Goal: Task Accomplishment & Management: Manage account settings

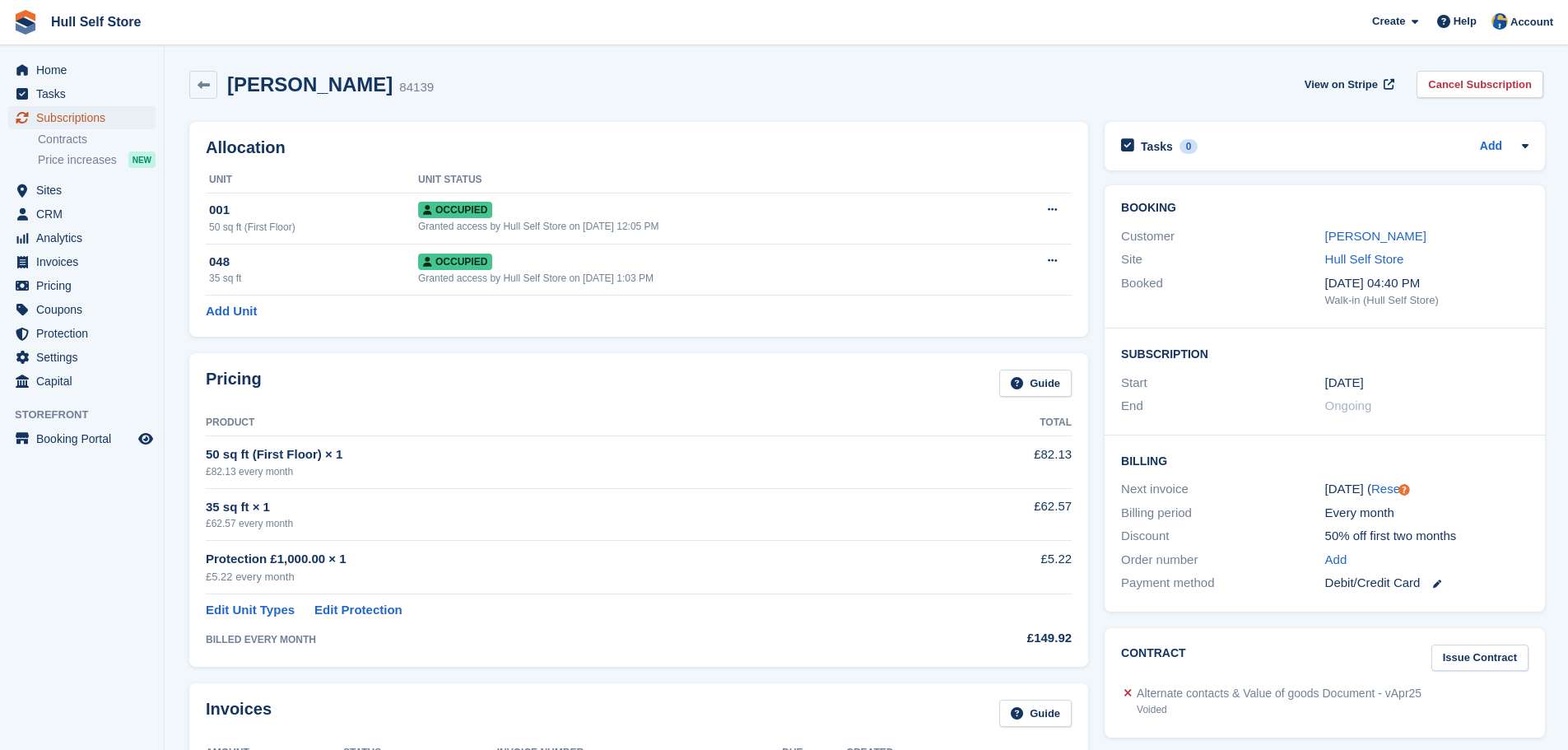
click at [97, 118] on span "Subscriptions" at bounding box center [85, 117] width 98 height 23
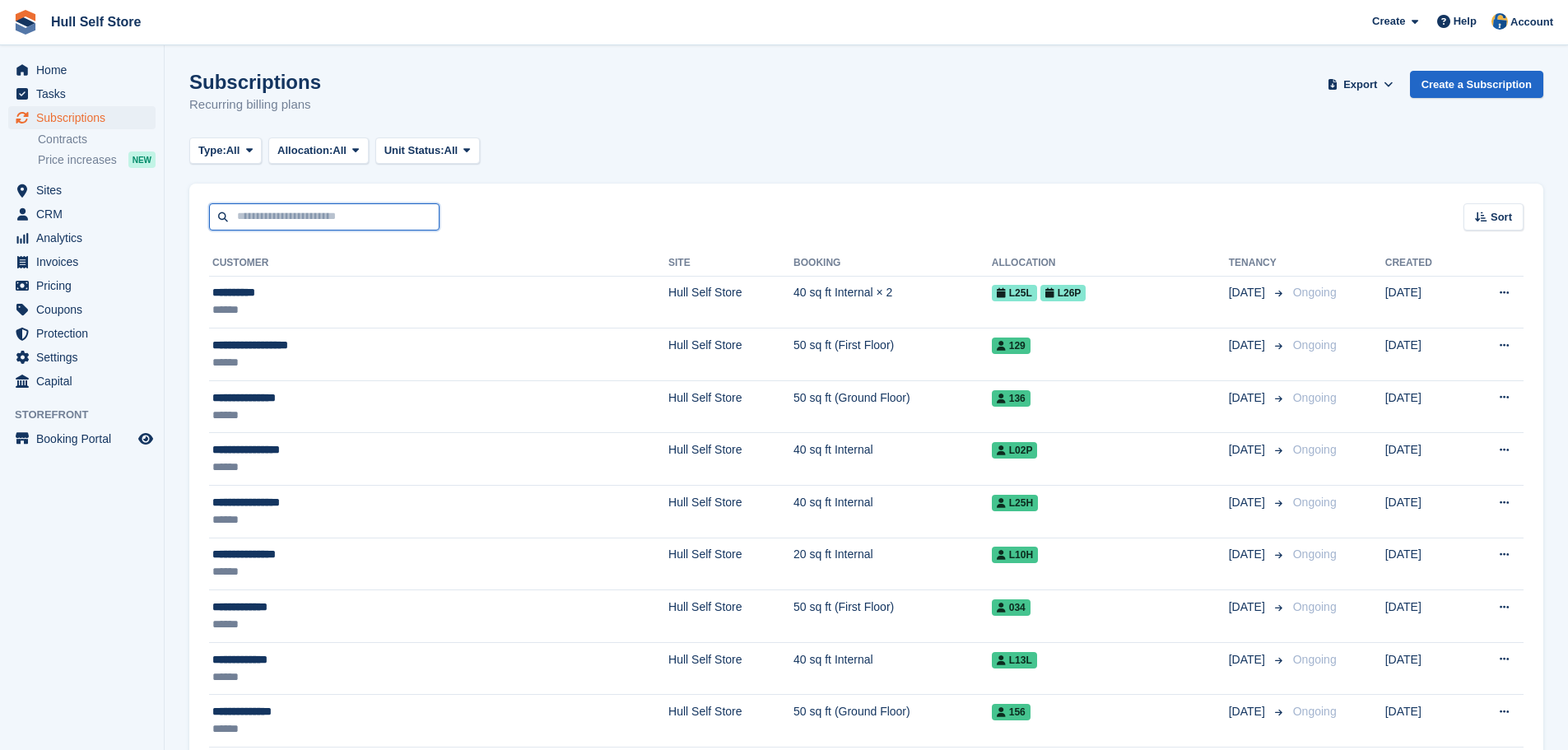
click at [346, 213] on input "text" at bounding box center [324, 217] width 231 height 27
type input "*"
type input "****"
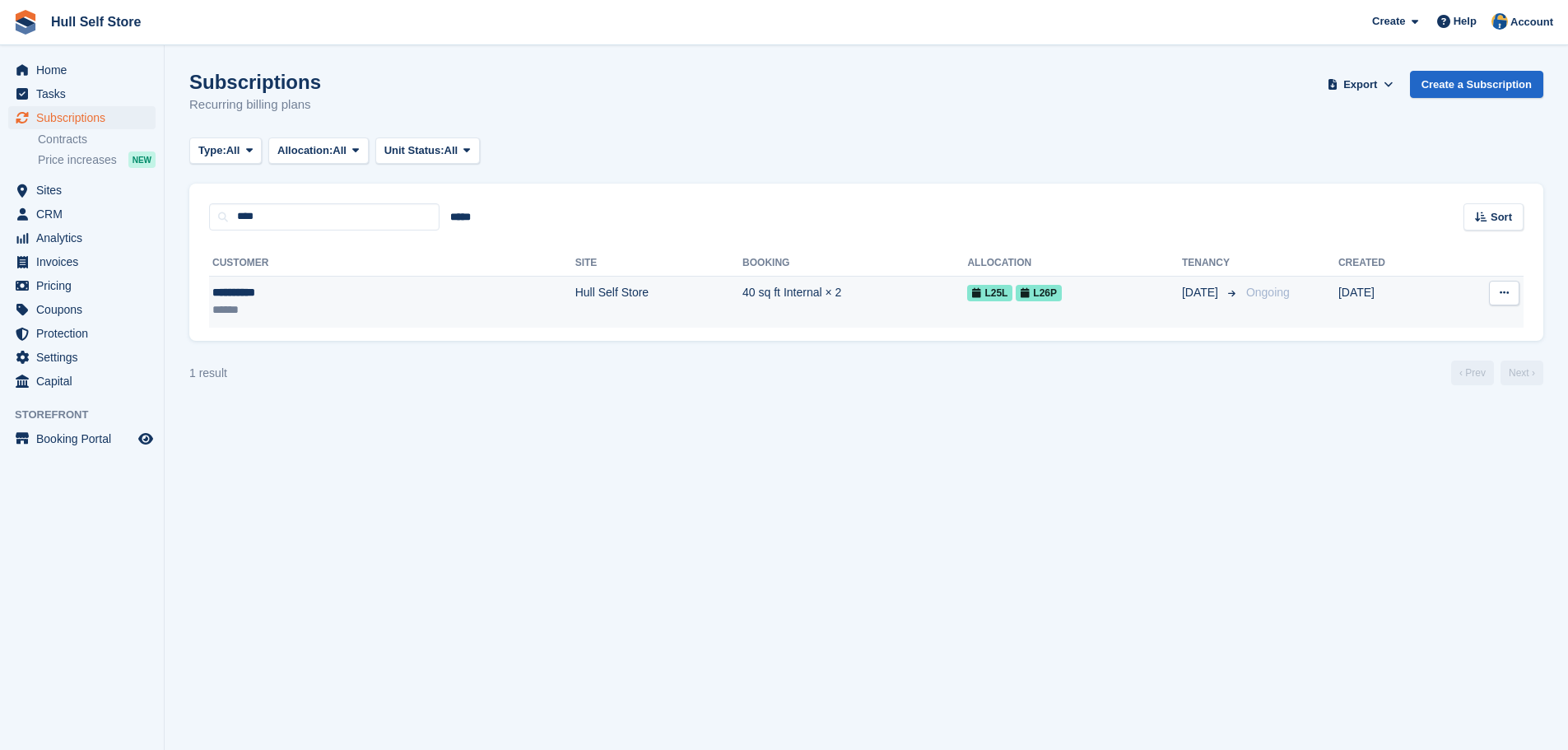
click at [349, 310] on div "******" at bounding box center [291, 309] width 158 height 17
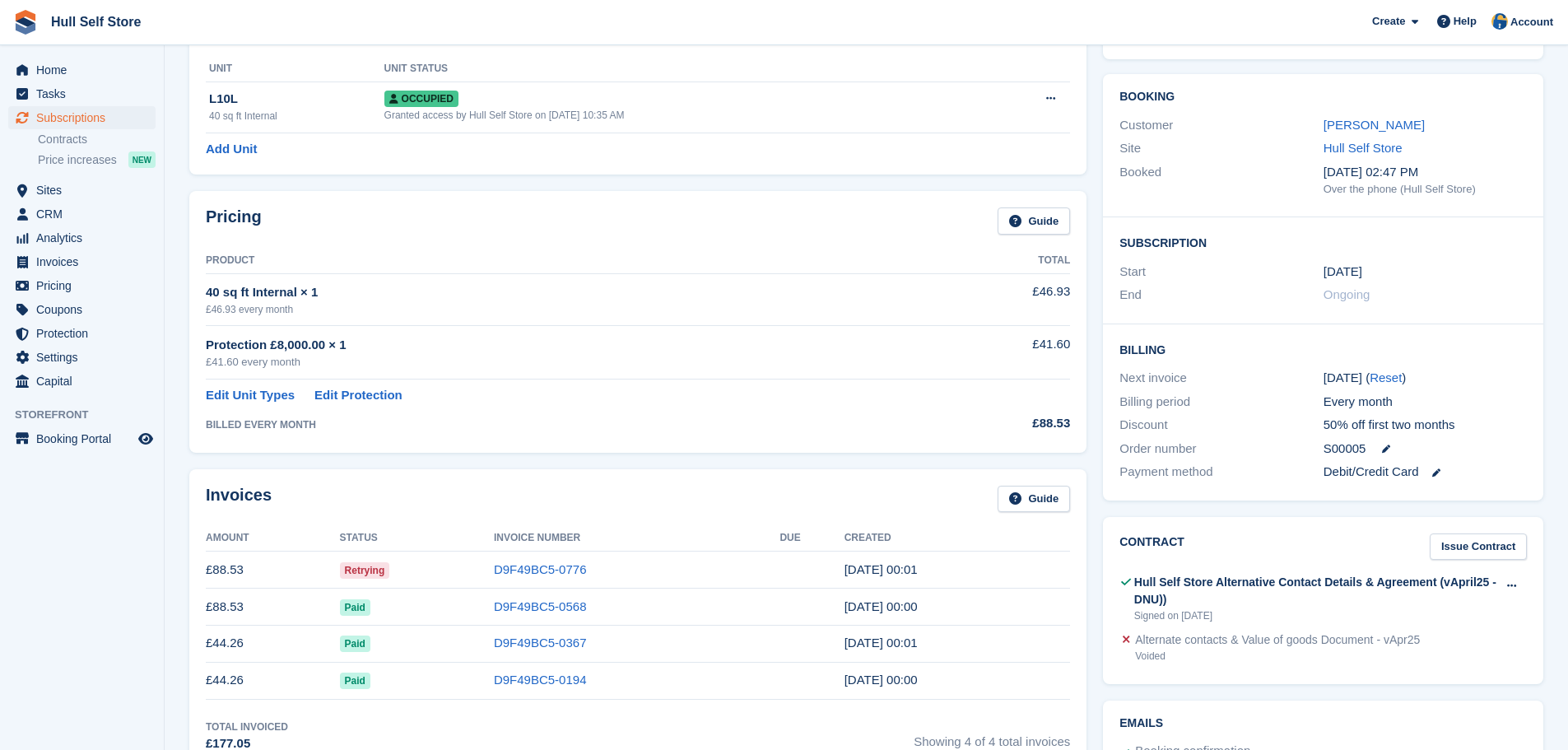
scroll to position [412, 0]
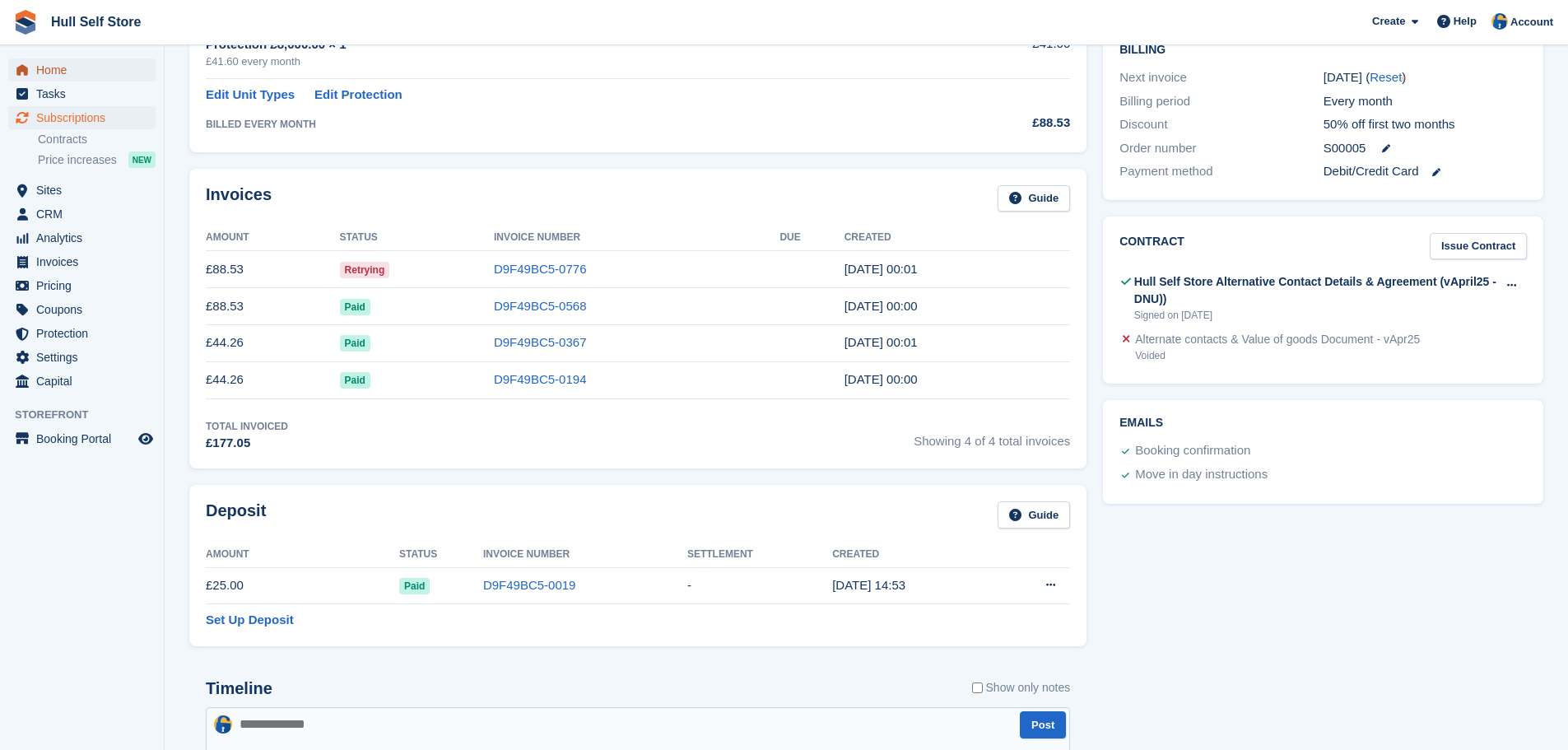
click at [90, 76] on span "Home" at bounding box center [85, 69] width 98 height 23
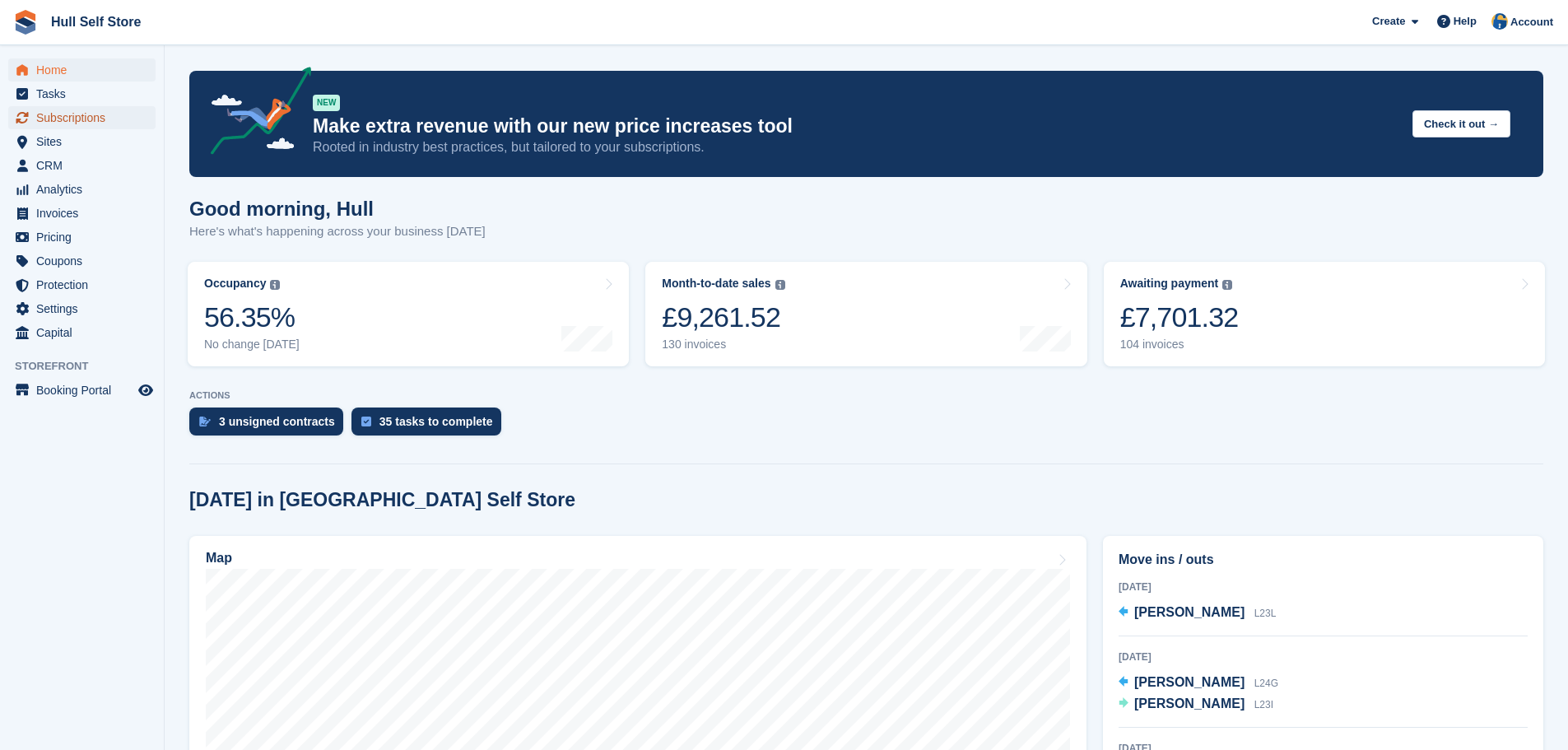
click at [84, 116] on span "Subscriptions" at bounding box center [85, 117] width 98 height 23
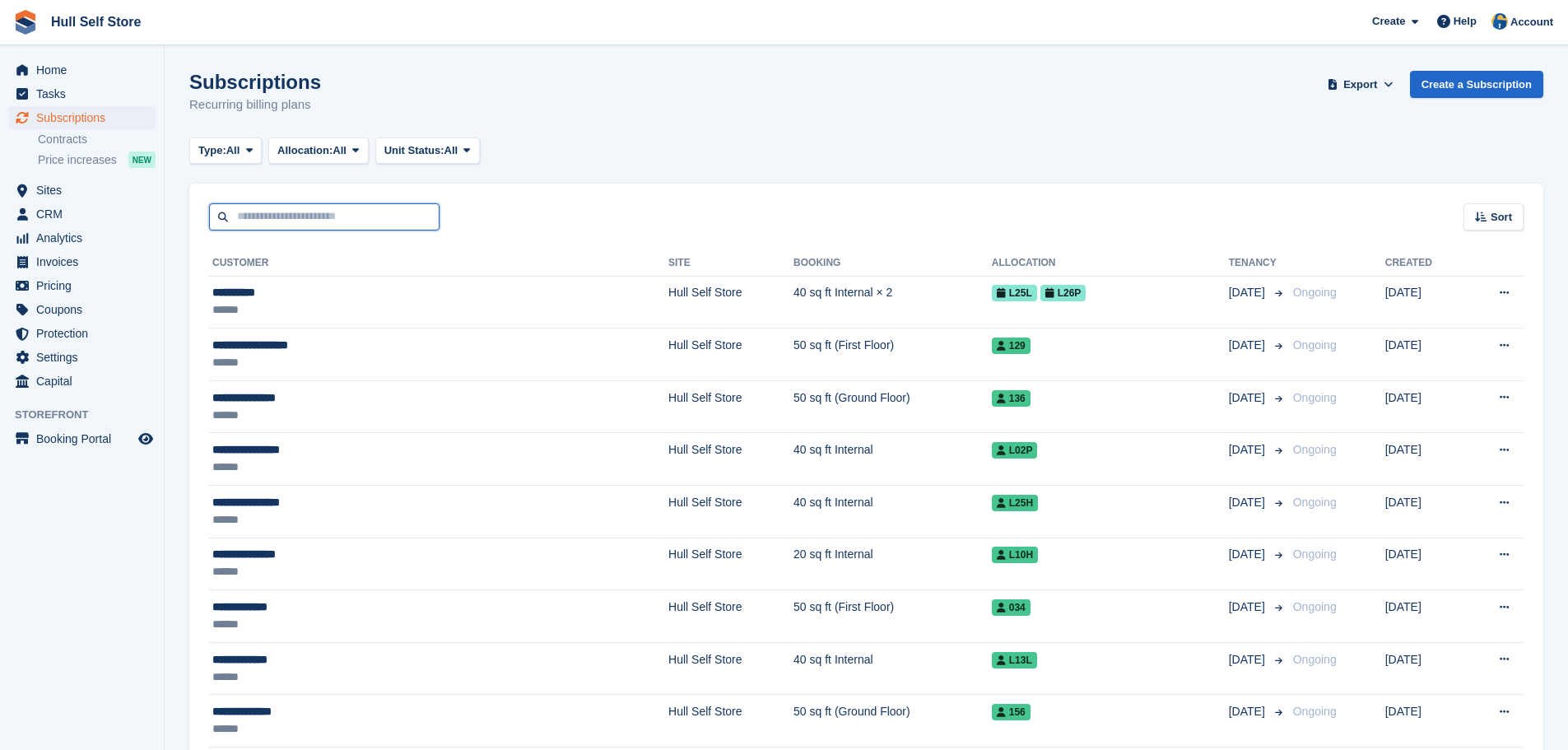
drag, startPoint x: 0, startPoint y: 0, endPoint x: 315, endPoint y: 212, distance: 379.7
click at [315, 212] on input "text" at bounding box center [324, 217] width 231 height 27
type input "*****"
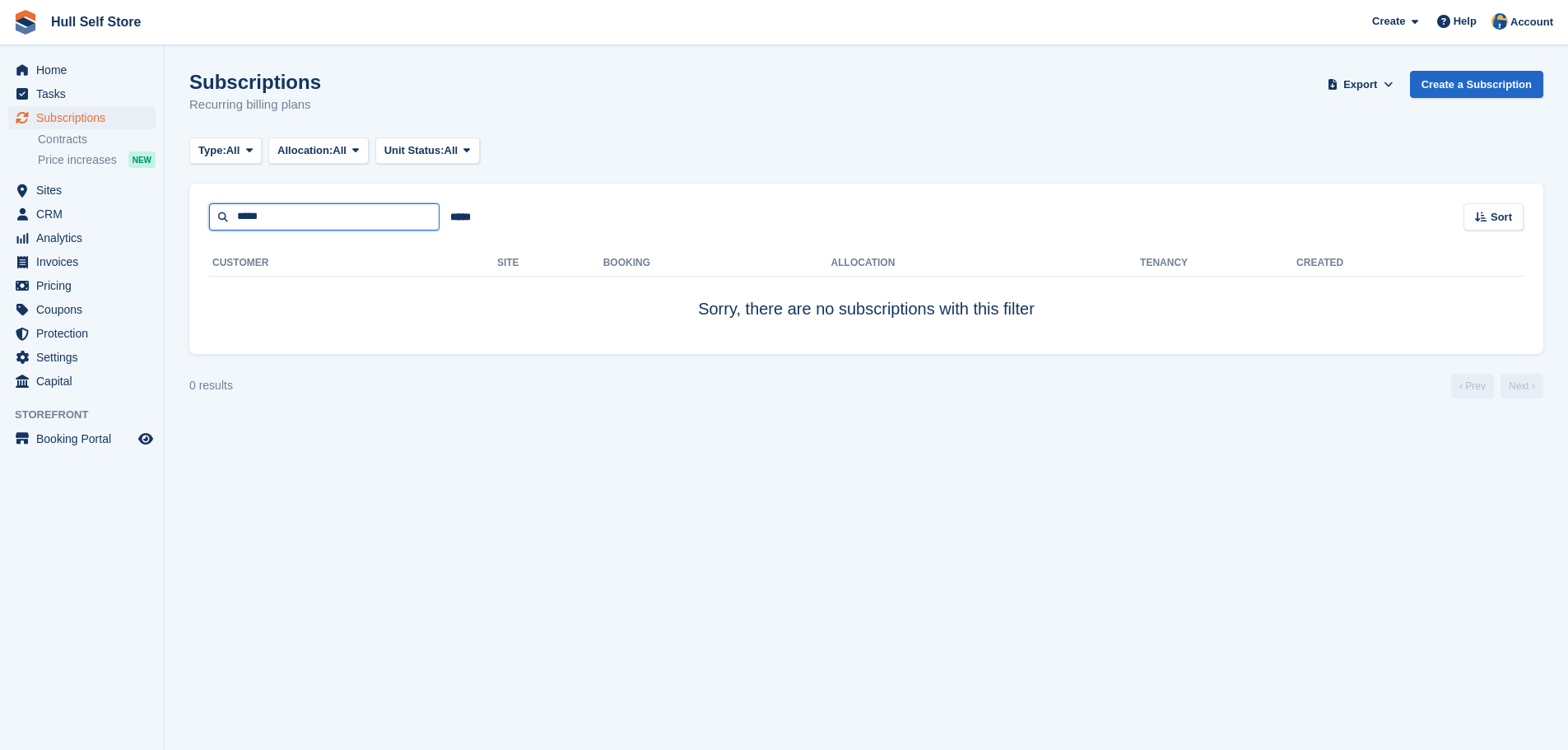
click at [315, 212] on input "*****" at bounding box center [324, 217] width 231 height 27
type input "*"
type input "*****"
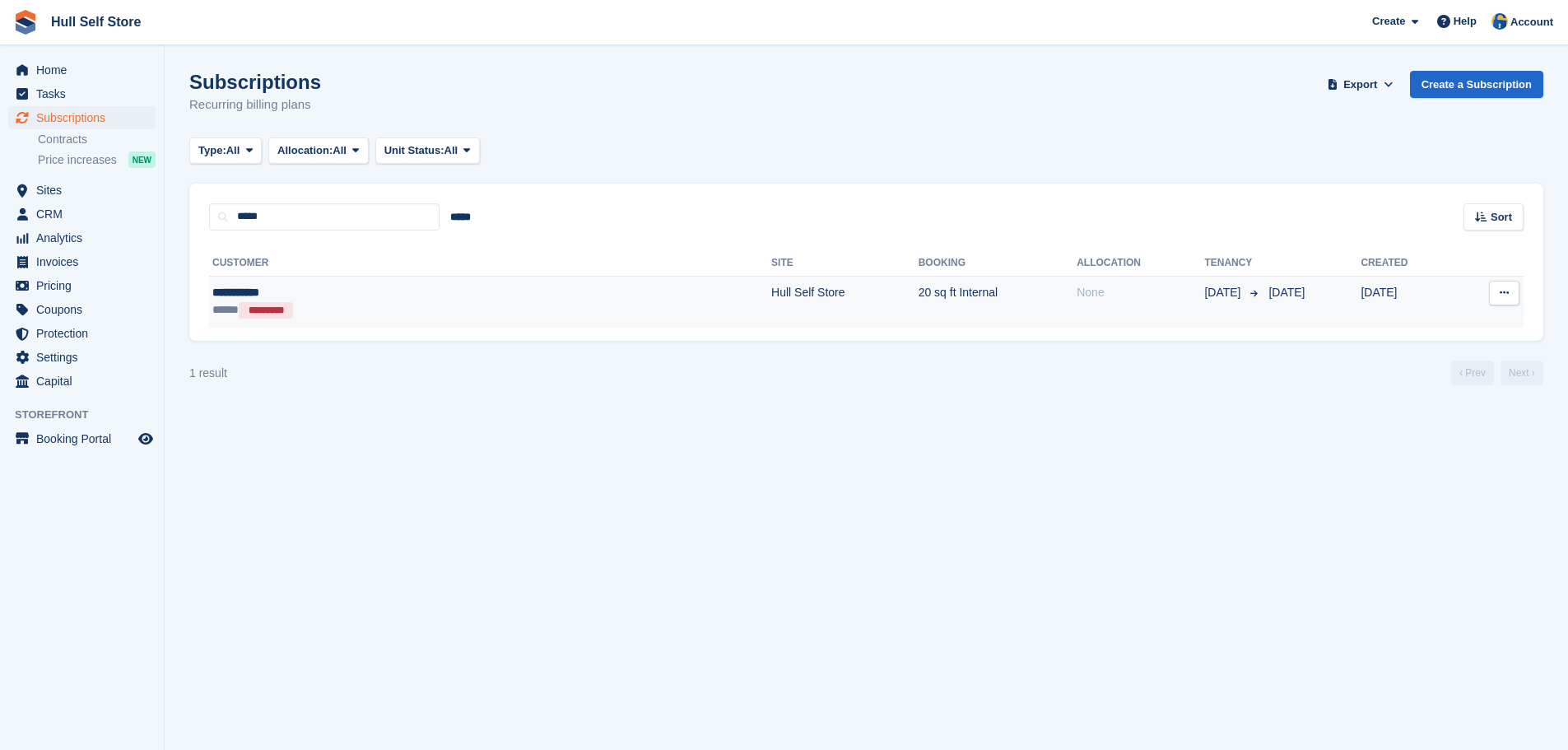
click at [368, 283] on td "**********" at bounding box center [490, 301] width 562 height 52
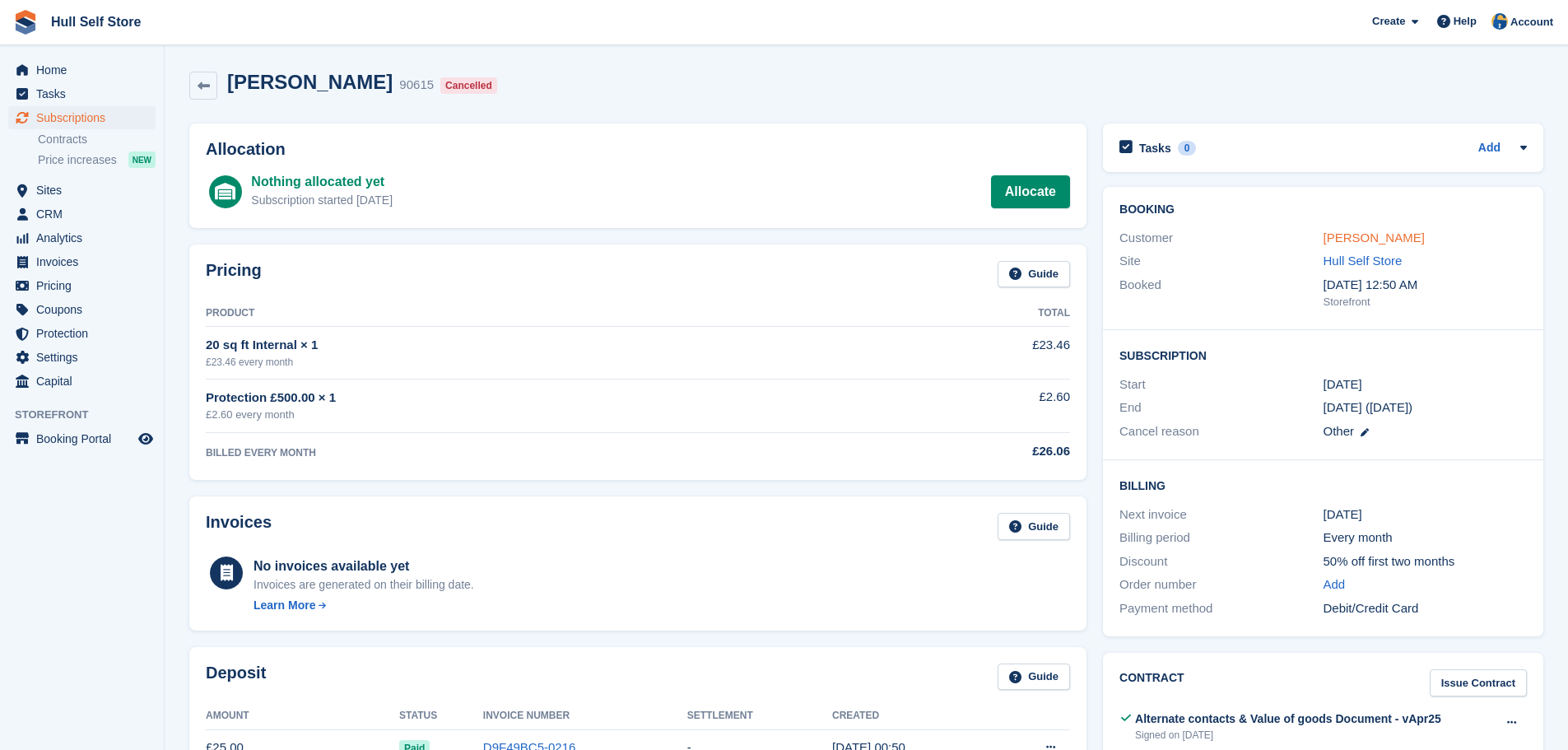
click at [1332, 243] on link "Arpit Aryan" at bounding box center [1374, 237] width 101 height 14
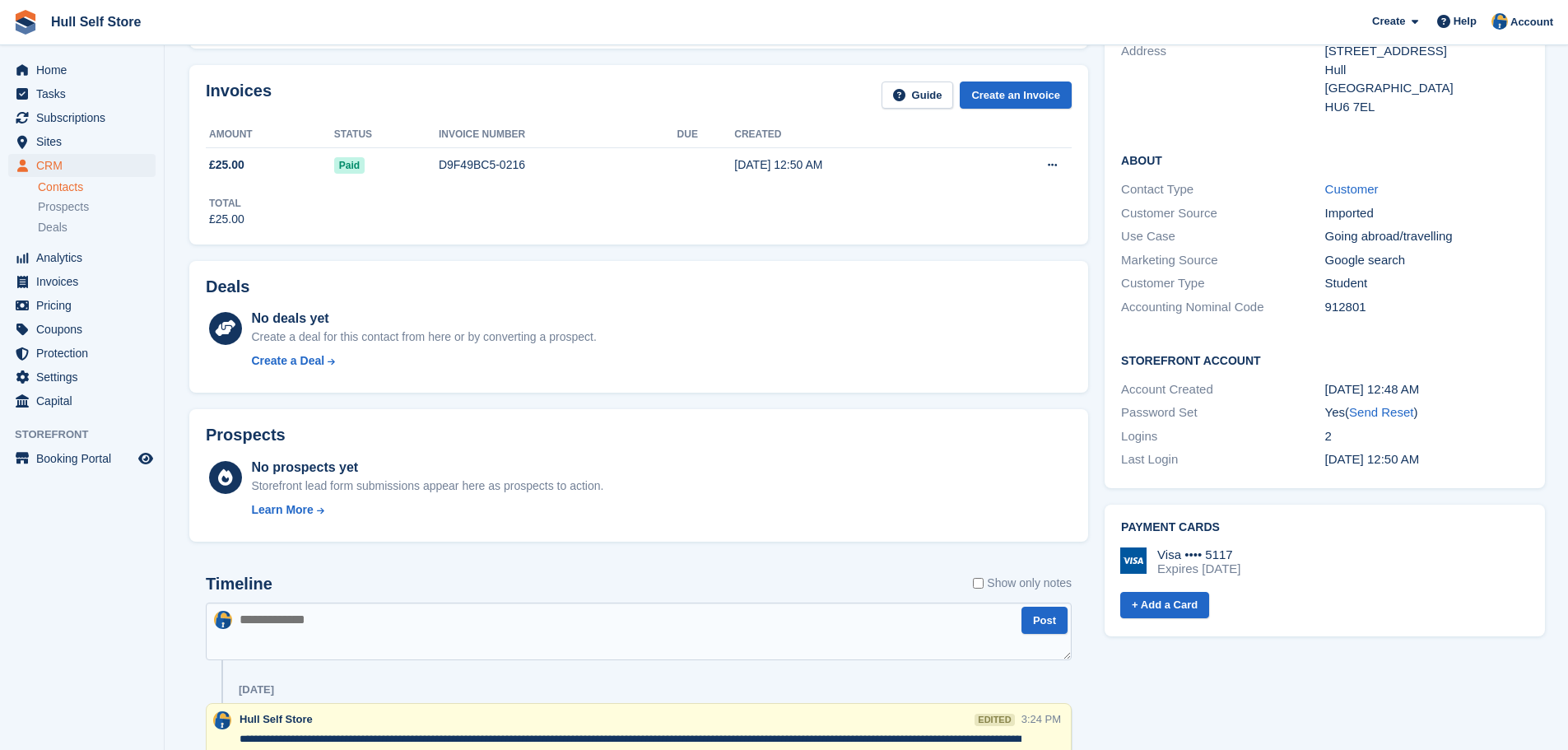
scroll to position [494, 0]
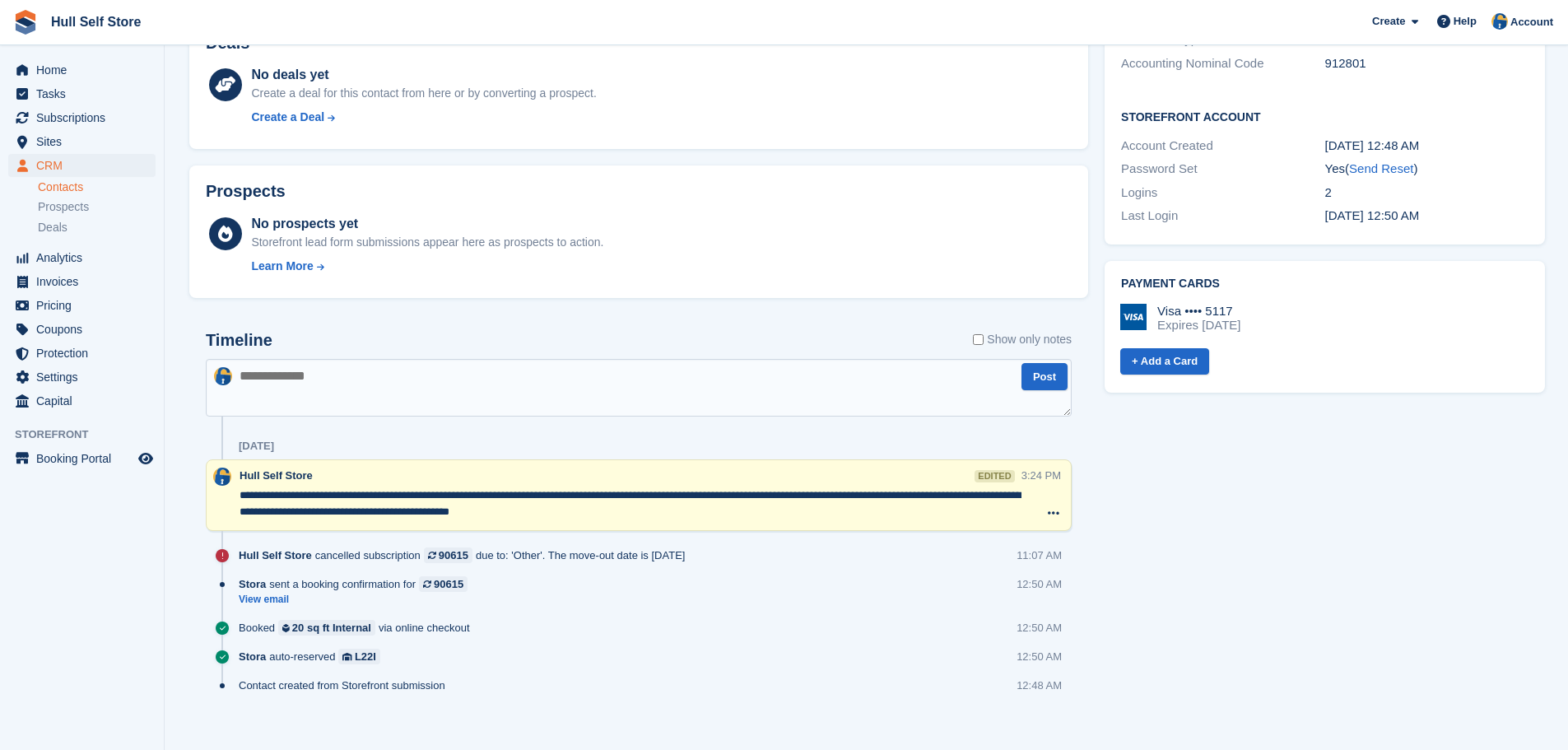
click at [413, 384] on textarea at bounding box center [638, 387] width 866 height 57
click at [467, 374] on textarea "**********" at bounding box center [638, 387] width 866 height 57
click at [715, 374] on textarea "**********" at bounding box center [638, 387] width 866 height 57
click at [678, 374] on textarea "**********" at bounding box center [638, 387] width 866 height 57
click at [705, 372] on textarea "**********" at bounding box center [638, 387] width 866 height 57
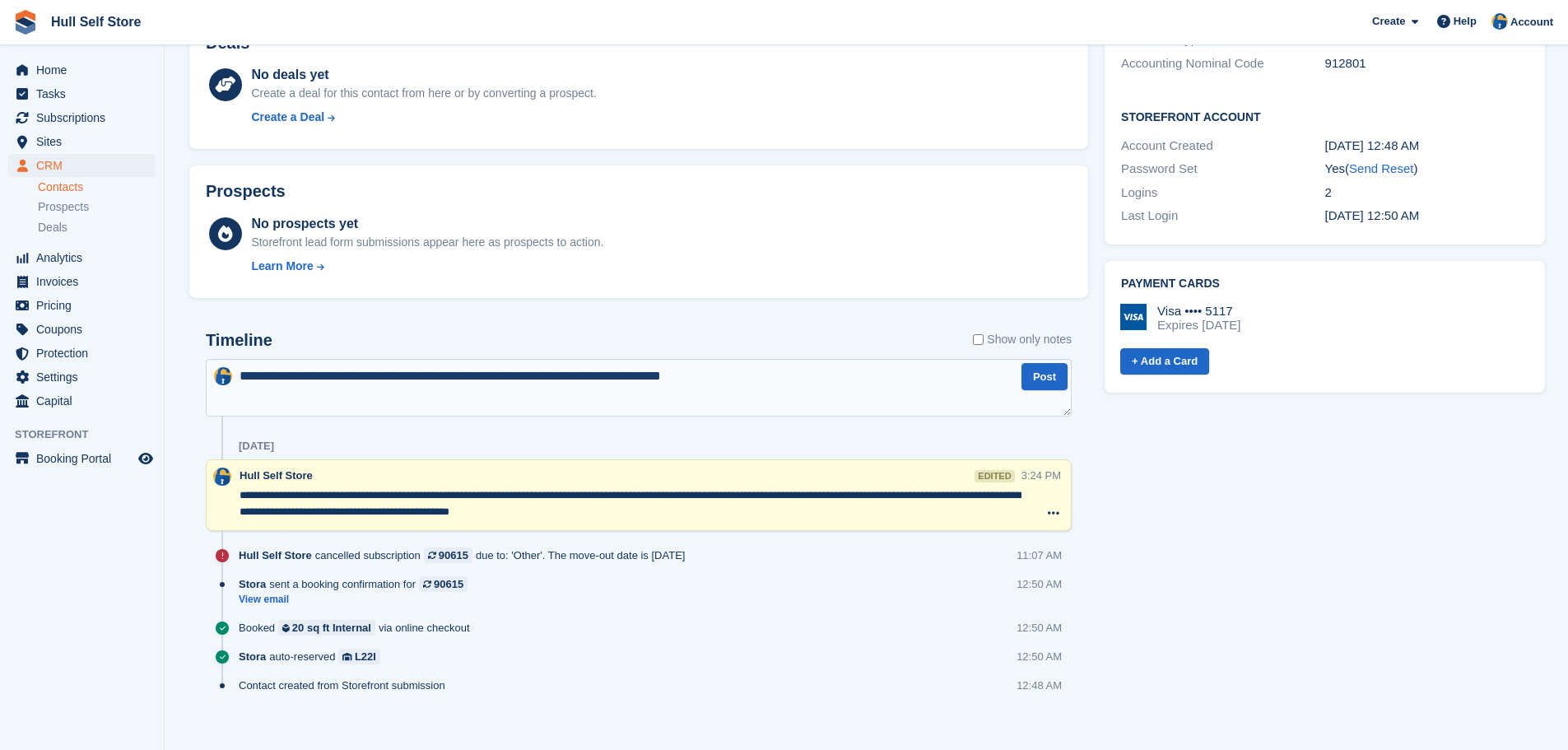
type textarea "**********"
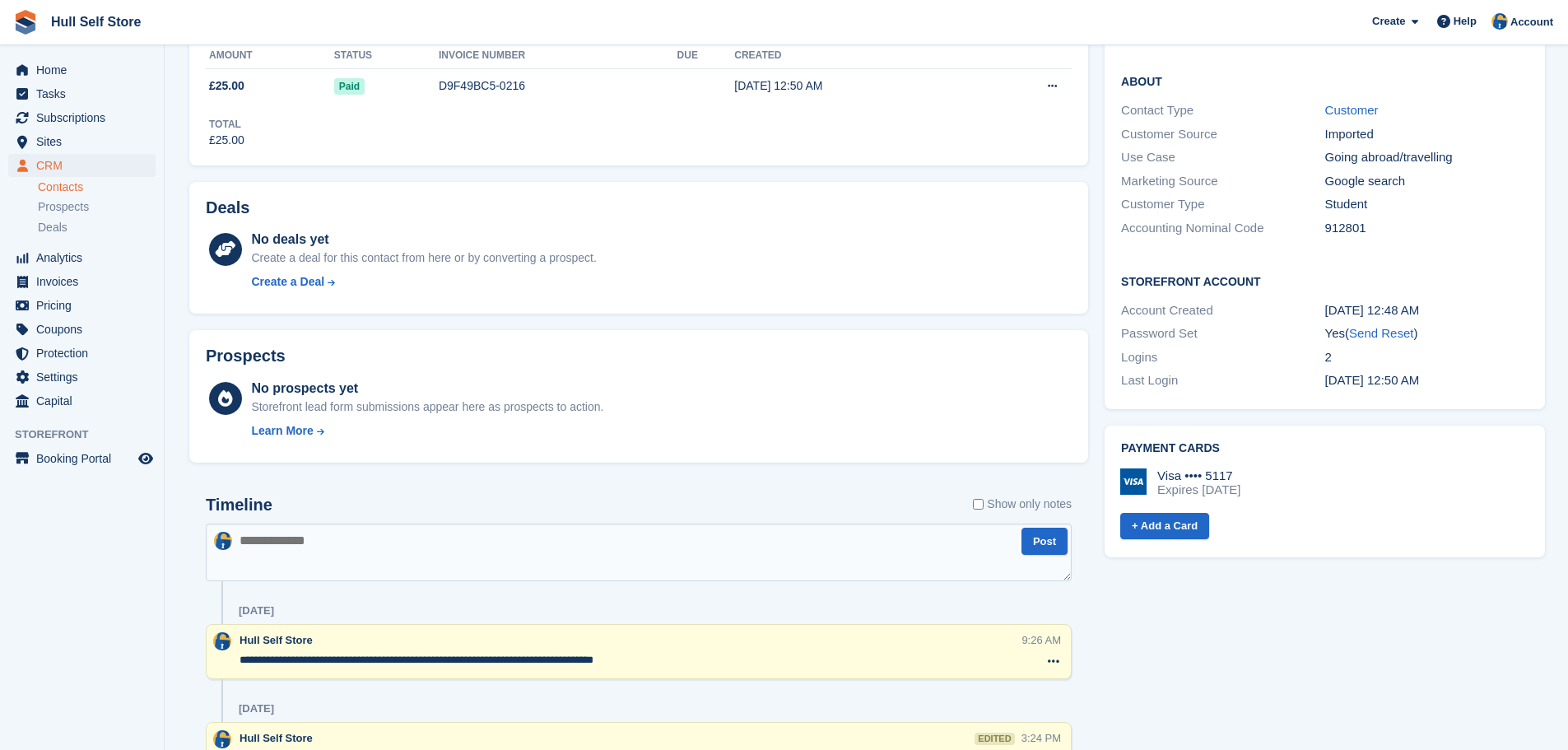
scroll to position [0, 0]
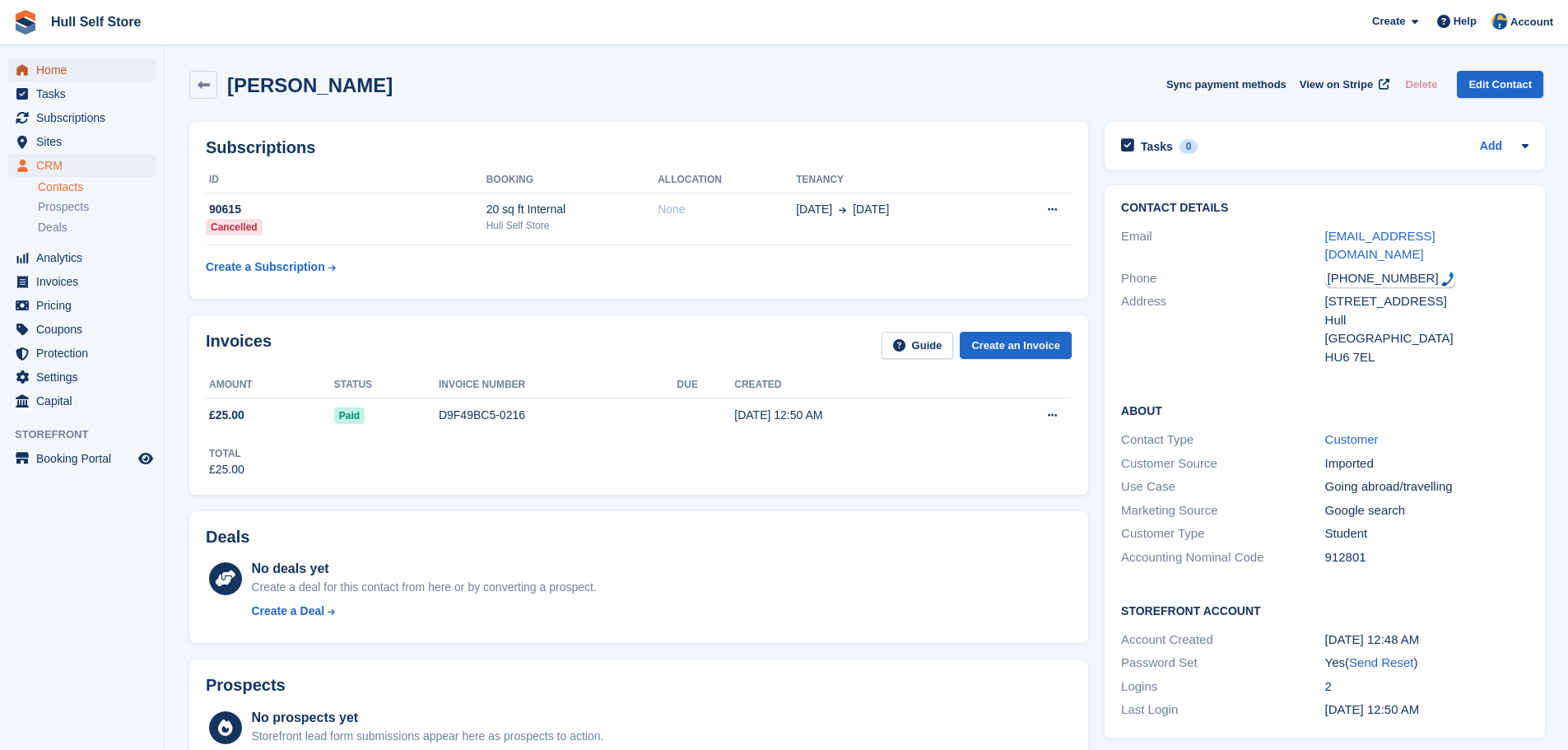
click at [81, 80] on span "Home" at bounding box center [85, 69] width 98 height 23
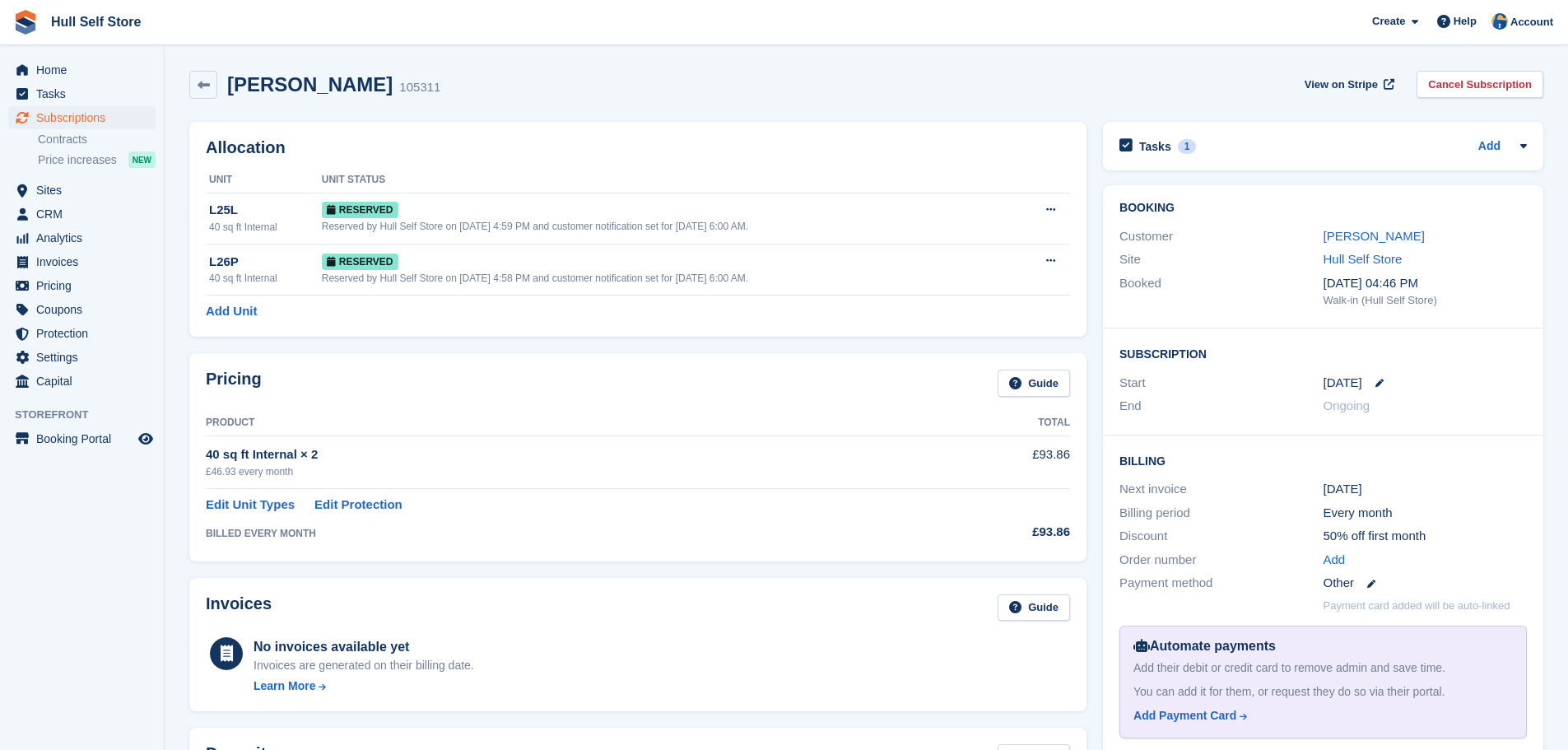
drag, startPoint x: 1349, startPoint y: 231, endPoint x: 1321, endPoint y: 236, distance: 28.4
click at [1349, 231] on link "[PERSON_NAME]" at bounding box center [1374, 235] width 101 height 14
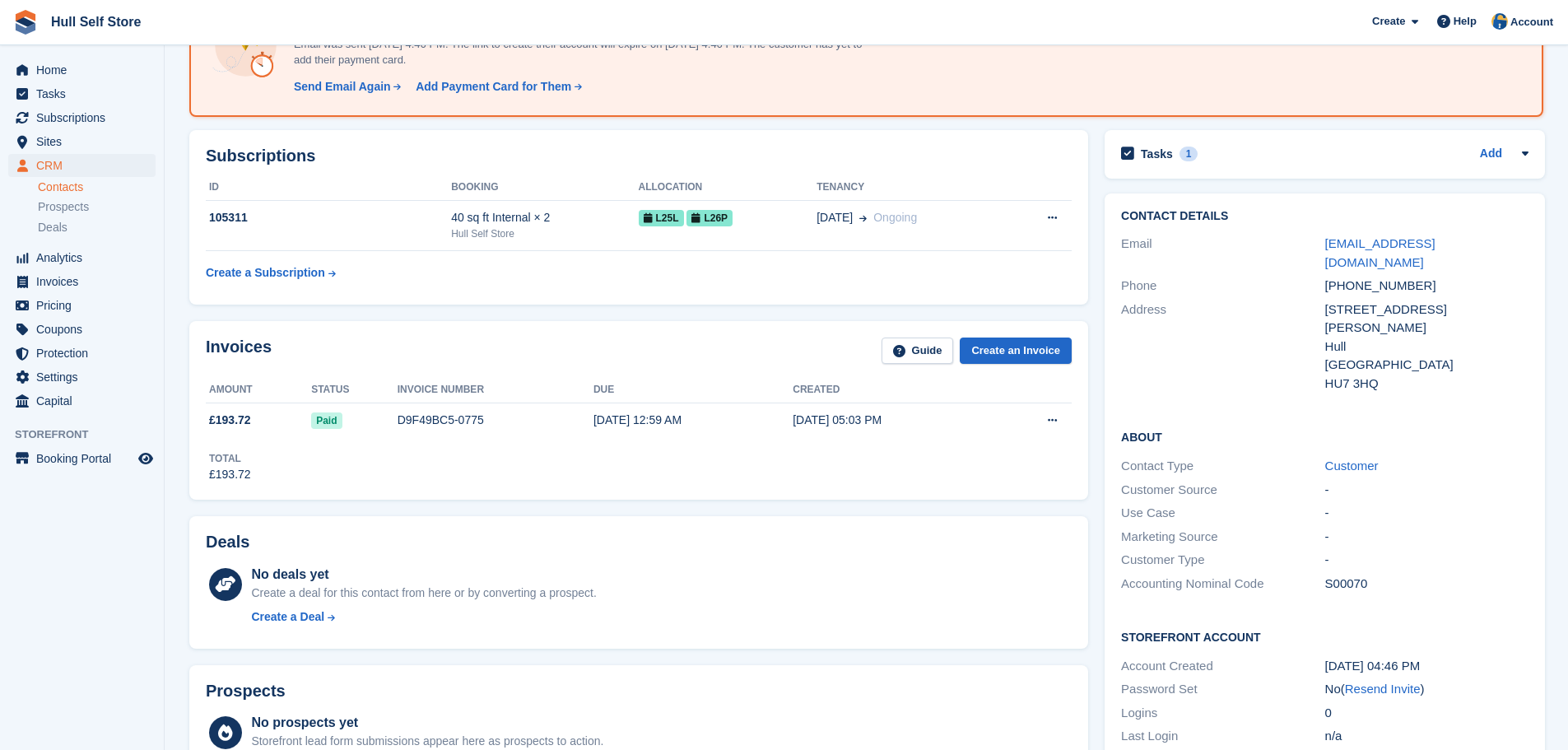
scroll to position [329, 0]
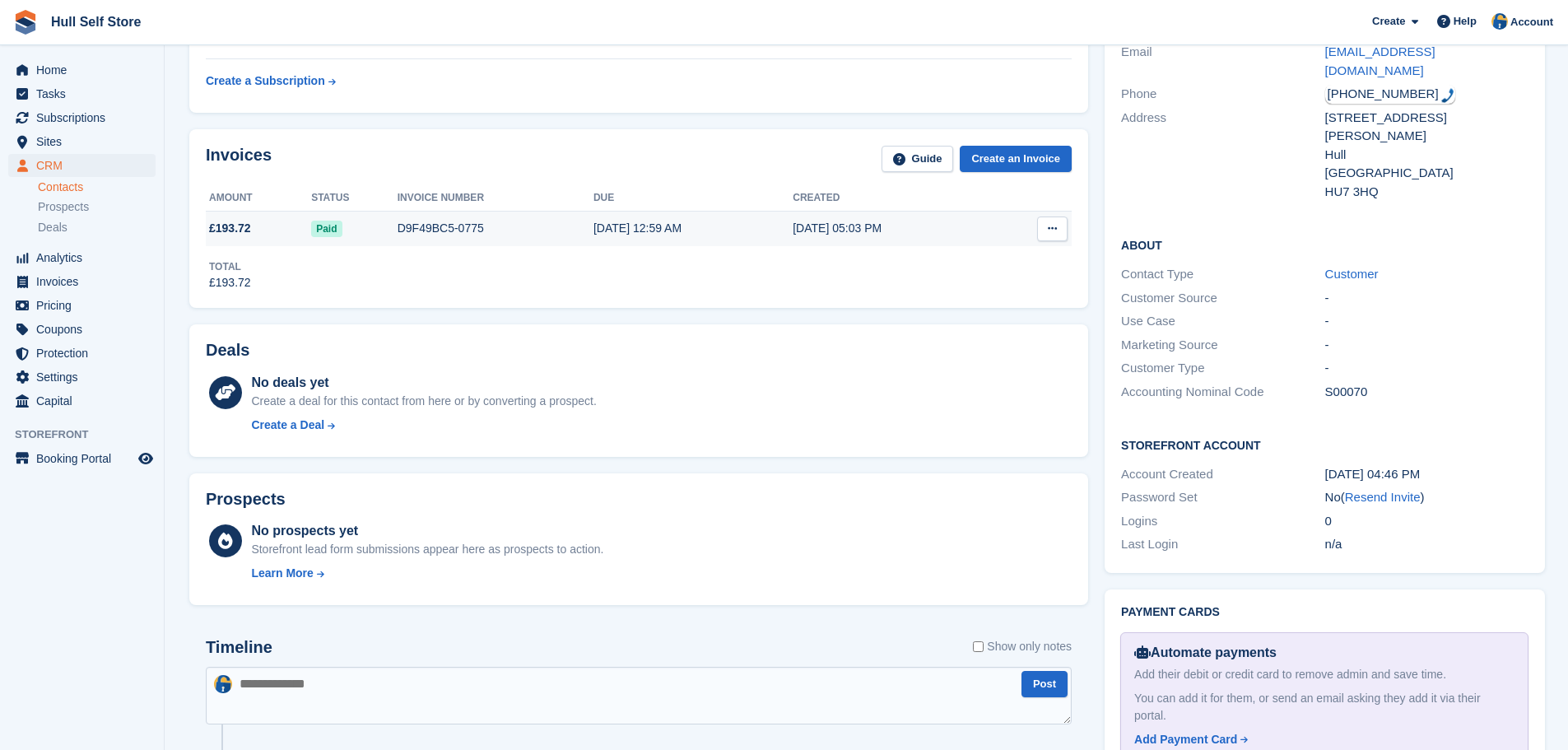
click at [471, 243] on td "D9F49BC5-0775" at bounding box center [495, 229] width 196 height 35
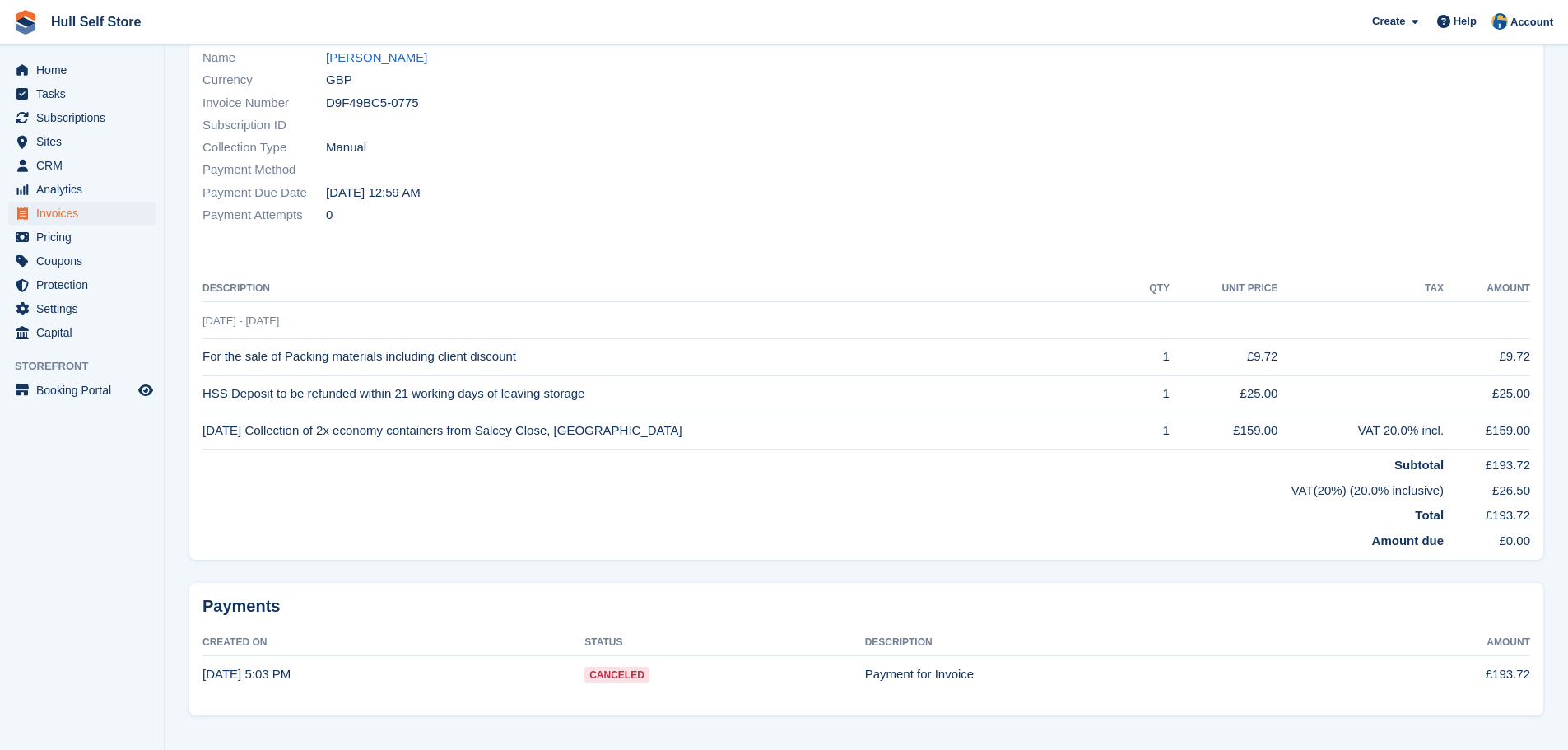
scroll to position [199, 0]
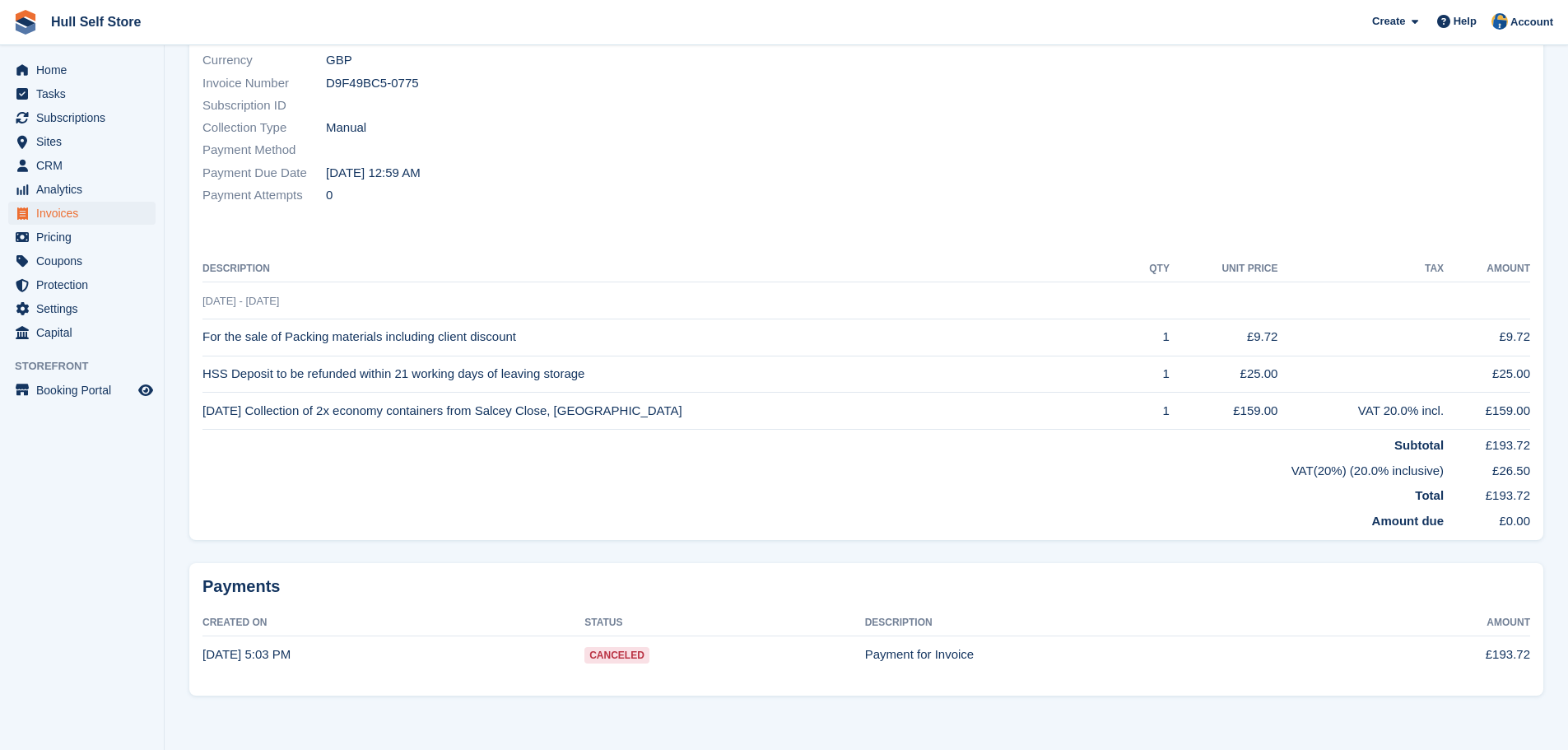
click at [627, 332] on td "For the sale of Packing materials including client discount" at bounding box center [665, 338] width 927 height 38
click at [1369, 334] on td at bounding box center [1360, 338] width 166 height 38
click at [1393, 327] on td at bounding box center [1360, 338] width 166 height 38
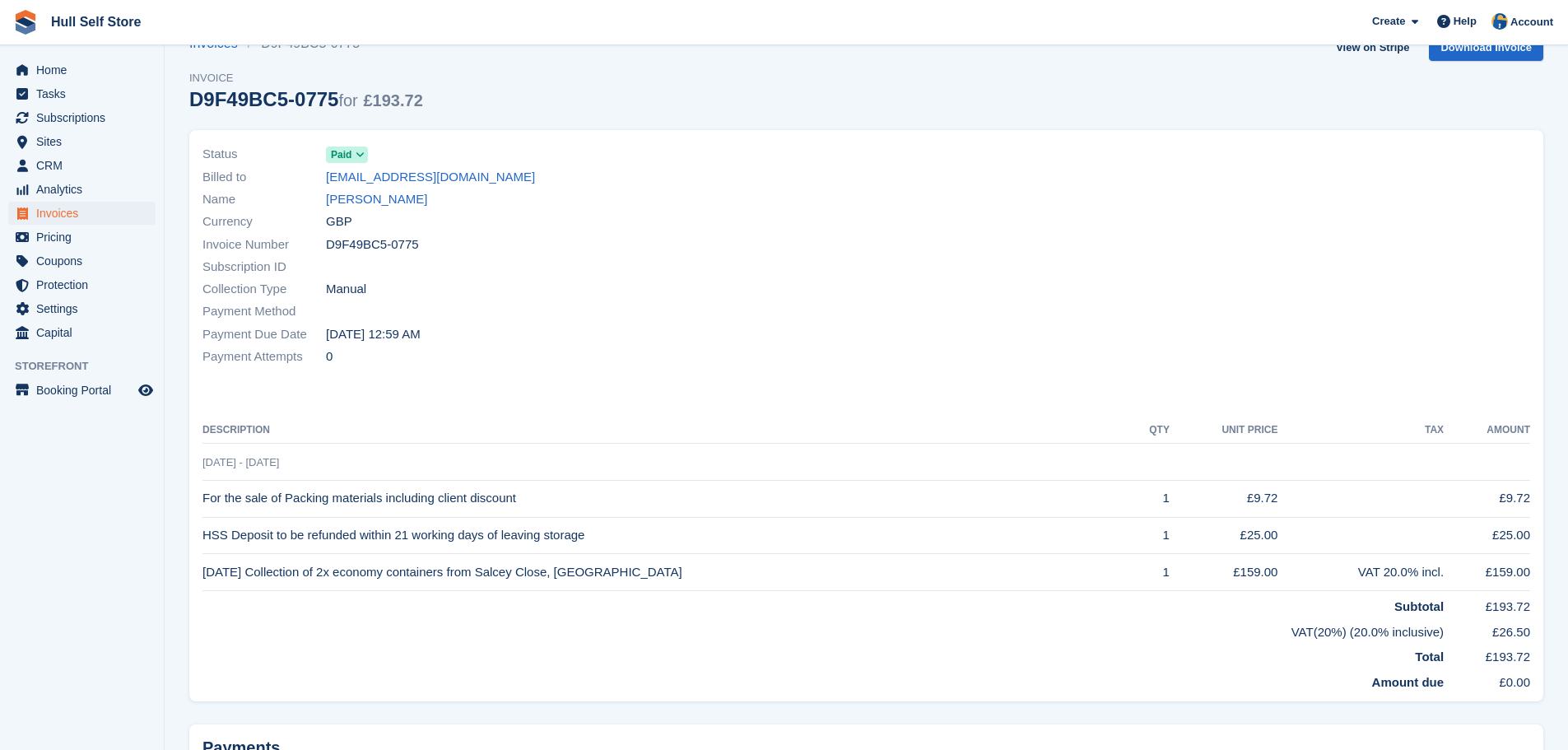
scroll to position [0, 0]
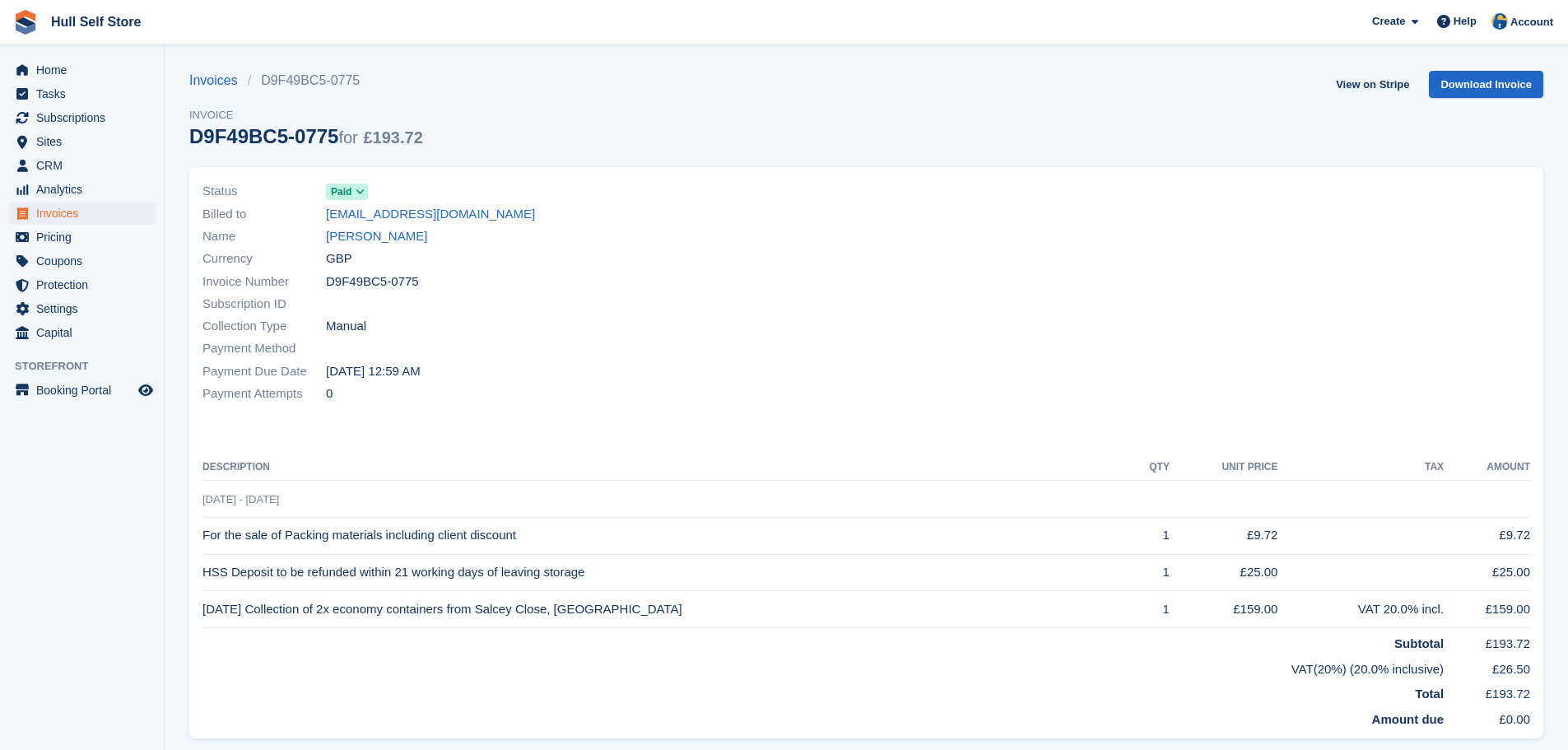
click at [357, 190] on icon at bounding box center [360, 191] width 9 height 10
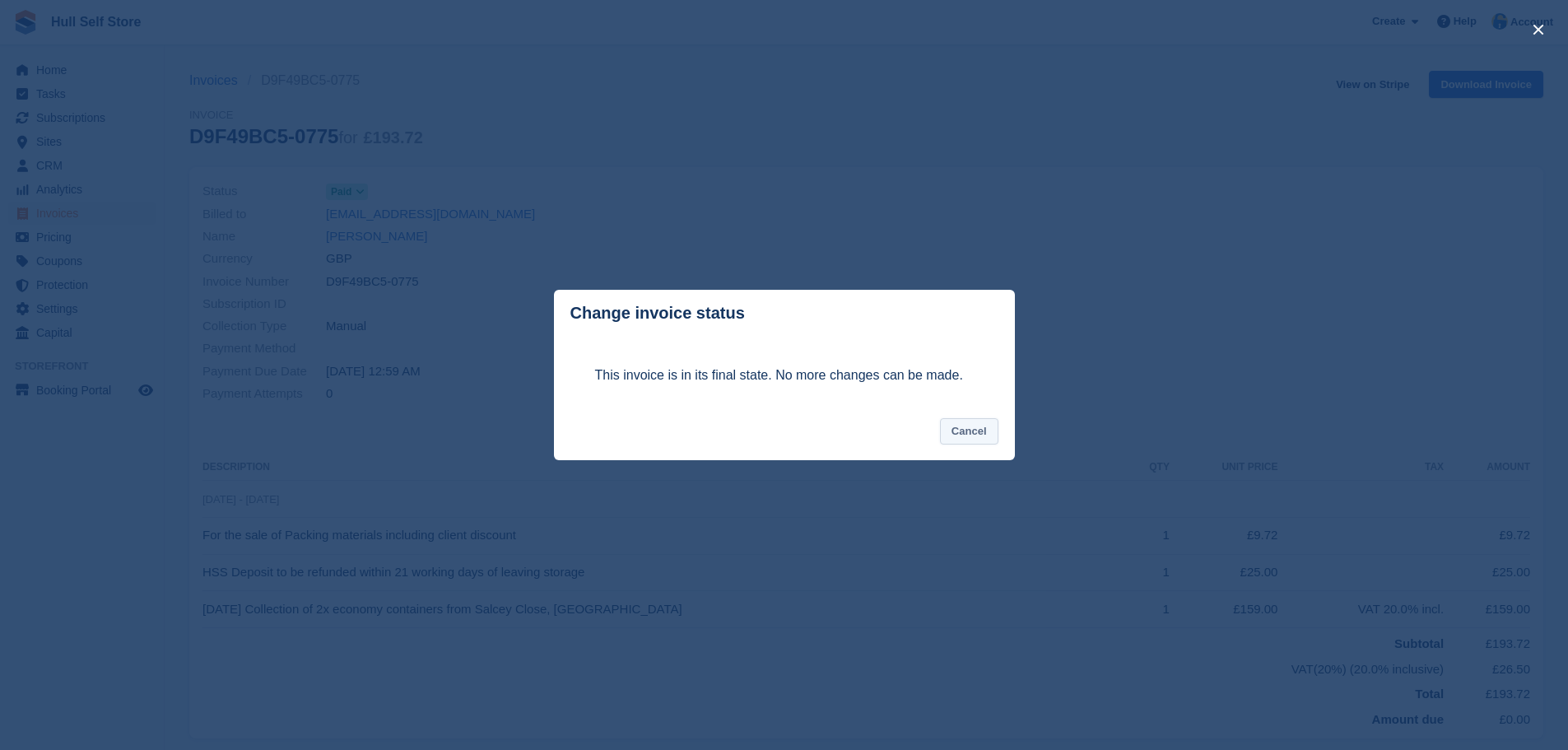
click at [948, 442] on button "Cancel" at bounding box center [969, 431] width 58 height 27
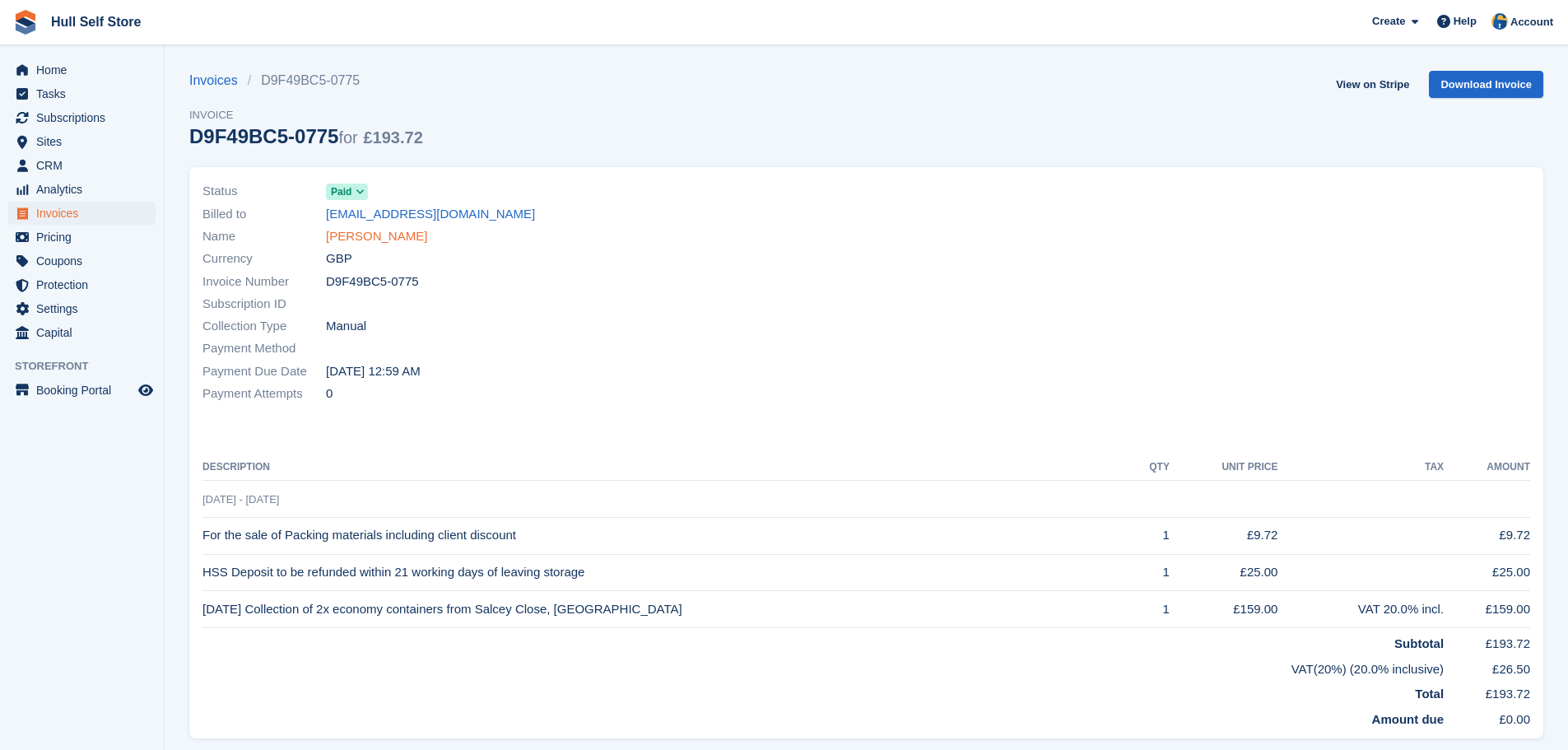
click at [365, 237] on link "[PERSON_NAME]" at bounding box center [377, 236] width 101 height 19
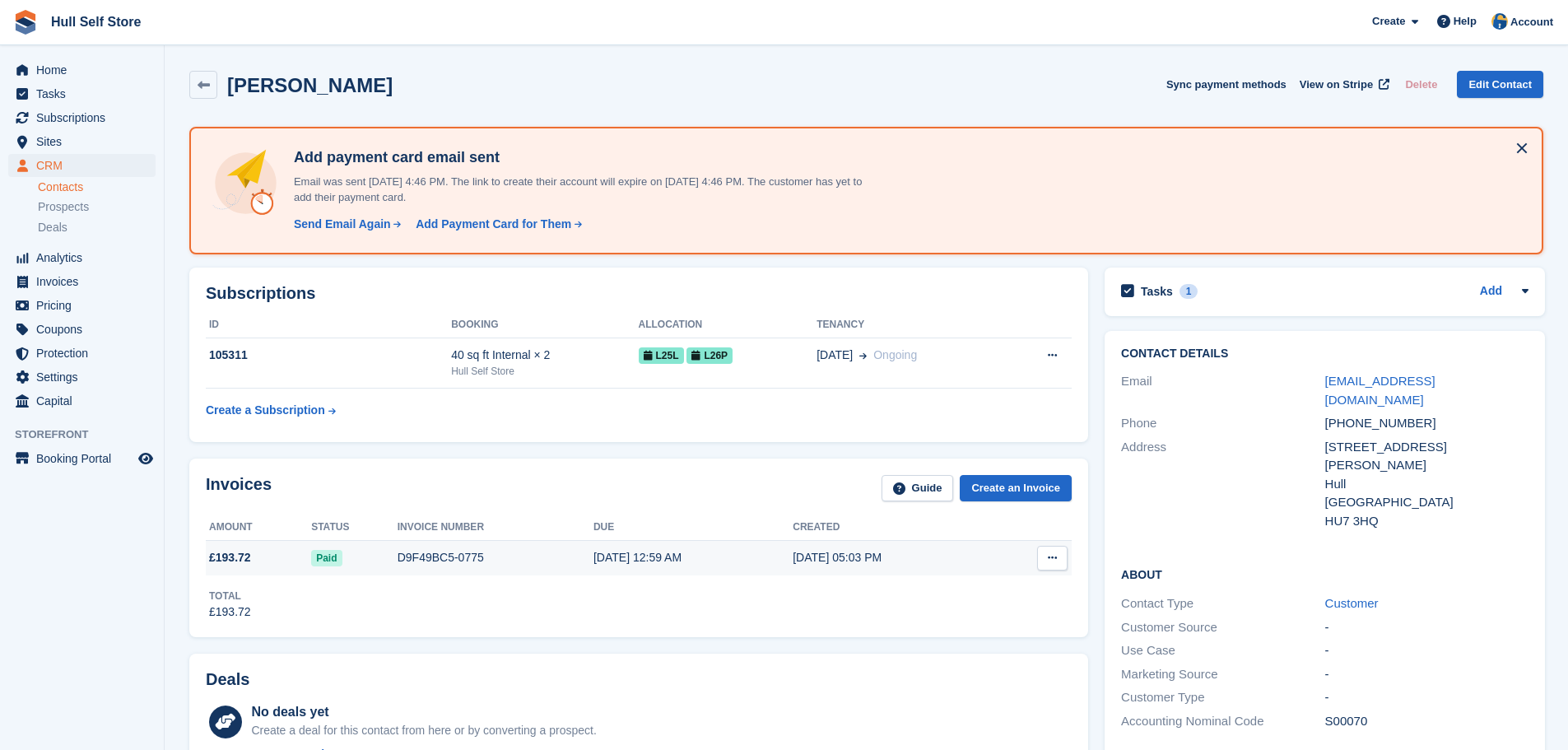
click at [382, 557] on div "Paid" at bounding box center [354, 558] width 86 height 17
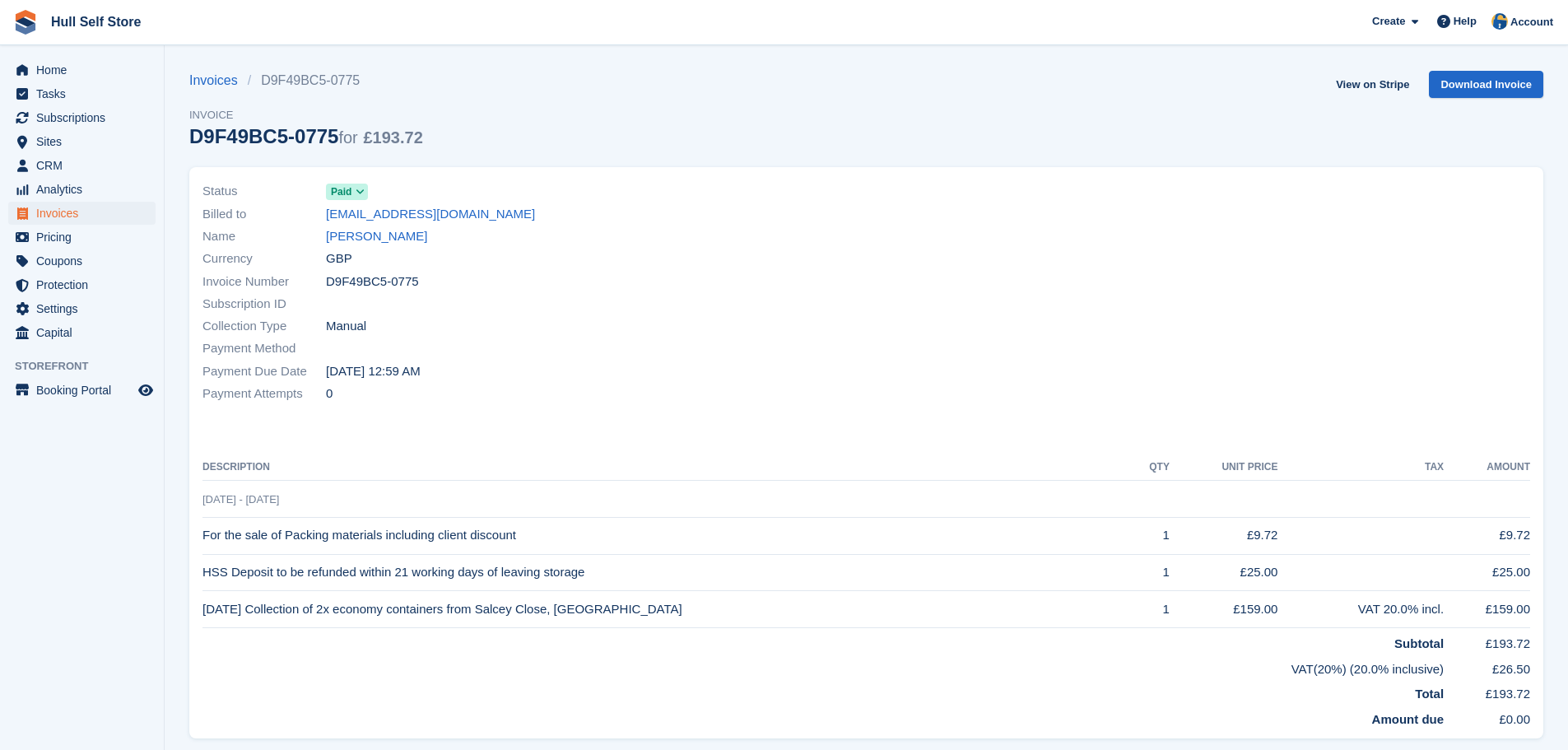
click at [354, 192] on span at bounding box center [361, 192] width 13 height 13
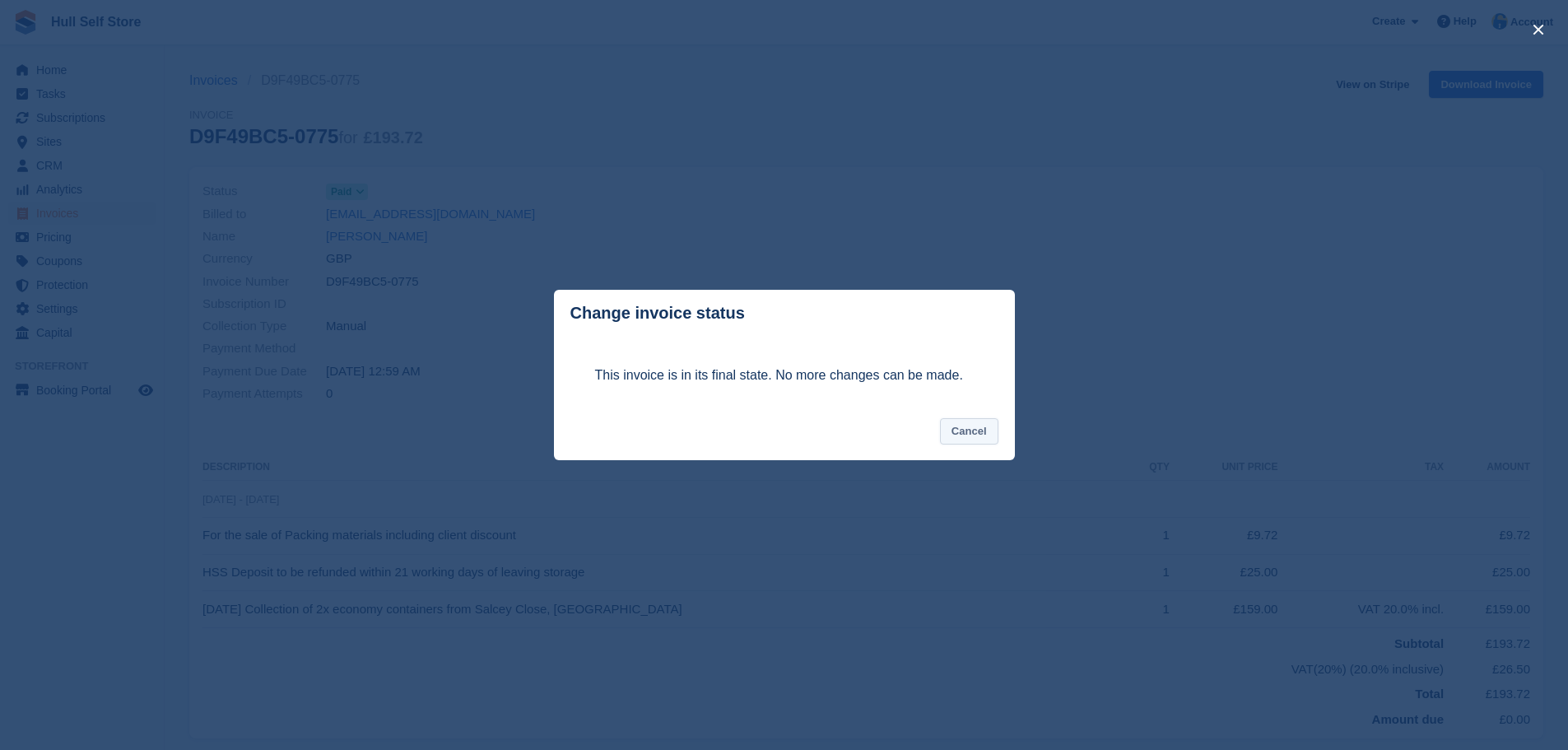
click at [965, 432] on button "Cancel" at bounding box center [969, 431] width 58 height 27
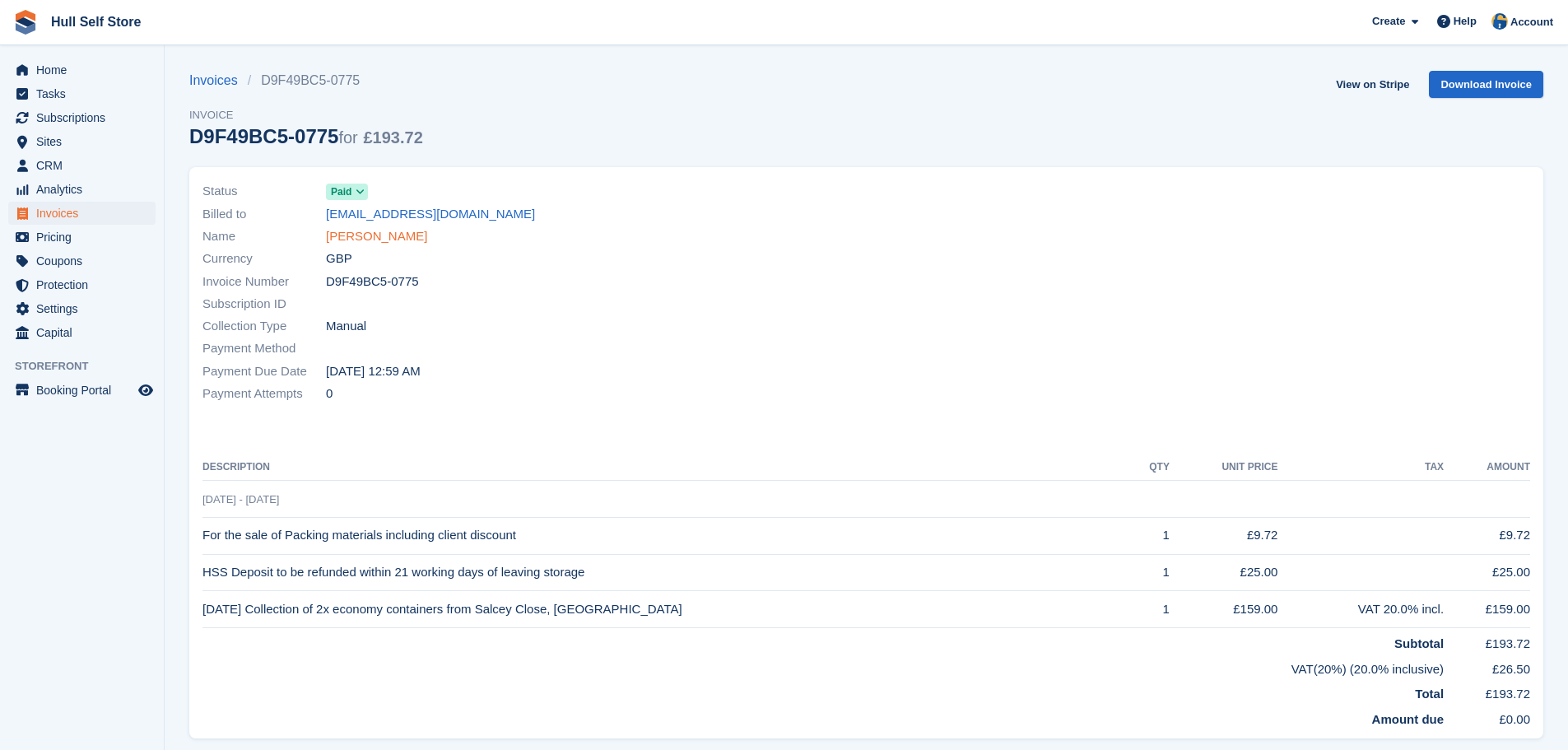
click at [353, 242] on link "Julie Hass" at bounding box center [377, 236] width 101 height 19
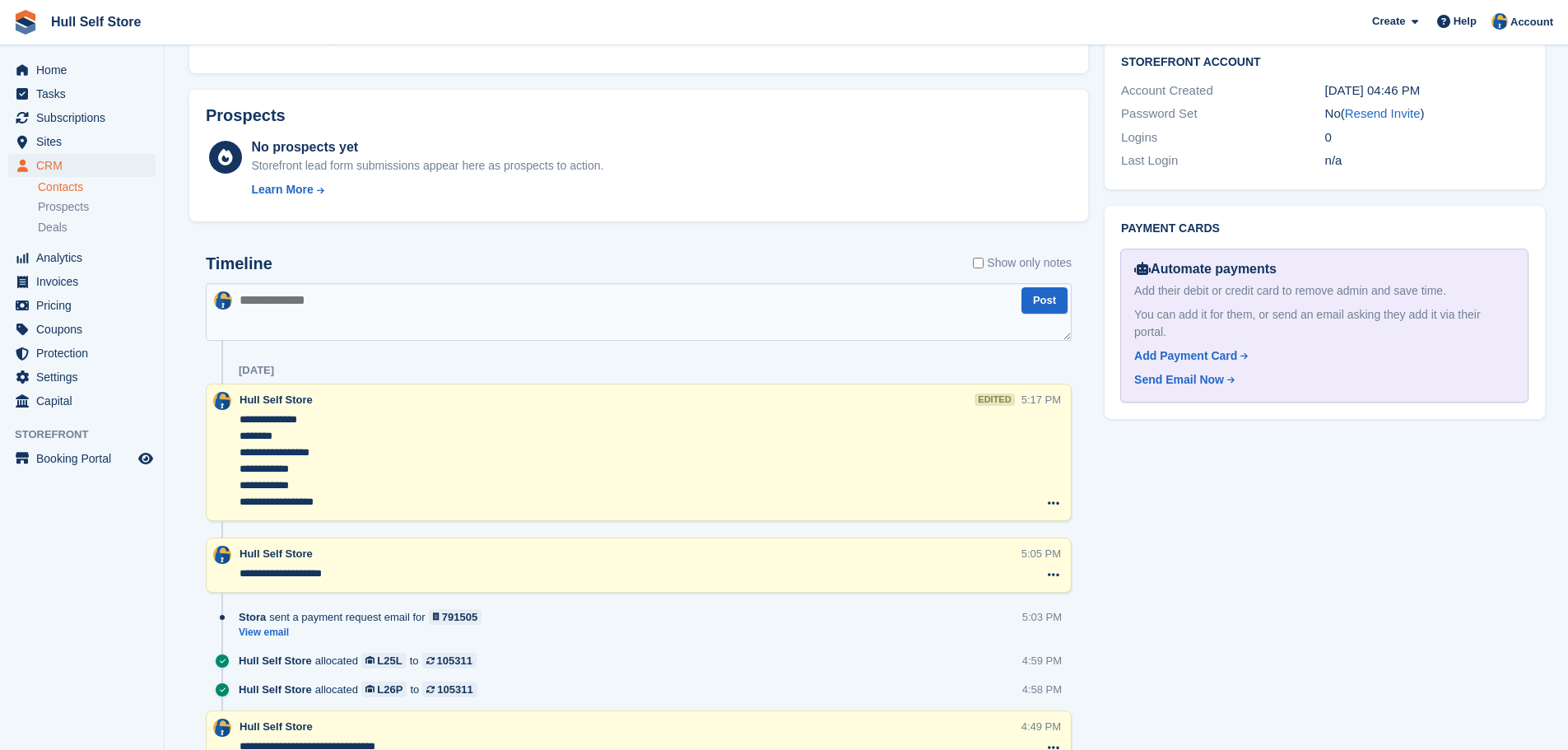
scroll to position [741, 0]
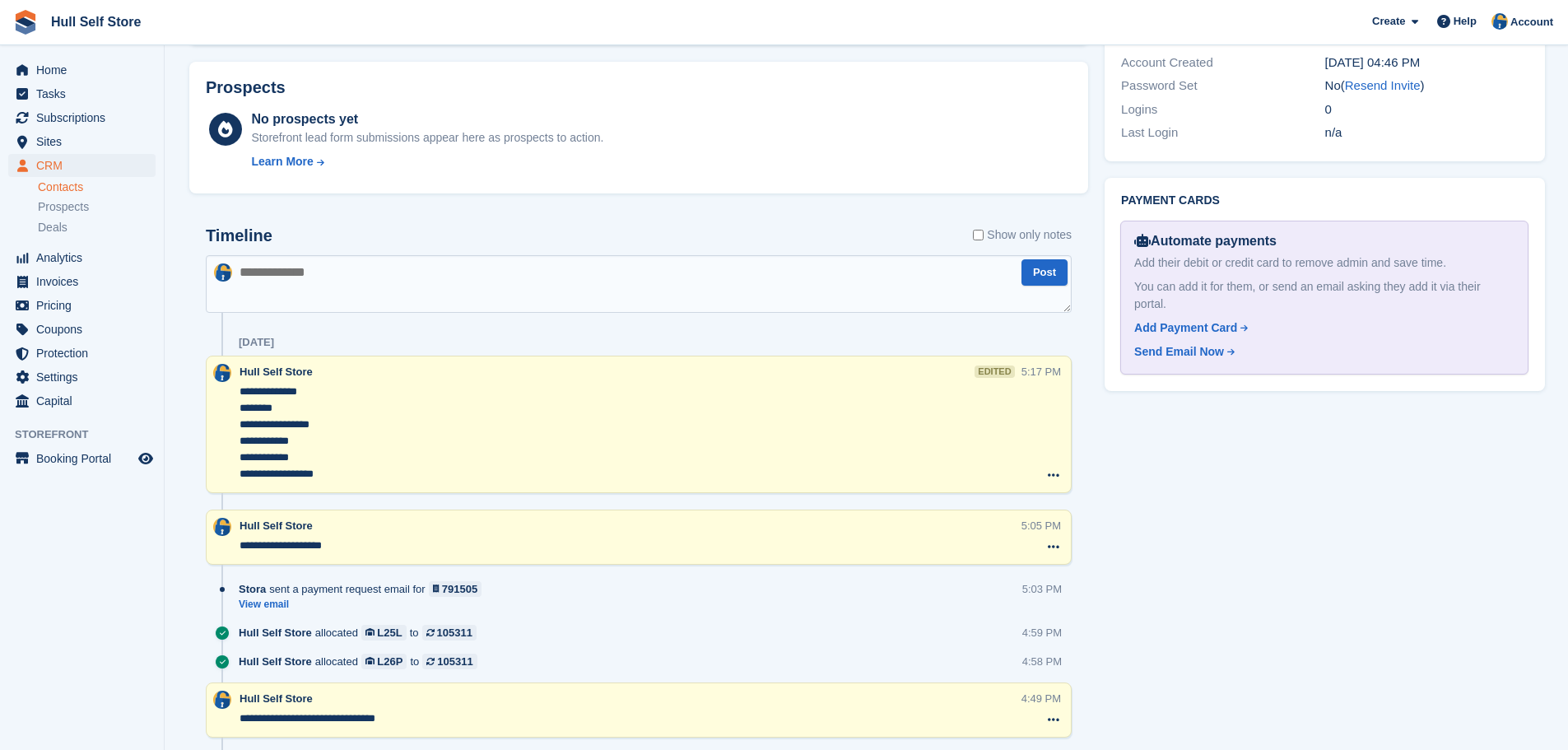
click at [311, 275] on textarea at bounding box center [638, 283] width 866 height 57
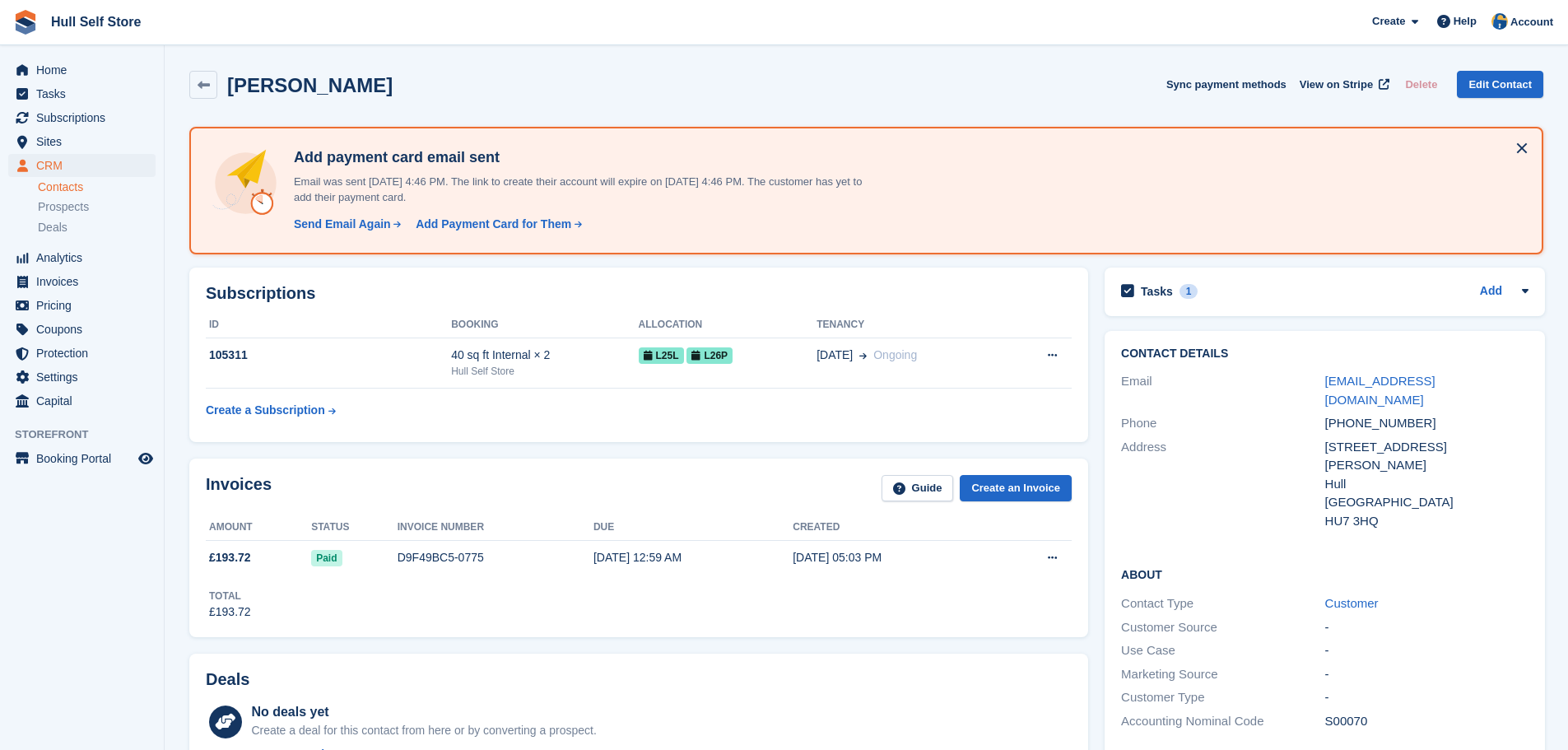
scroll to position [494, 0]
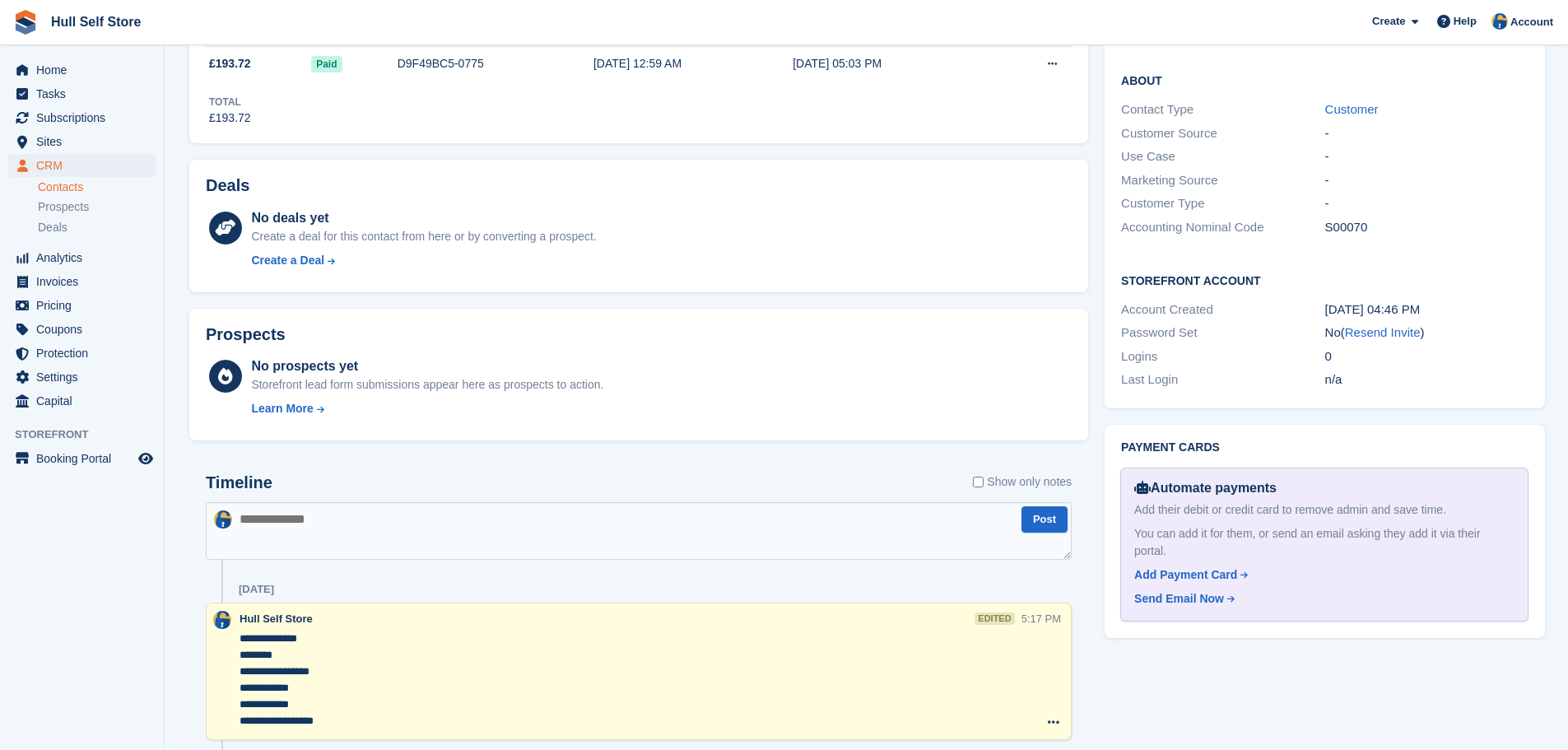
click at [297, 542] on textarea at bounding box center [638, 531] width 866 height 57
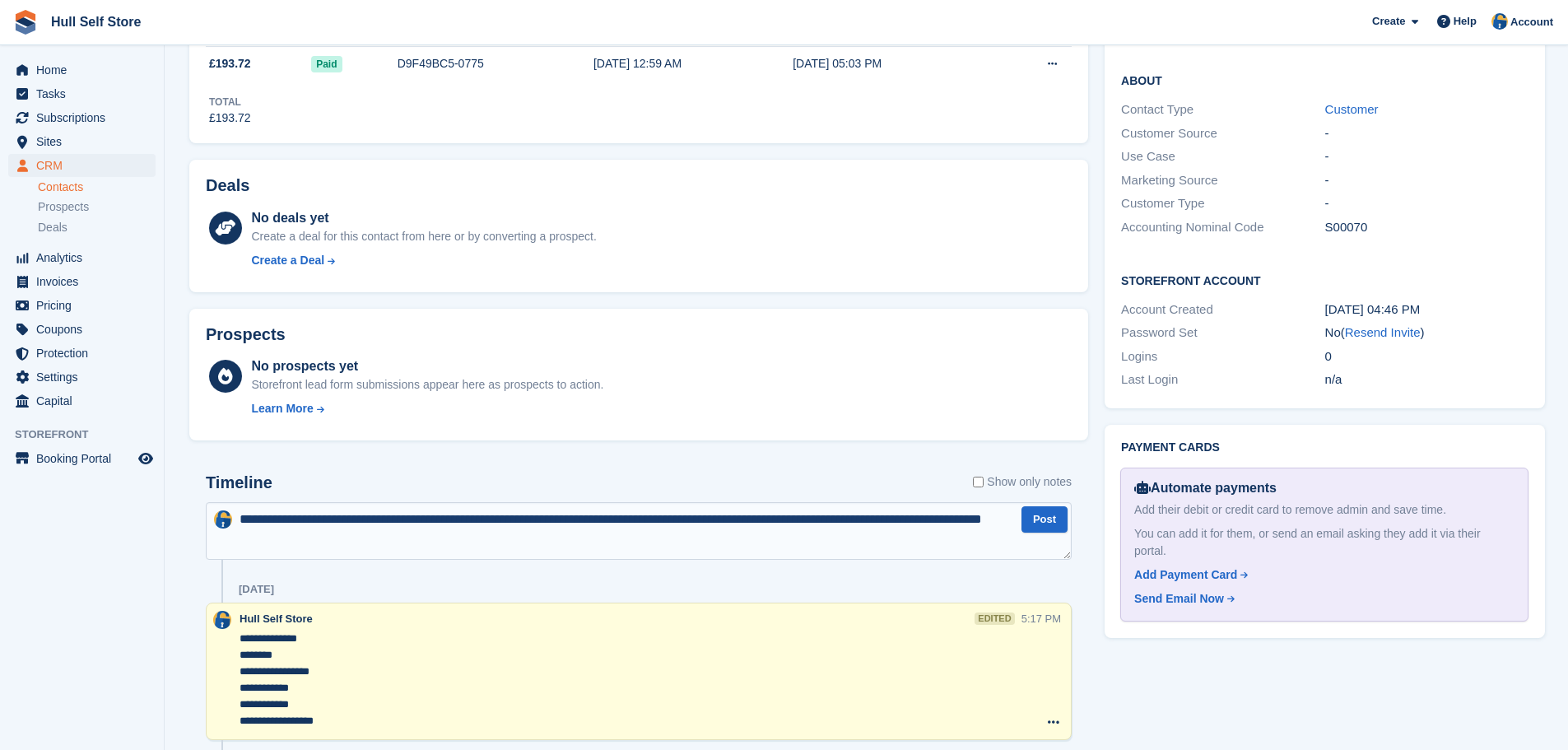
type textarea "**********"
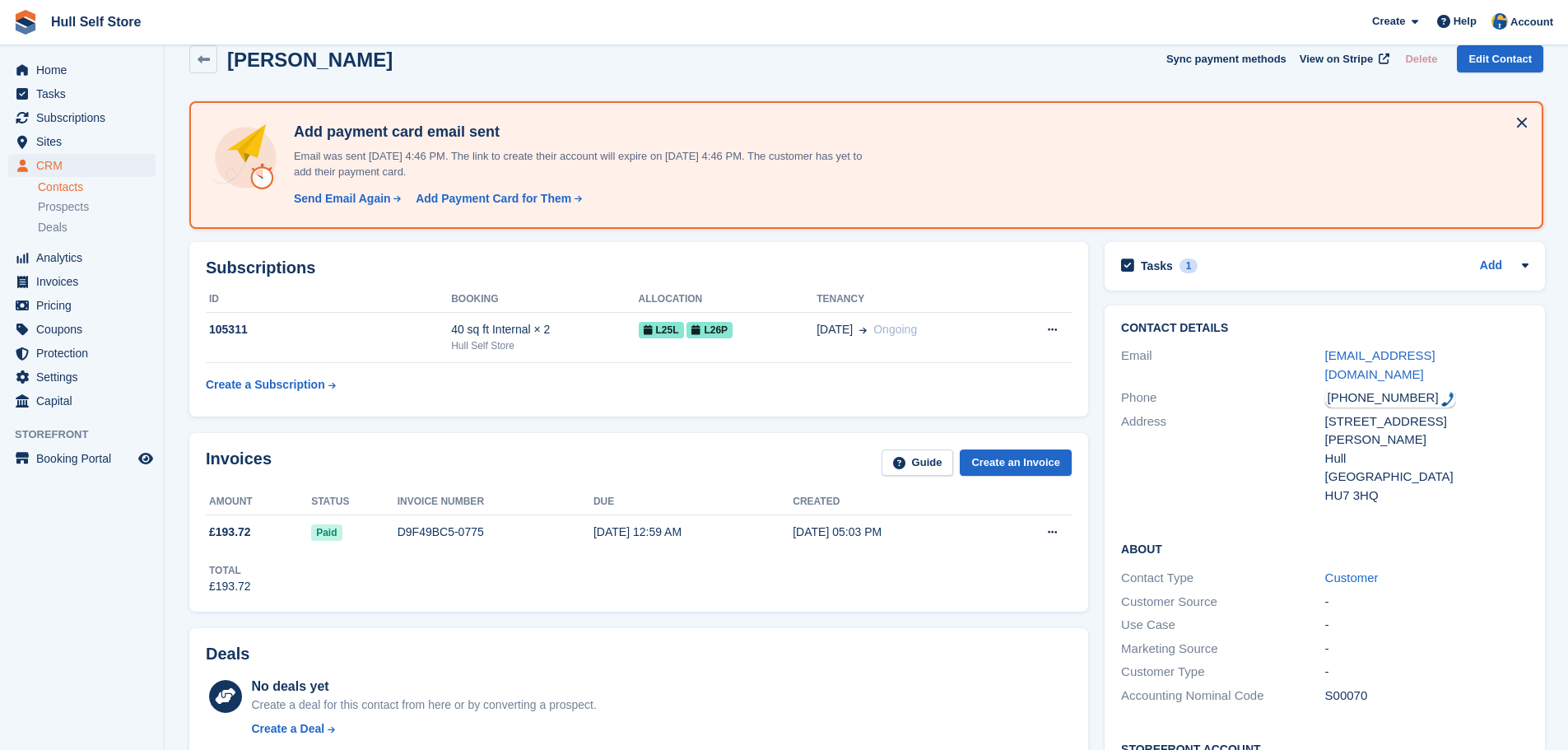
scroll to position [0, 0]
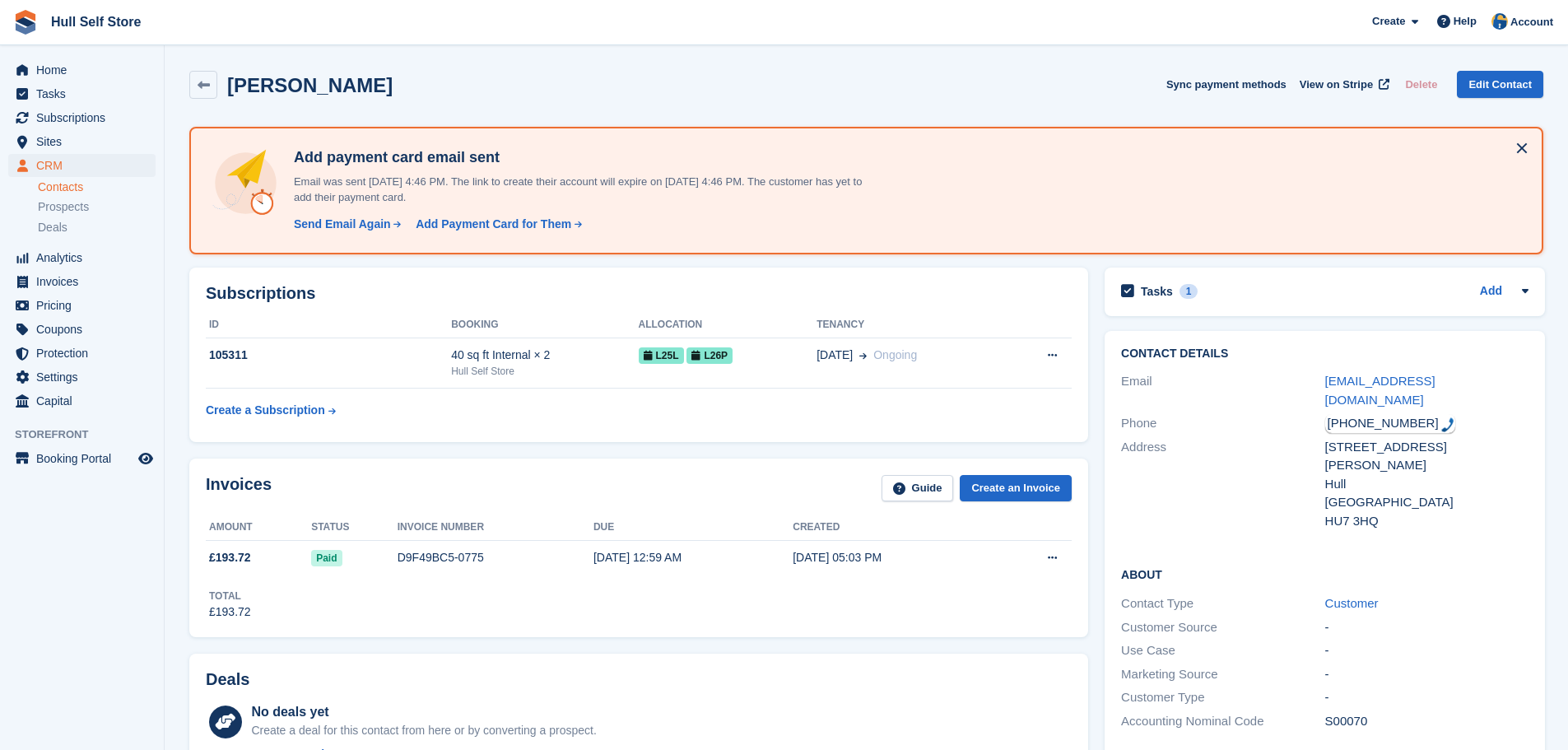
click at [1259, 304] on div "Tasks 1 Add ask Ian if morning job or afternoon (confirm with Julie) 02 Sep" at bounding box center [1324, 292] width 441 height 49
click at [1255, 293] on div "Tasks 1 Add" at bounding box center [1324, 292] width 408 height 22
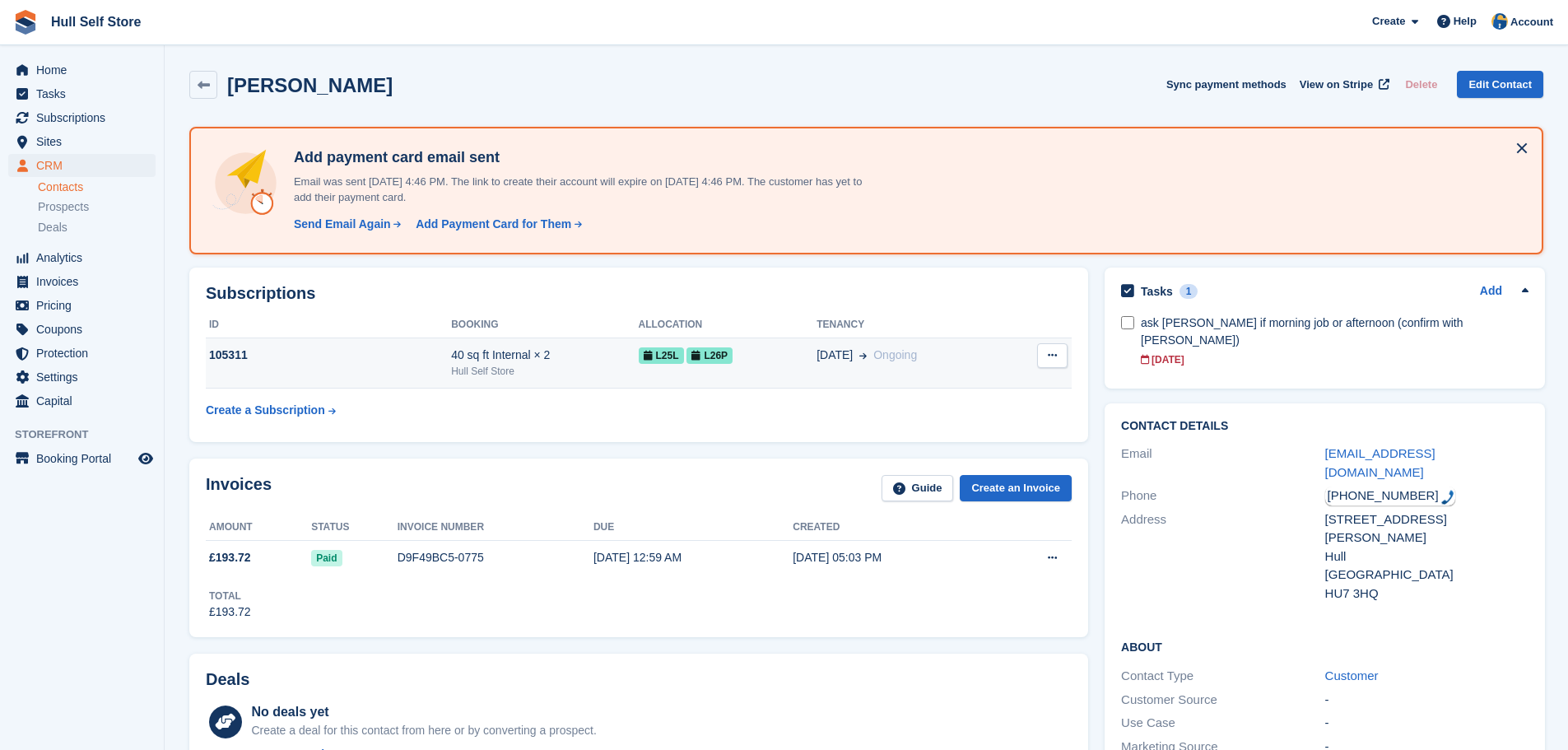
click at [548, 360] on div "40 sq ft Internal × 2" at bounding box center [544, 355] width 187 height 17
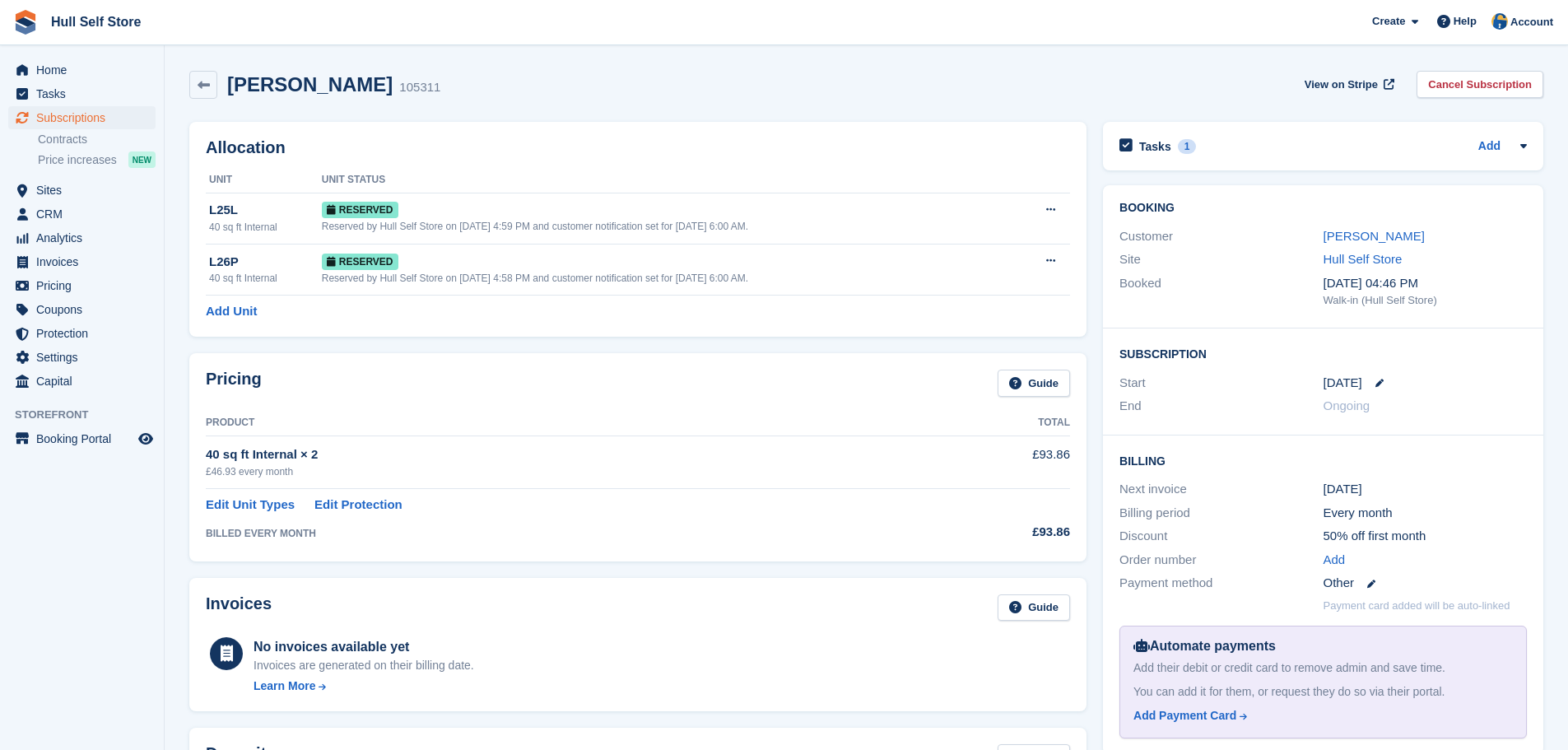
scroll to position [329, 0]
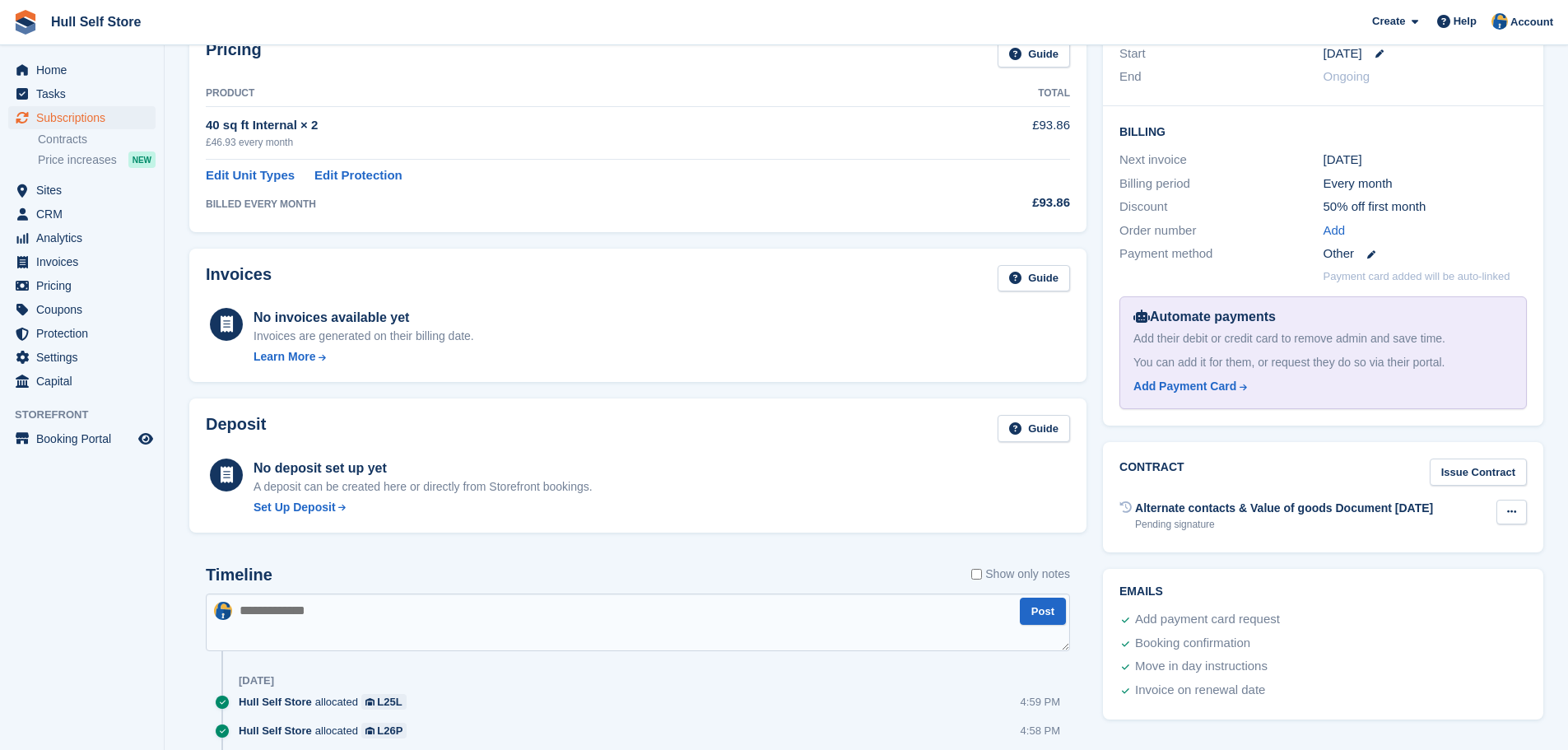
click at [1507, 512] on icon at bounding box center [1512, 511] width 9 height 10
click at [1426, 550] on p "Void contract" at bounding box center [1447, 544] width 143 height 22
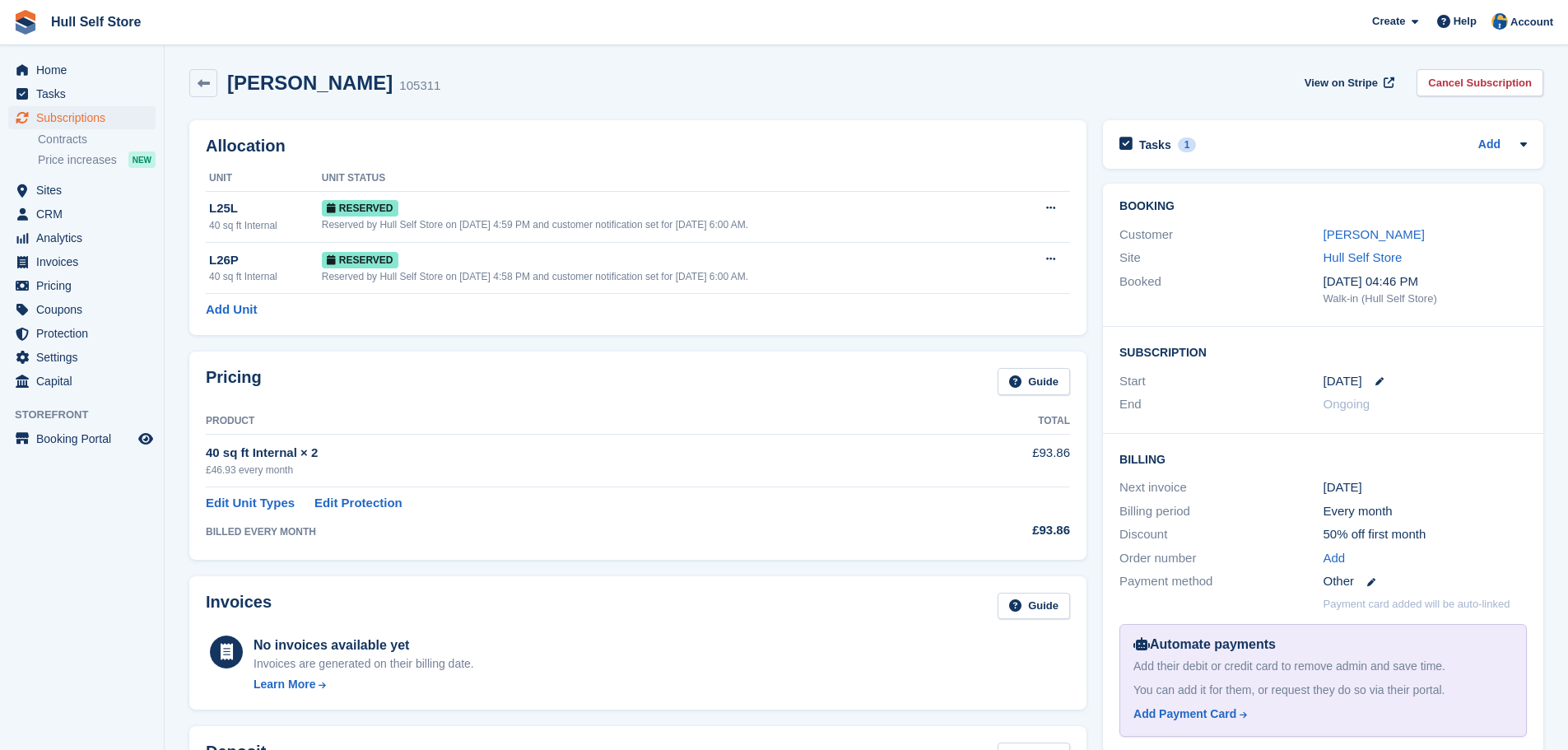
scroll to position [0, 0]
click at [1338, 229] on link "Julie Hass" at bounding box center [1374, 235] width 101 height 14
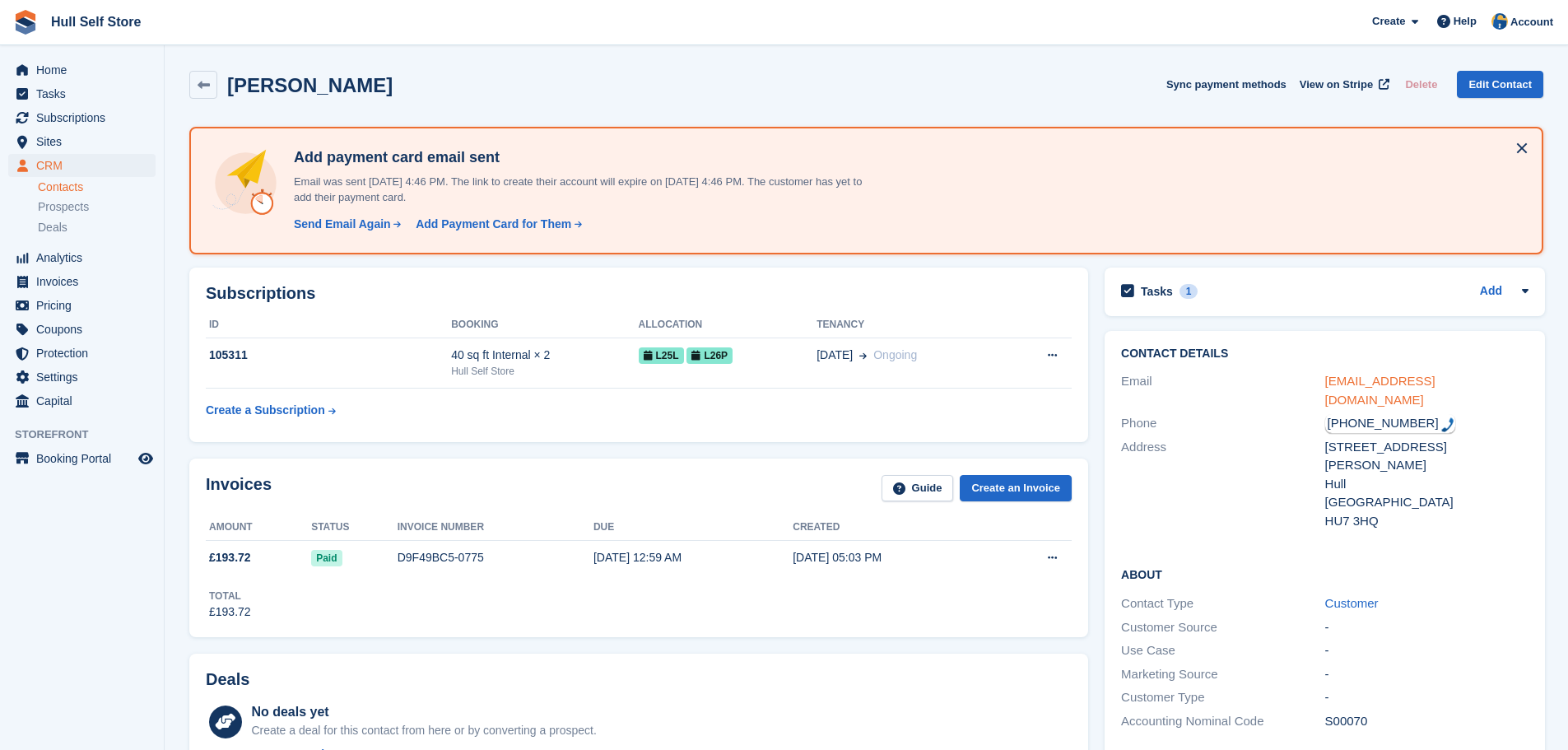
click at [1336, 384] on link "juliehass7@gmail.com" at bounding box center [1381, 390] width 111 height 33
click at [1212, 297] on div "Tasks 1 Add" at bounding box center [1324, 292] width 408 height 22
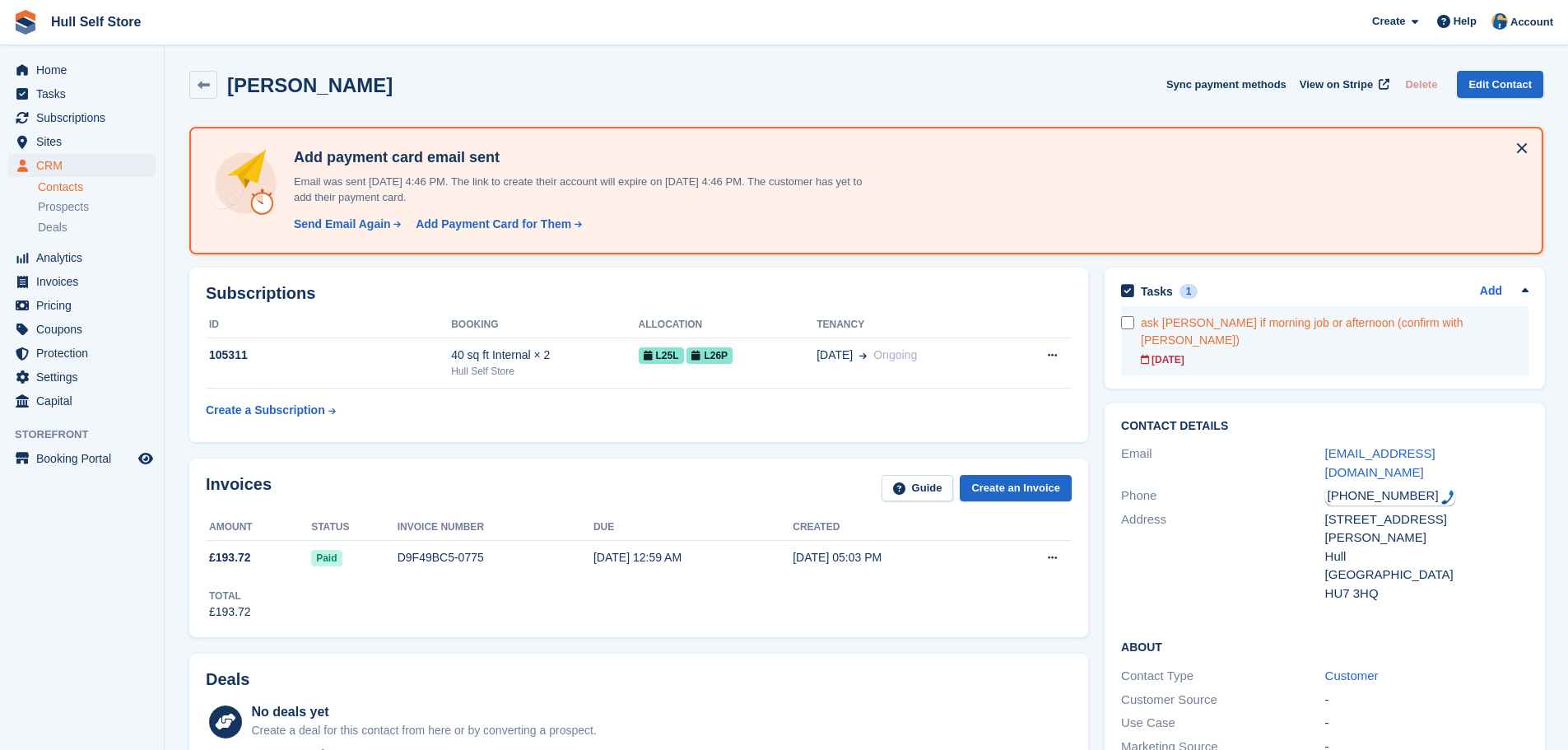
click at [1184, 326] on div "ask Ian if morning job or afternoon (confirm with Julie)" at bounding box center [1335, 331] width 388 height 35
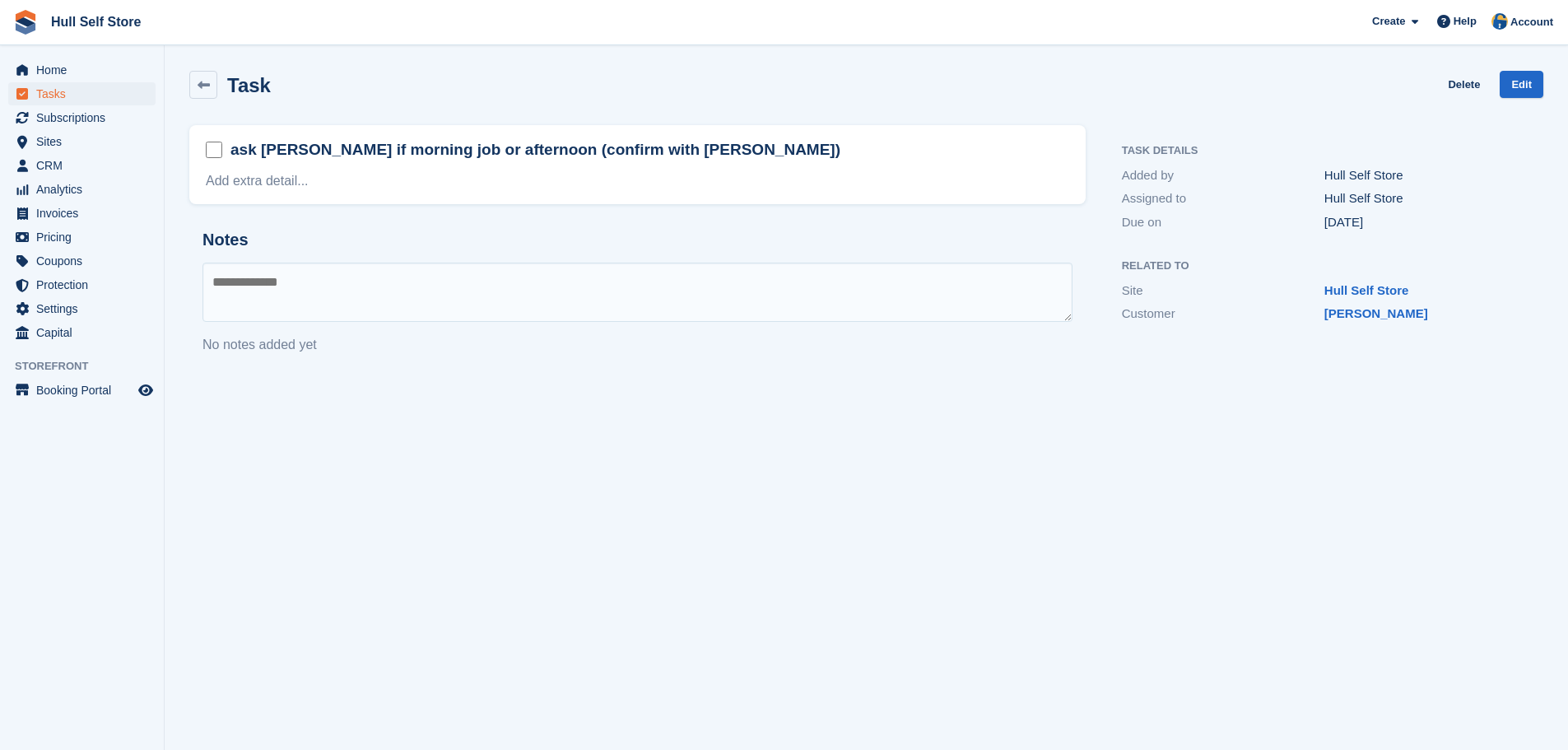
click at [381, 269] on textarea at bounding box center [637, 292] width 870 height 59
click at [569, 283] on textarea "**********" at bounding box center [637, 292] width 870 height 59
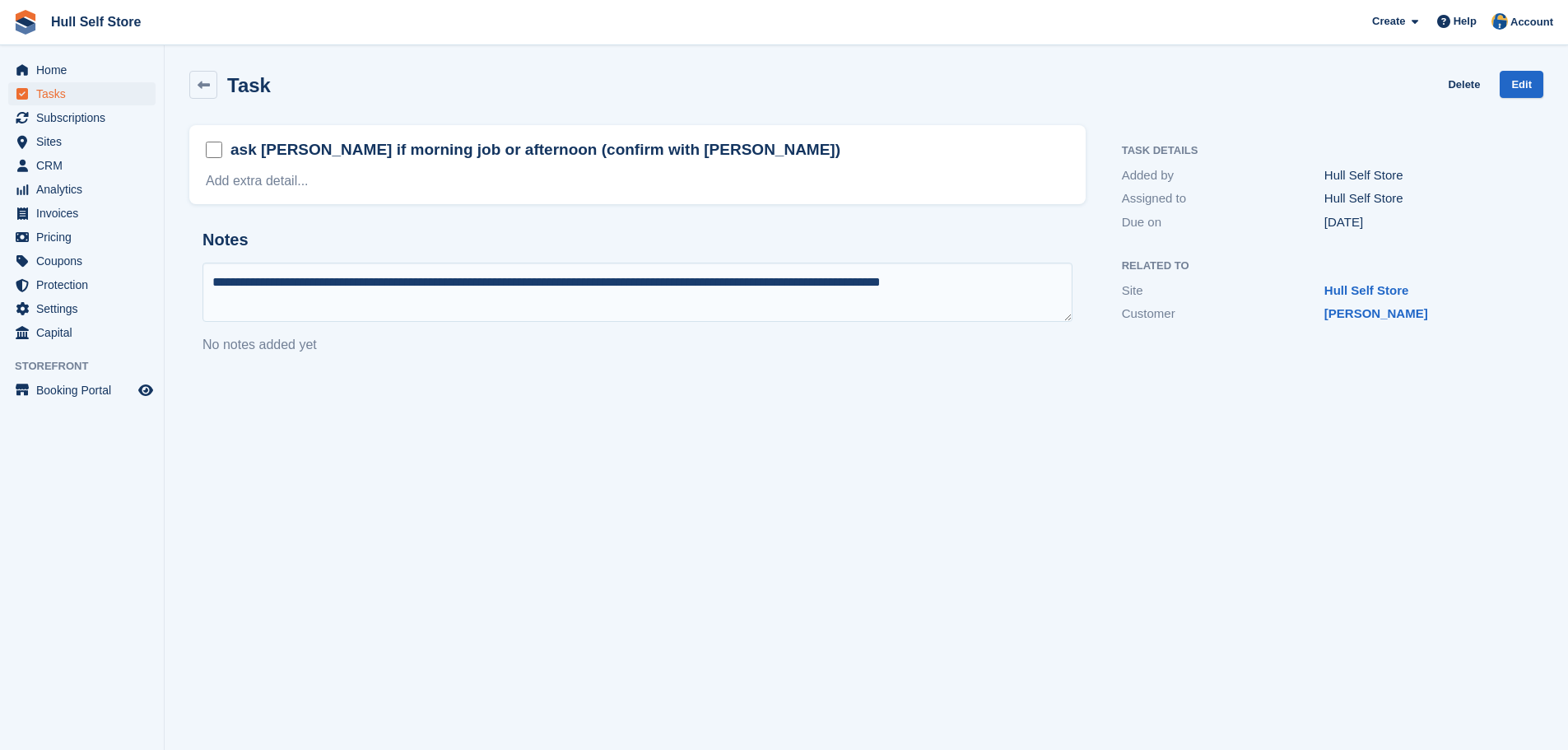
type textarea "**********"
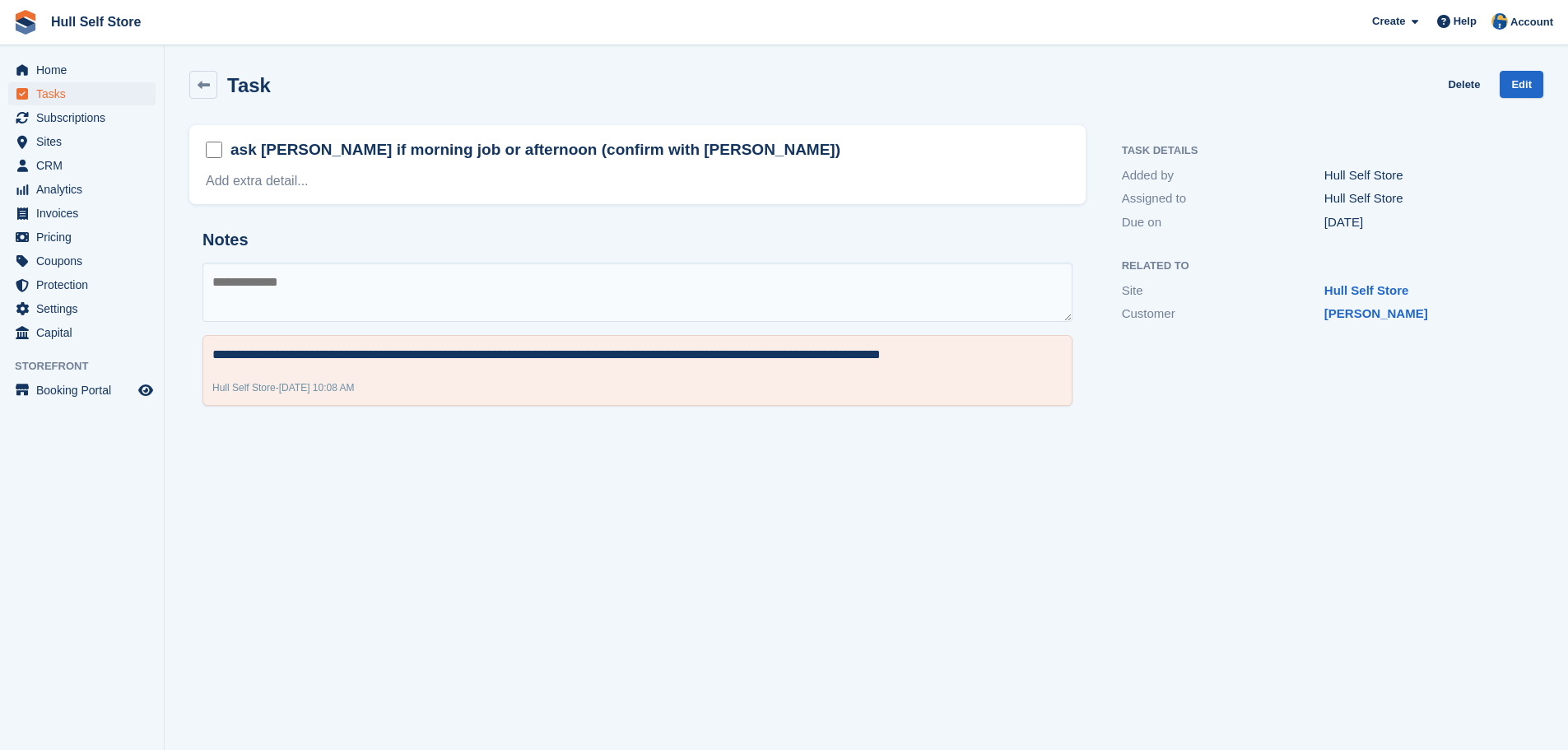
click at [223, 145] on form at bounding box center [217, 151] width 24 height 25
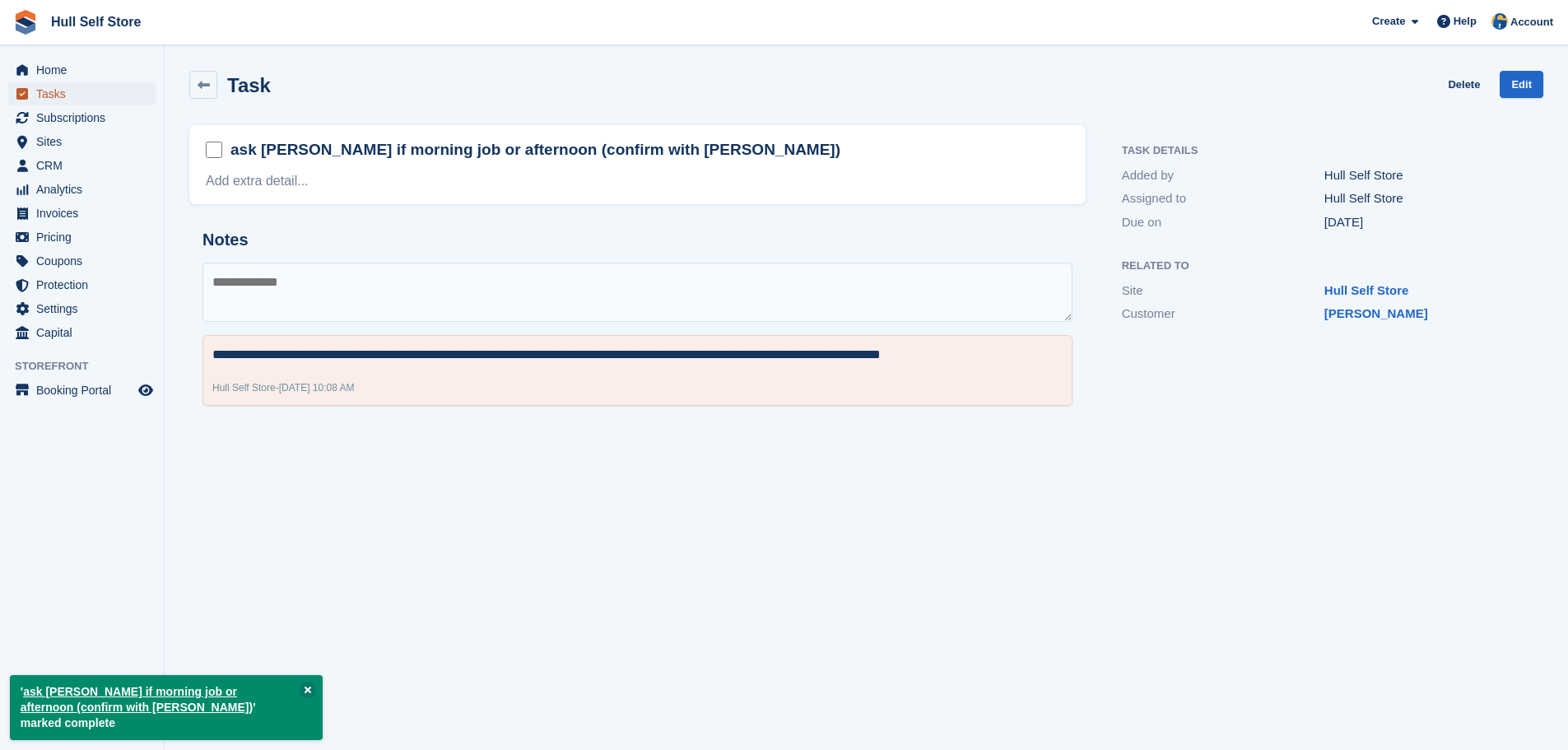
click at [66, 94] on span "Tasks" at bounding box center [85, 94] width 98 height 23
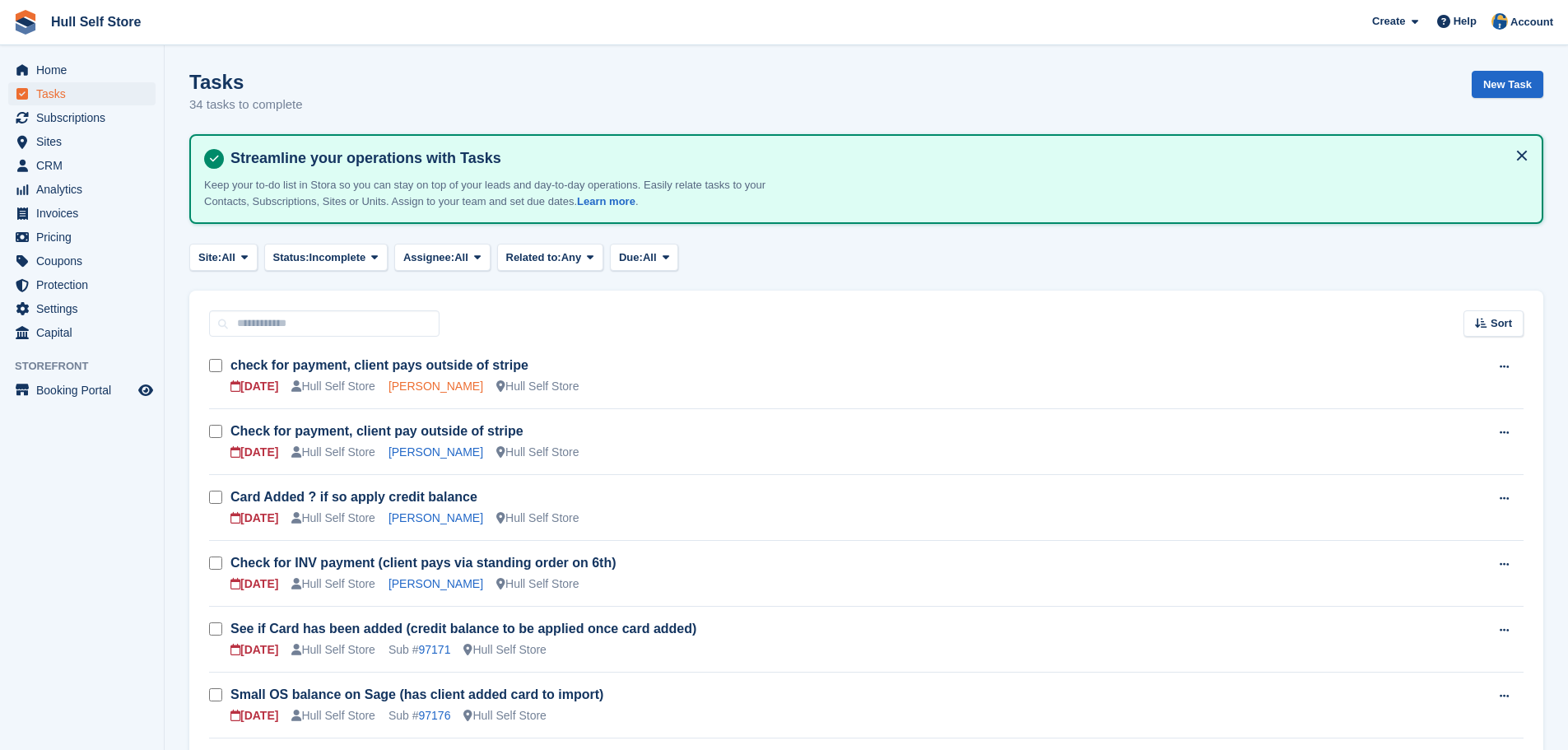
click at [419, 392] on link "Miss Gail Teasdale" at bounding box center [435, 386] width 95 height 13
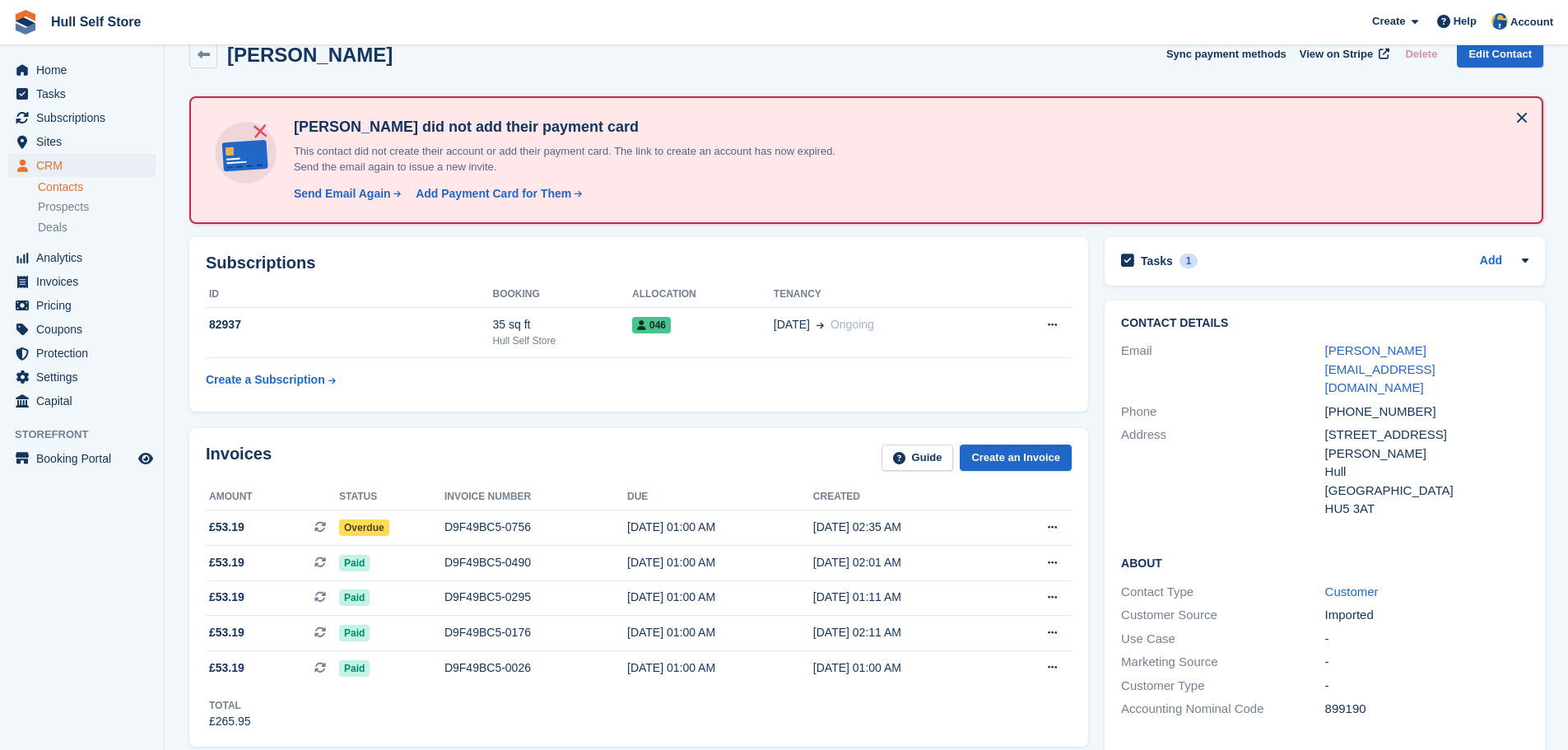
scroll to position [82, 0]
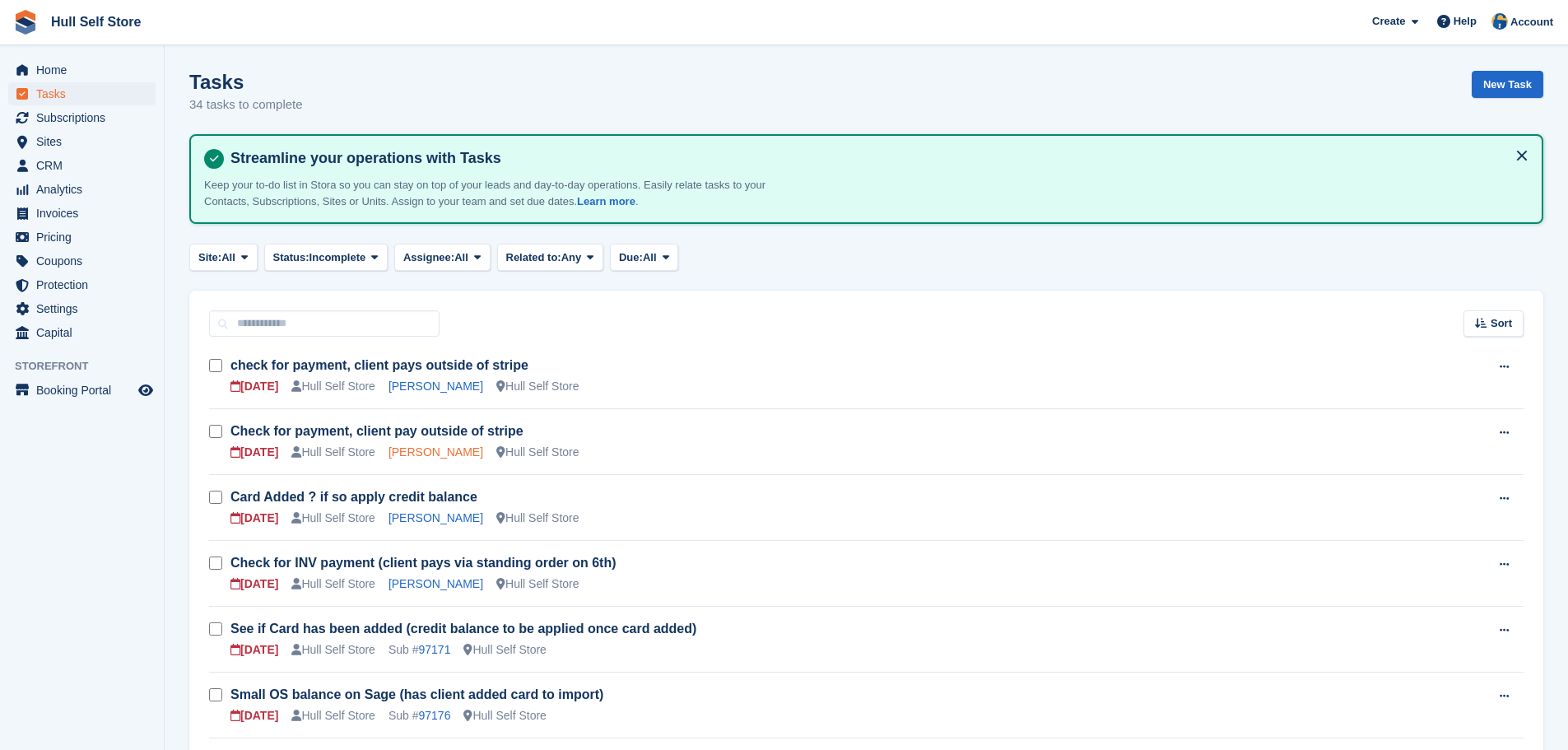
click at [437, 455] on link "[PERSON_NAME]" at bounding box center [435, 452] width 95 height 13
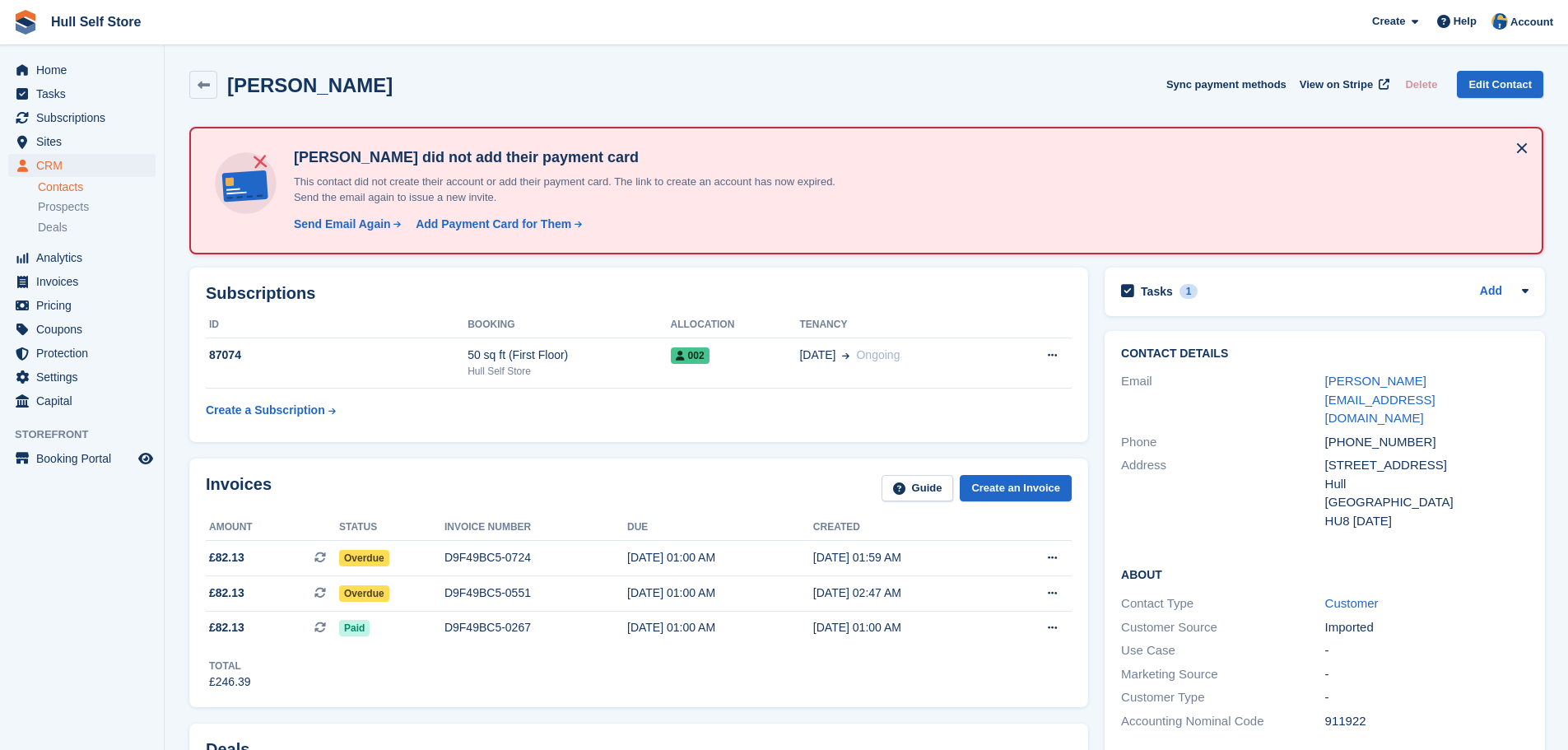
click at [1305, 307] on div "Tasks 1 Add Check for payment, client pay outside of stripe 08 Aug" at bounding box center [1324, 292] width 441 height 49
click at [1299, 299] on div "Tasks 1 Add" at bounding box center [1324, 292] width 408 height 22
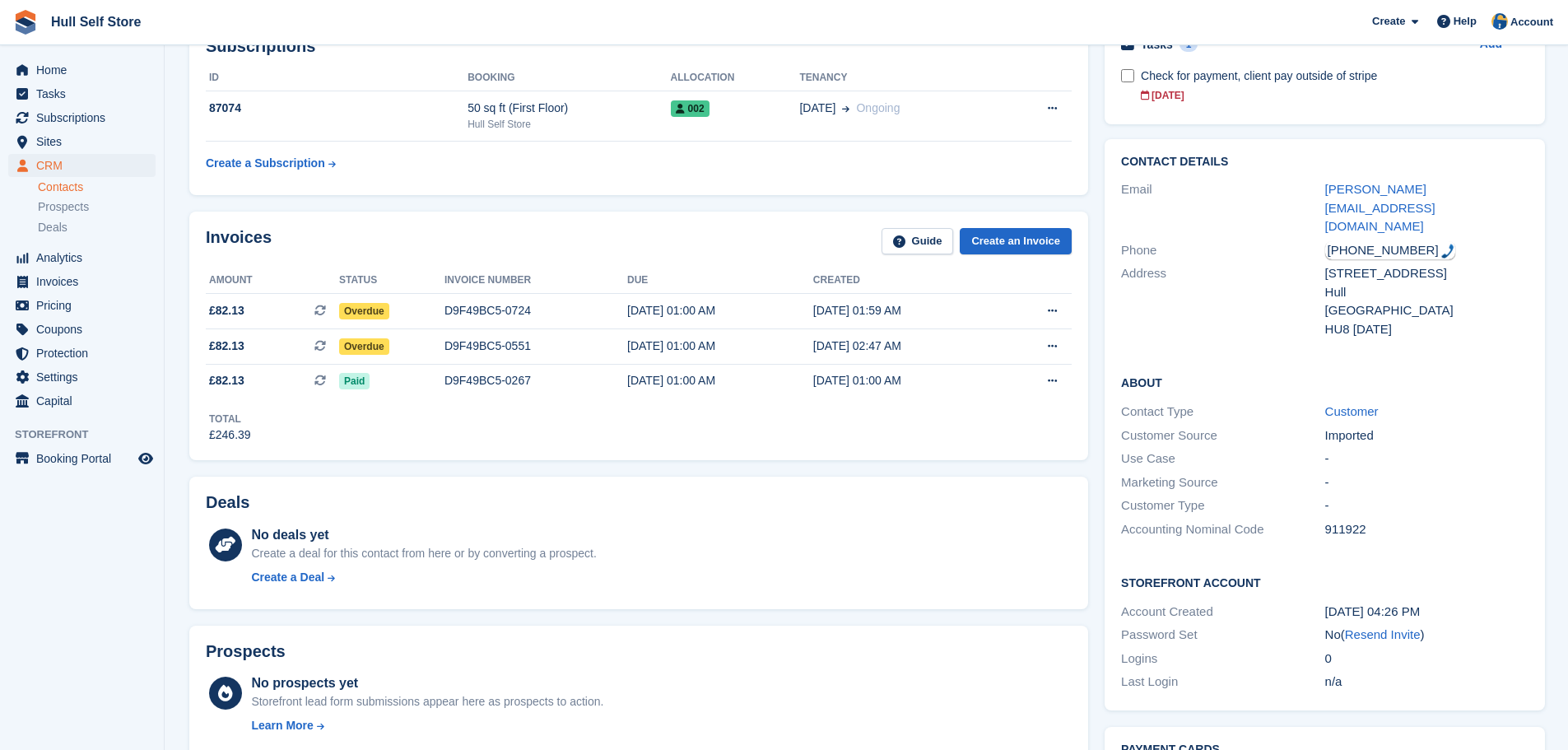
scroll to position [165, 0]
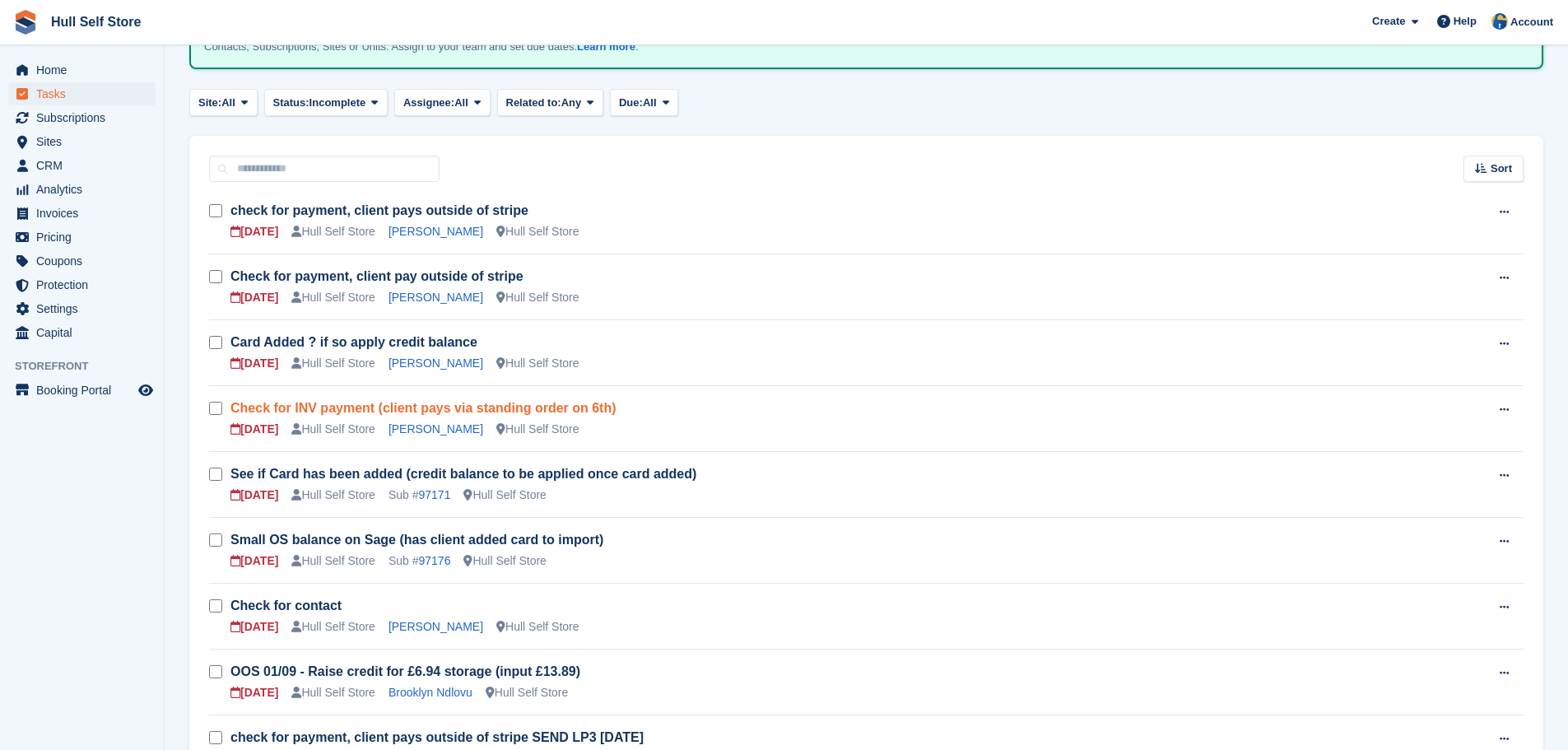
scroll to position [165, 0]
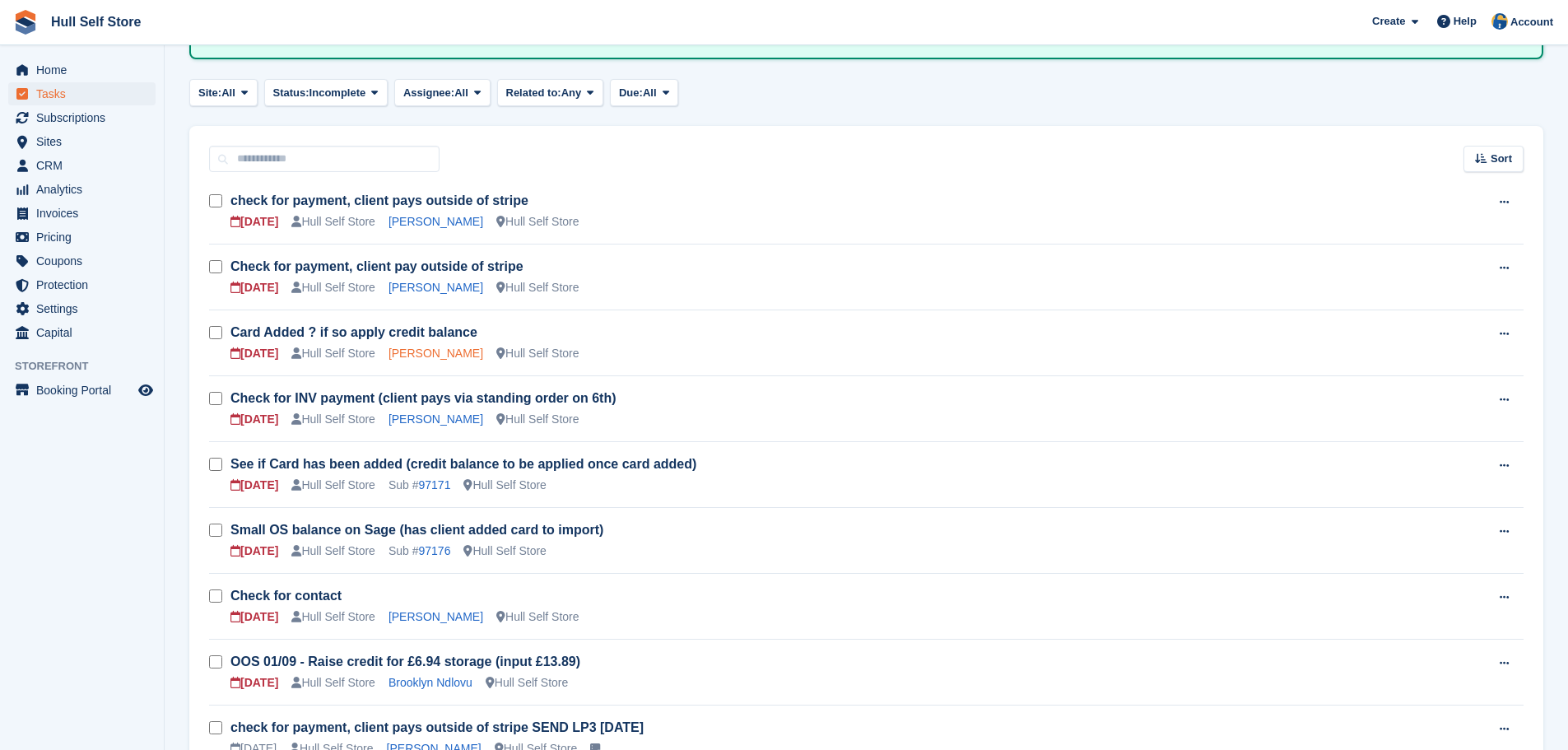
click at [418, 350] on link "Peter Barley" at bounding box center [435, 353] width 95 height 13
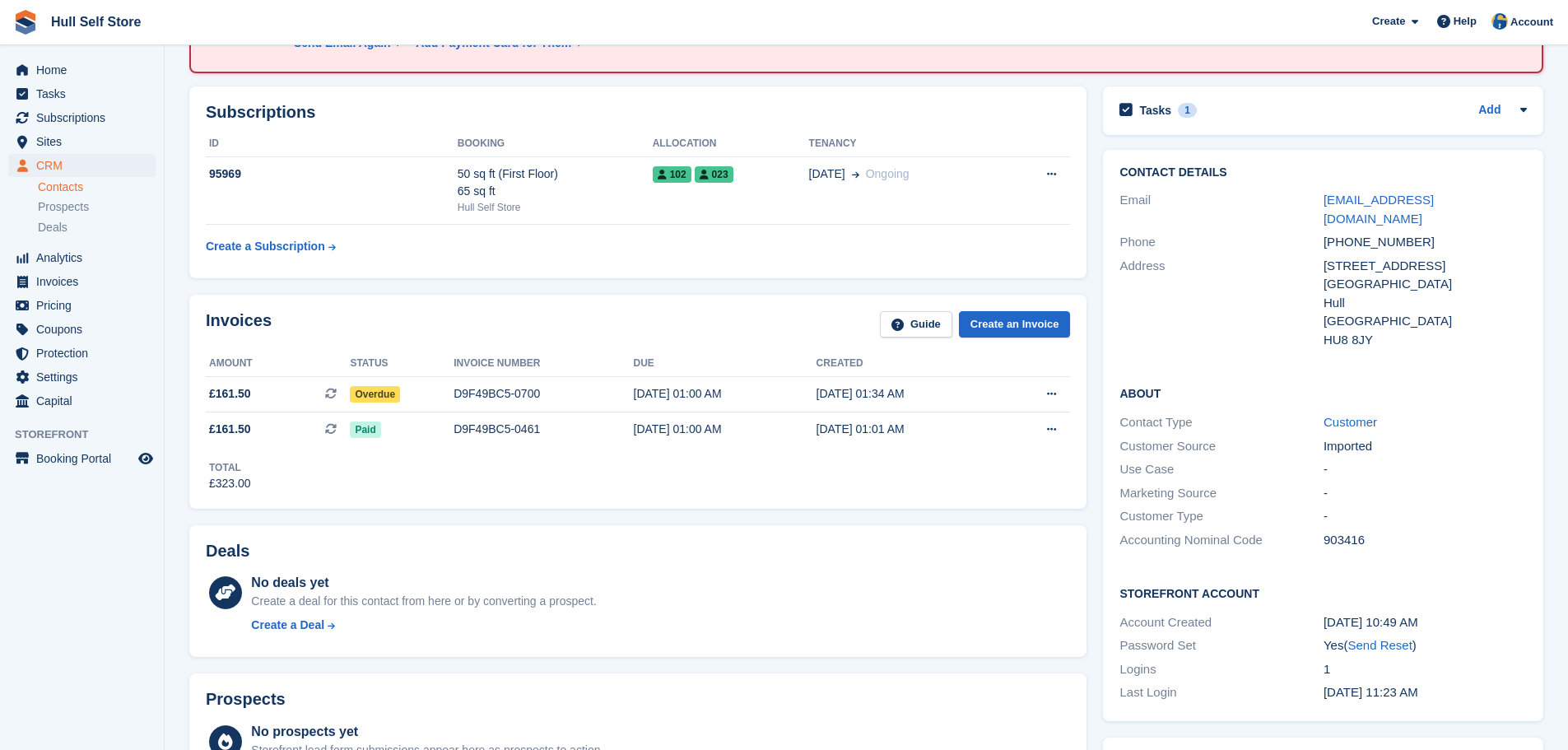
scroll to position [165, 0]
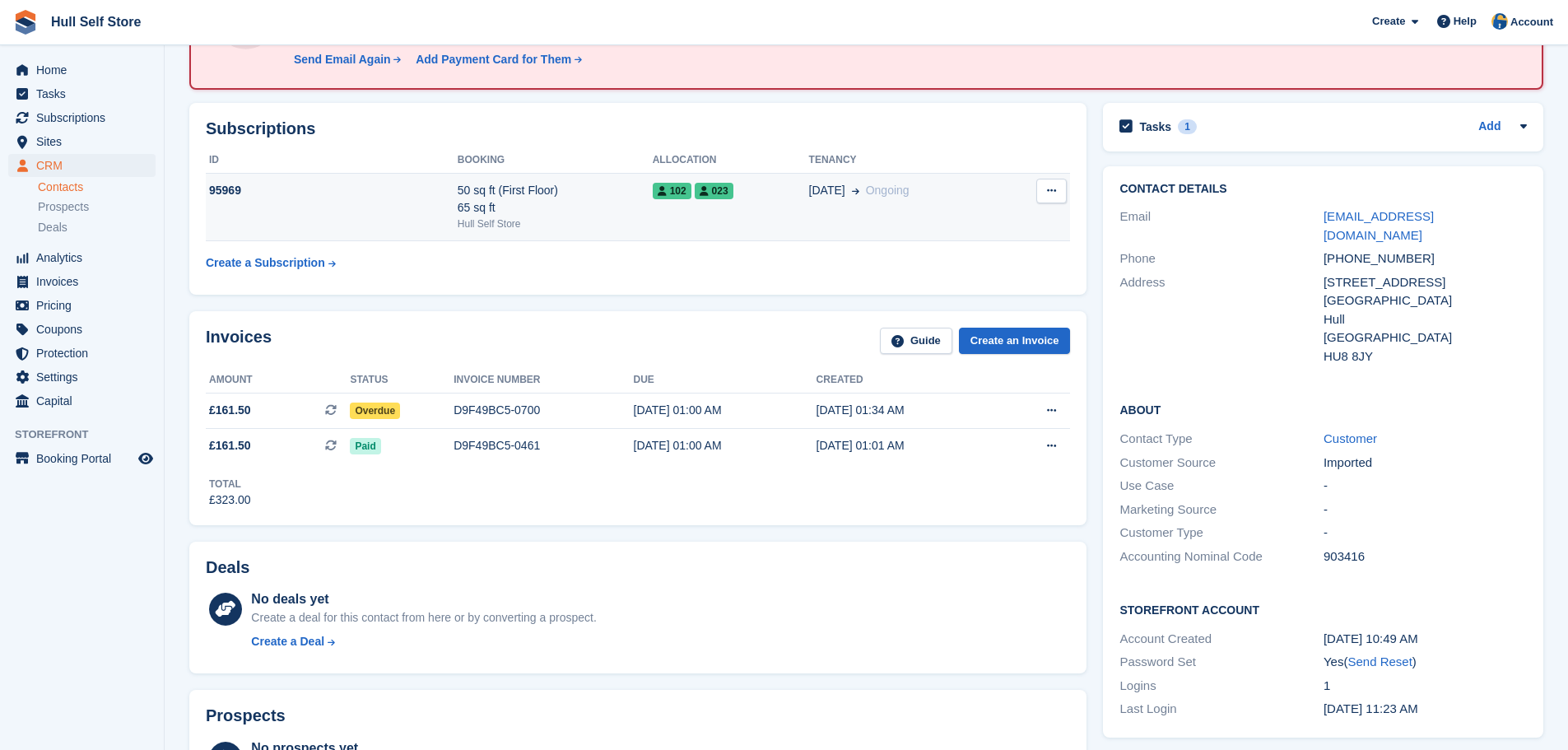
click at [558, 218] on div "Hull Self Store" at bounding box center [555, 224] width 195 height 15
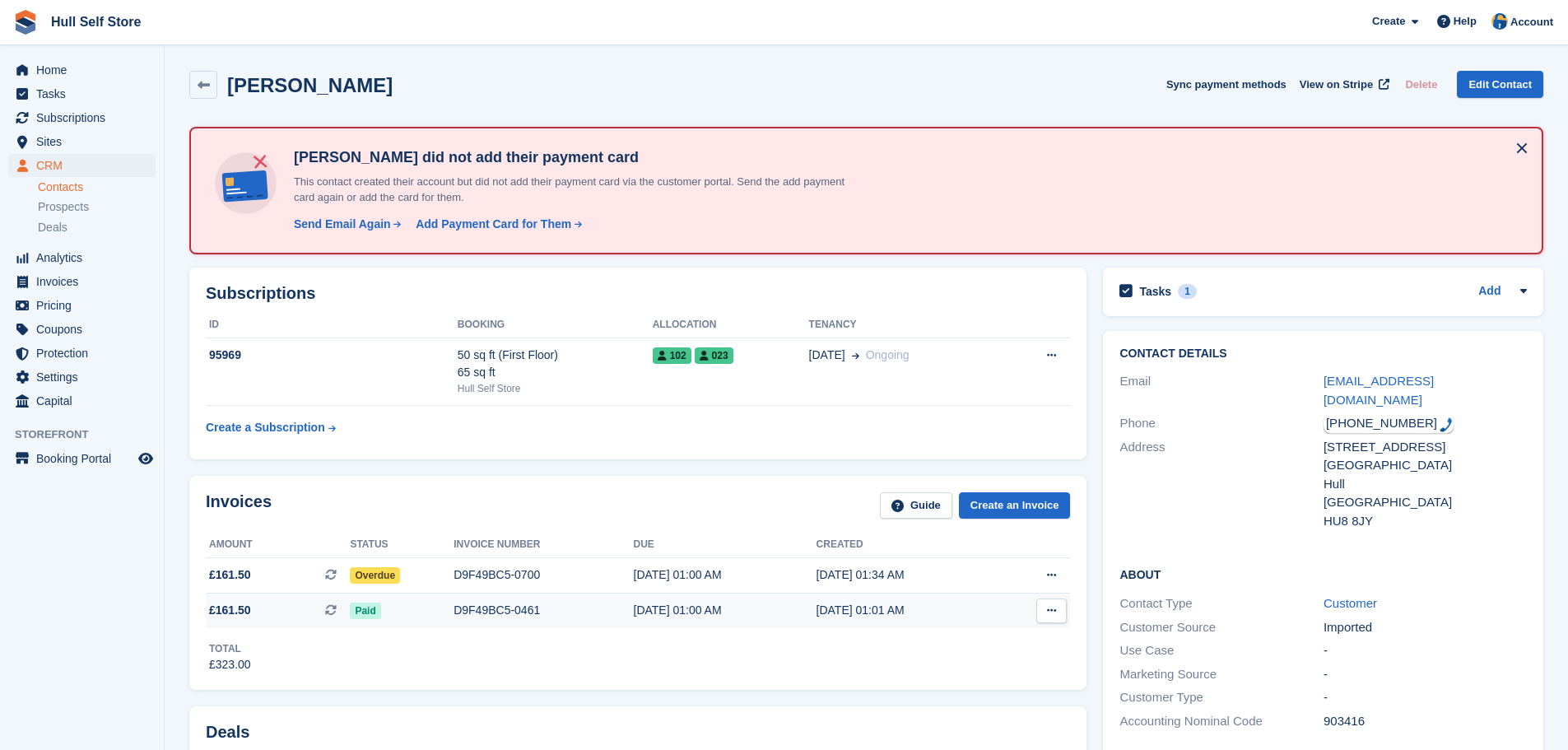
scroll to position [165, 0]
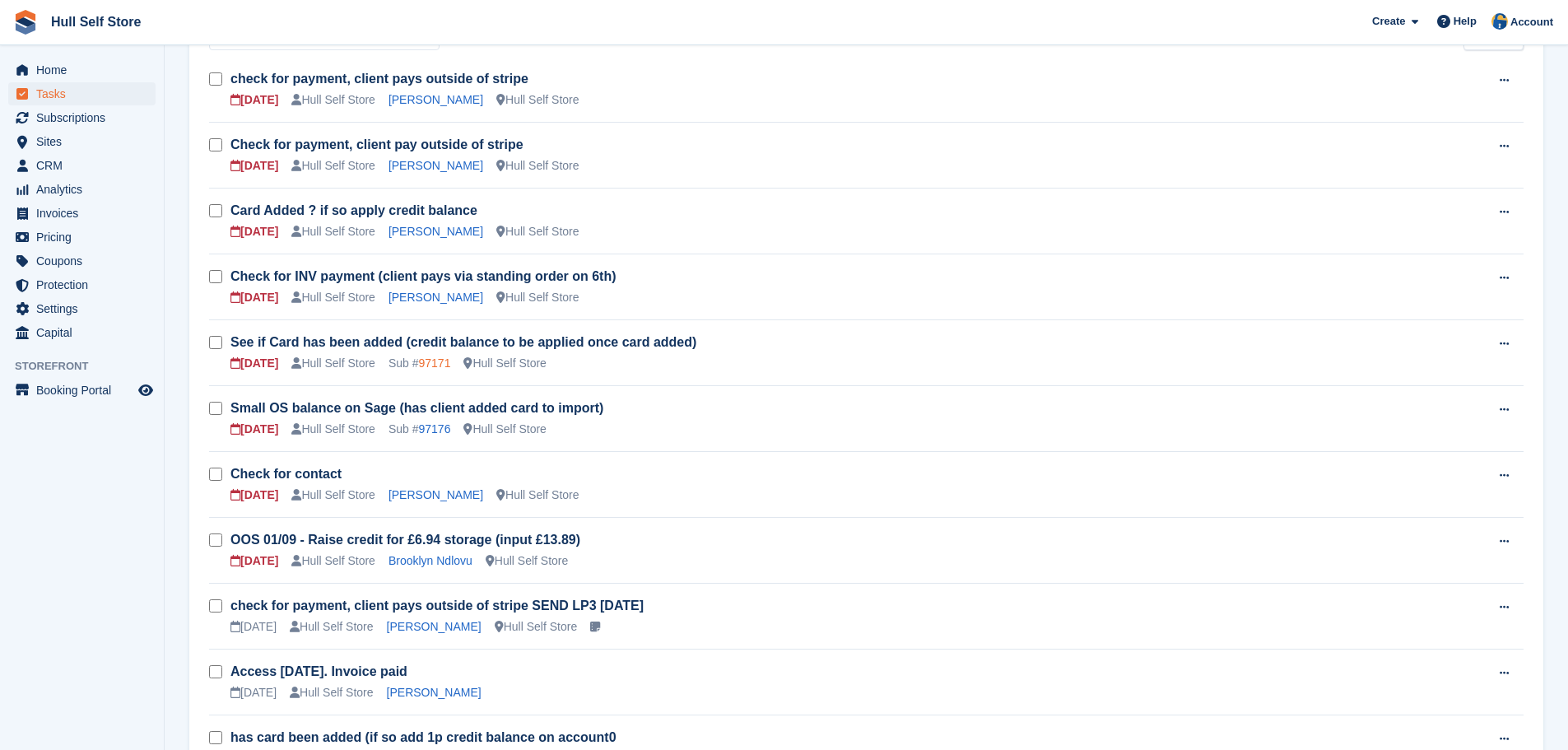
scroll to position [329, 0]
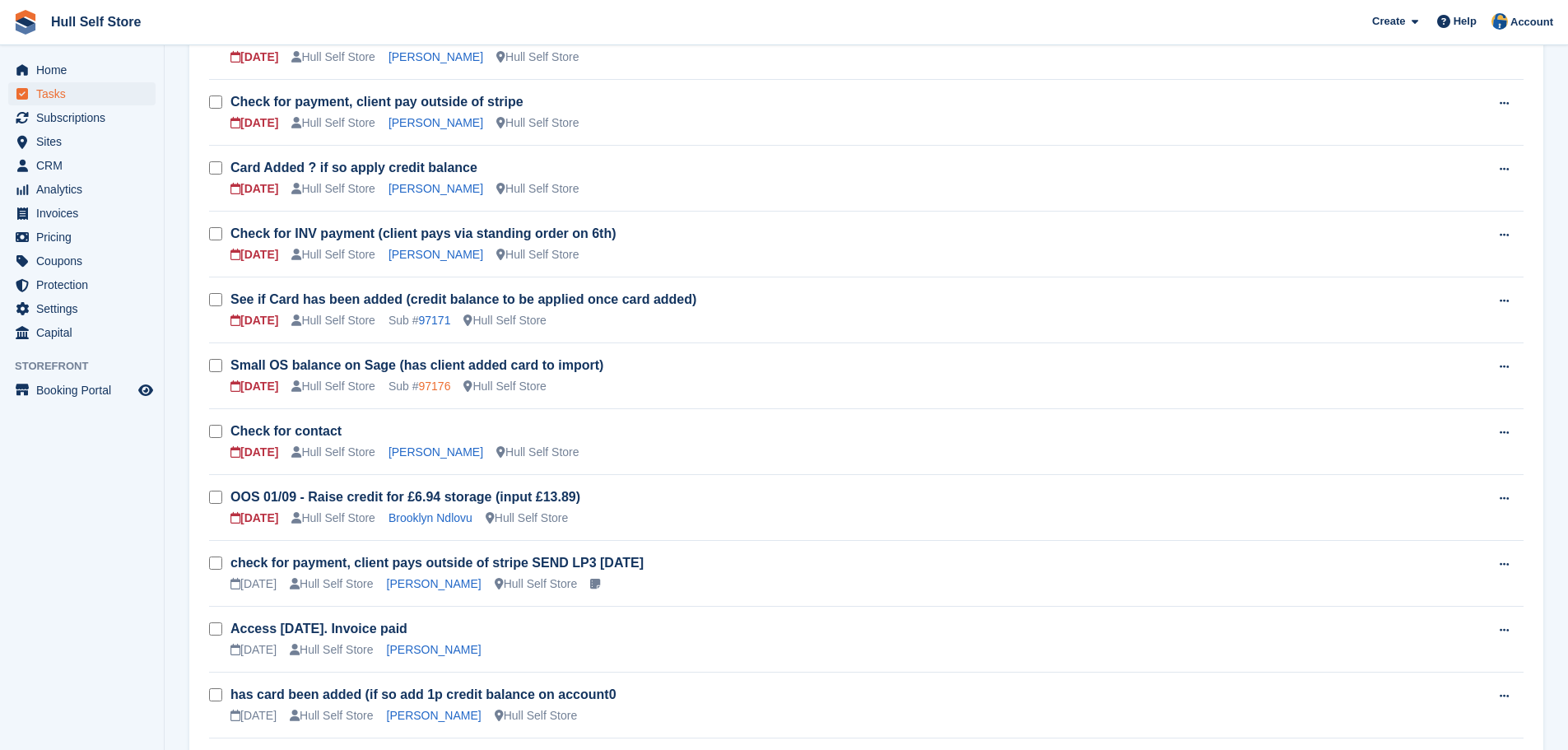
click at [434, 385] on link "97176" at bounding box center [434, 386] width 32 height 13
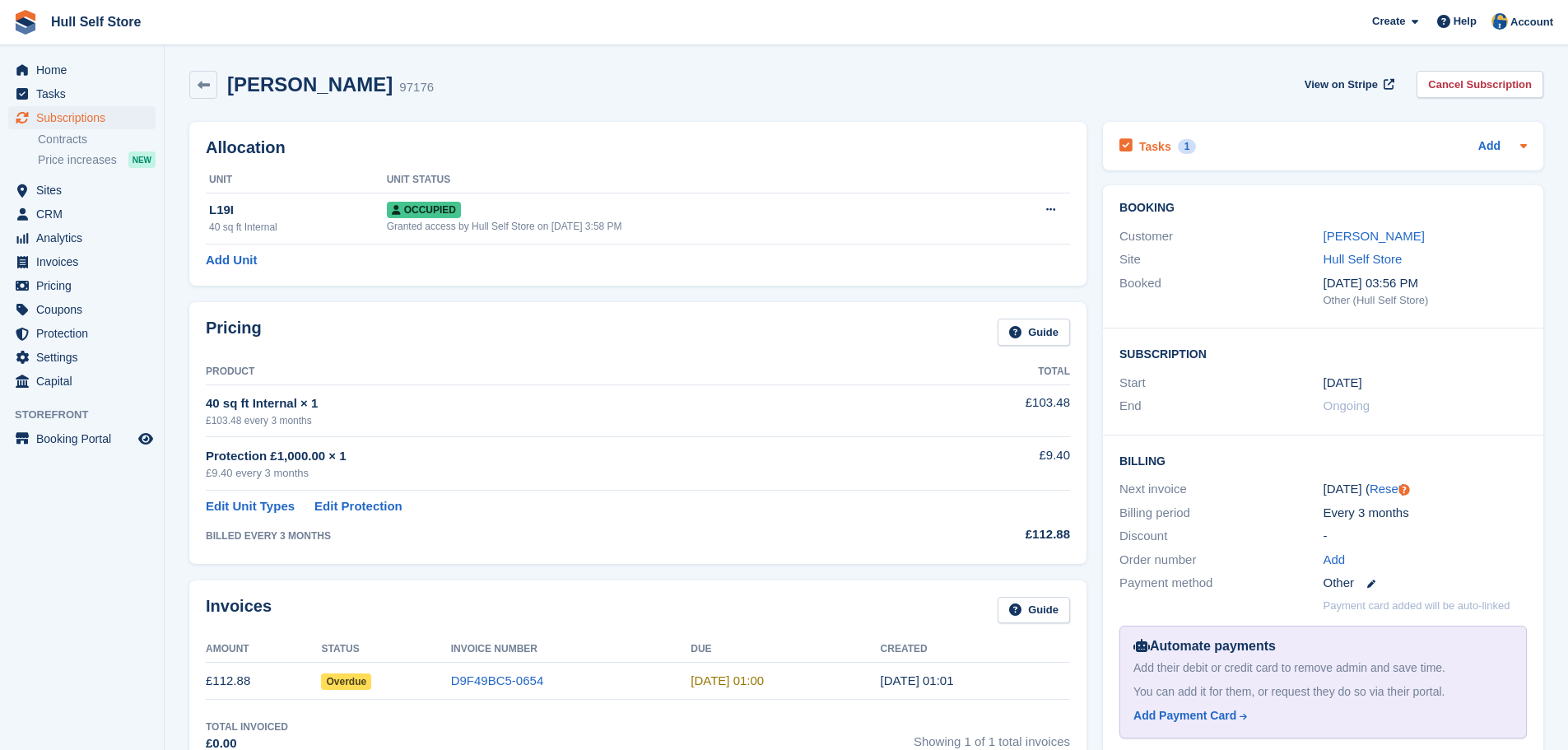
click at [1311, 146] on div "Tasks 1 Add" at bounding box center [1322, 146] width 408 height 22
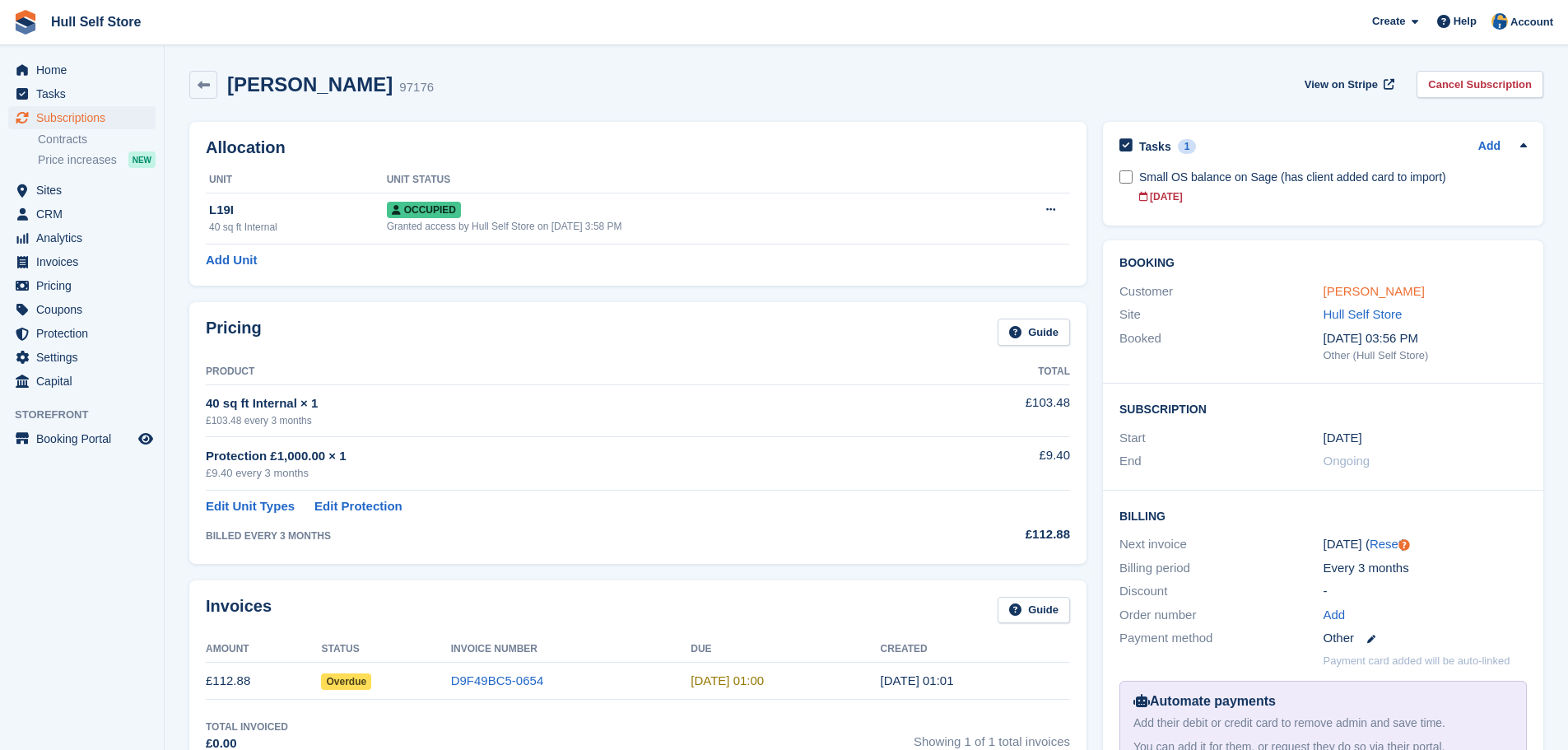
click at [1361, 293] on link "Helen May" at bounding box center [1374, 291] width 101 height 14
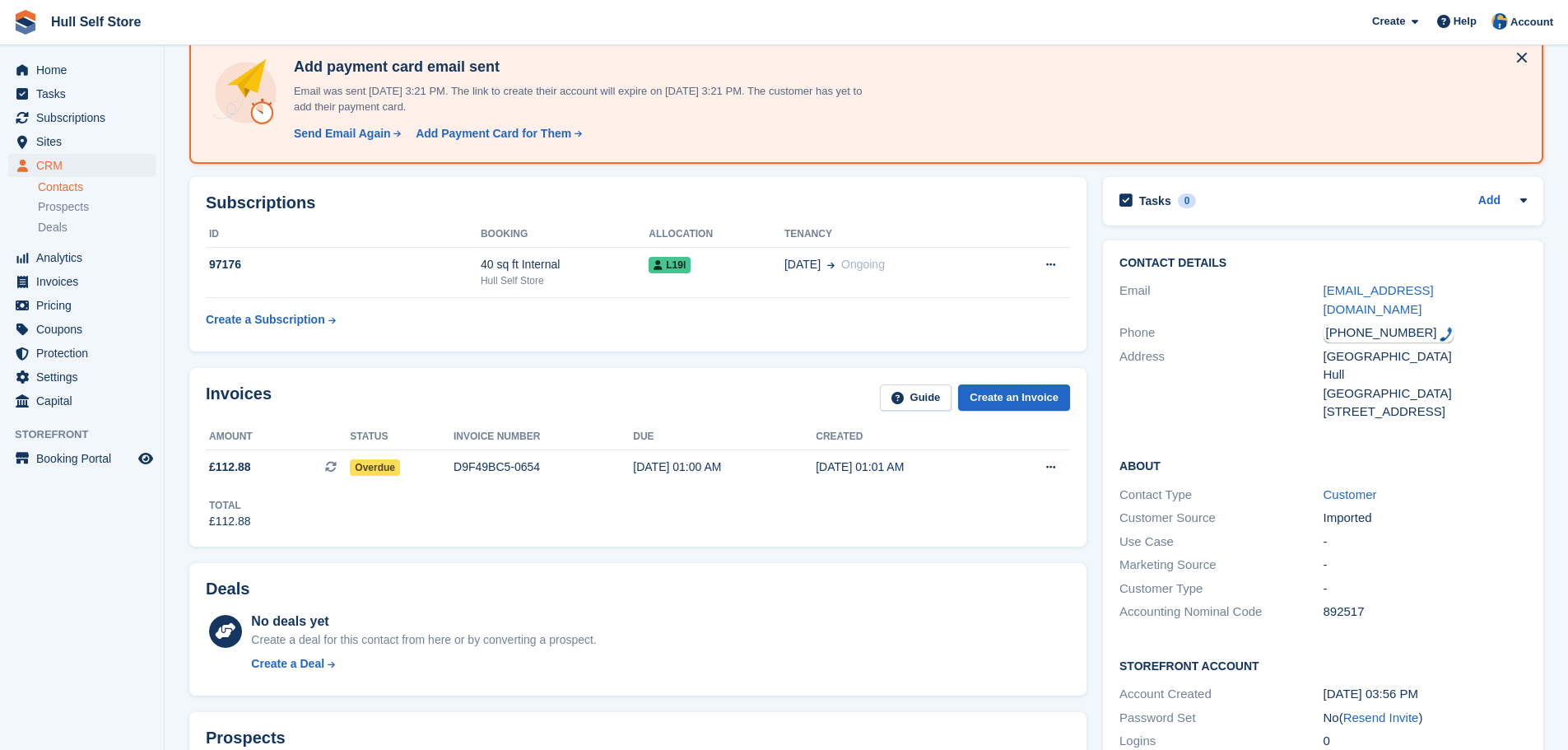
scroll to position [82, 0]
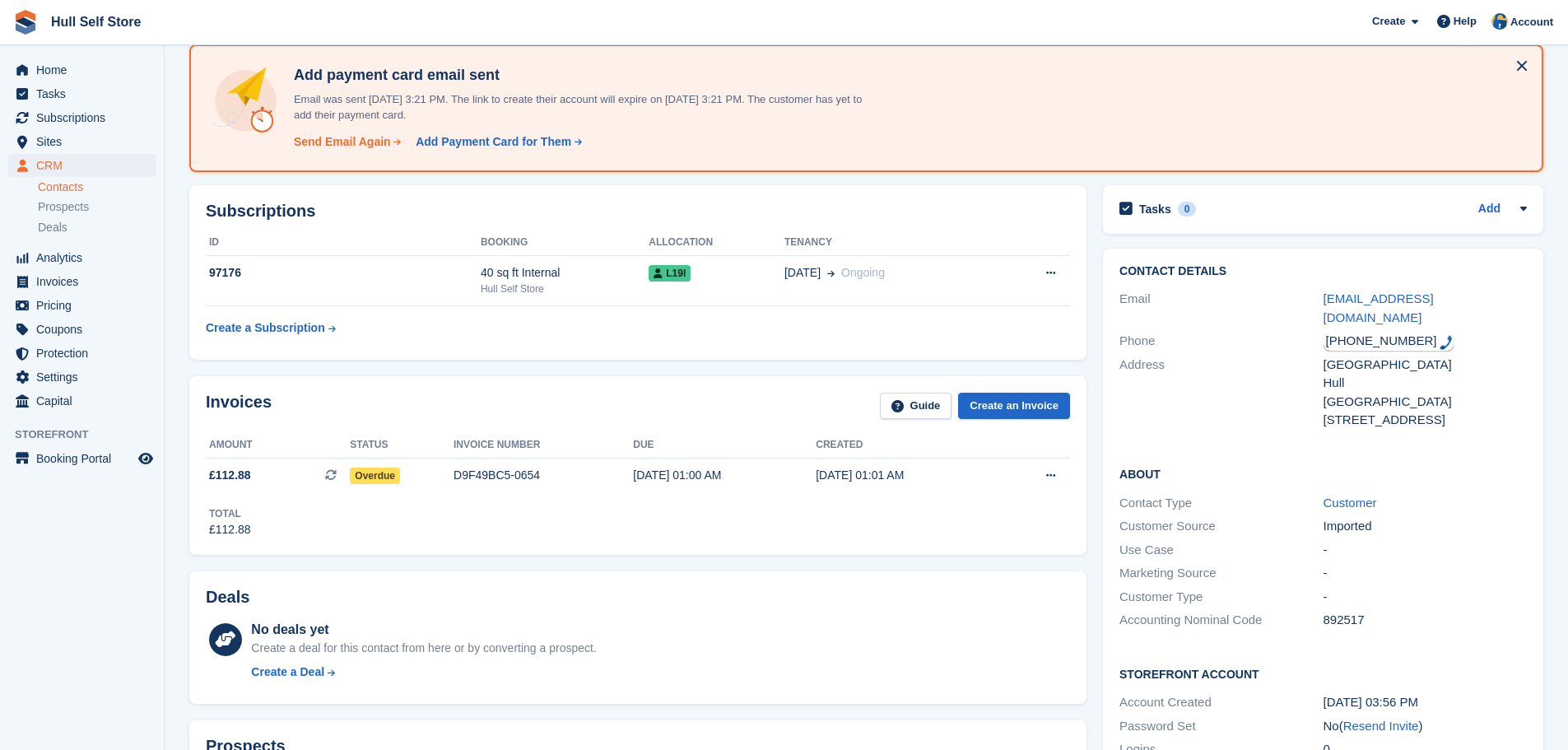
click at [314, 149] on div "Send Email Again" at bounding box center [342, 142] width 97 height 17
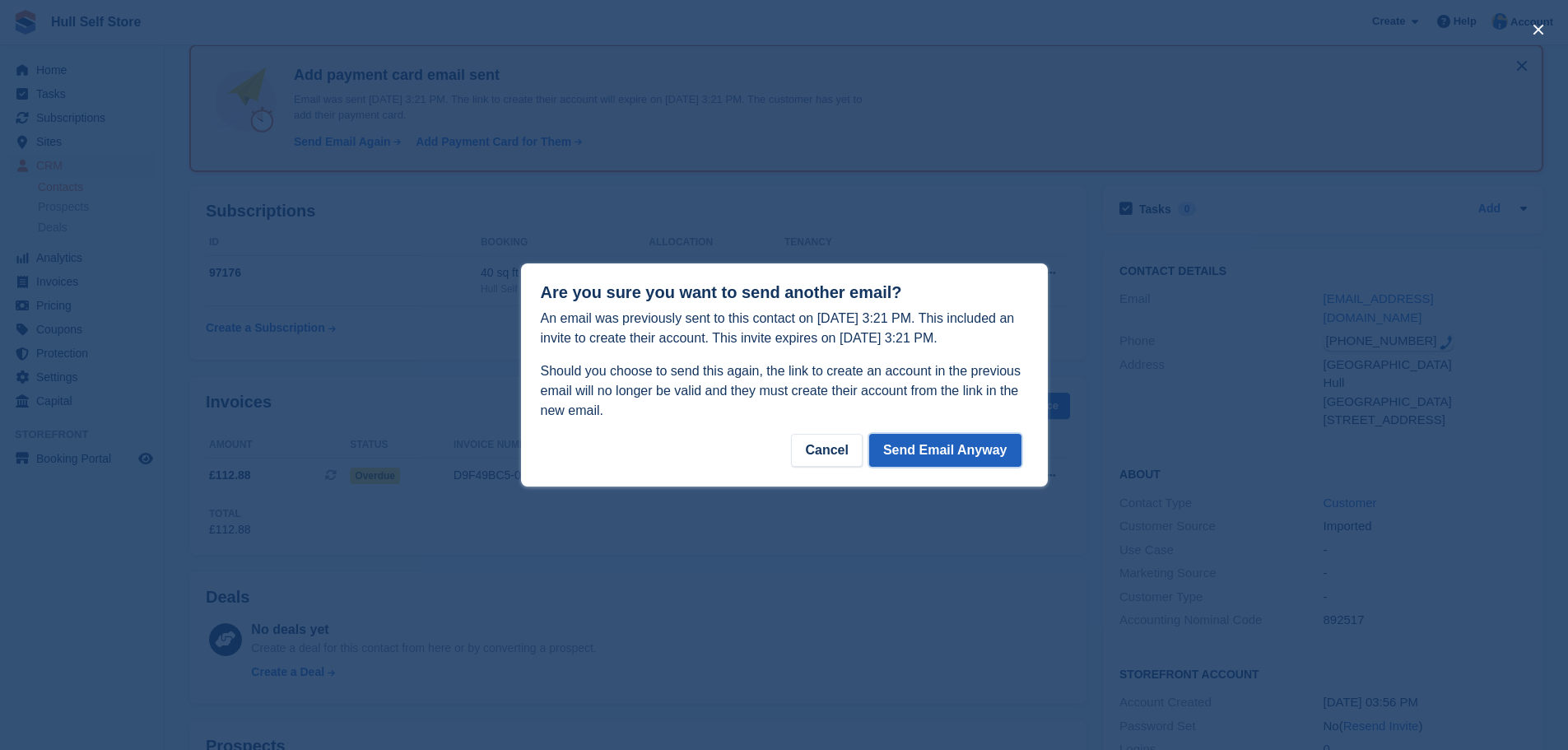
click at [929, 445] on button "Send Email Anyway" at bounding box center [945, 450] width 152 height 33
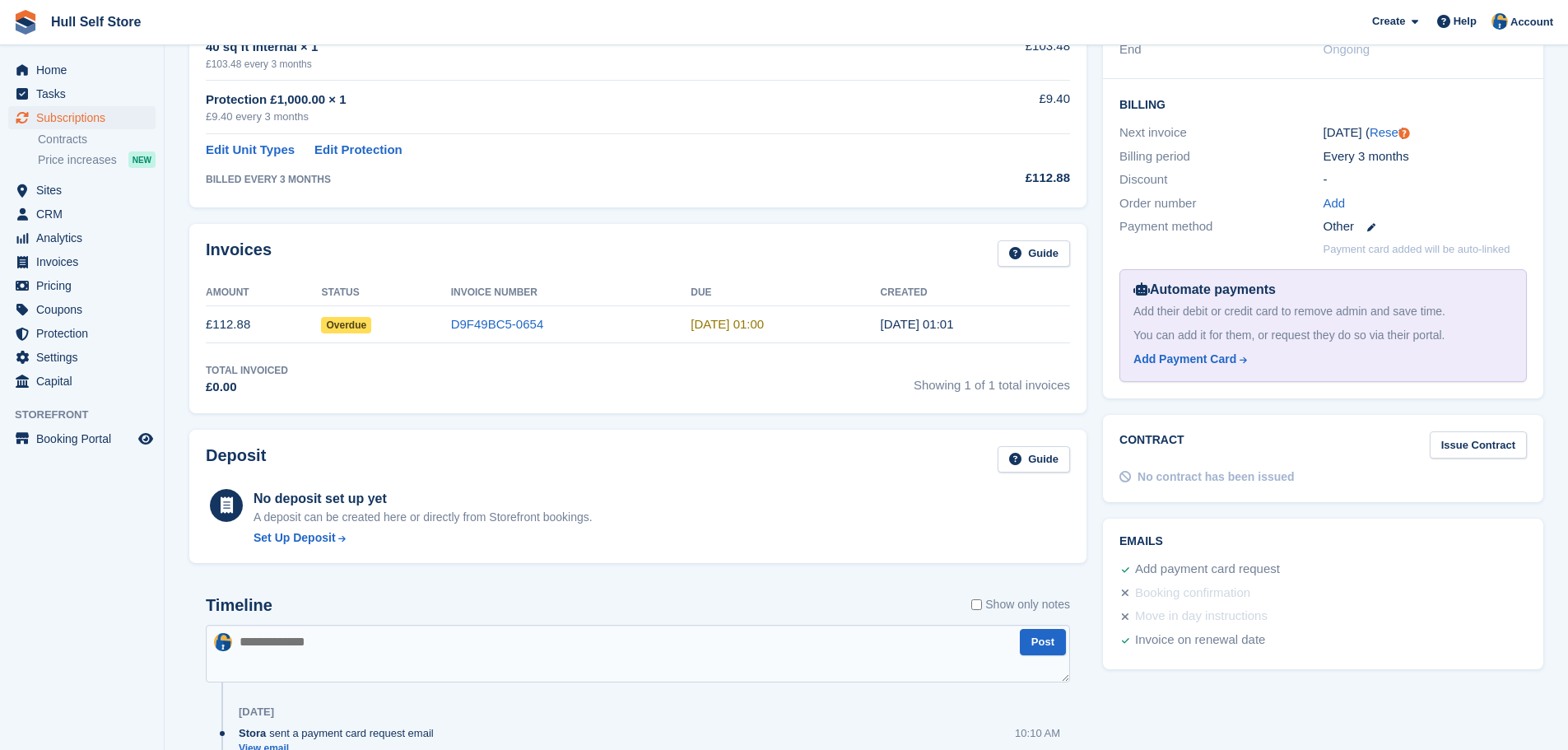
scroll to position [494, 0]
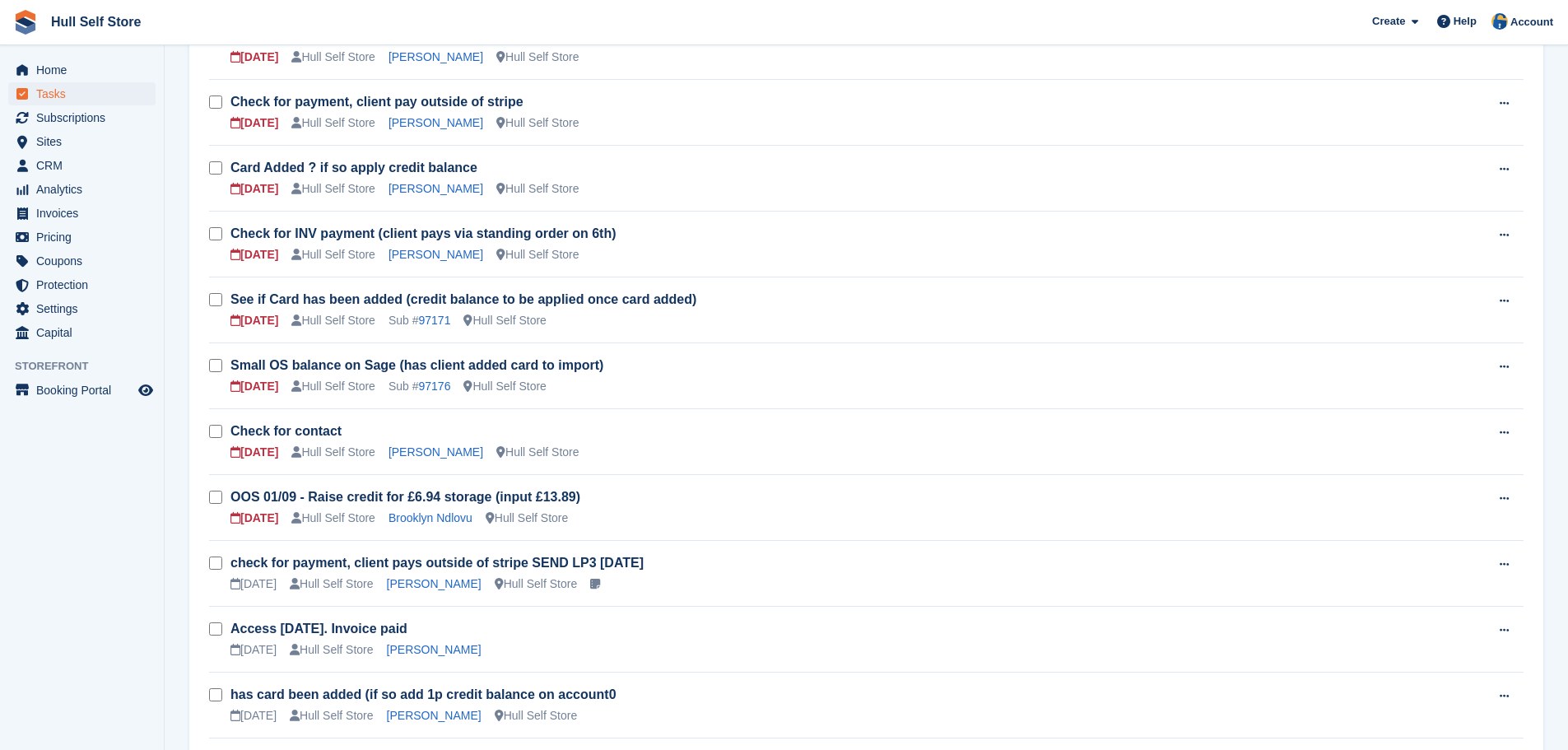
scroll to position [412, 0]
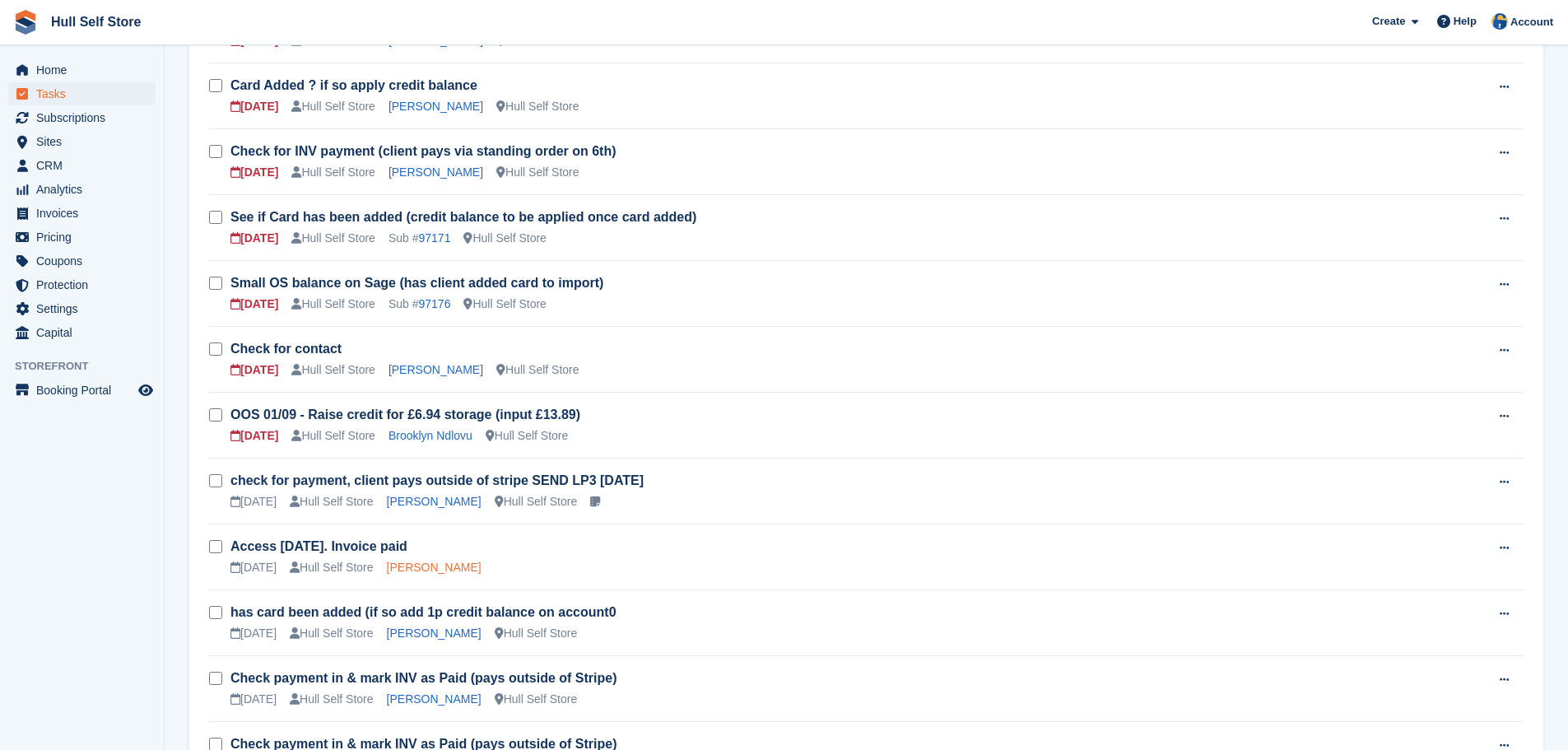
click at [426, 564] on link "Andy Rogers" at bounding box center [434, 567] width 95 height 13
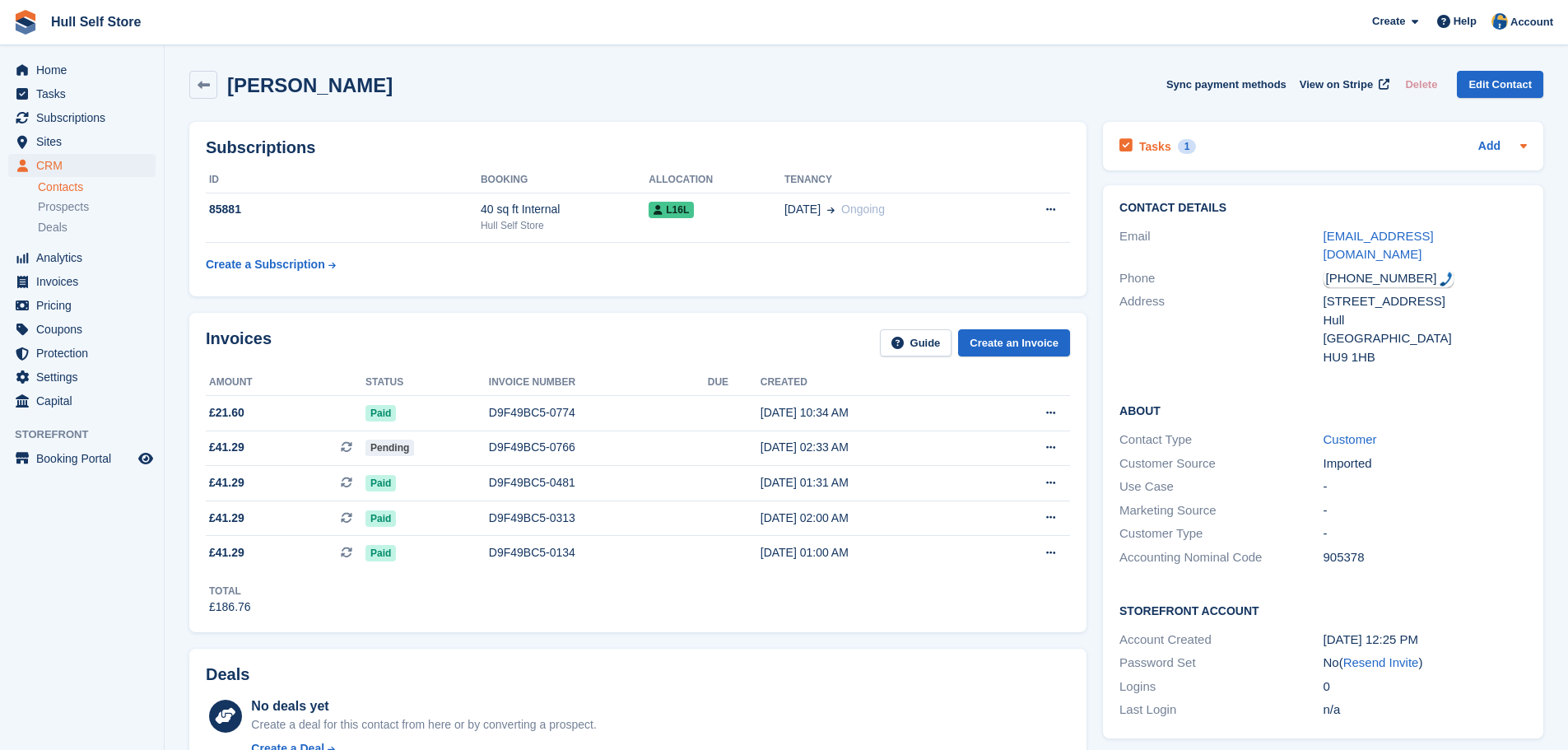
click at [1311, 138] on div "Tasks 1 Add" at bounding box center [1322, 146] width 408 height 22
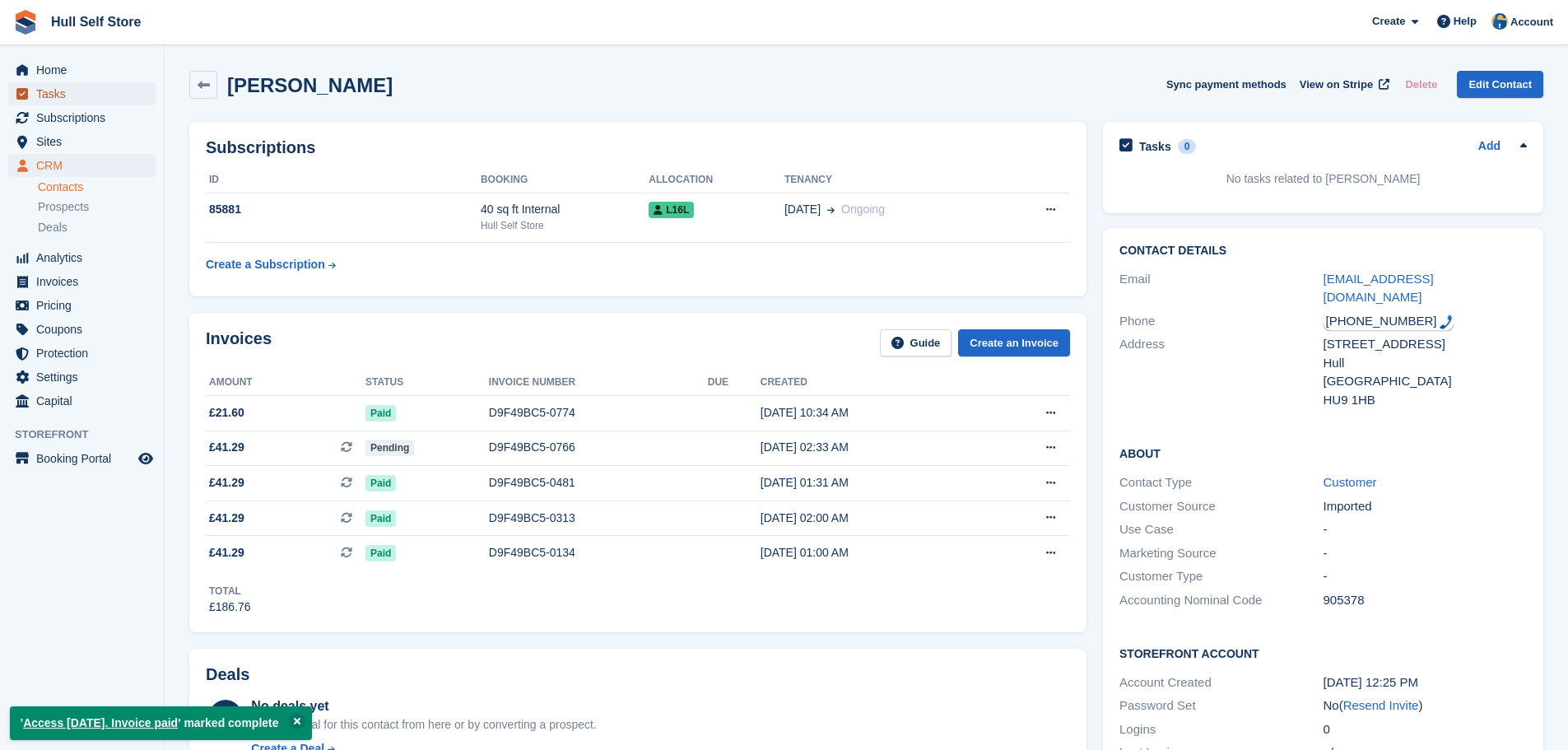
click at [52, 101] on span "Tasks" at bounding box center [85, 94] width 98 height 23
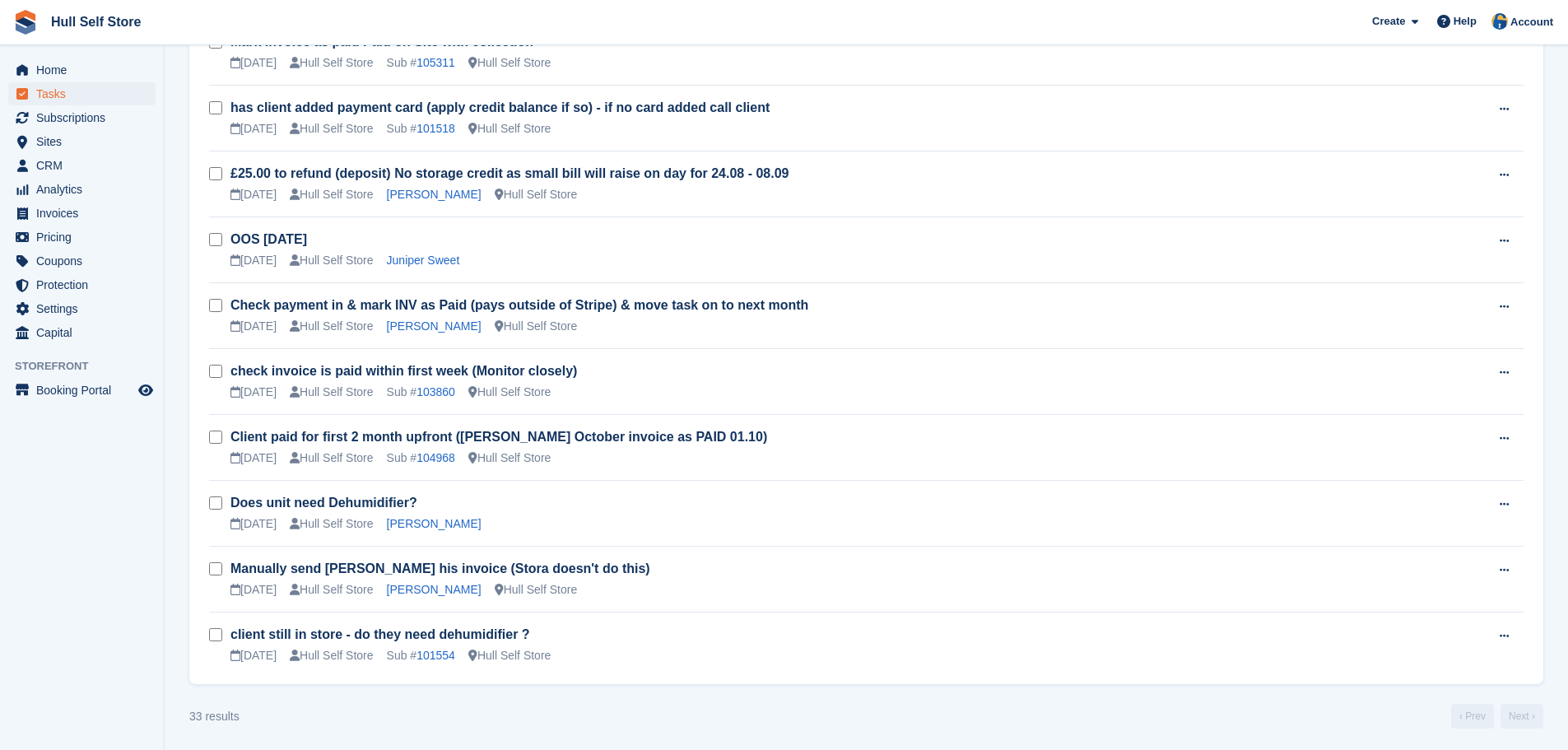
scroll to position [1841, 0]
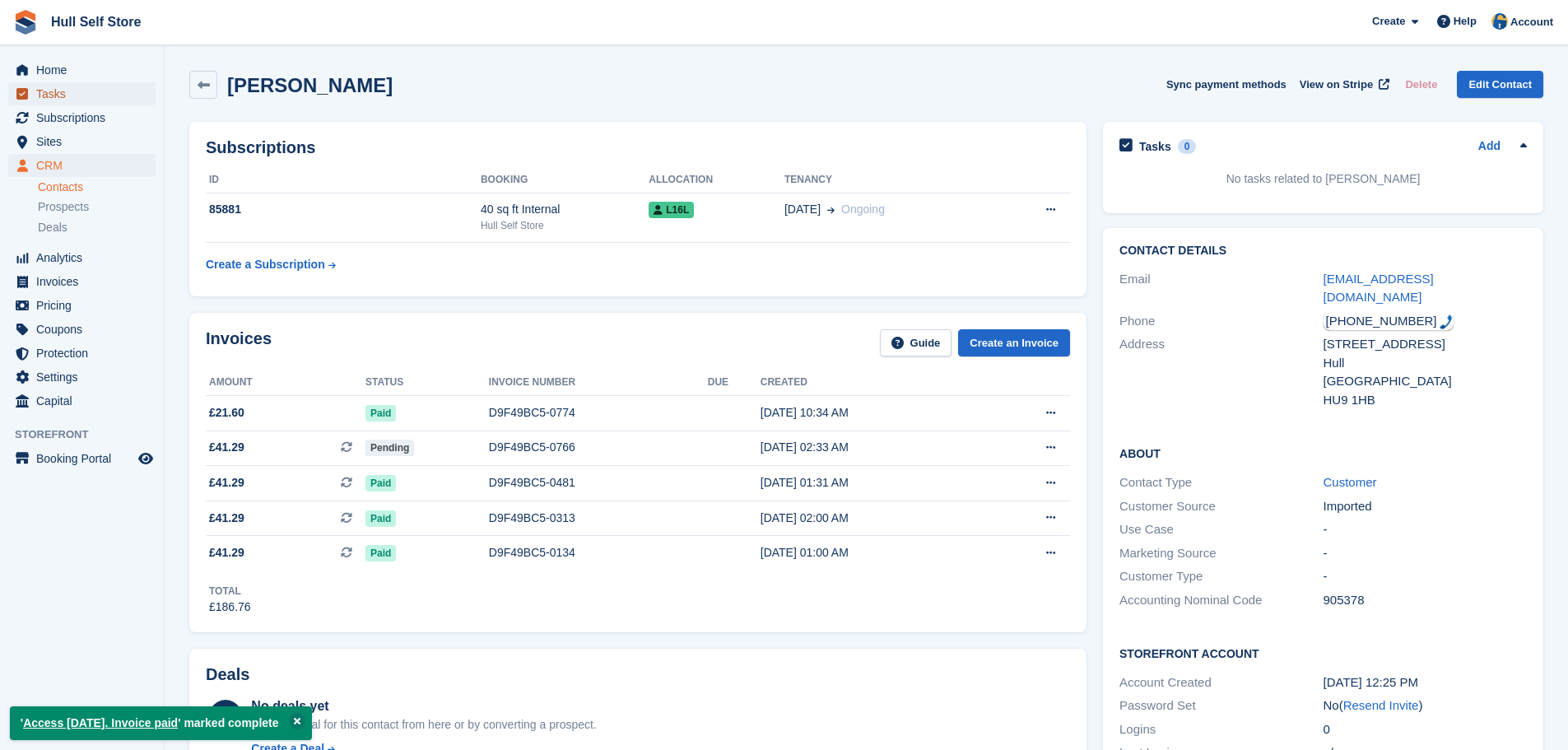
click at [89, 98] on span "Tasks" at bounding box center [85, 94] width 98 height 23
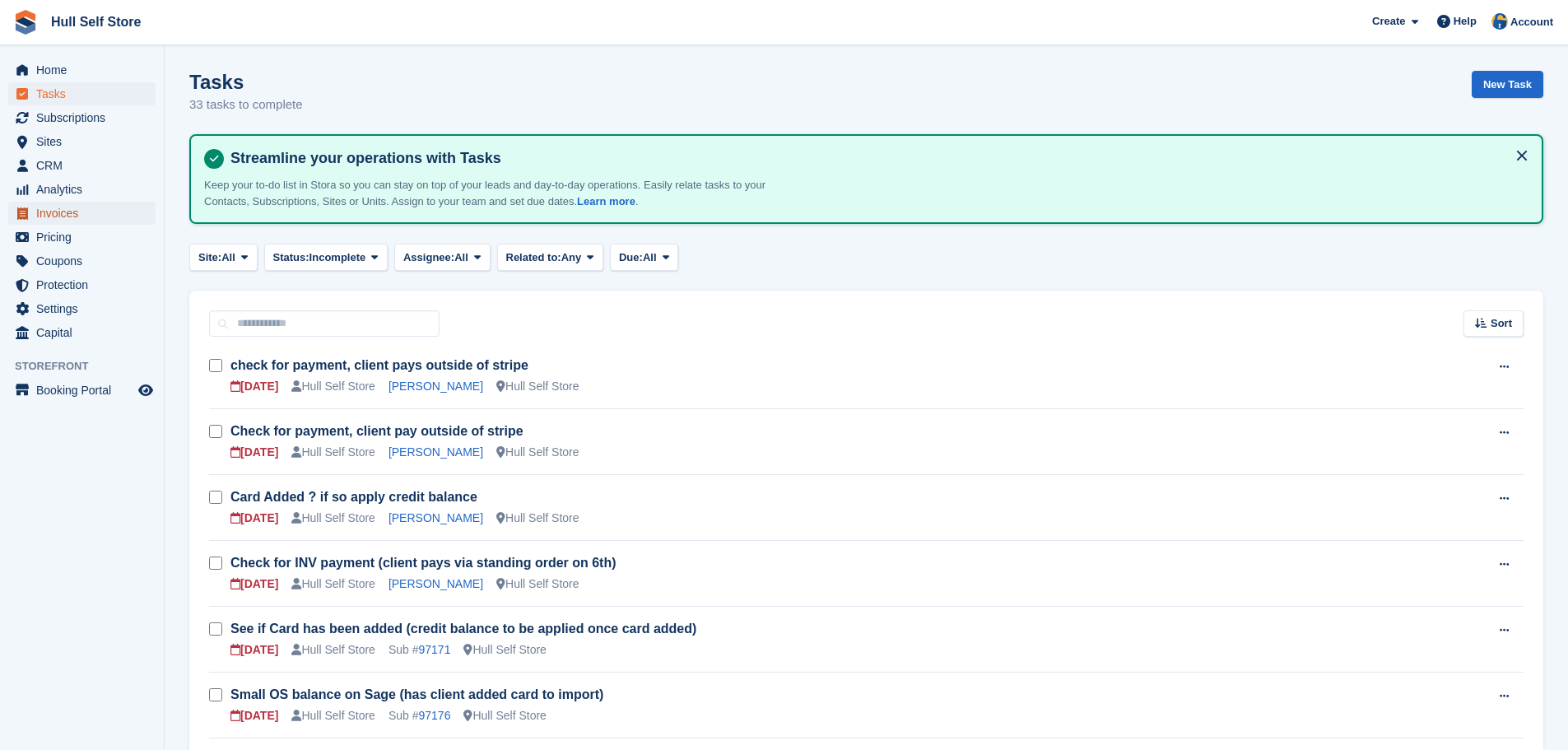
click at [98, 218] on span "Invoices" at bounding box center [85, 213] width 98 height 23
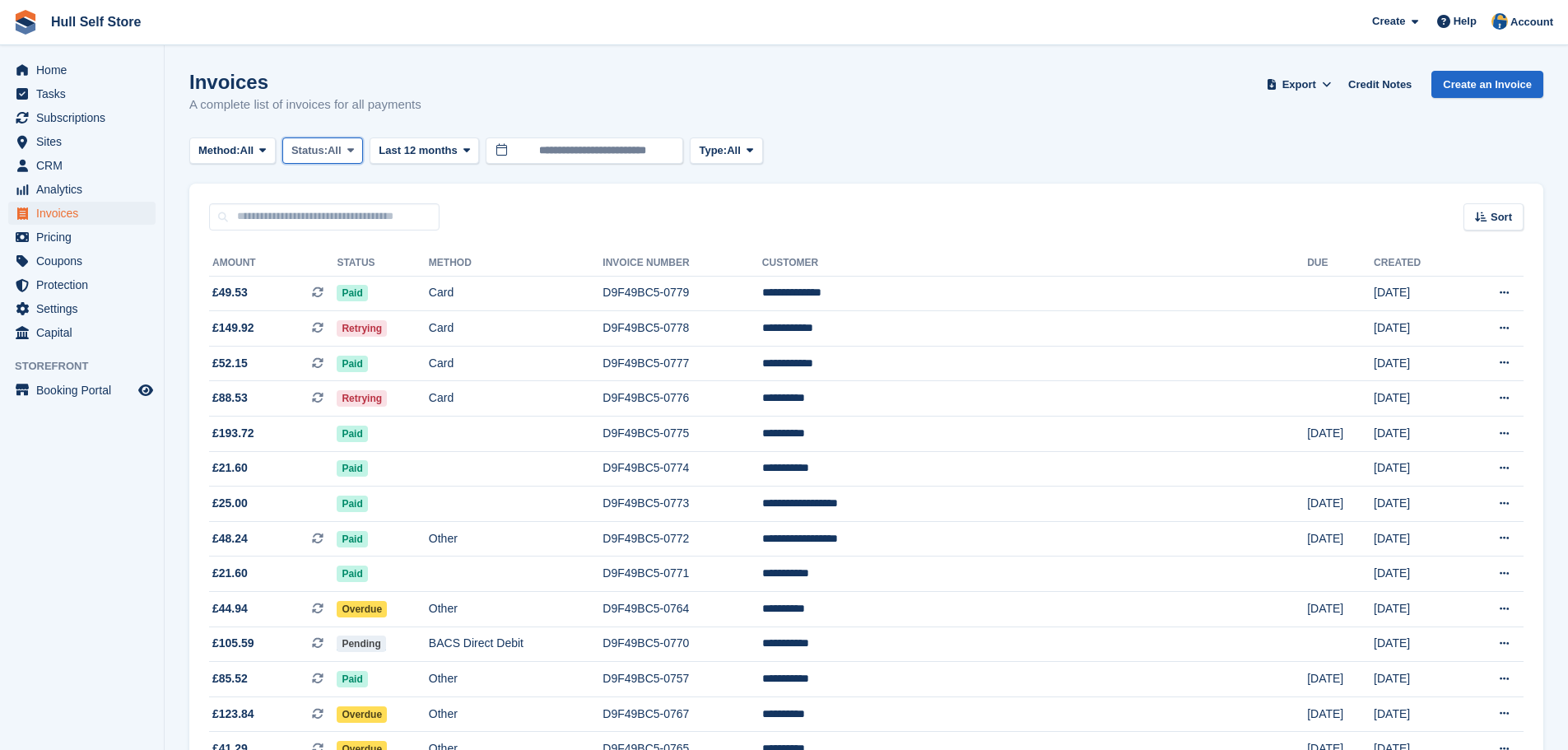
click at [321, 138] on button "Status: All" at bounding box center [322, 151] width 81 height 27
click at [331, 280] on link "Open" at bounding box center [361, 278] width 143 height 30
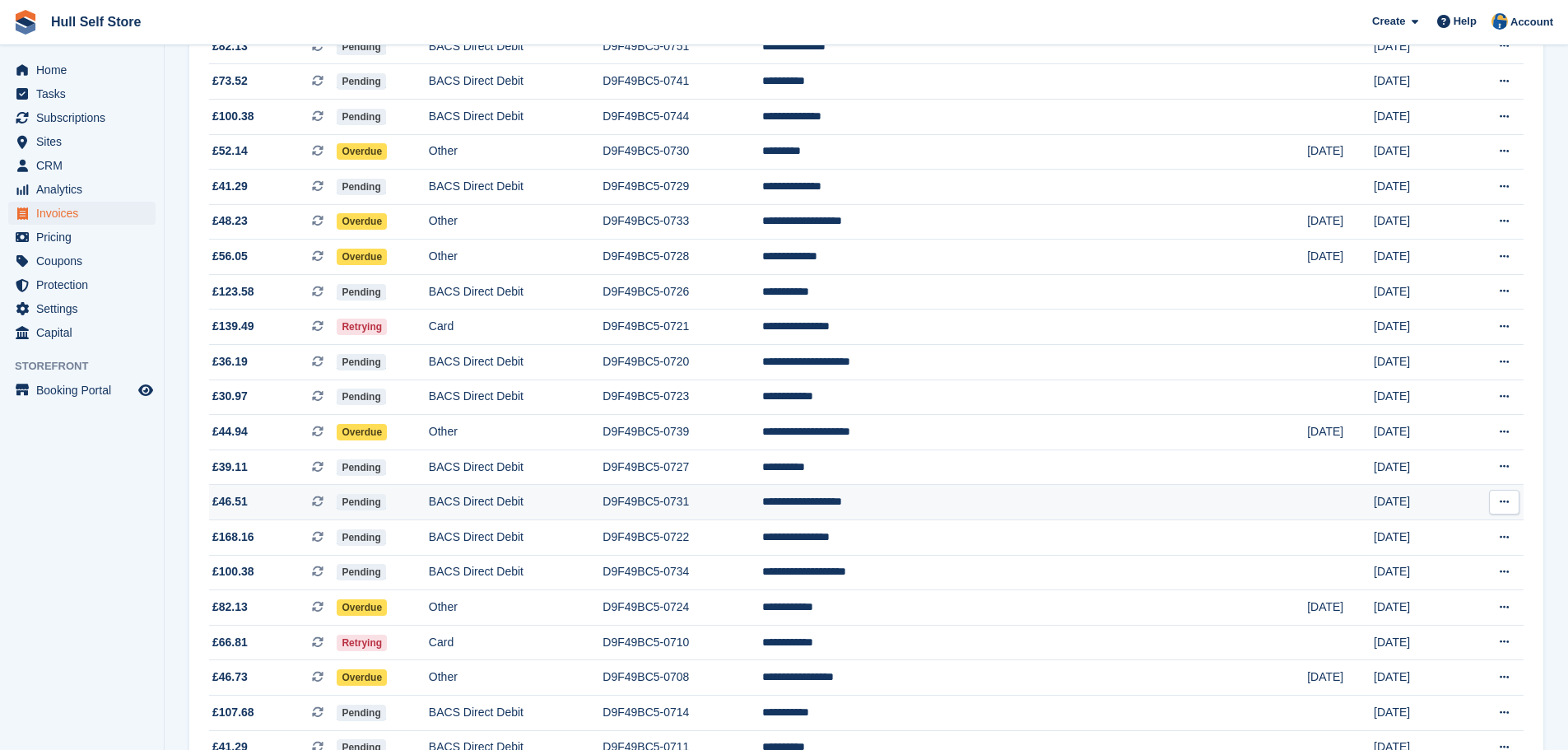
scroll to position [1360, 0]
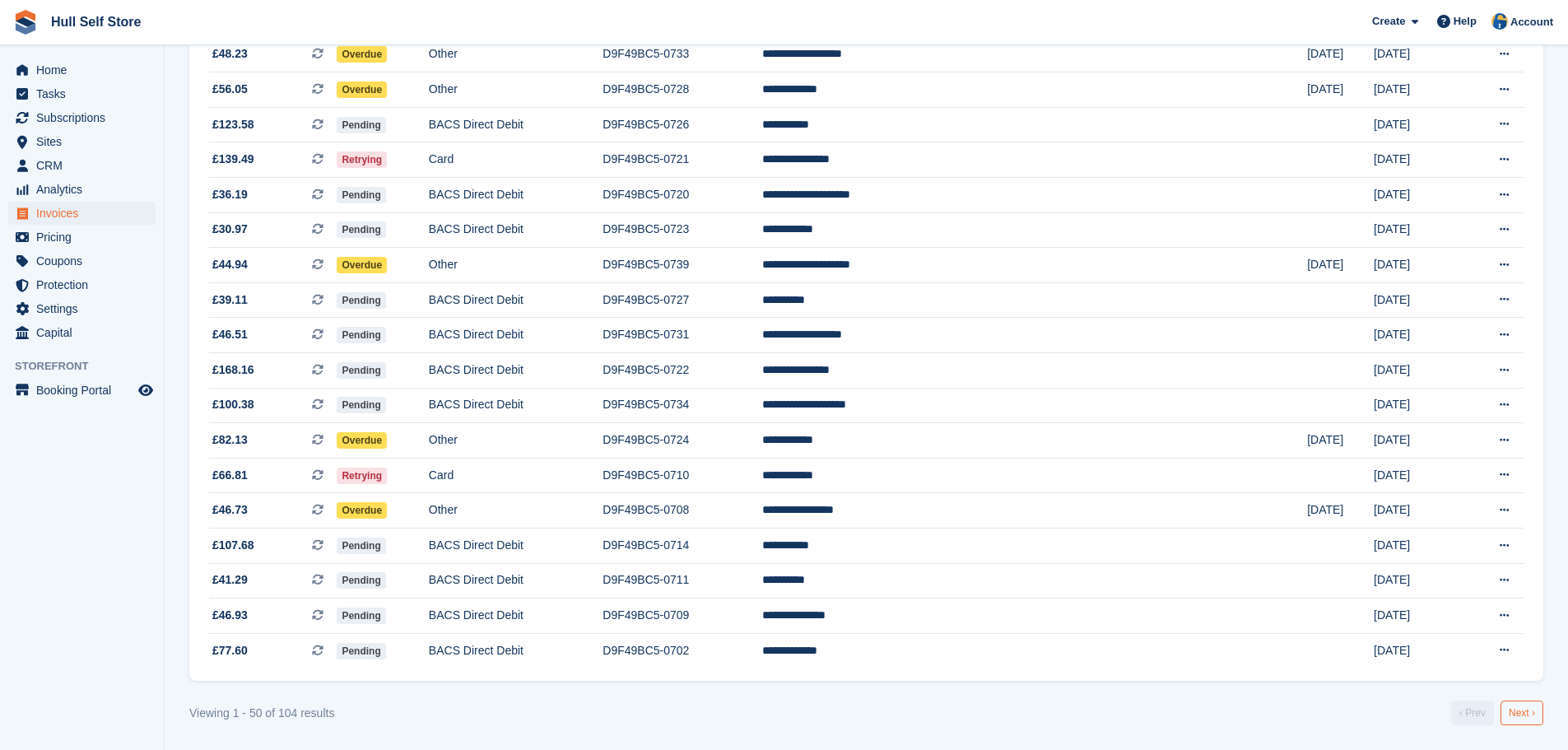
click at [1524, 705] on link "Next ›" at bounding box center [1522, 712] width 43 height 24
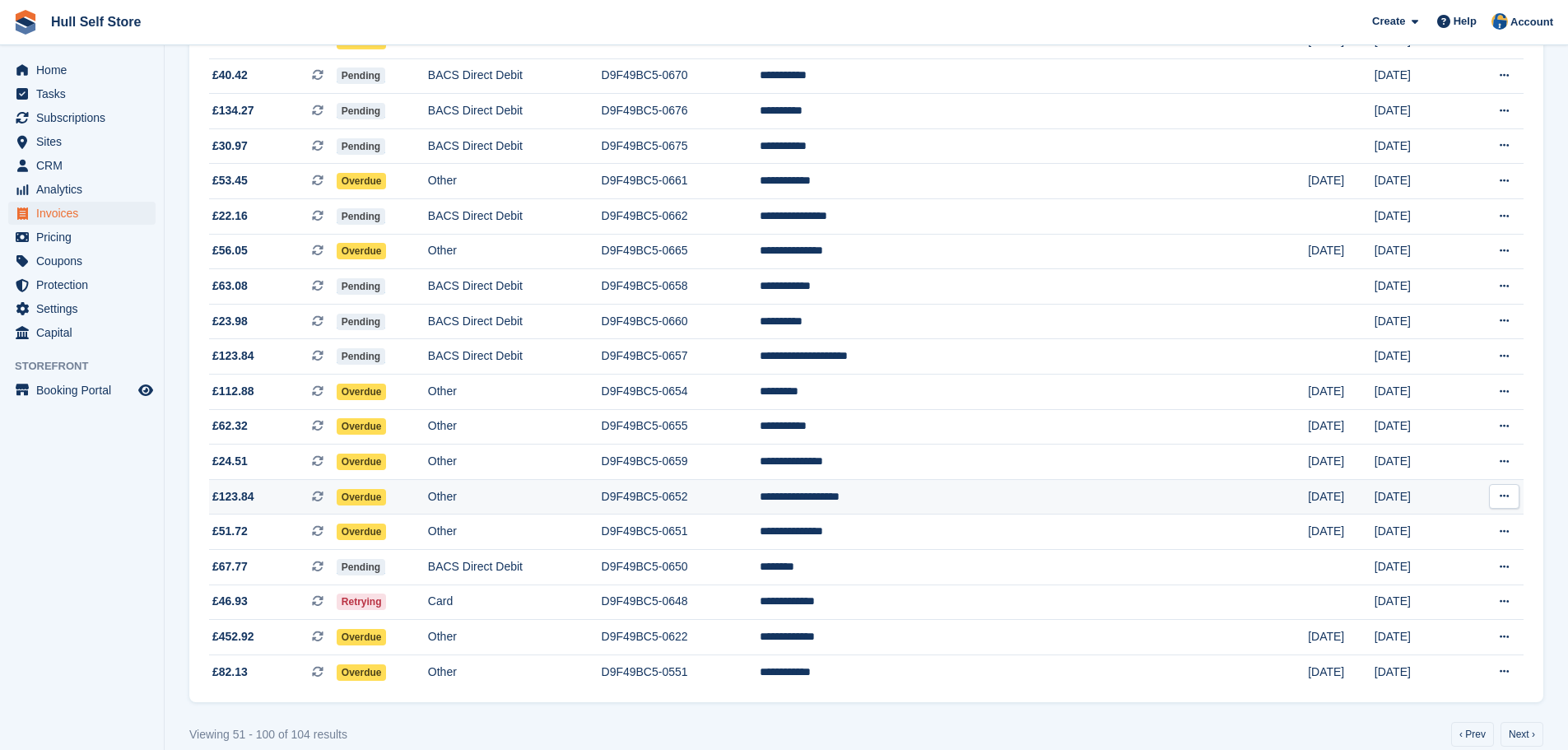
scroll to position [1360, 0]
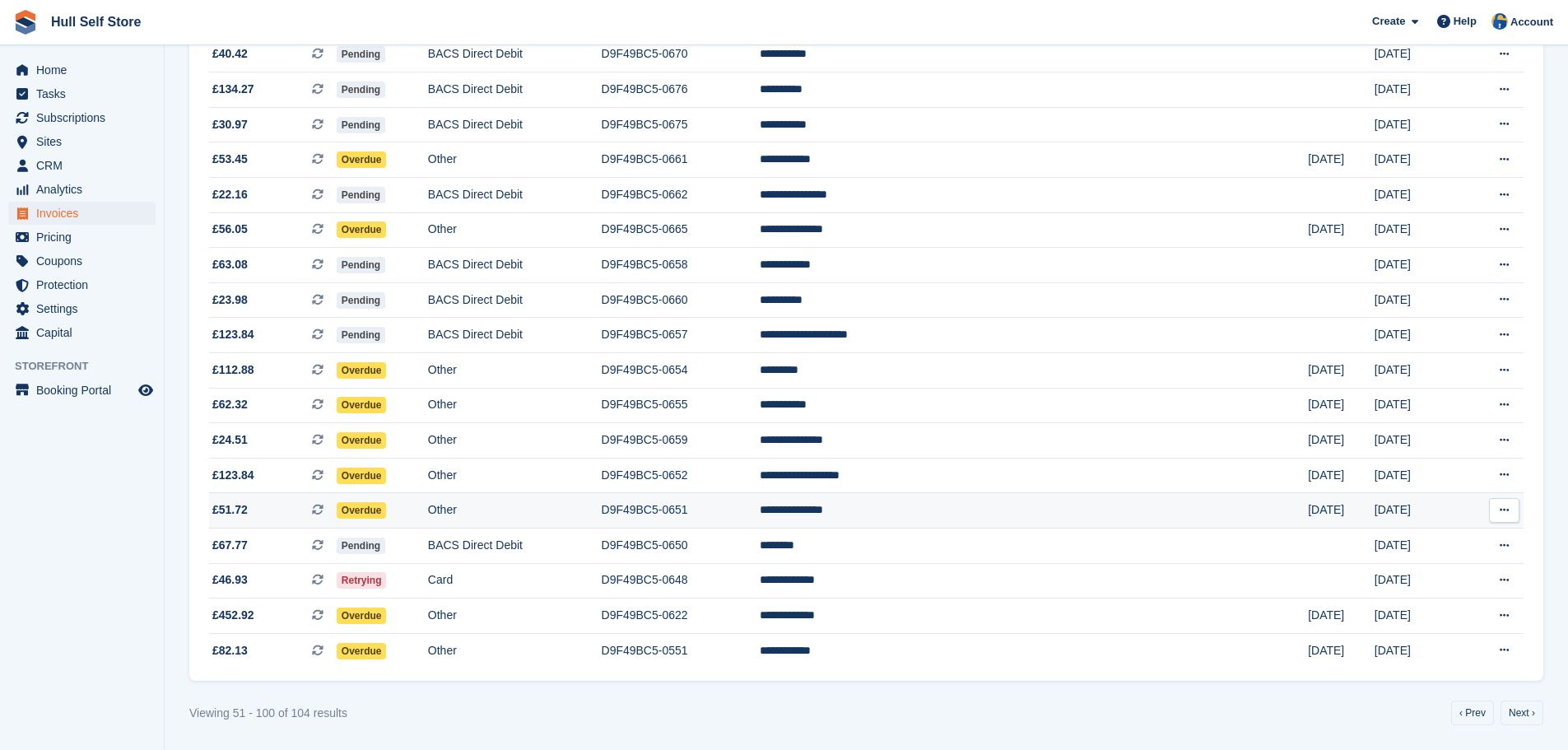
click at [760, 517] on td "D9F49BC5-0651" at bounding box center [680, 511] width 158 height 36
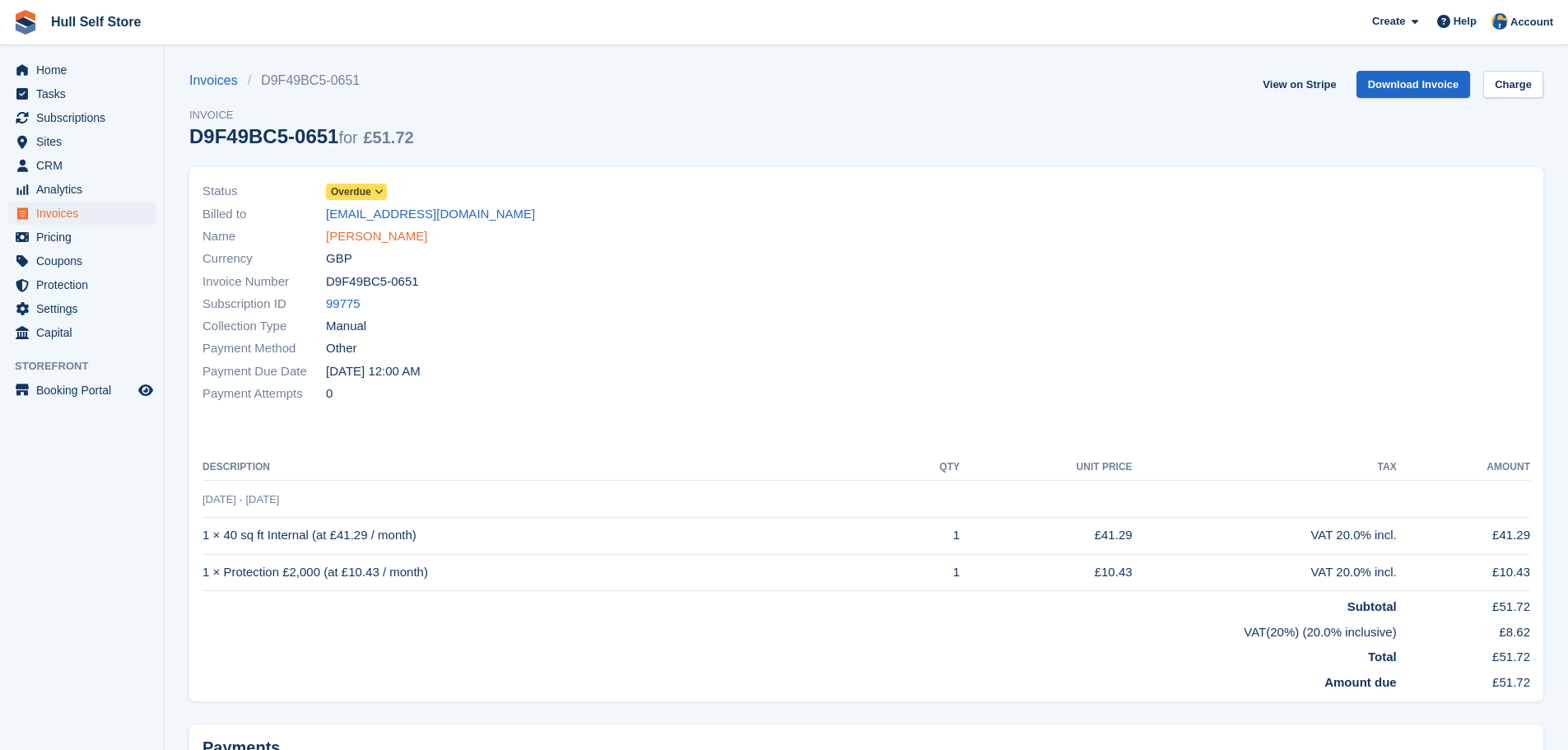
click at [376, 239] on link "[PERSON_NAME]" at bounding box center [377, 236] width 101 height 19
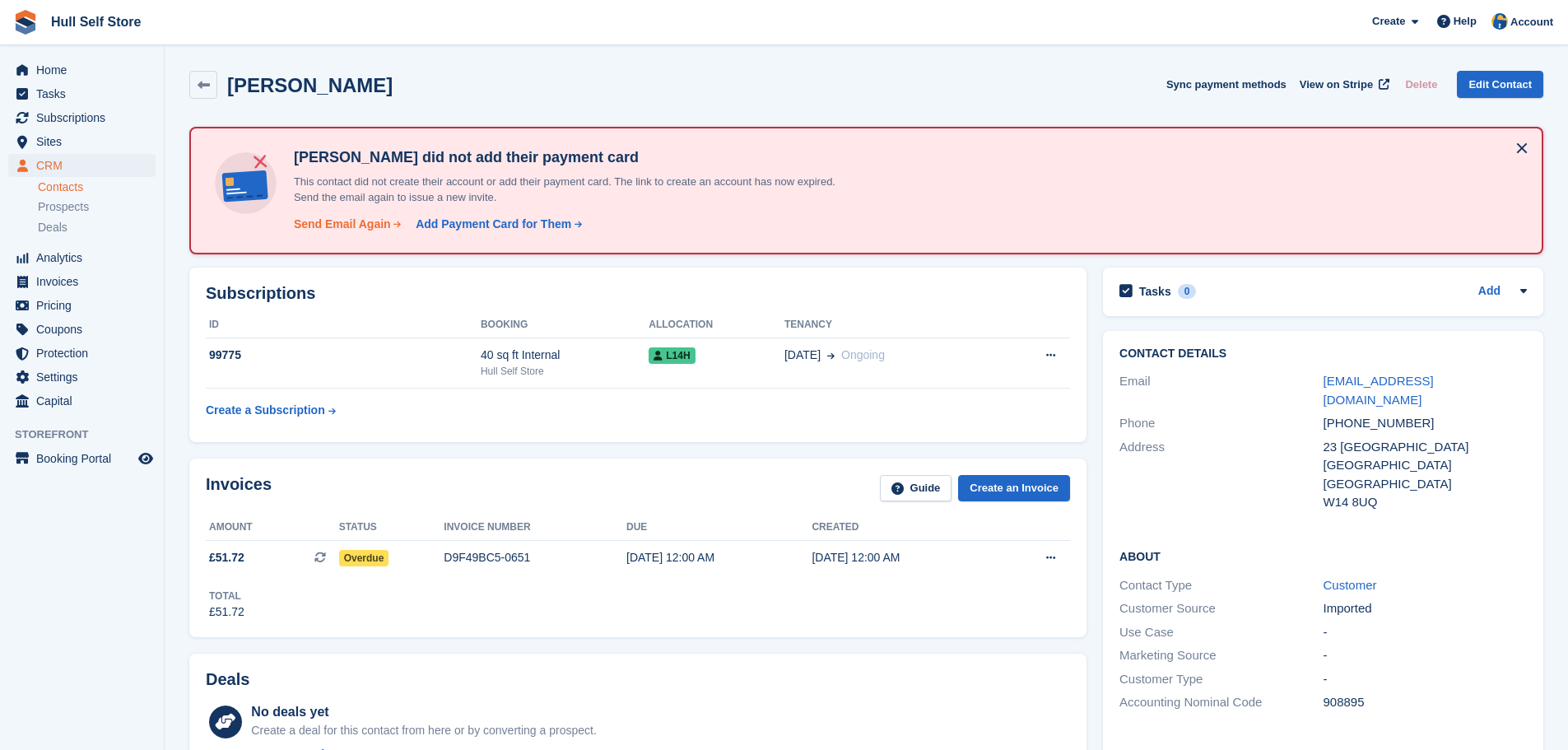
click at [326, 227] on div "Send Email Again" at bounding box center [342, 224] width 97 height 17
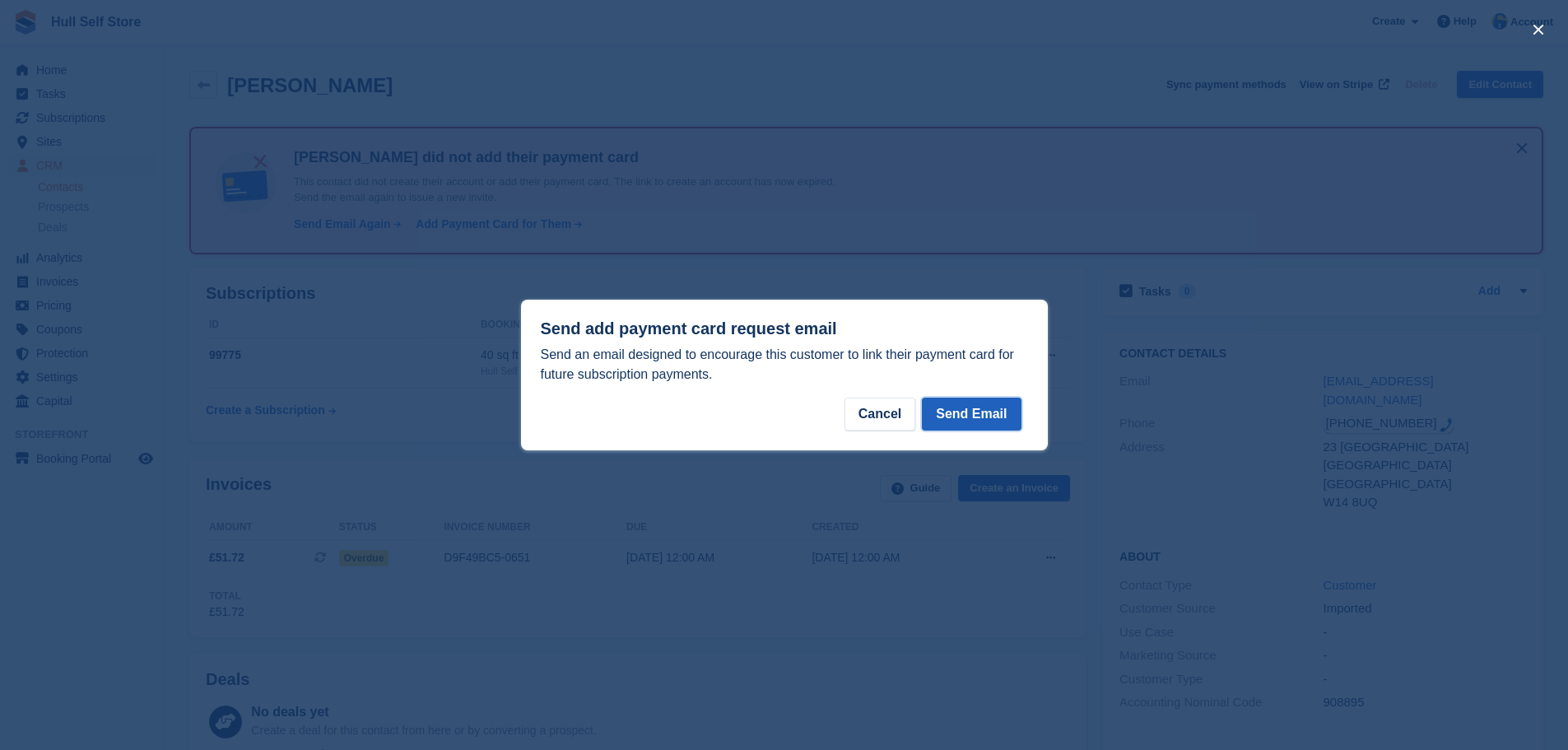
click at [948, 416] on button "Send Email" at bounding box center [970, 413] width 98 height 33
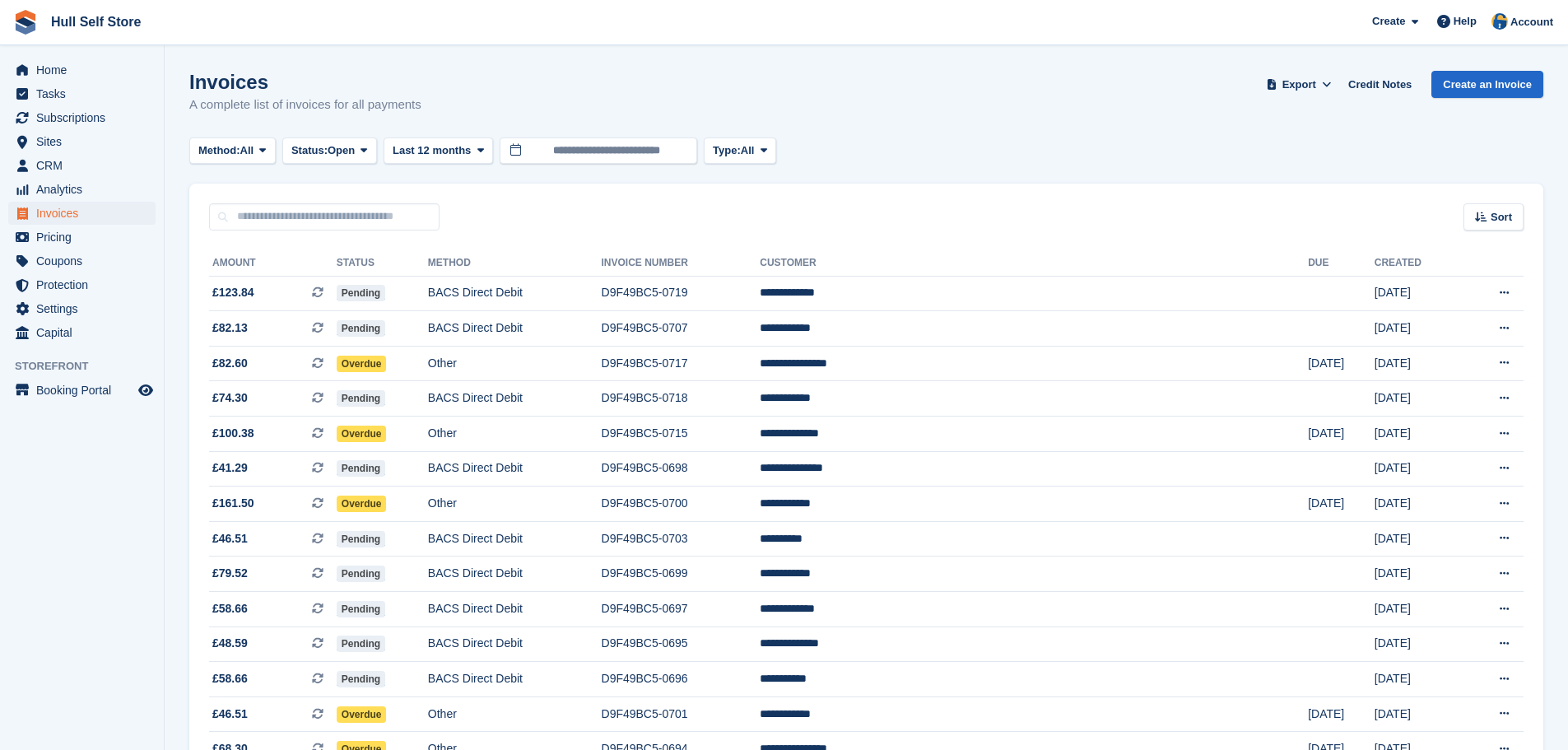
scroll to position [1360, 0]
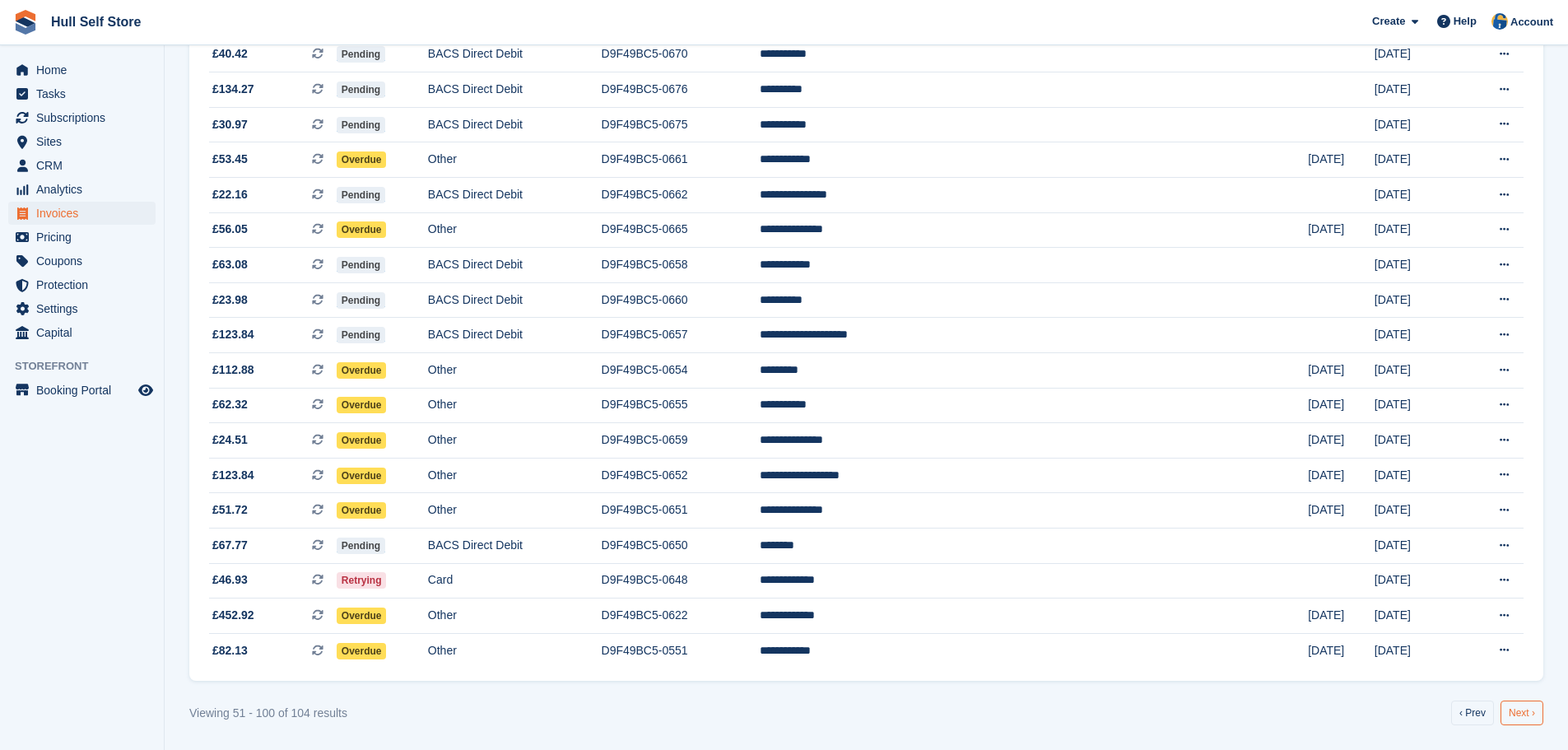
click at [1517, 717] on link "Next ›" at bounding box center [1522, 712] width 43 height 24
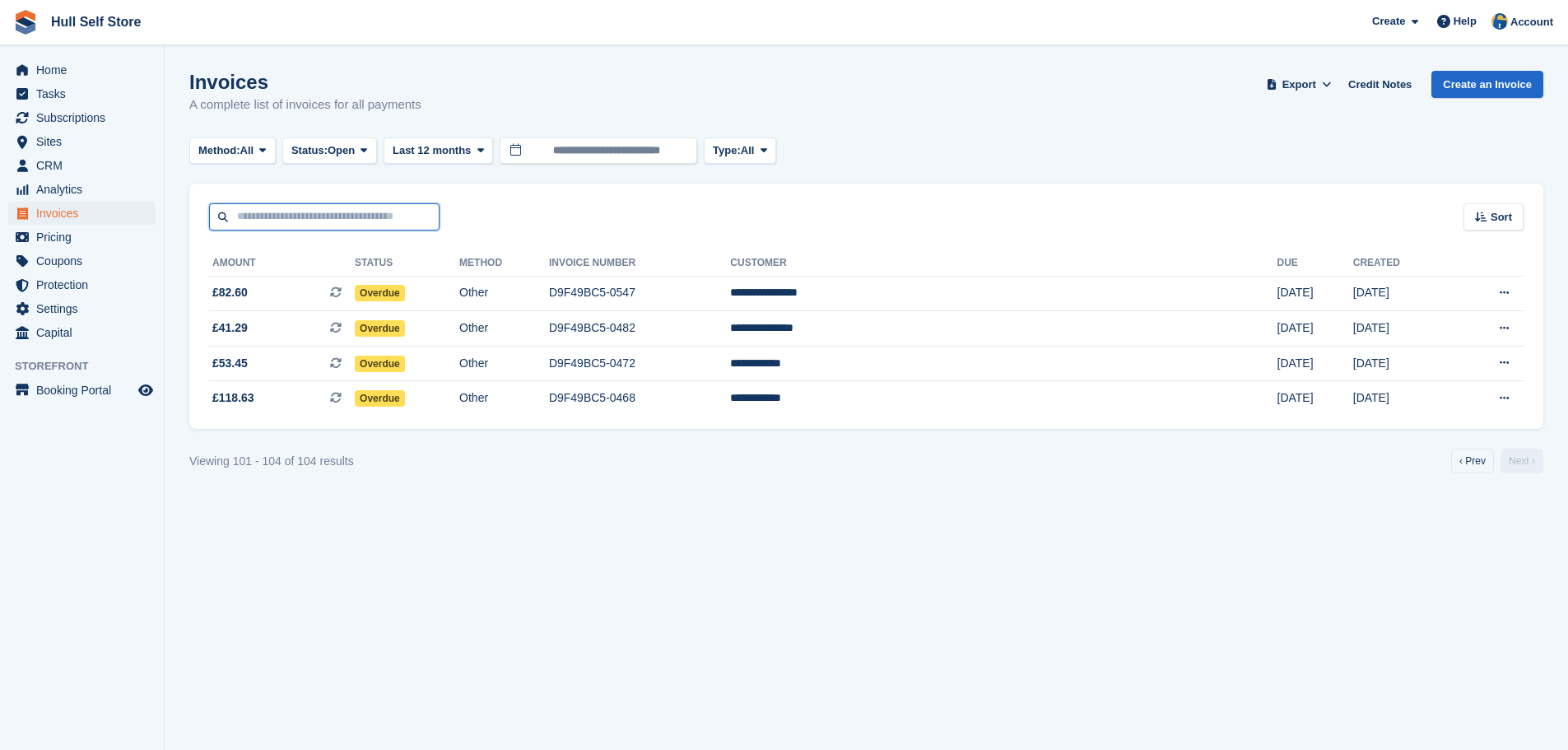
click at [330, 225] on input "text" at bounding box center [324, 217] width 231 height 27
type input "******"
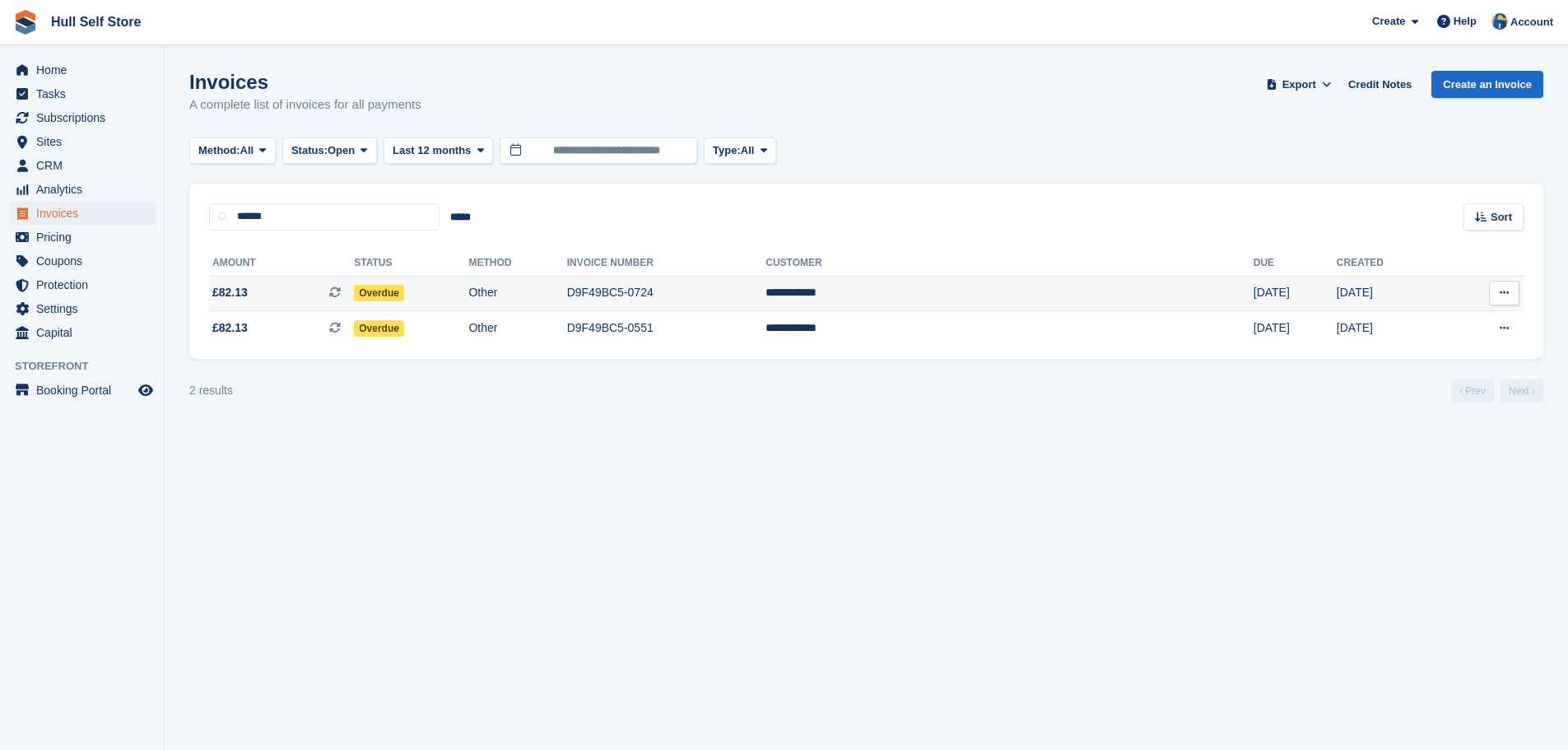
click at [566, 289] on td "Other" at bounding box center [517, 293] width 97 height 36
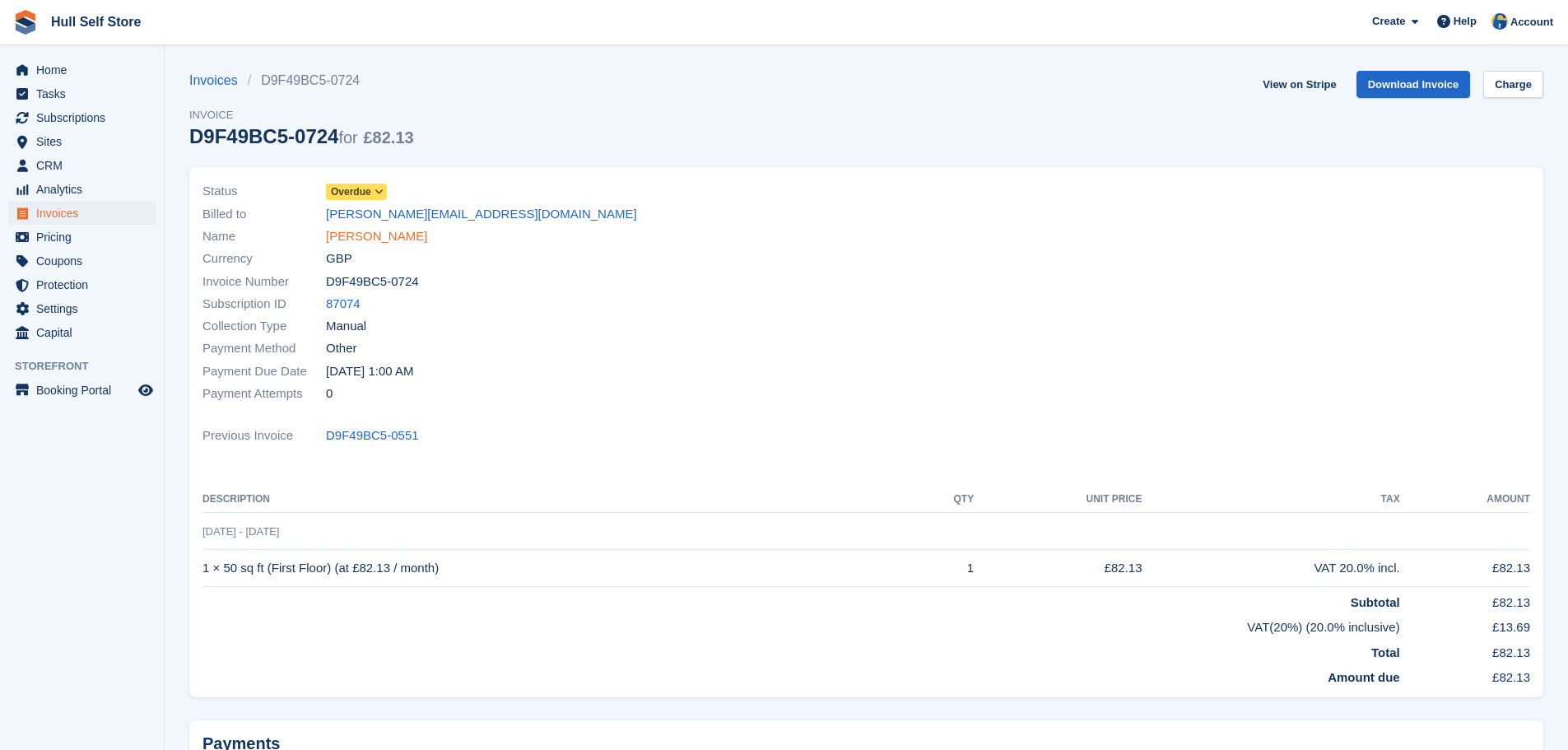
click at [377, 243] on link "[PERSON_NAME]" at bounding box center [377, 236] width 101 height 19
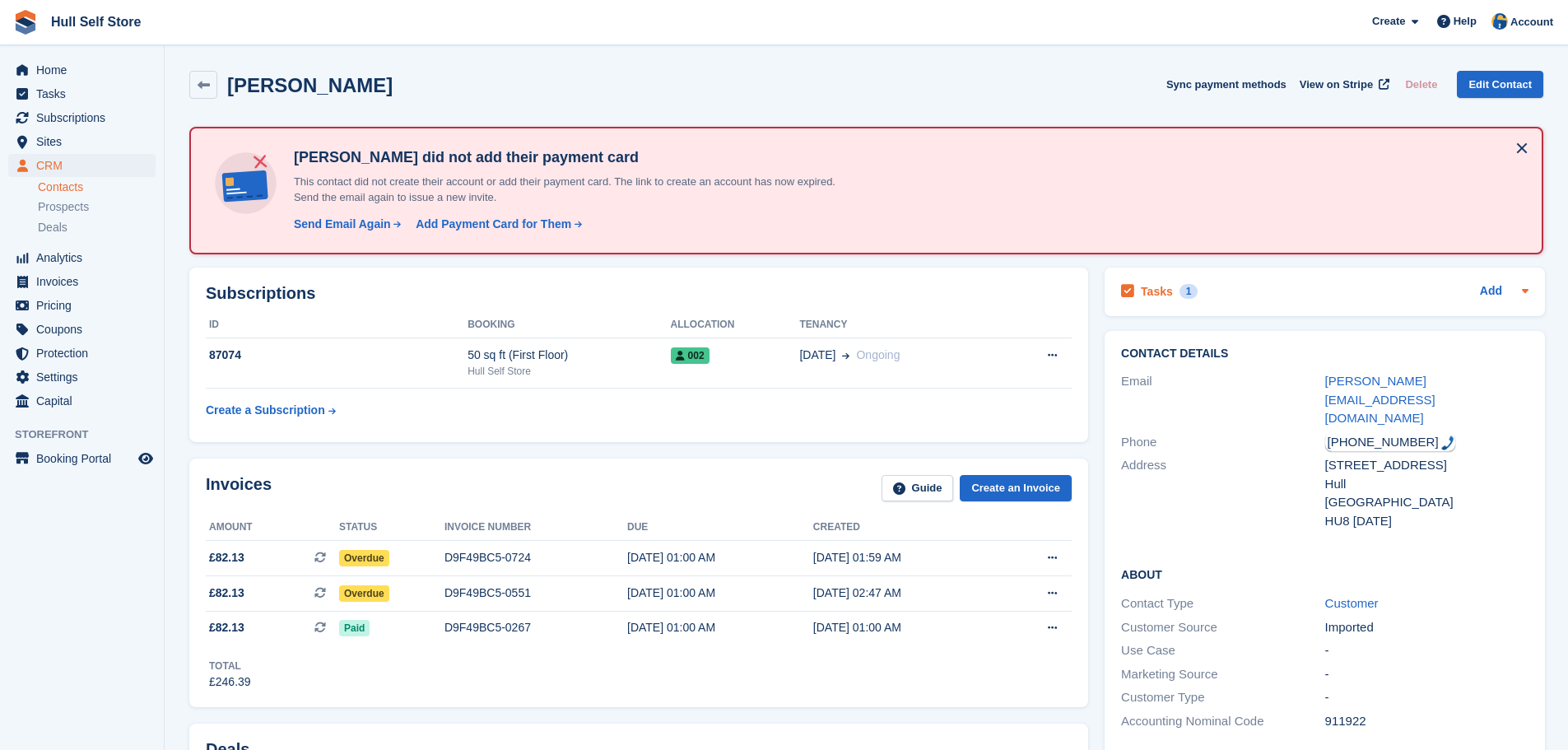
click at [1216, 285] on div "Tasks 1 Add" at bounding box center [1324, 292] width 408 height 22
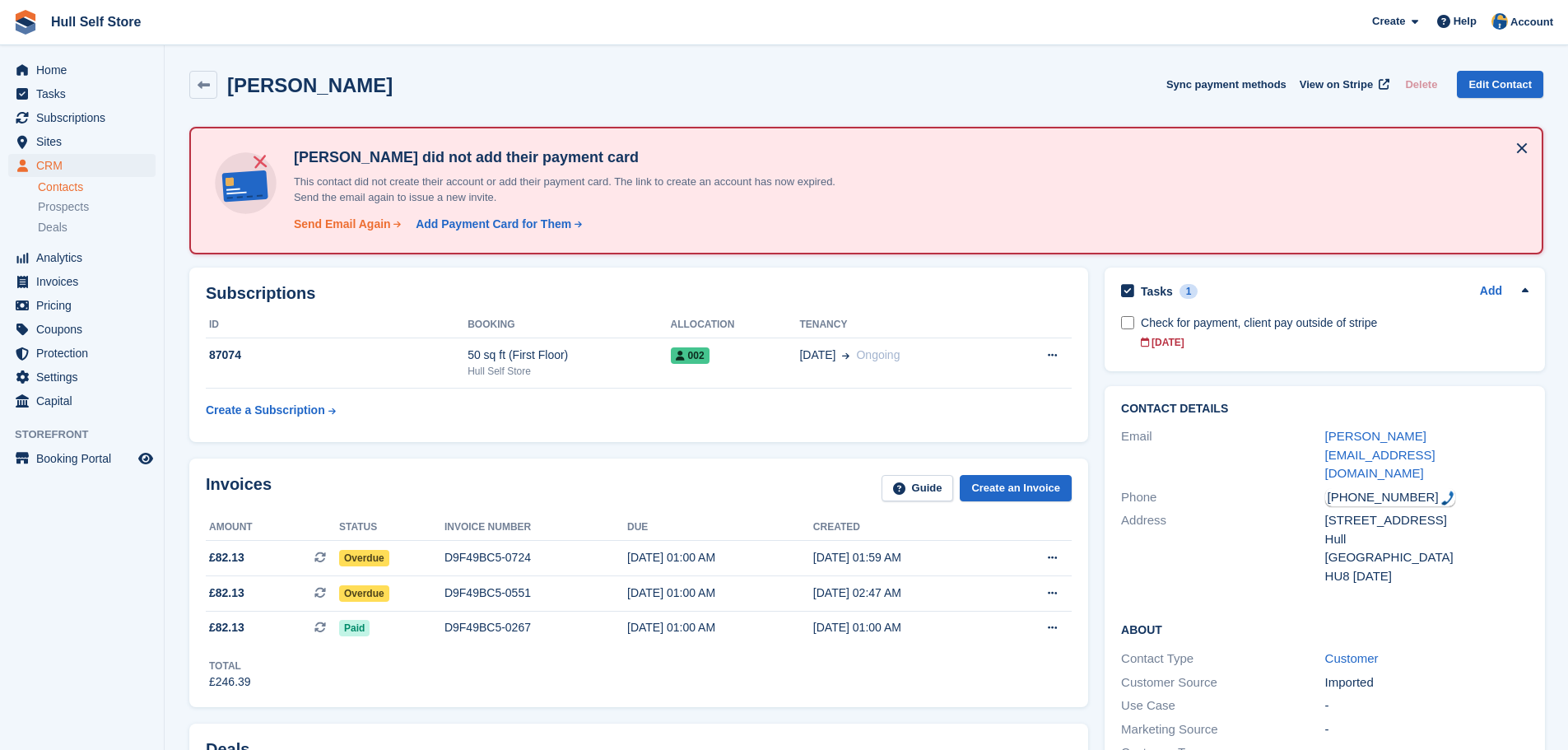
click at [385, 227] on div "Send Email Again" at bounding box center [348, 224] width 109 height 17
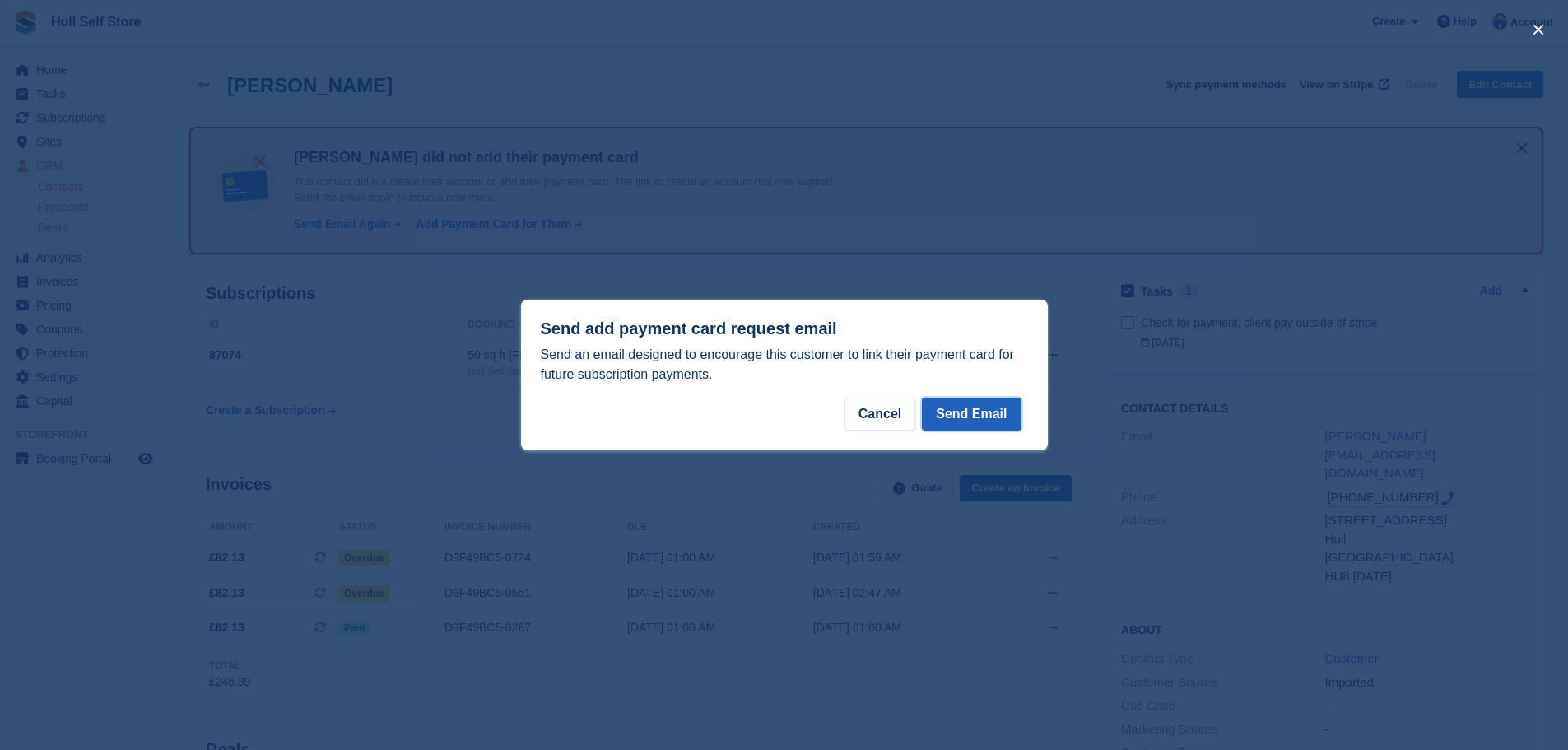
click at [951, 412] on button "Send Email" at bounding box center [970, 413] width 98 height 33
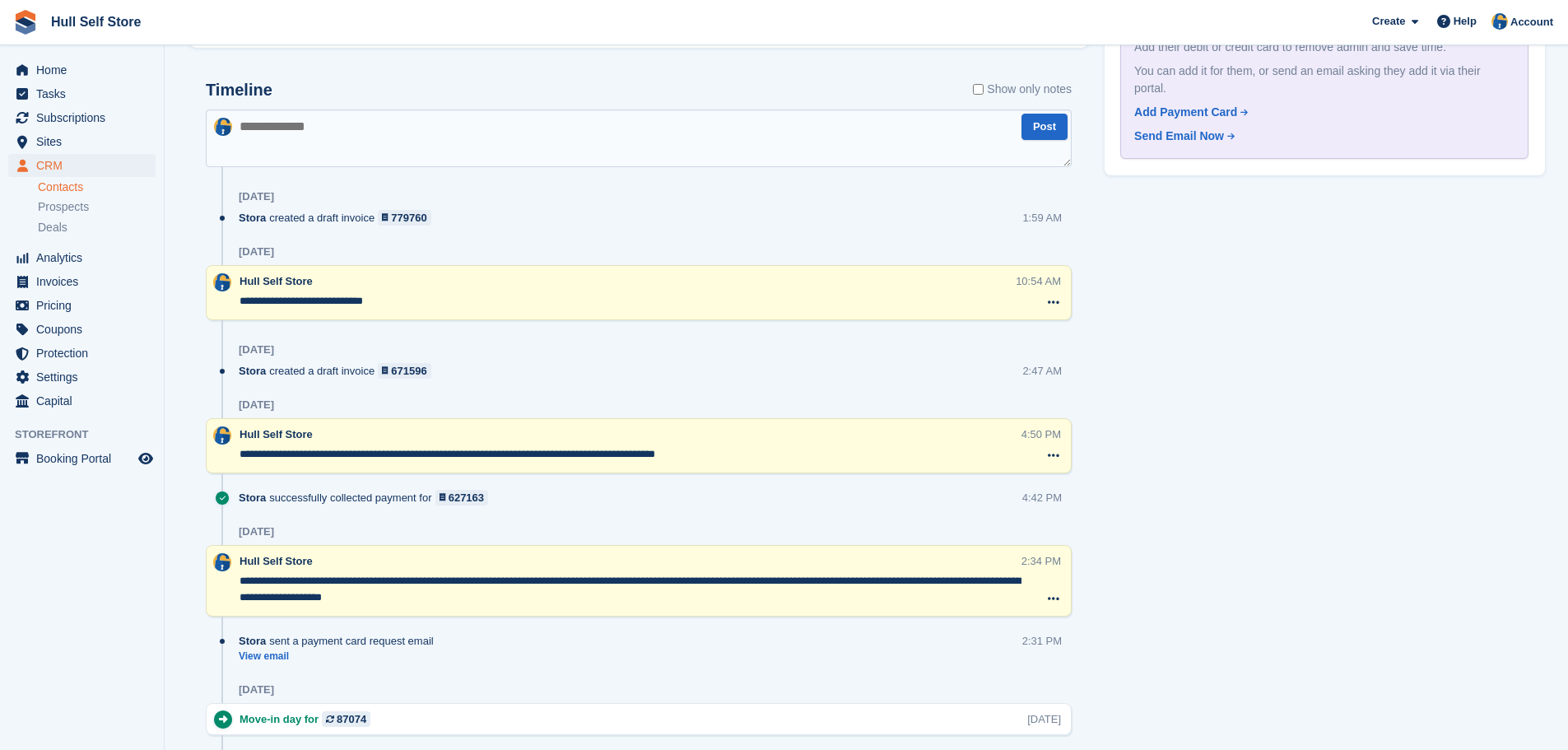
scroll to position [1070, 0]
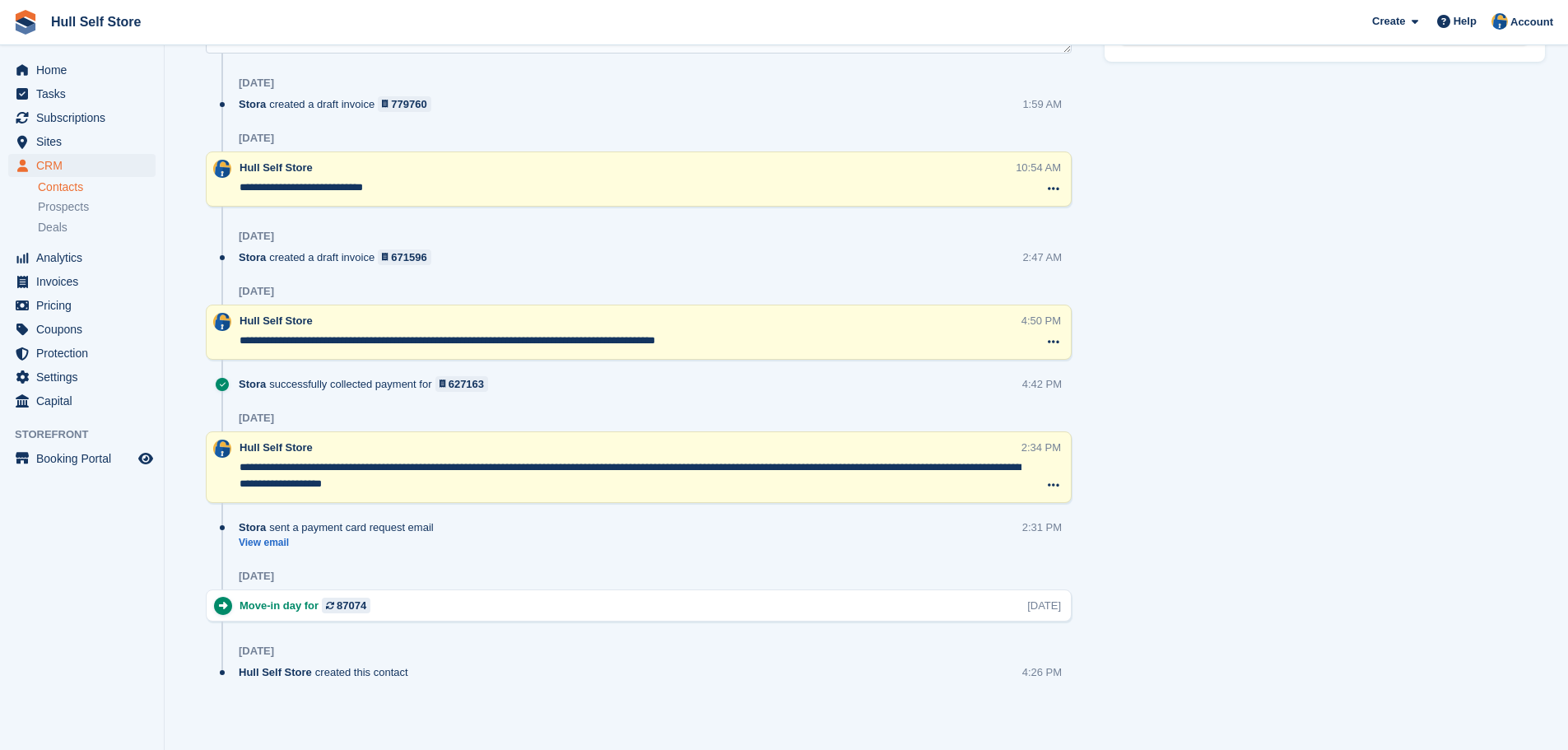
click at [239, 188] on div at bounding box center [222, 179] width 33 height 39
click at [240, 188] on textarea "**********" at bounding box center [626, 188] width 775 height 17
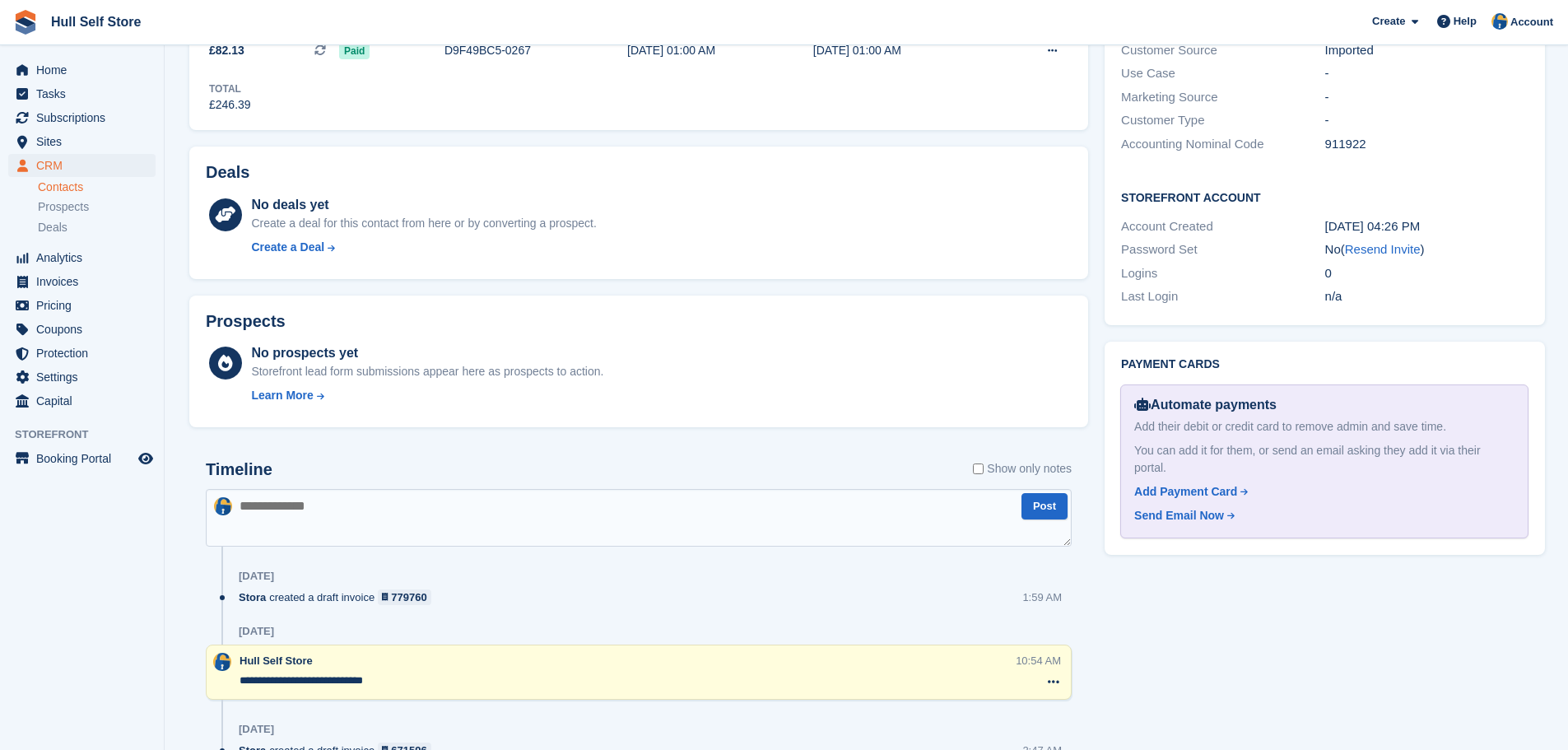
scroll to position [741, 0]
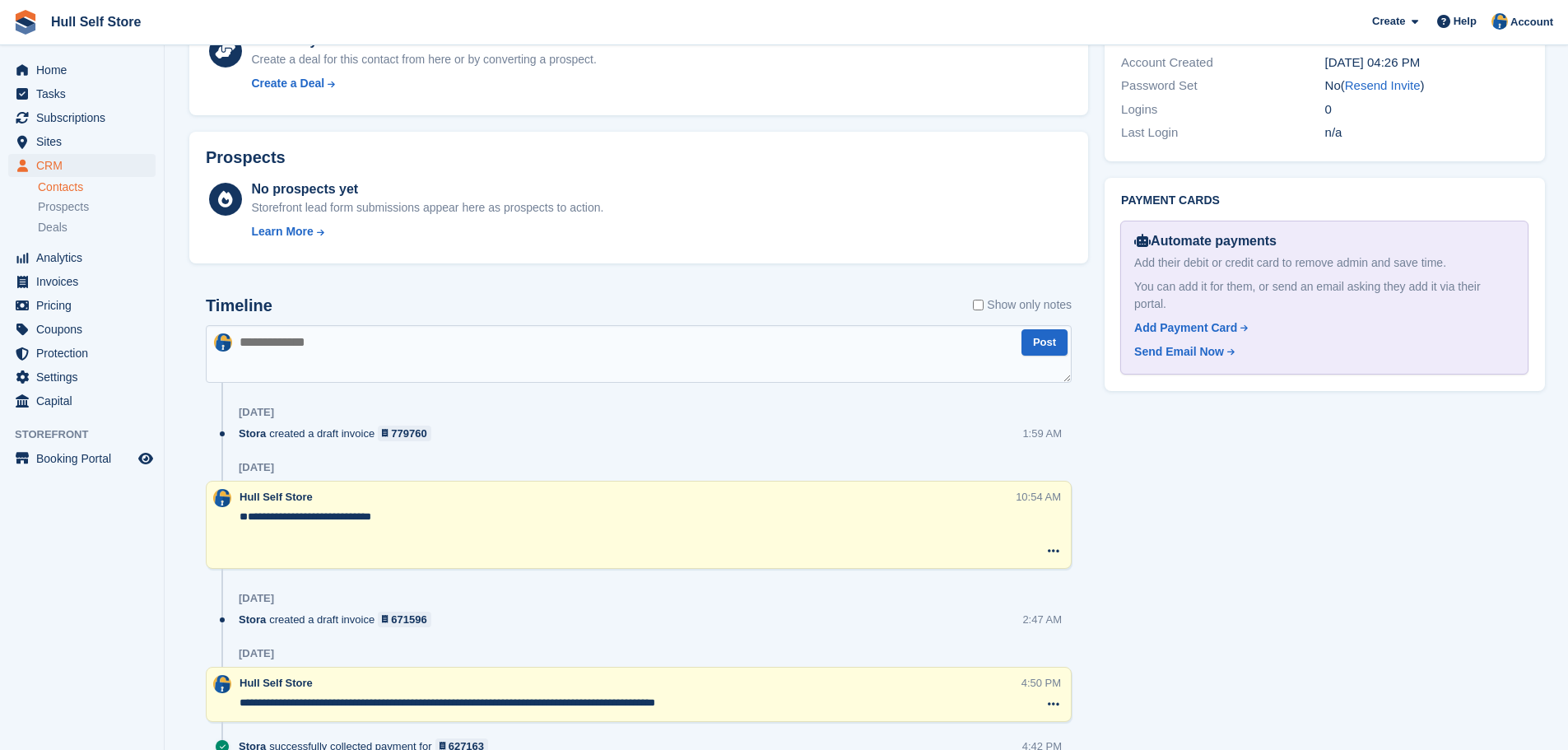
click at [268, 521] on textarea "**********" at bounding box center [626, 533] width 775 height 50
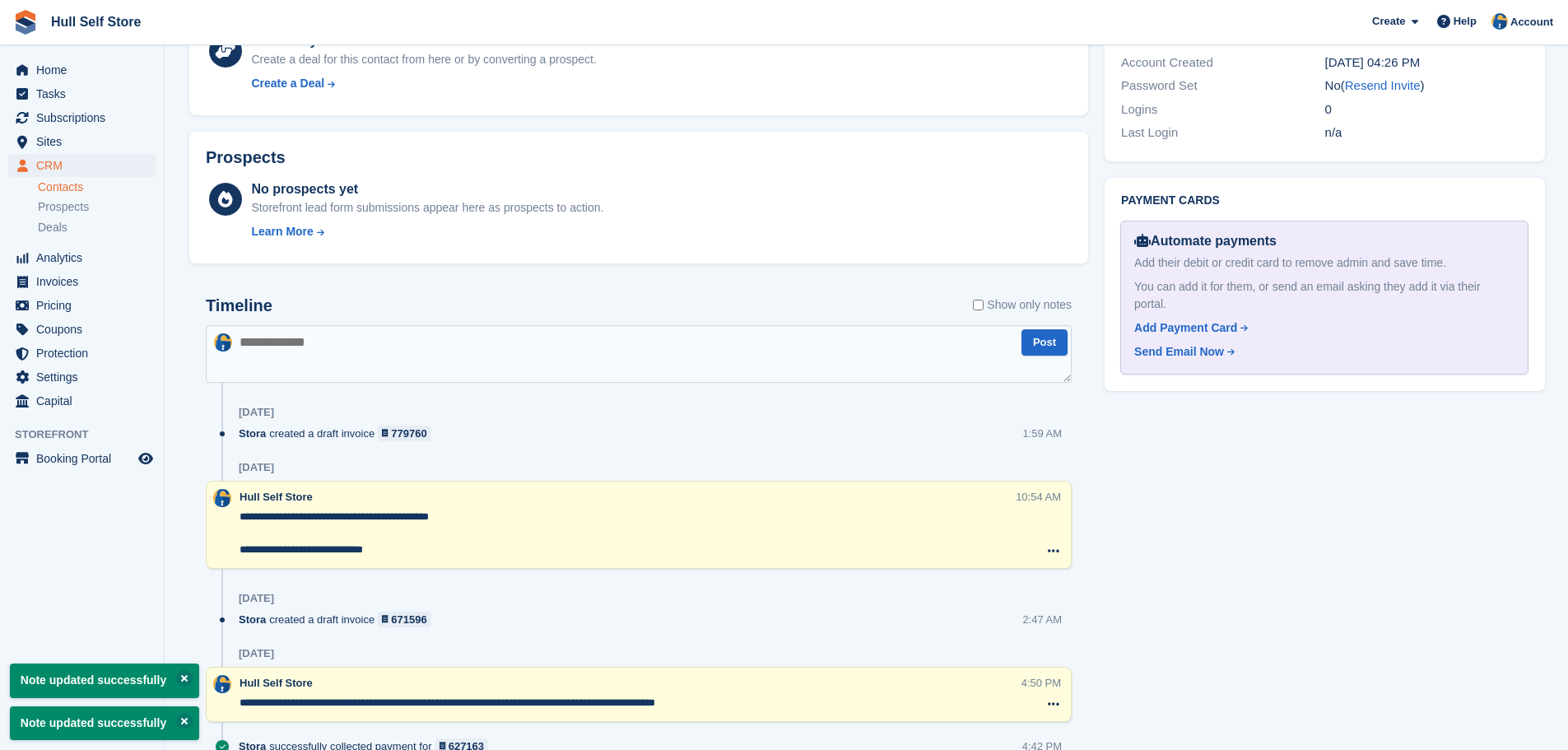
click at [478, 509] on textarea "**********" at bounding box center [626, 533] width 775 height 50
click at [396, 523] on textarea "**********" at bounding box center [626, 533] width 775 height 50
type textarea "**********"
click at [542, 462] on div "27 Aug" at bounding box center [655, 468] width 833 height 26
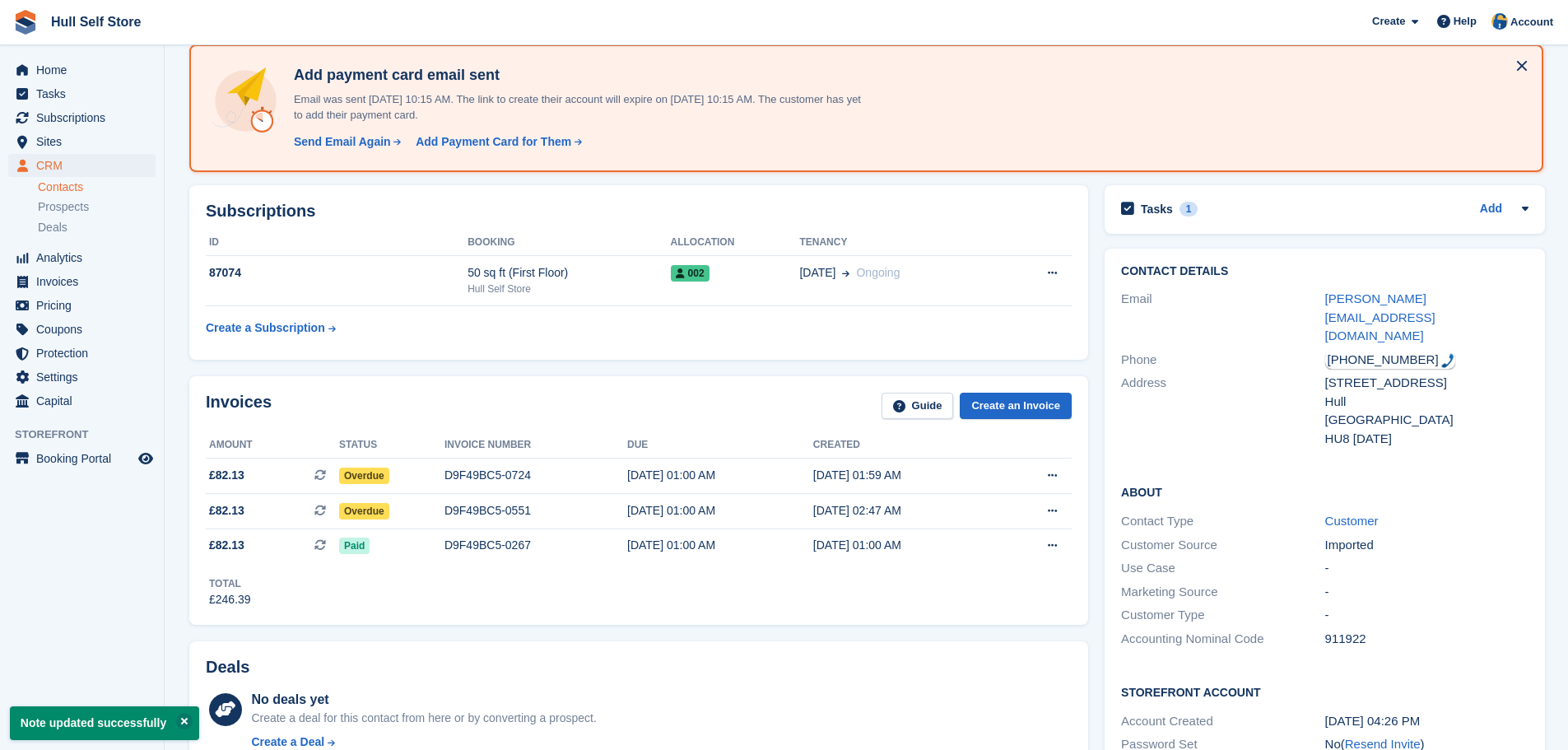
scroll to position [0, 0]
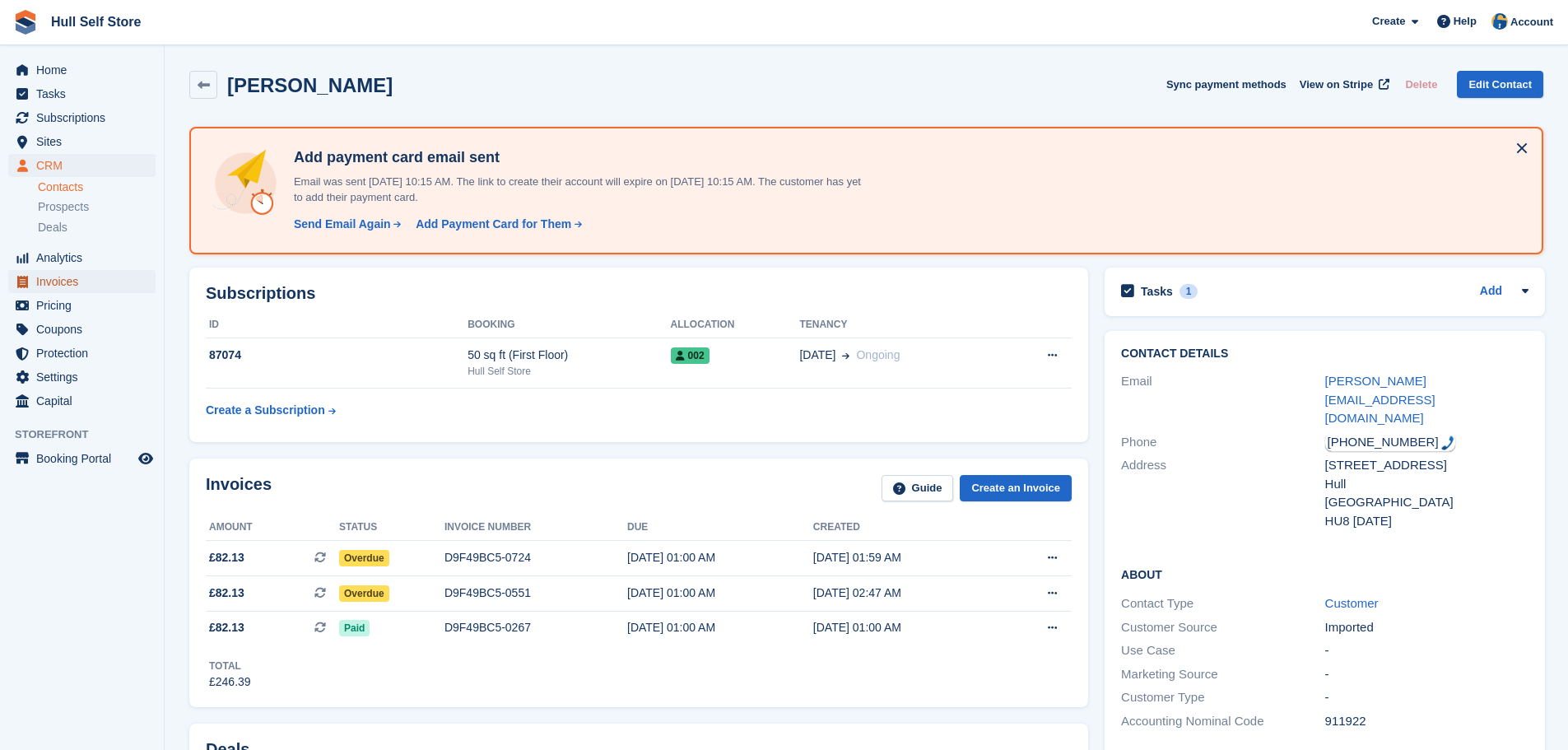
click at [86, 287] on span "Invoices" at bounding box center [85, 281] width 98 height 23
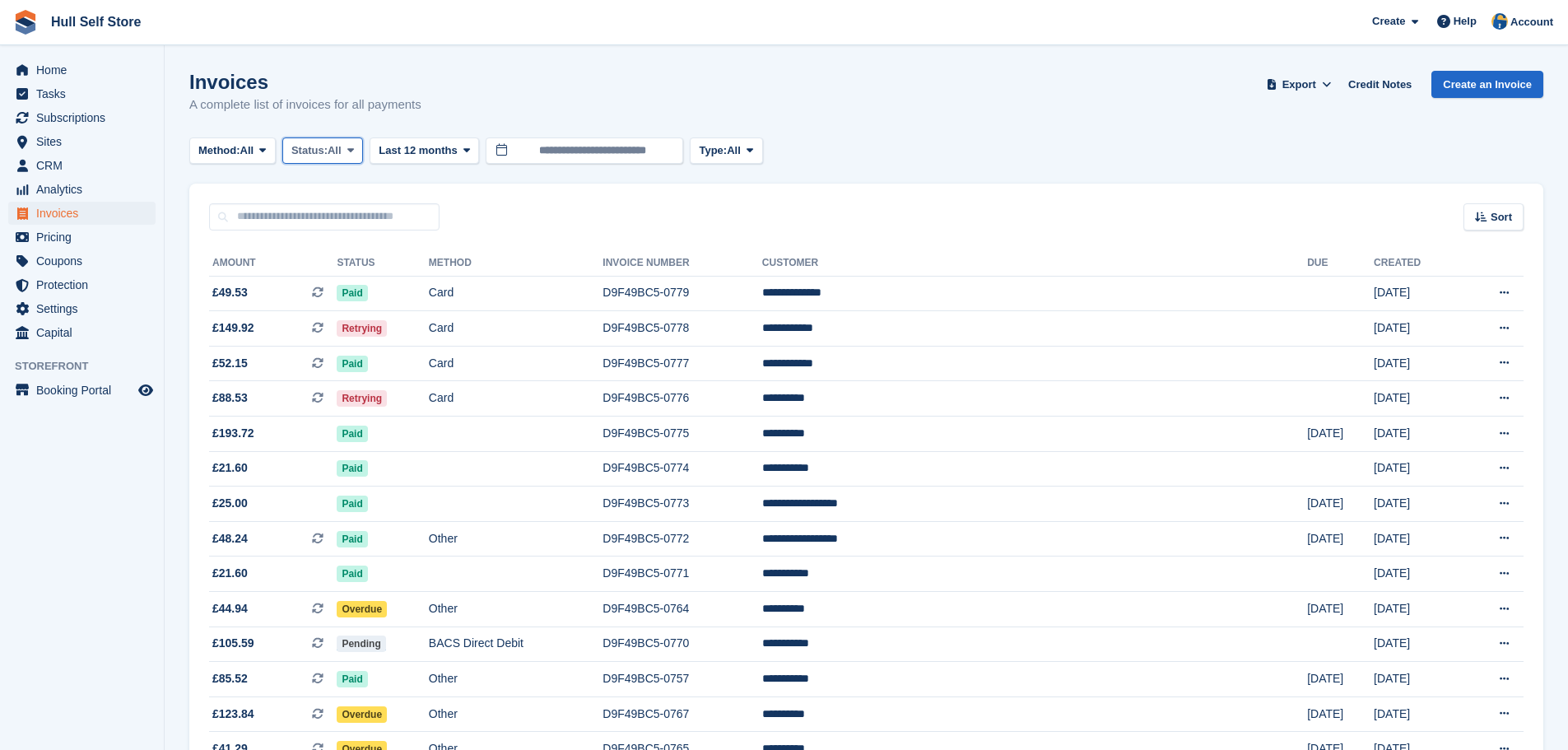
click at [345, 159] on button "Status: All" at bounding box center [322, 151] width 81 height 27
click at [351, 273] on link "Open" at bounding box center [361, 278] width 143 height 30
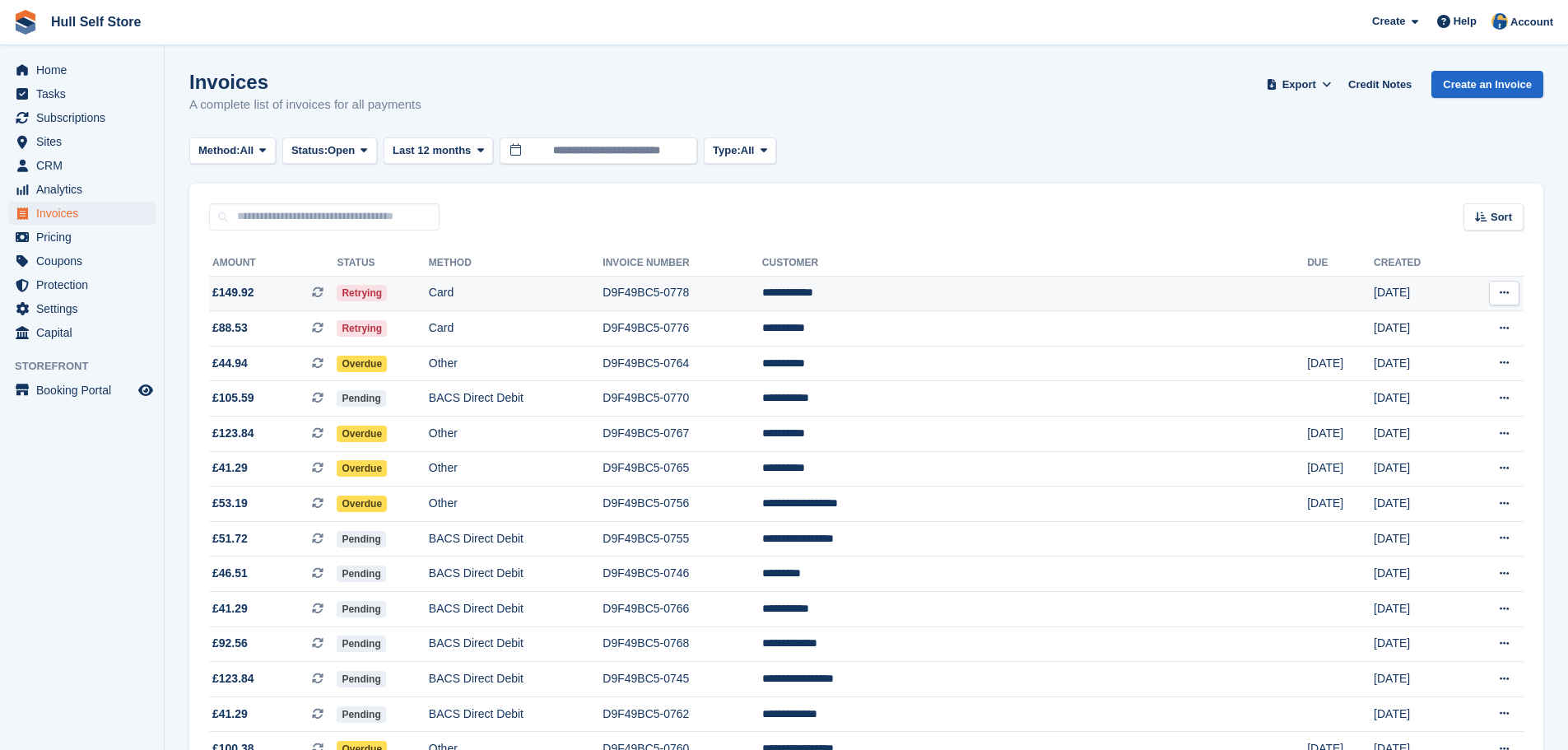
click at [551, 297] on td "Card" at bounding box center [515, 293] width 174 height 36
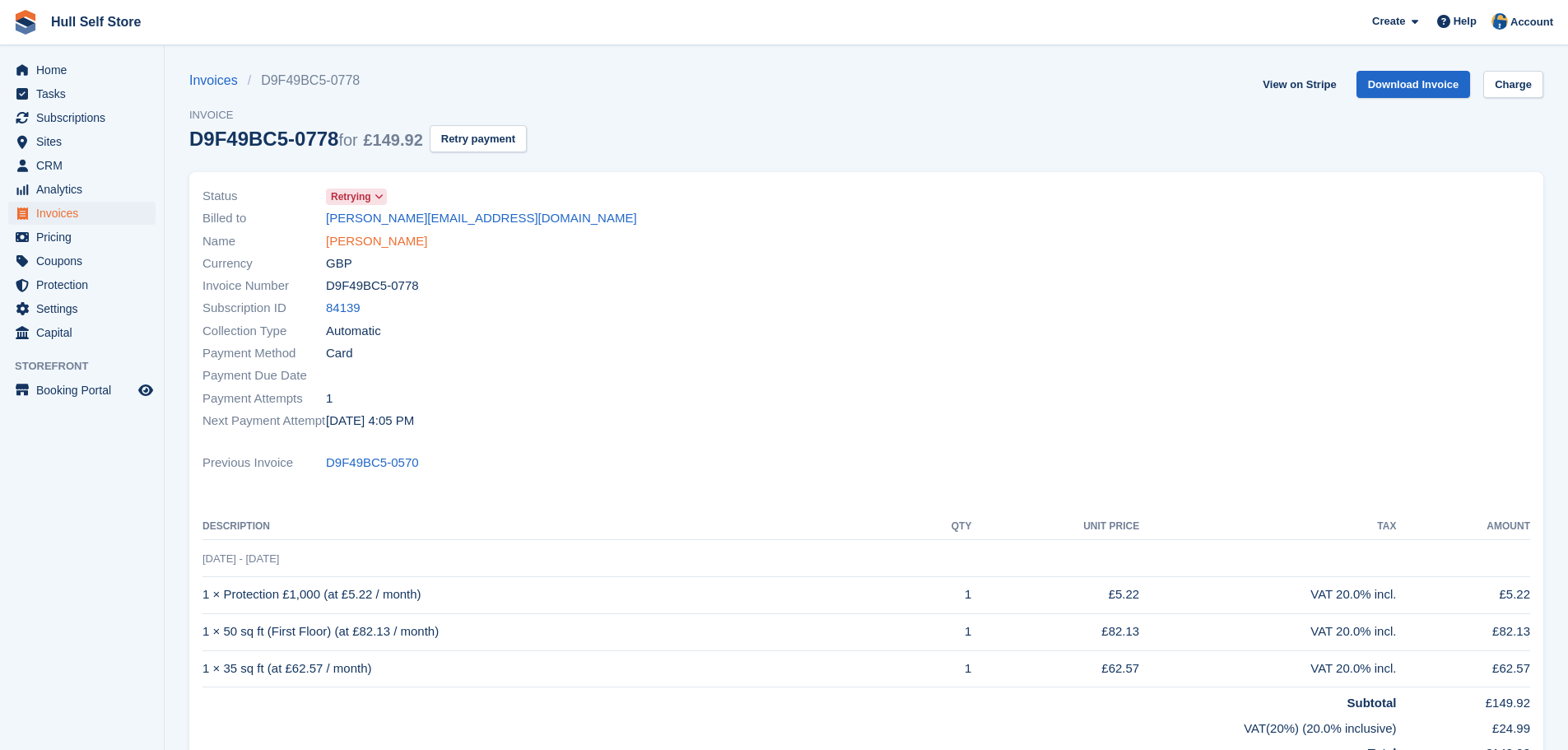
click at [362, 236] on link "[PERSON_NAME]" at bounding box center [377, 242] width 101 height 19
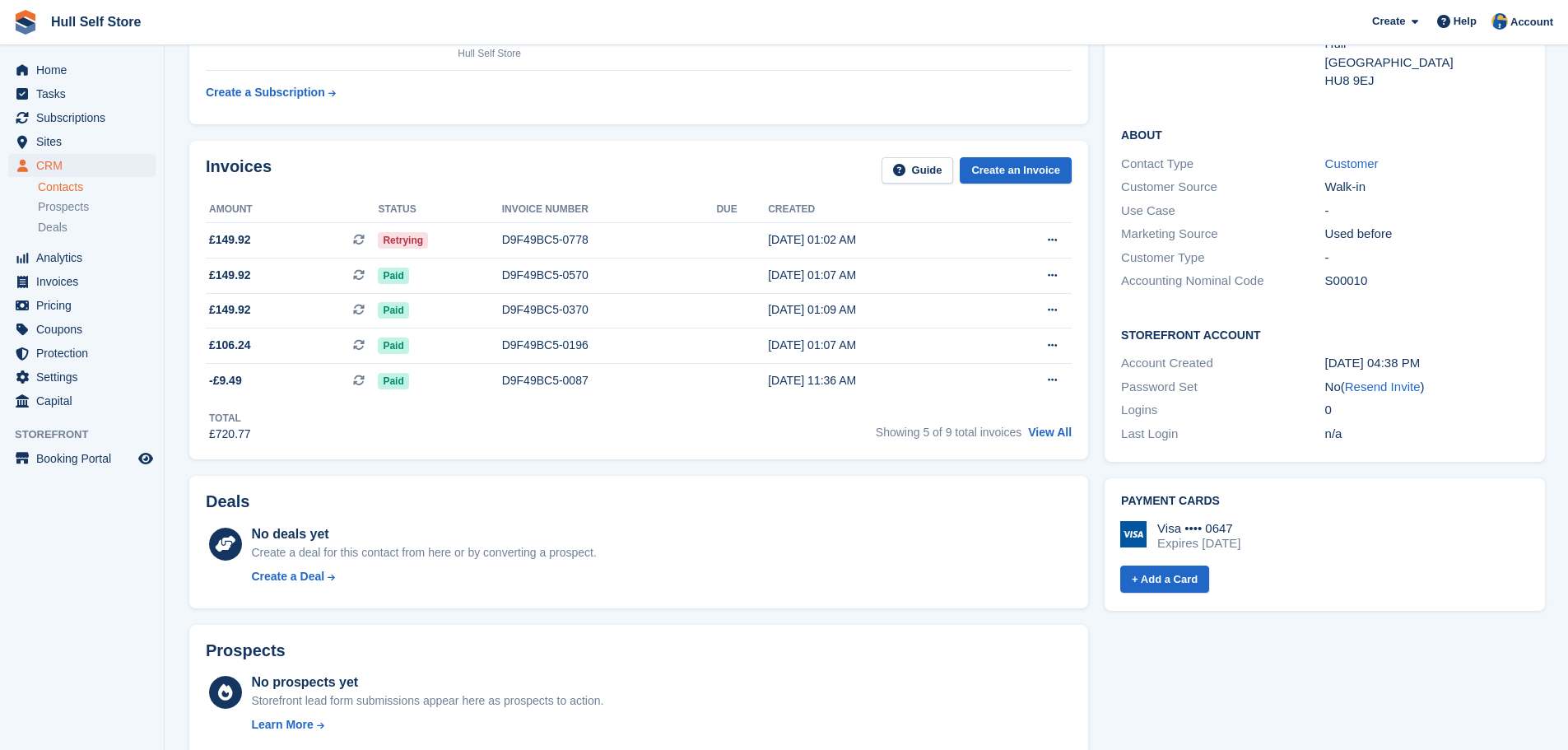
scroll to position [988, 0]
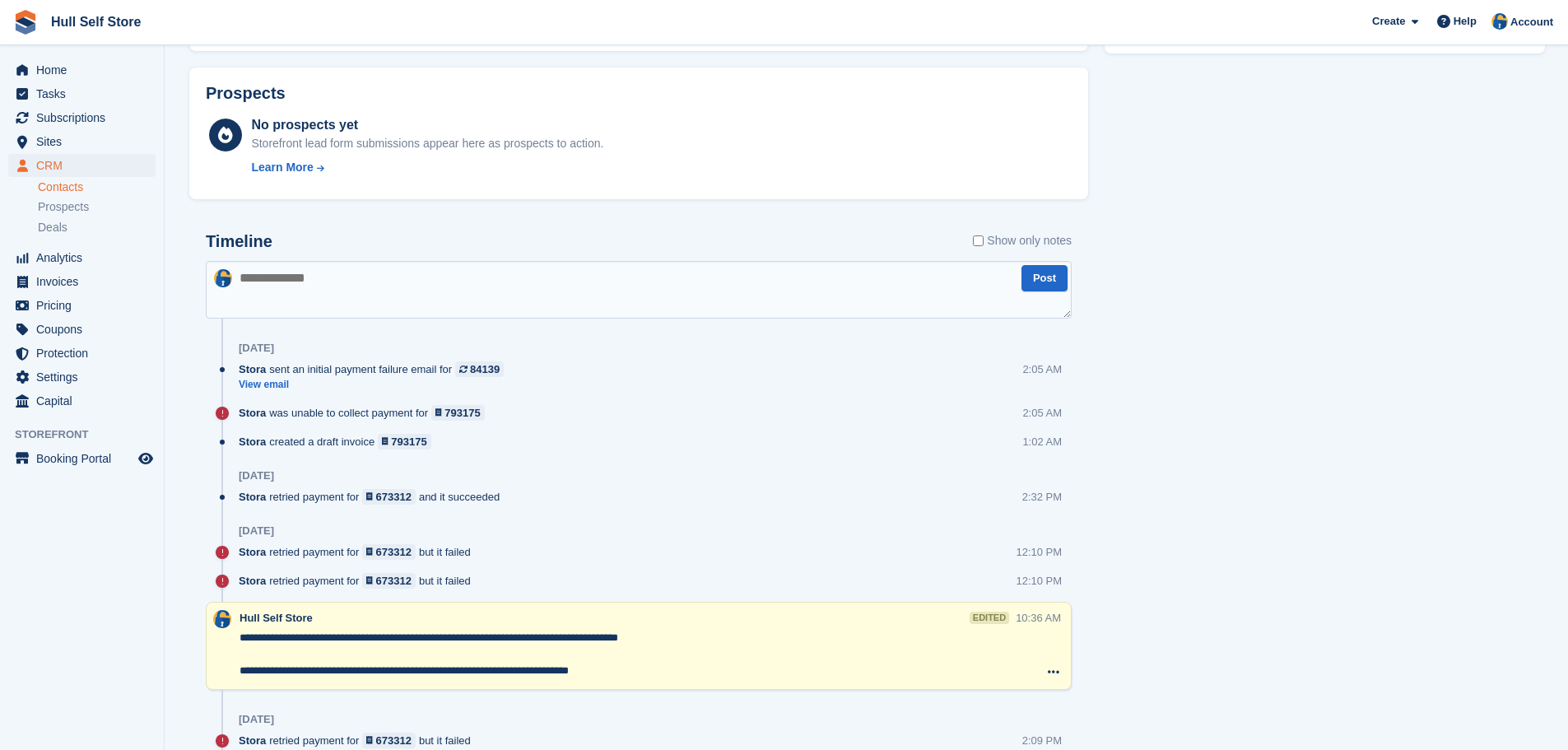
click at [347, 300] on textarea at bounding box center [638, 289] width 866 height 57
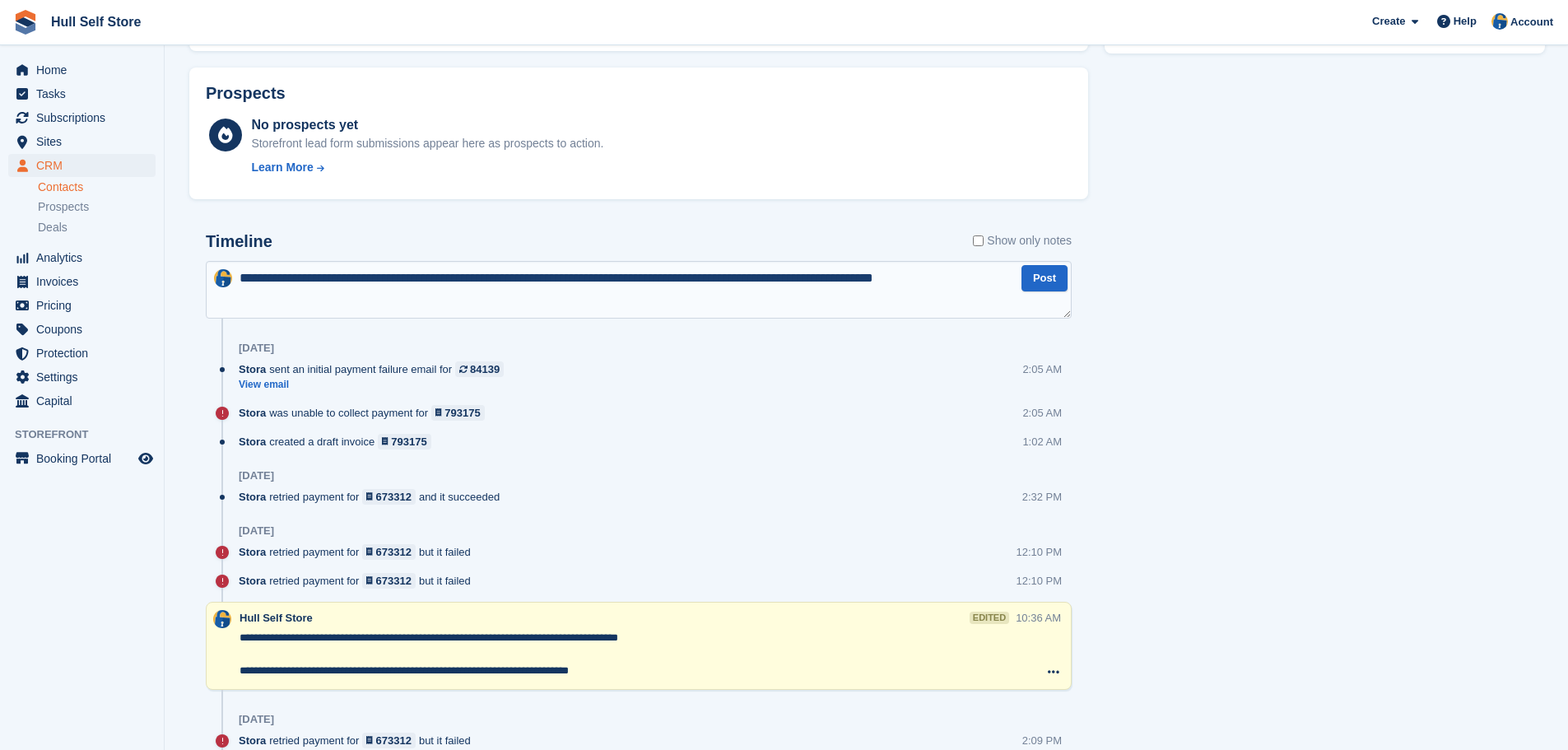
type textarea "**********"
drag, startPoint x: 818, startPoint y: 279, endPoint x: 1053, endPoint y: 310, distance: 237.0
click at [1053, 310] on textarea "**********" at bounding box center [638, 289] width 866 height 57
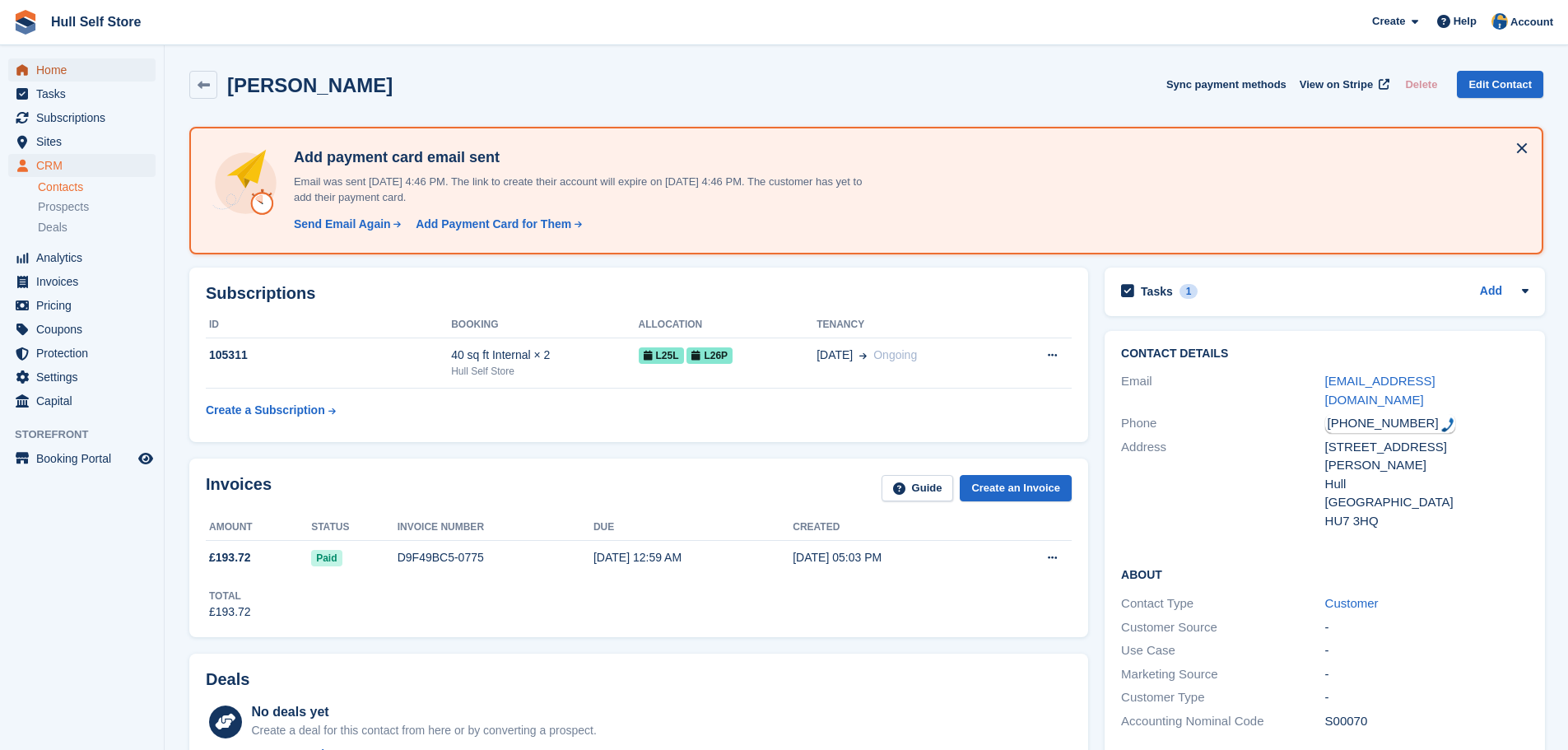
click at [64, 66] on span "Home" at bounding box center [85, 69] width 98 height 23
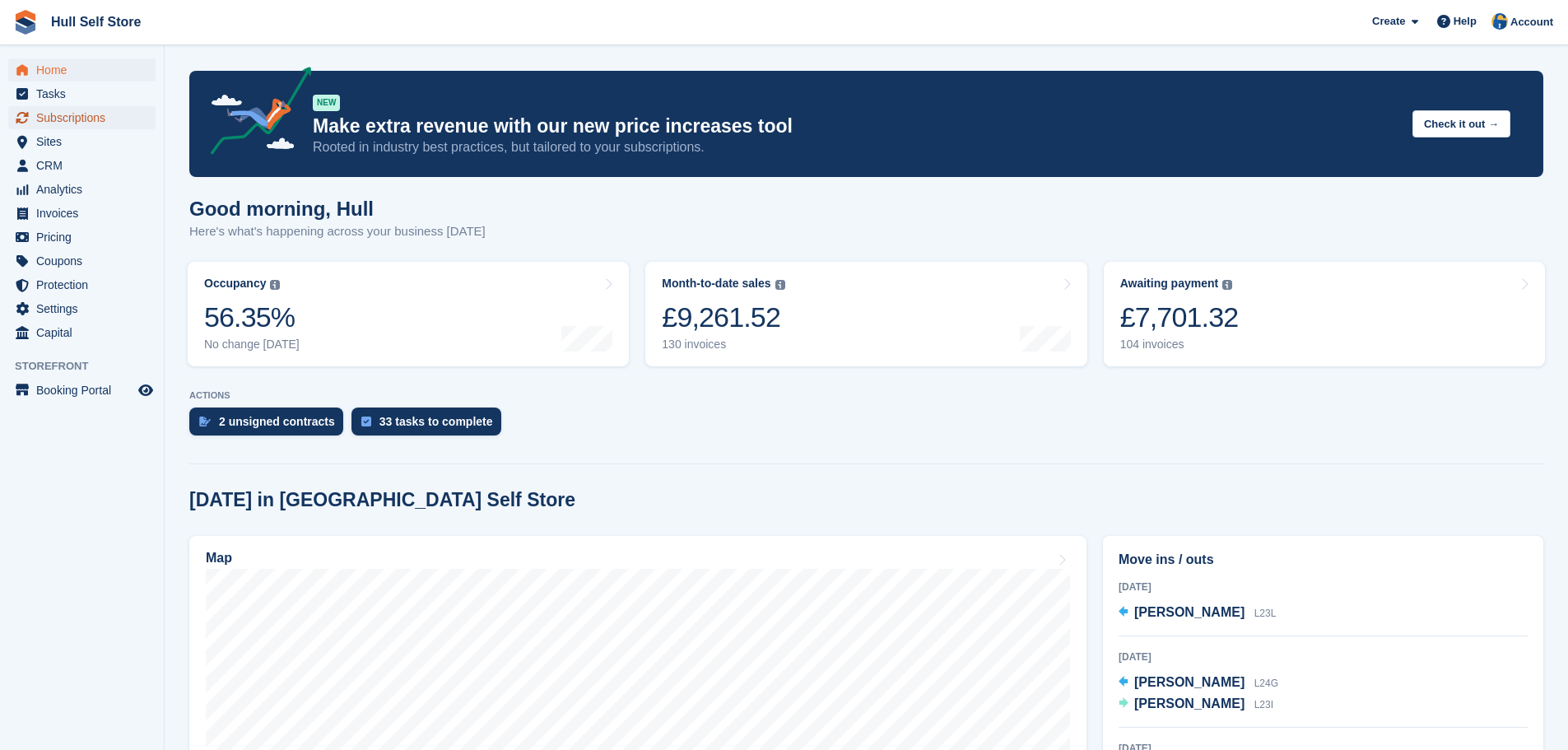
click at [95, 114] on span "Subscriptions" at bounding box center [85, 117] width 98 height 23
click at [87, 112] on span "Subscriptions" at bounding box center [85, 117] width 98 height 23
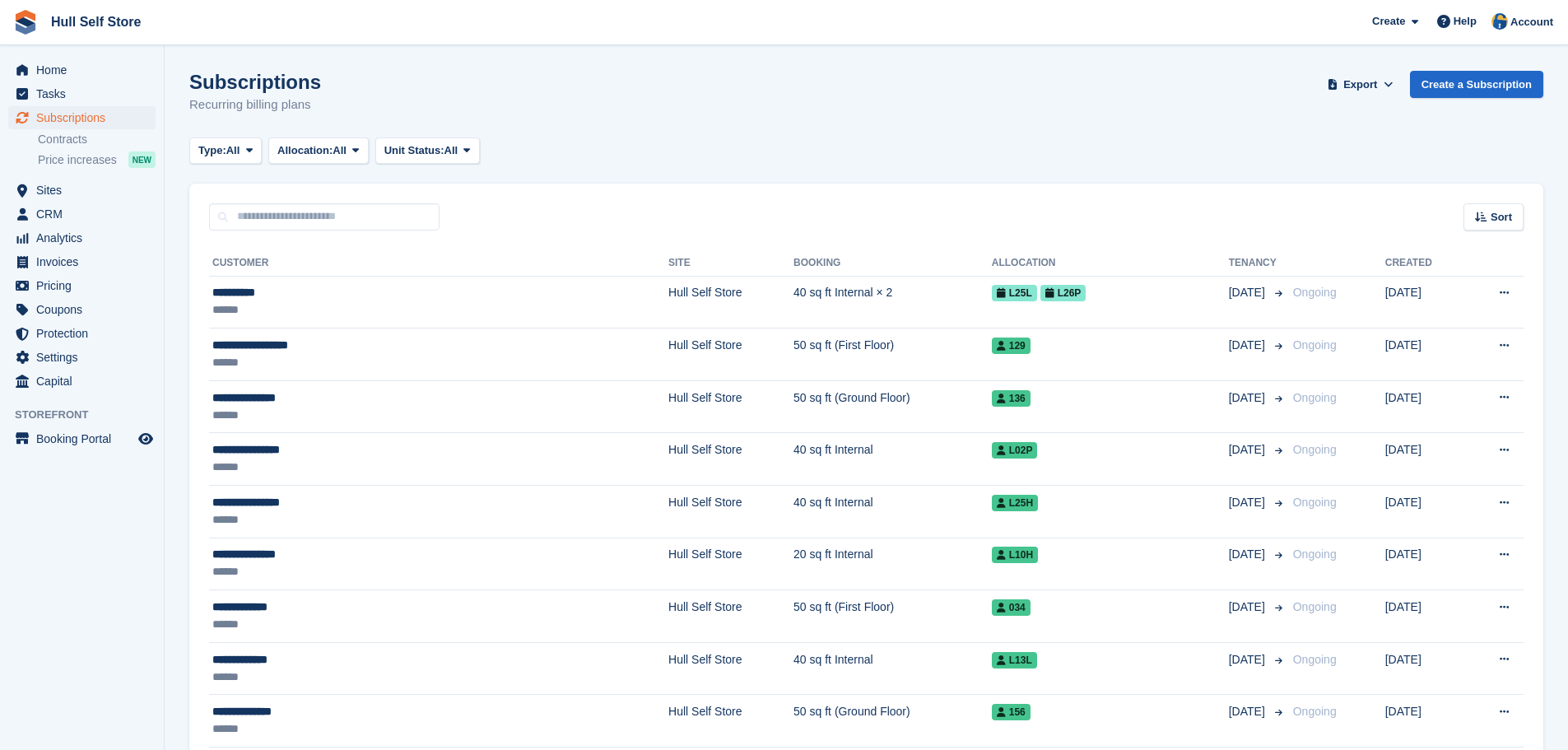
click at [295, 201] on div "Sort Sort by Customer name Date created Move in date Move out date Created (old…" at bounding box center [866, 207] width 1353 height 47
click at [327, 220] on input "text" at bounding box center [324, 217] width 231 height 27
type input "********"
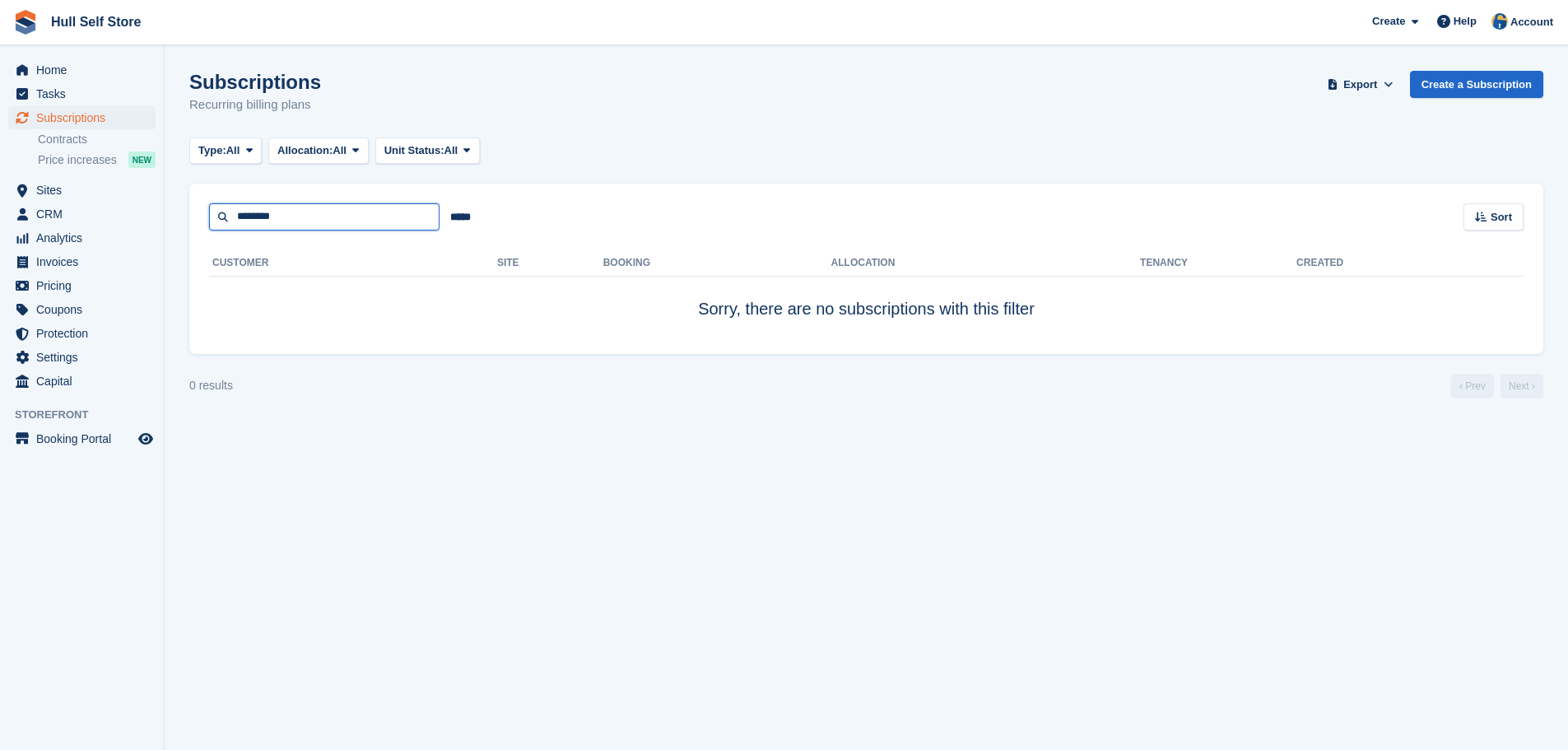
click at [327, 218] on input "********" at bounding box center [324, 217] width 231 height 27
type input "********"
click at [317, 214] on input "********" at bounding box center [324, 217] width 231 height 27
type input "********"
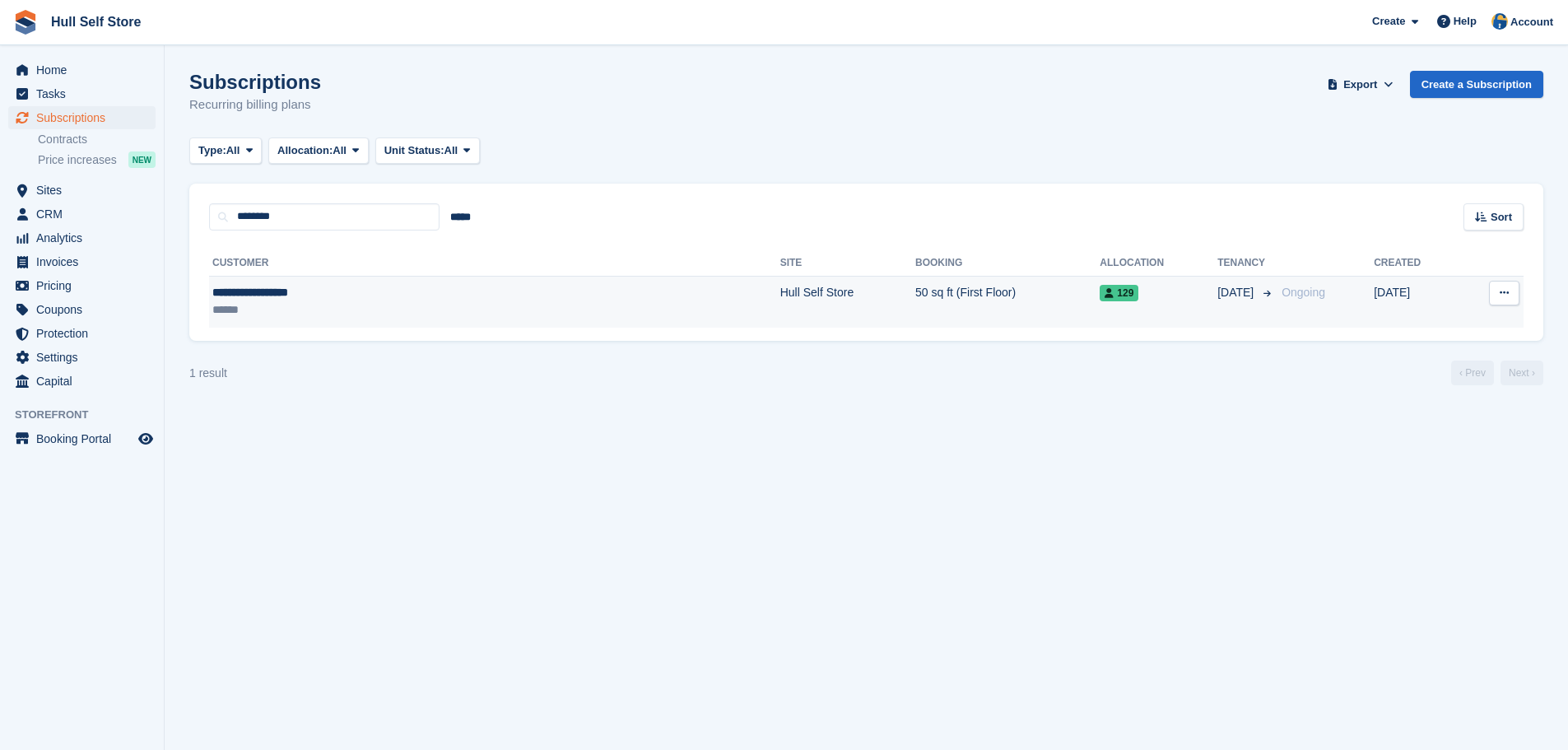
click at [352, 320] on td "**********" at bounding box center [494, 301] width 571 height 52
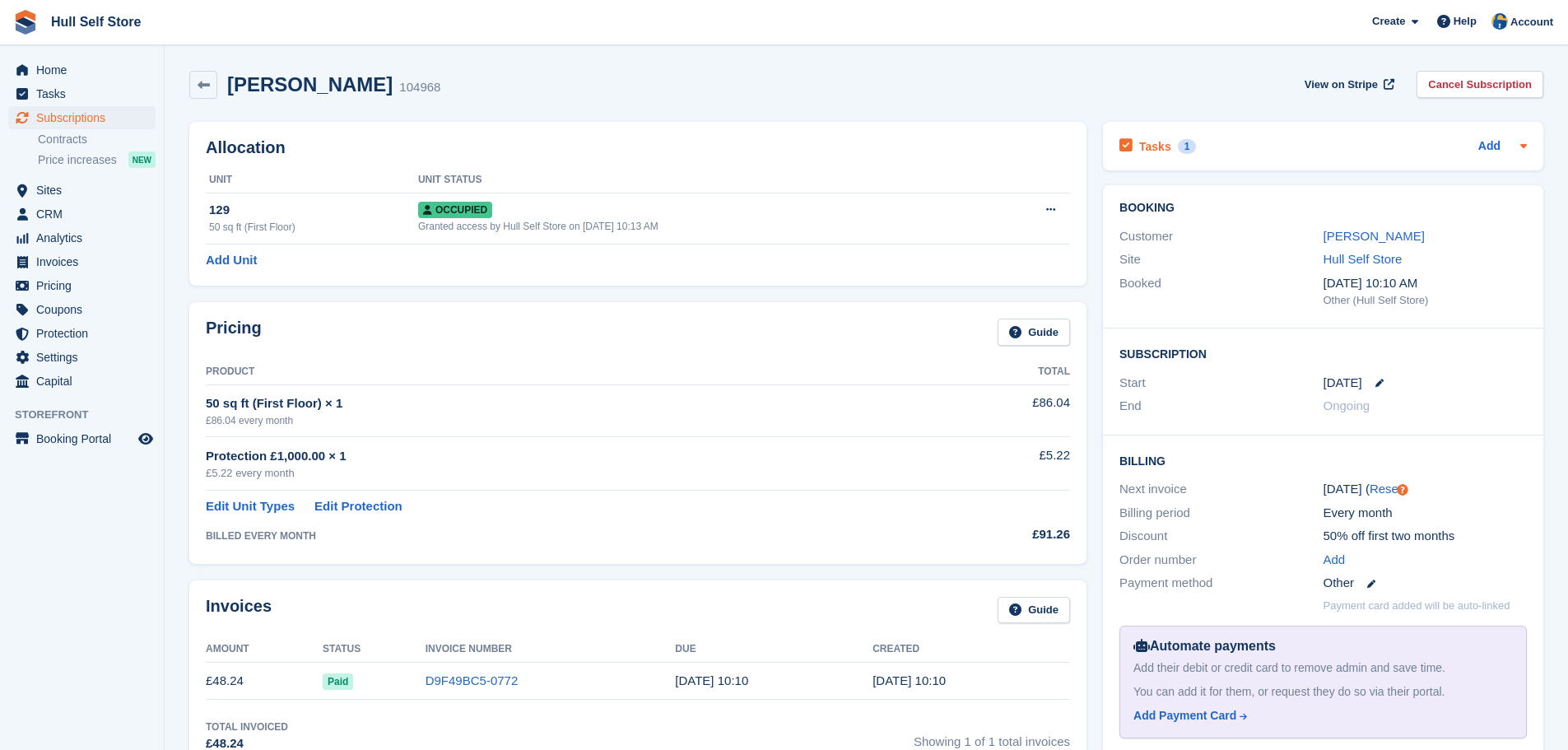
click at [1257, 157] on div "Tasks 1 Add" at bounding box center [1322, 146] width 408 height 22
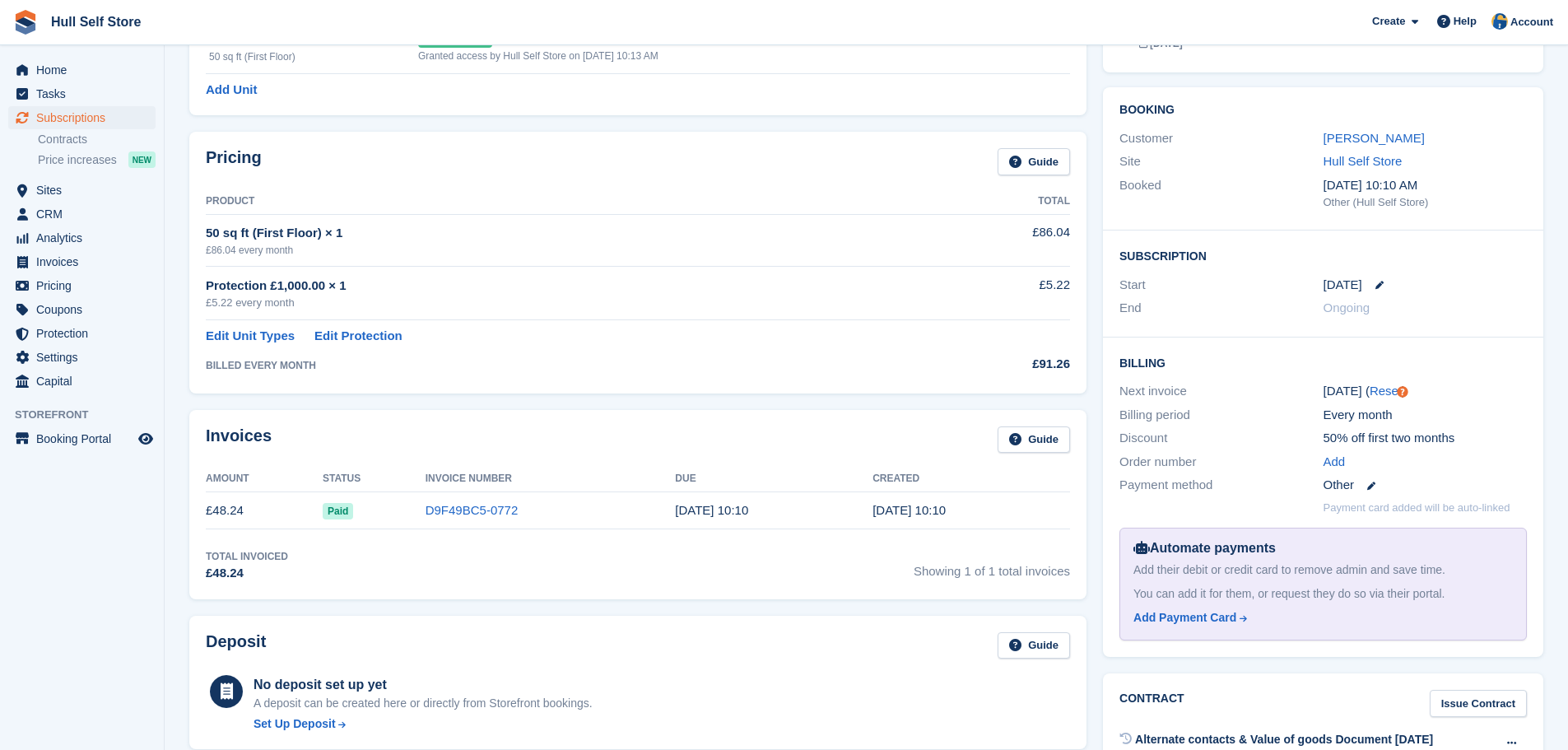
scroll to position [131, 0]
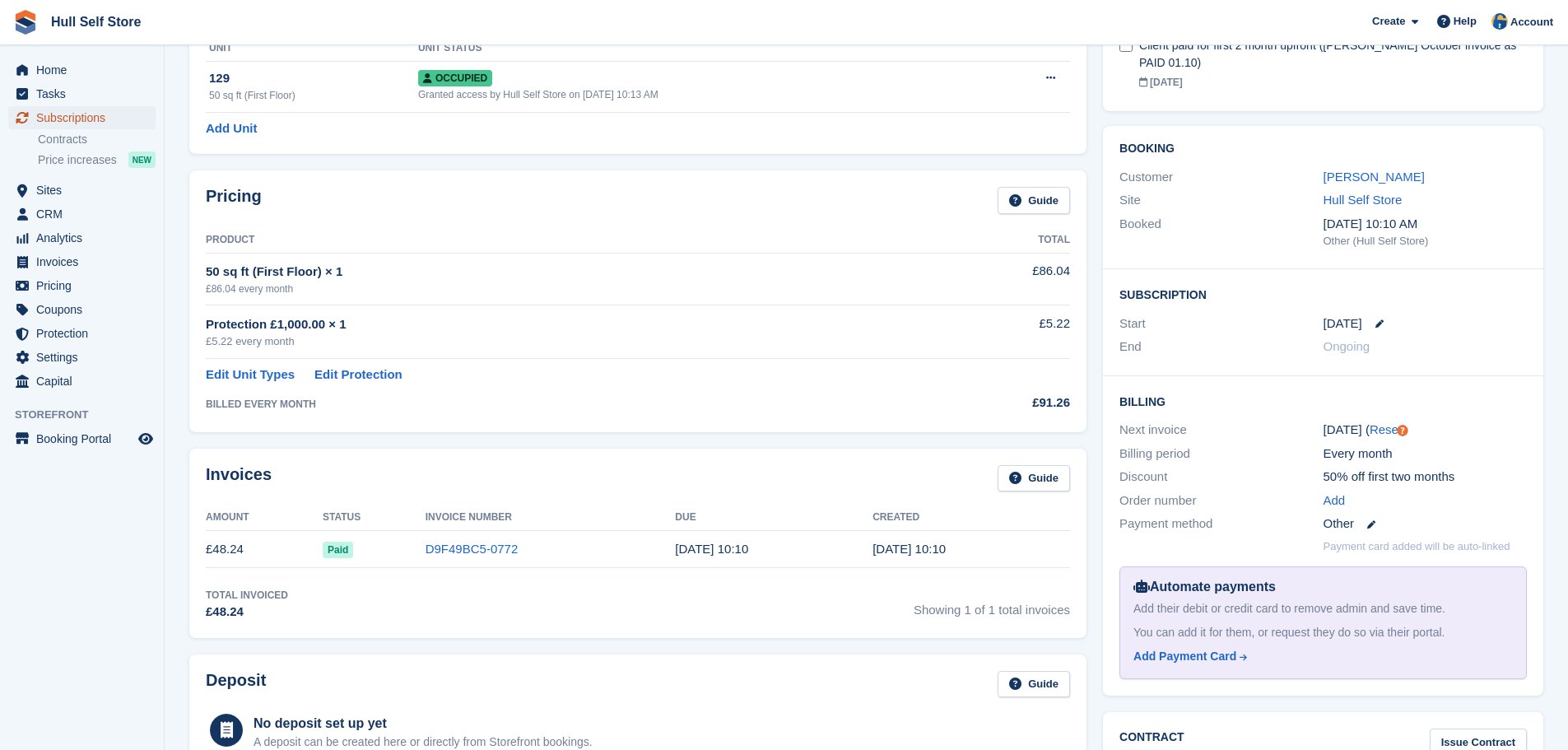
click at [91, 125] on span "Subscriptions" at bounding box center [85, 117] width 98 height 23
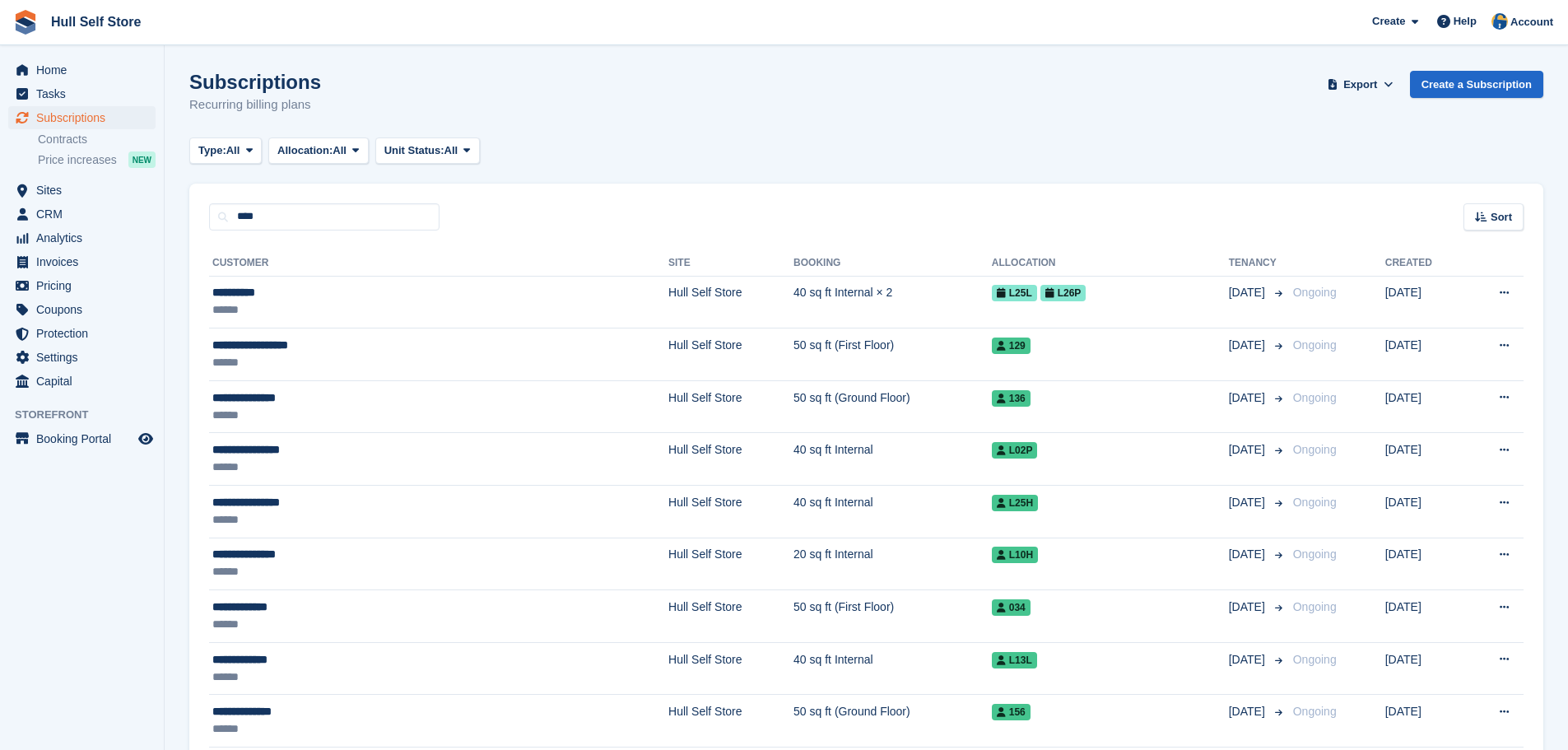
type input "****"
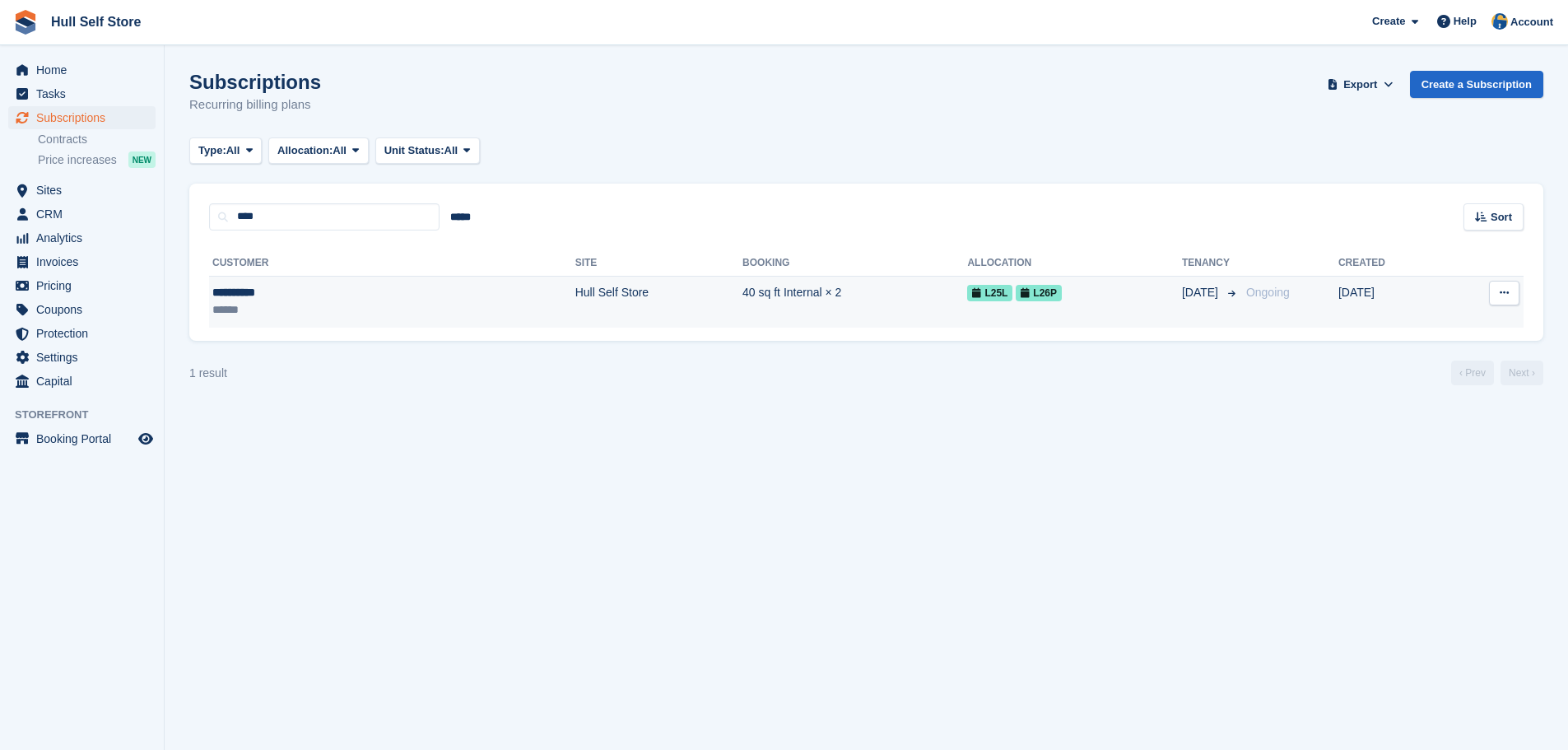
click at [575, 322] on td "Hull Self Store" at bounding box center [659, 301] width 167 height 52
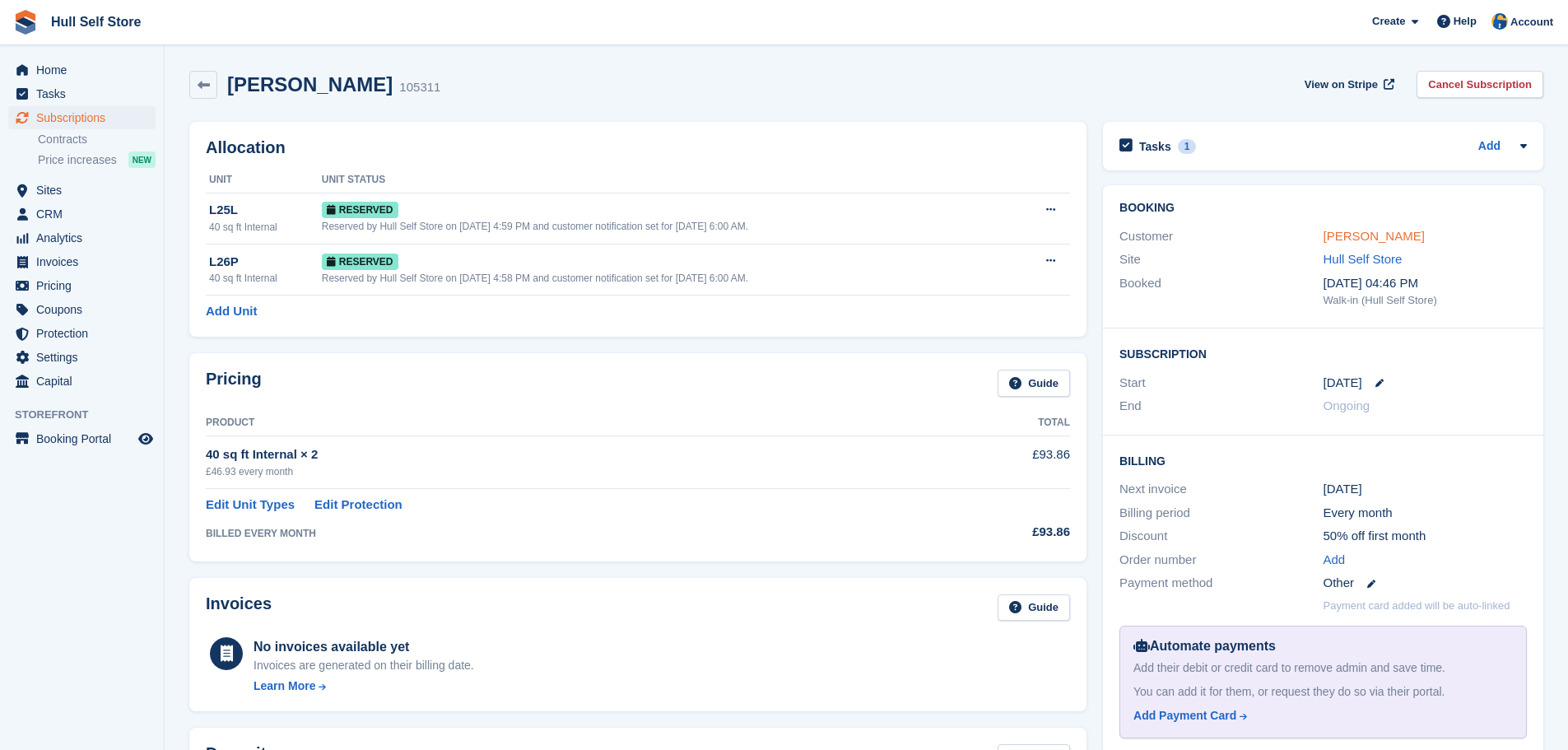
click at [1370, 234] on link "[PERSON_NAME]" at bounding box center [1374, 235] width 101 height 14
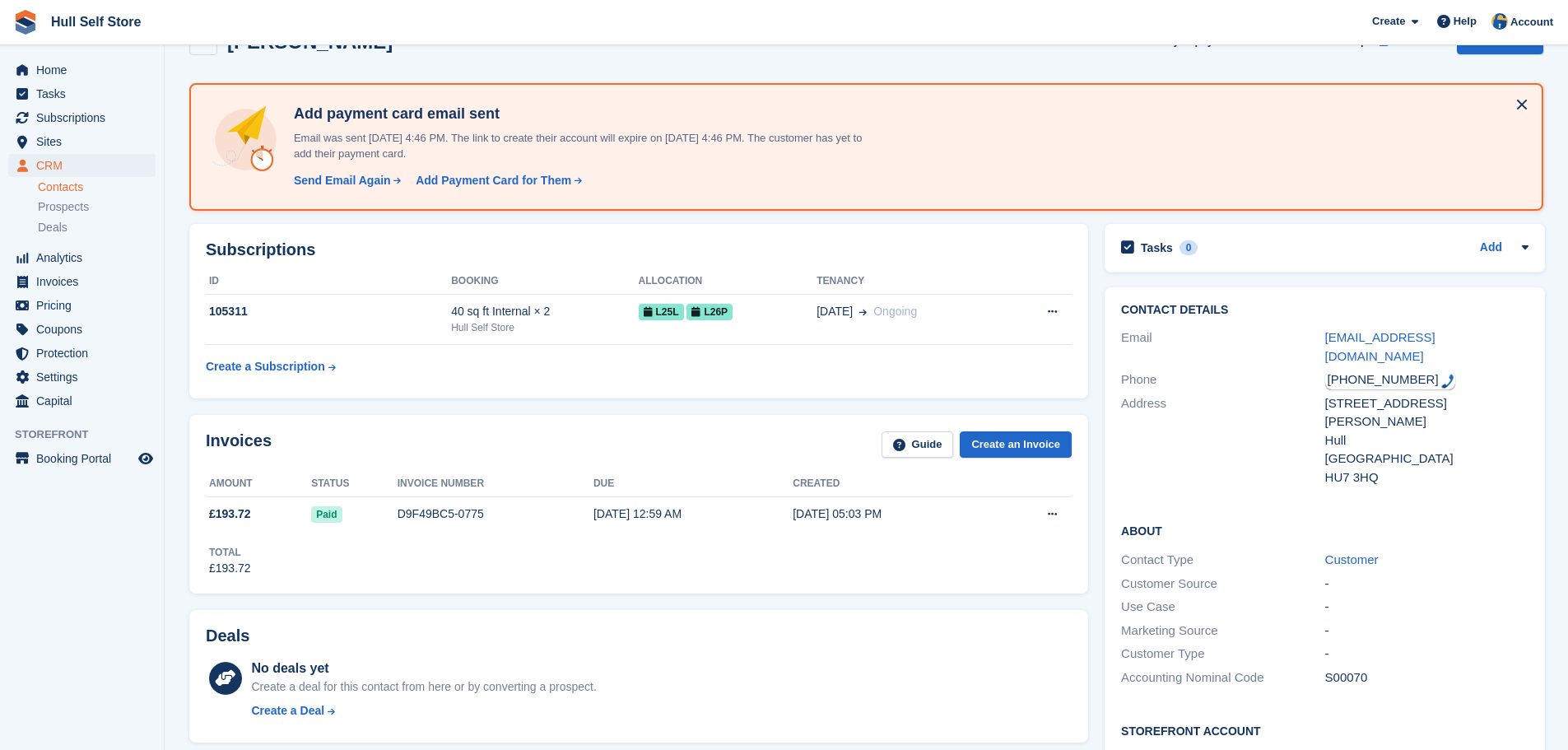
scroll to position [82, 0]
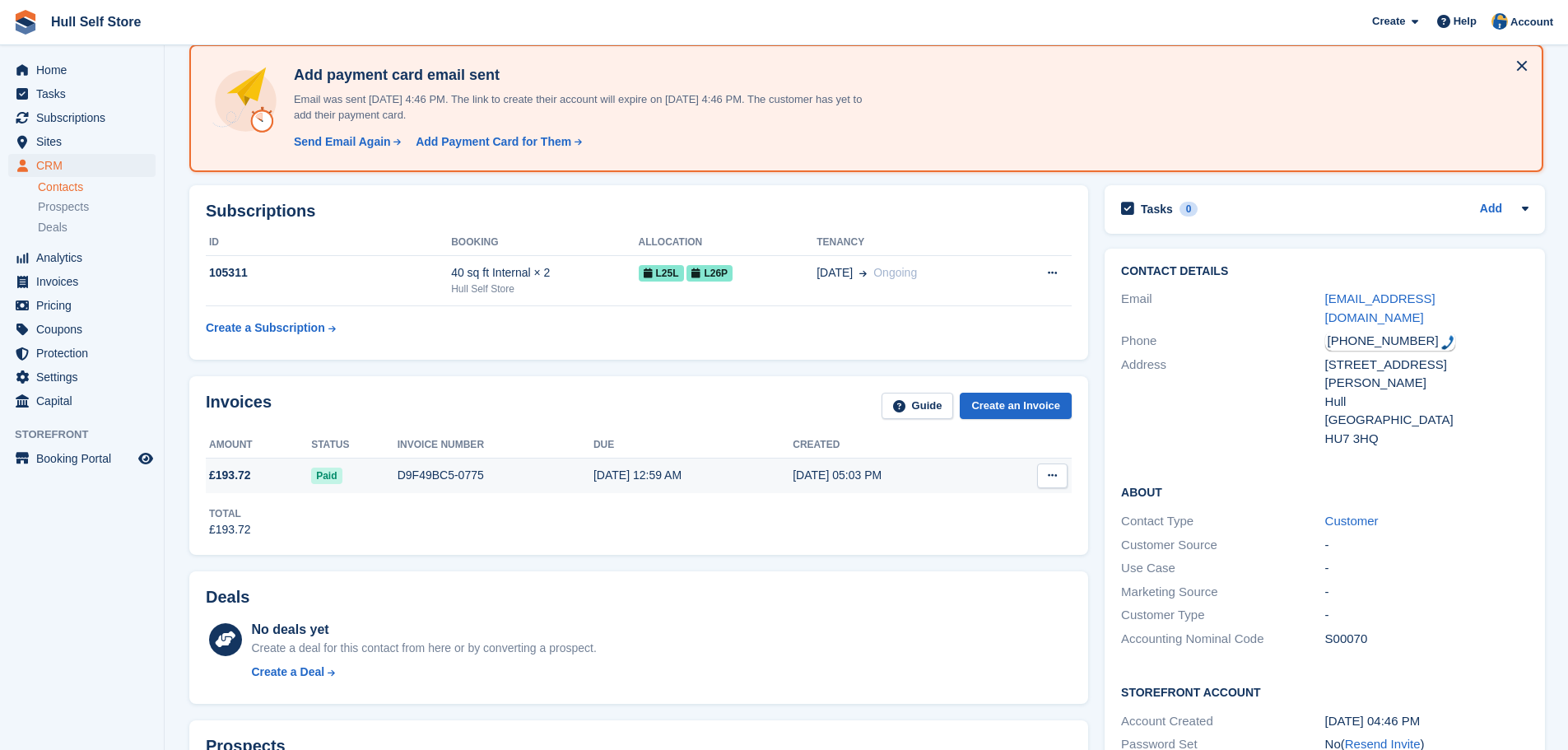
click at [610, 484] on div "[DATE] 12:59 AM" at bounding box center [693, 475] width 199 height 17
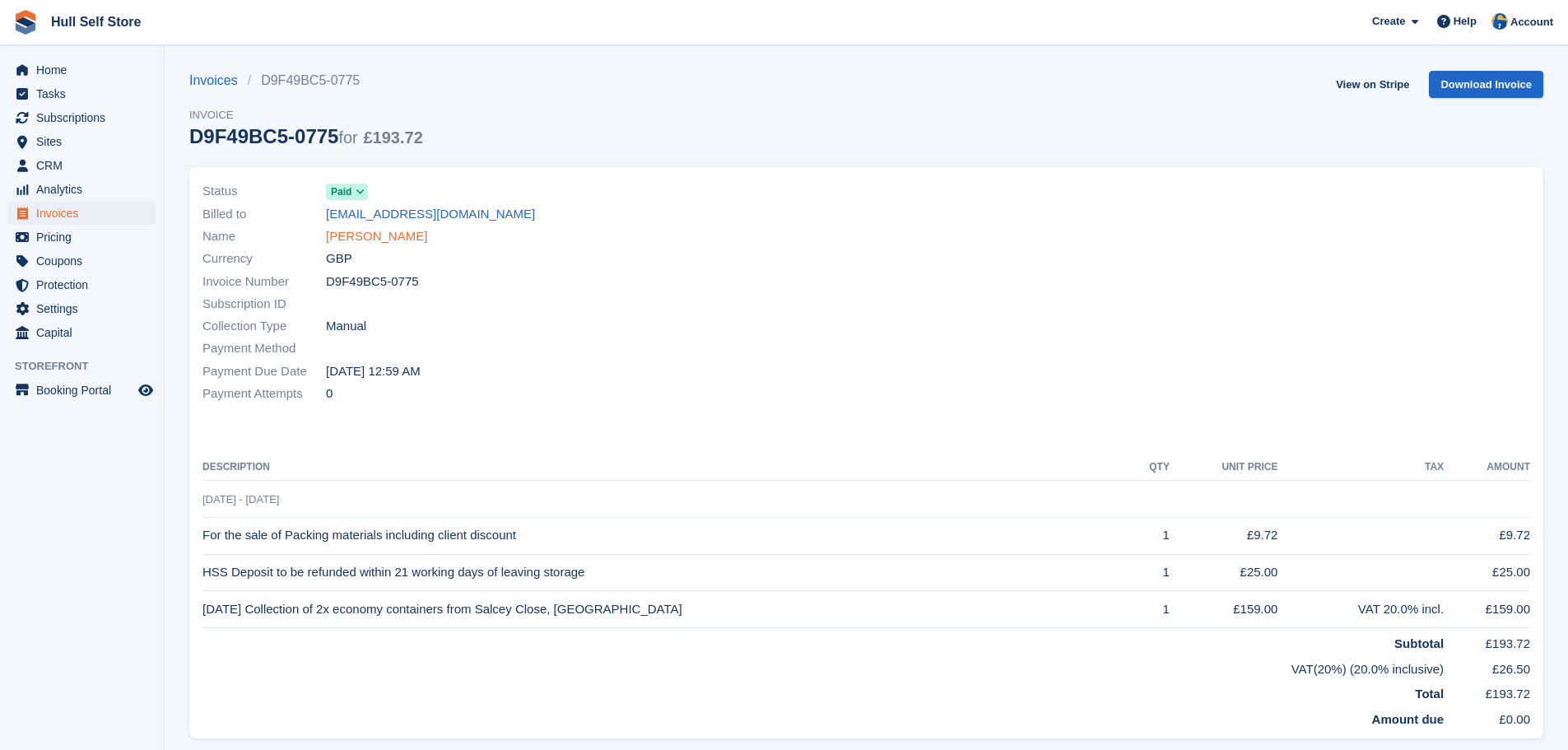
click at [352, 236] on link "[PERSON_NAME]" at bounding box center [377, 236] width 101 height 19
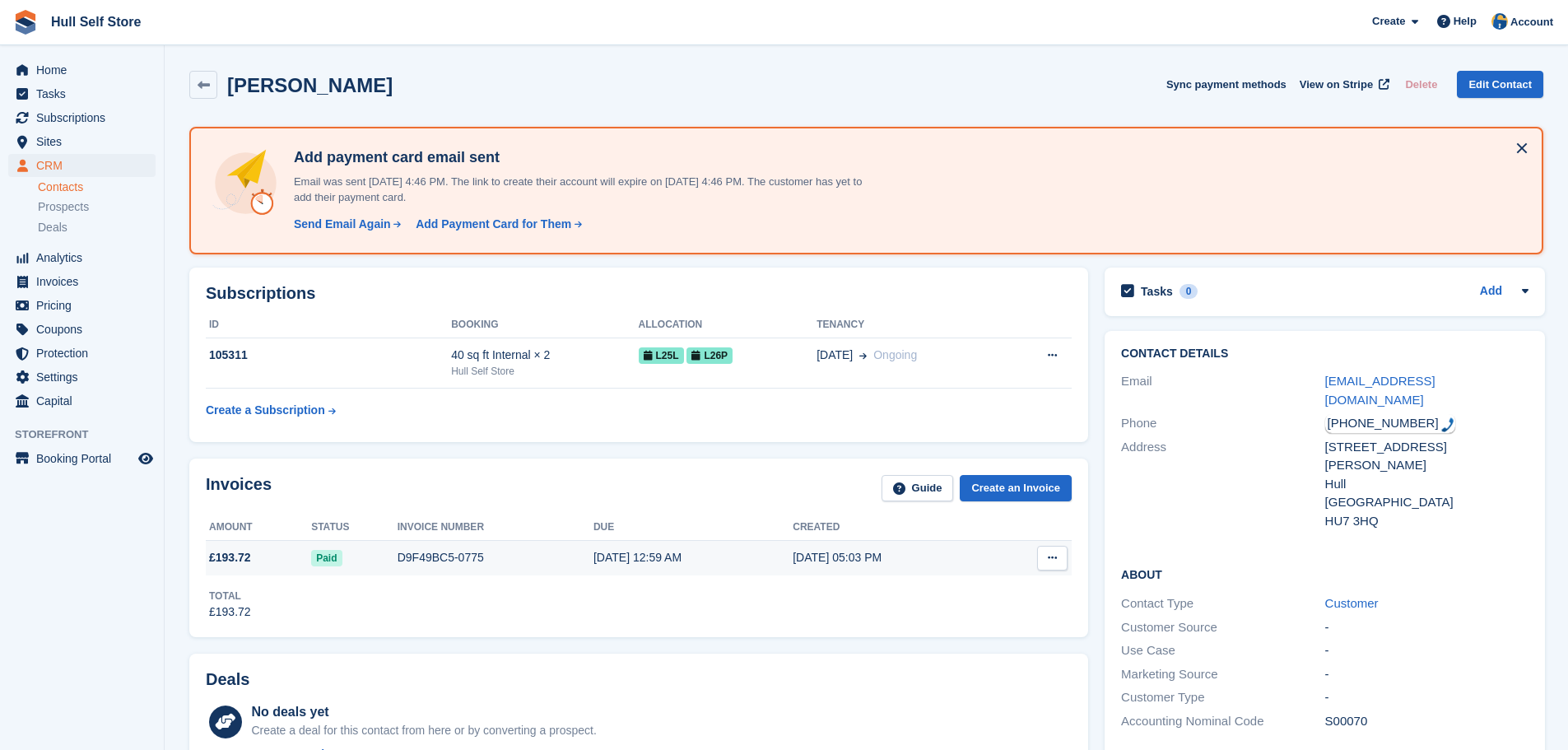
click at [471, 562] on div "D9F49BC5-0775" at bounding box center [495, 558] width 196 height 17
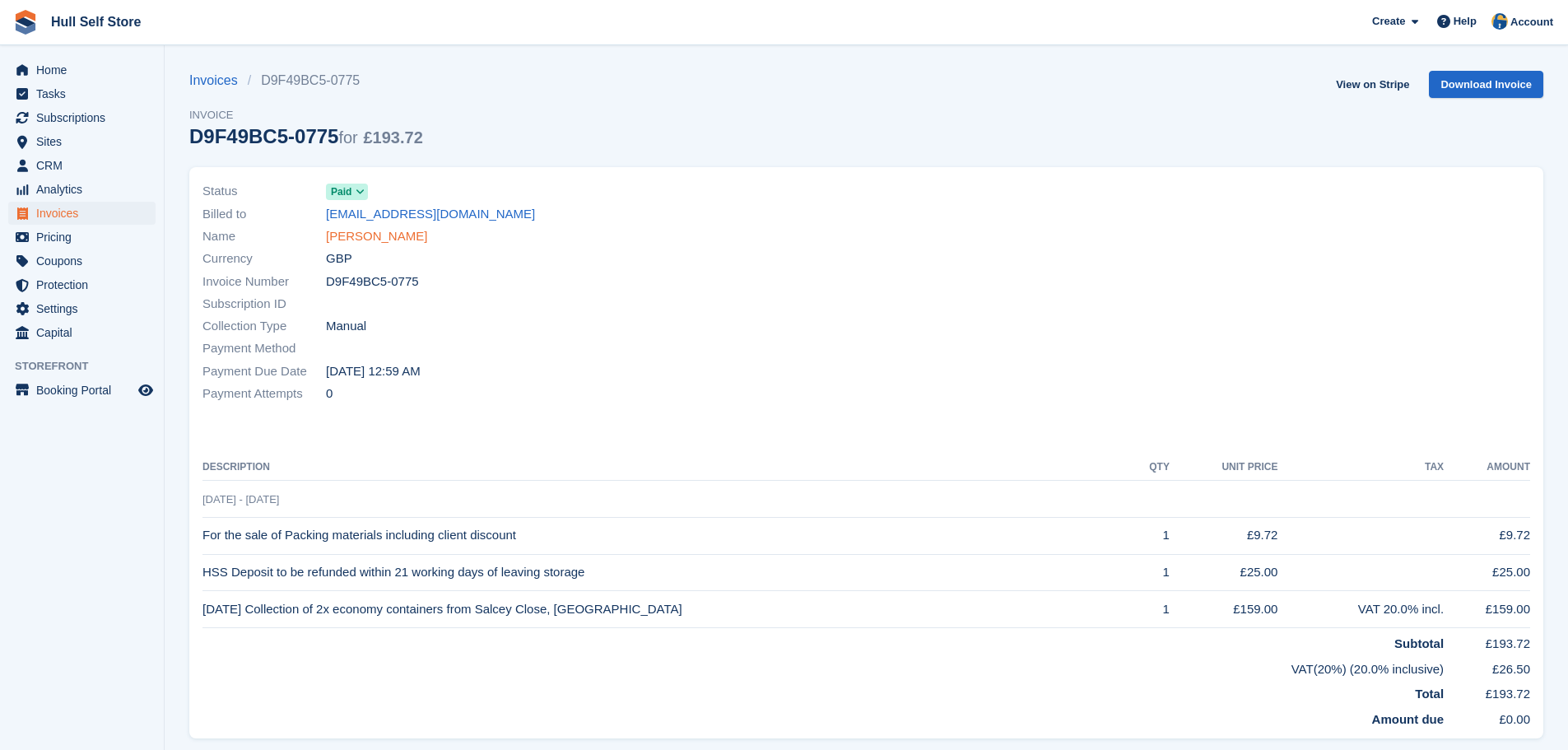
click at [367, 232] on link "[PERSON_NAME]" at bounding box center [377, 236] width 101 height 19
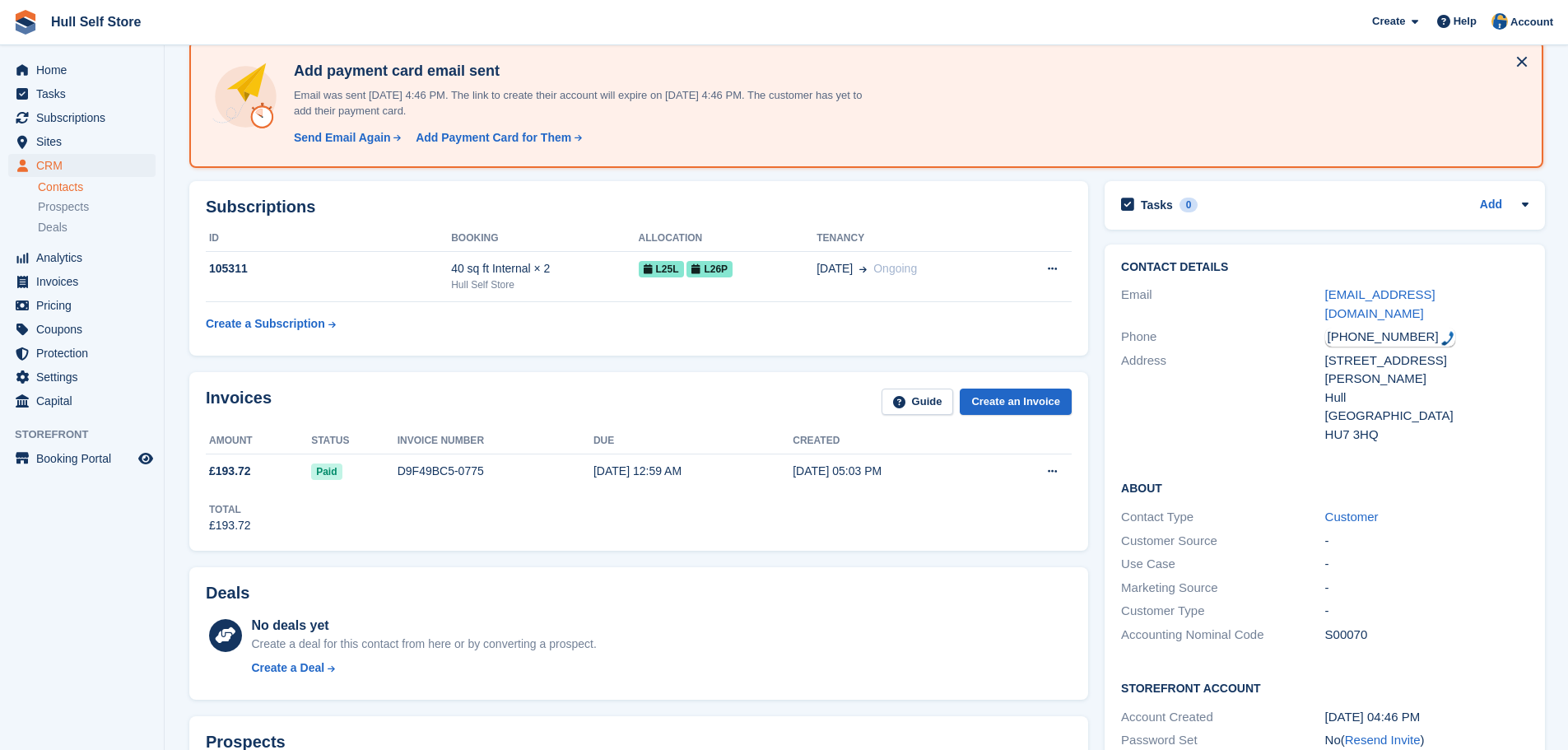
scroll to position [82, 0]
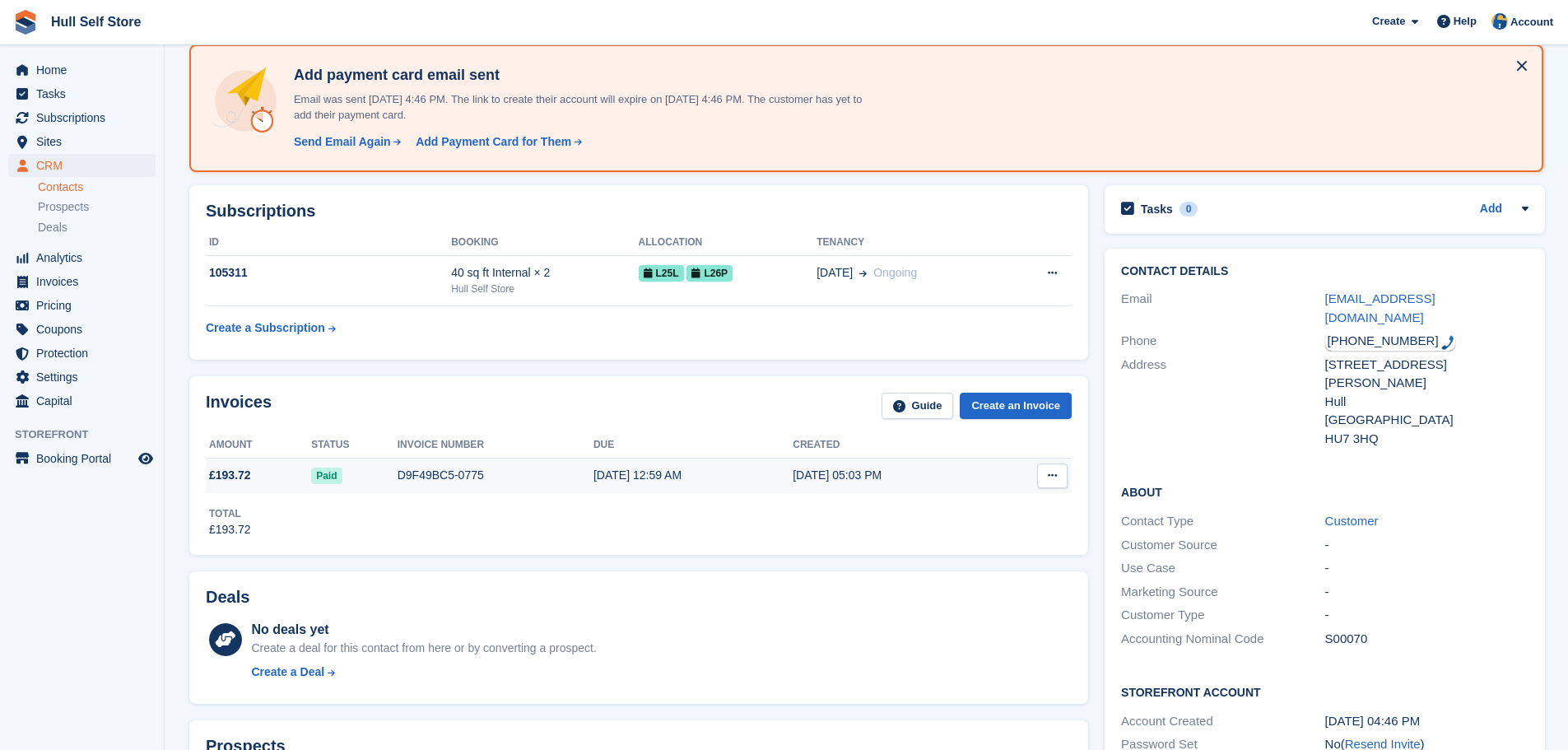
click at [459, 474] on div "D9F49BC5-0775" at bounding box center [495, 475] width 196 height 17
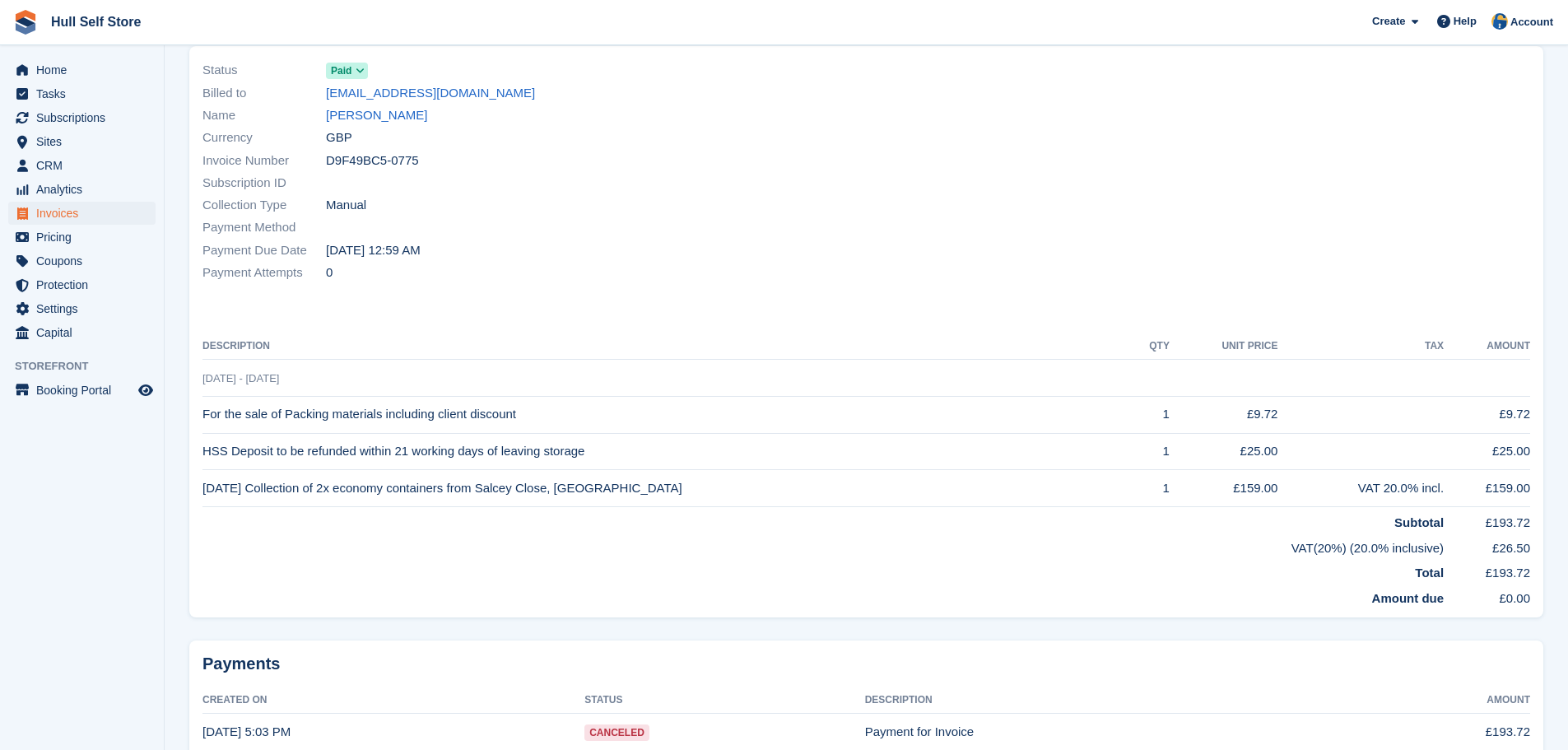
scroll to position [34, 0]
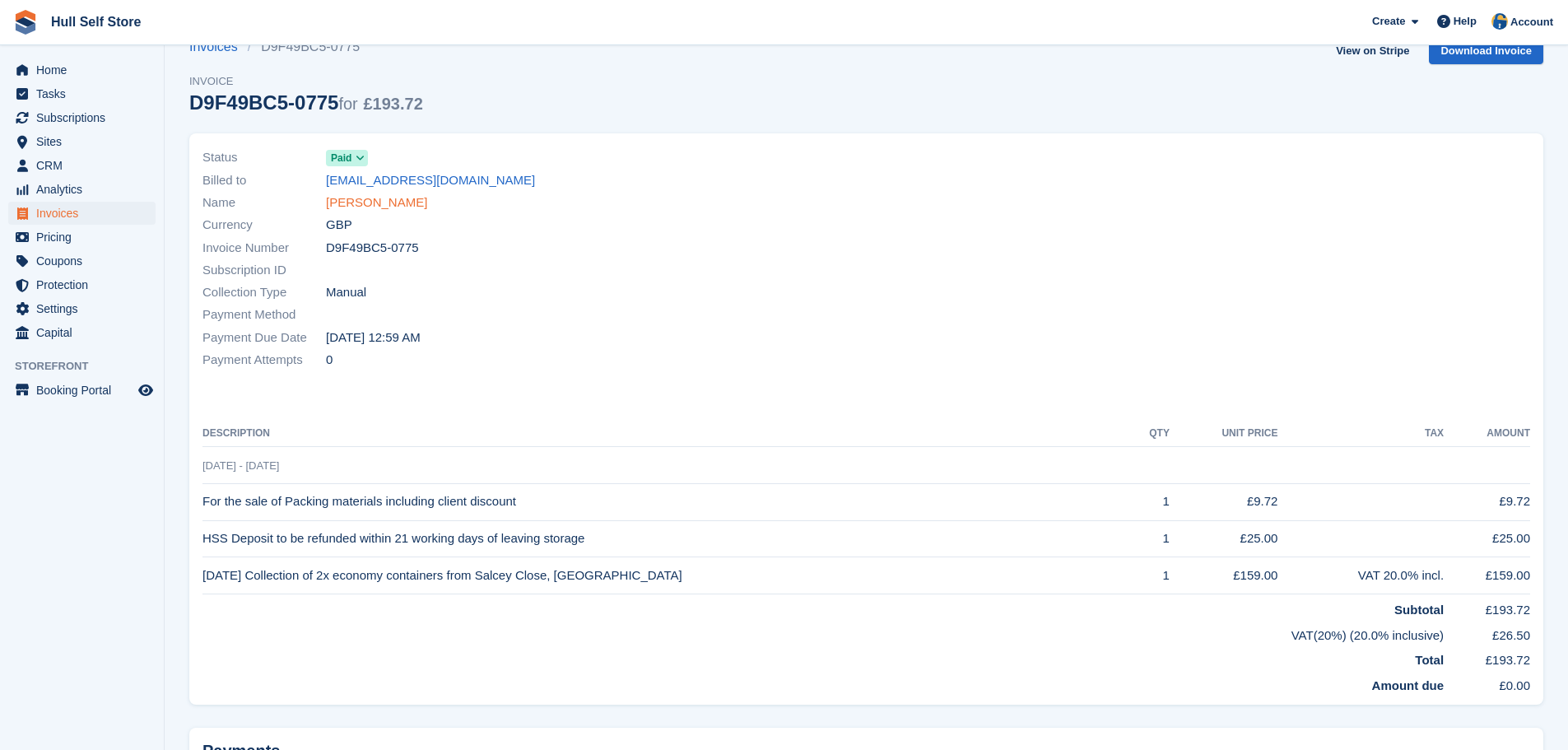
click at [368, 204] on link "[PERSON_NAME]" at bounding box center [377, 202] width 101 height 19
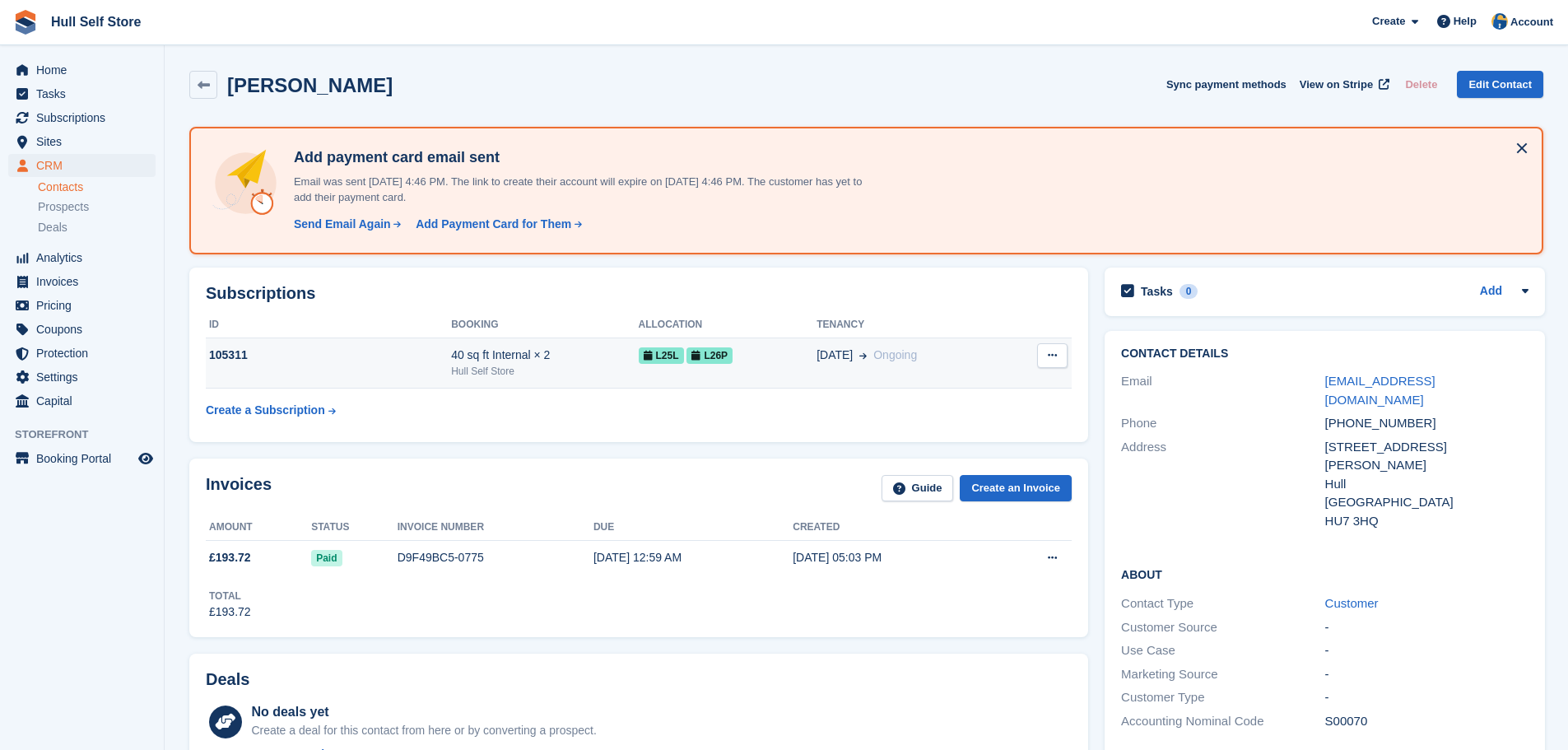
click at [451, 364] on div "Hull Self Store" at bounding box center [544, 371] width 187 height 15
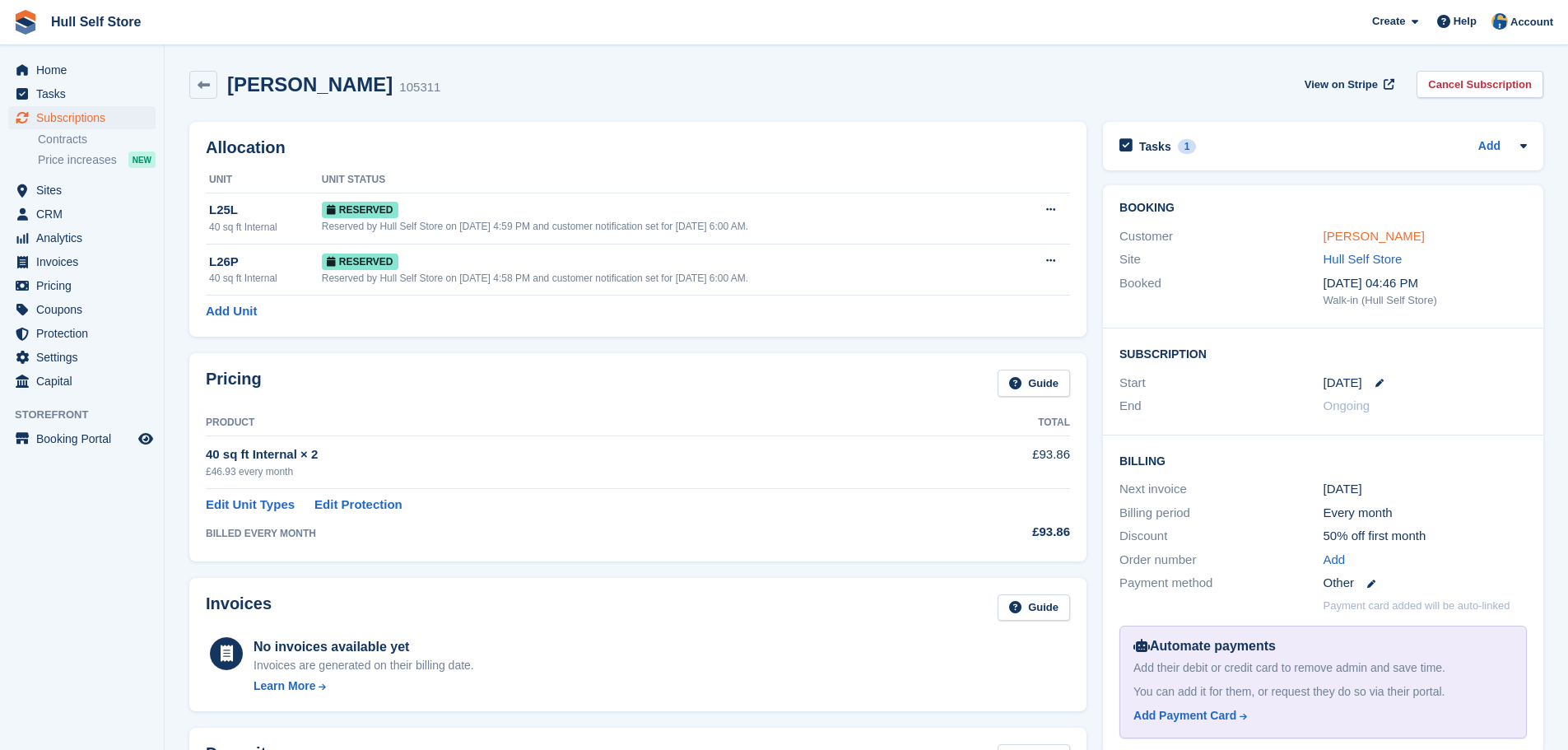
click at [1337, 241] on link "[PERSON_NAME]" at bounding box center [1374, 235] width 101 height 14
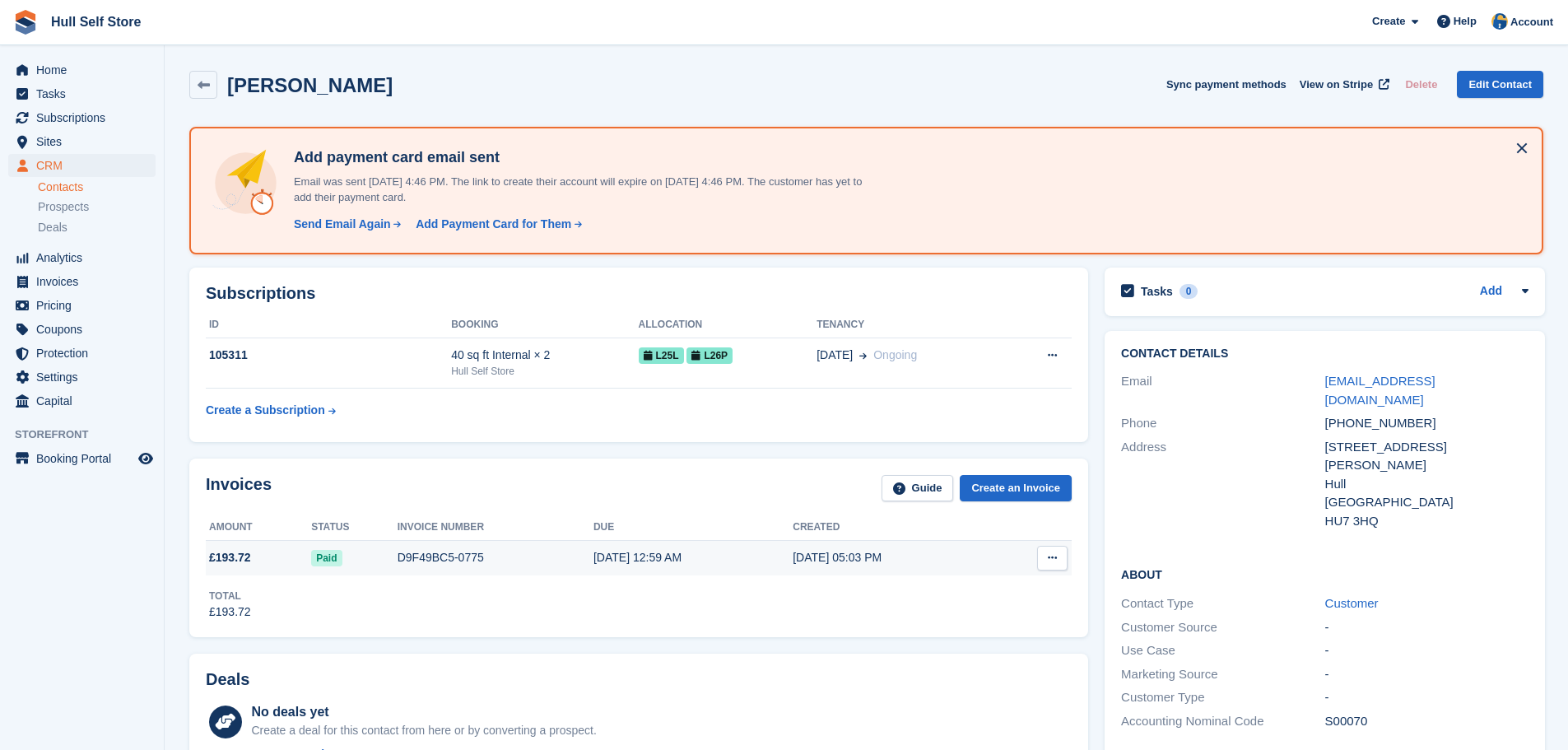
click at [381, 559] on div "Paid" at bounding box center [354, 558] width 86 height 17
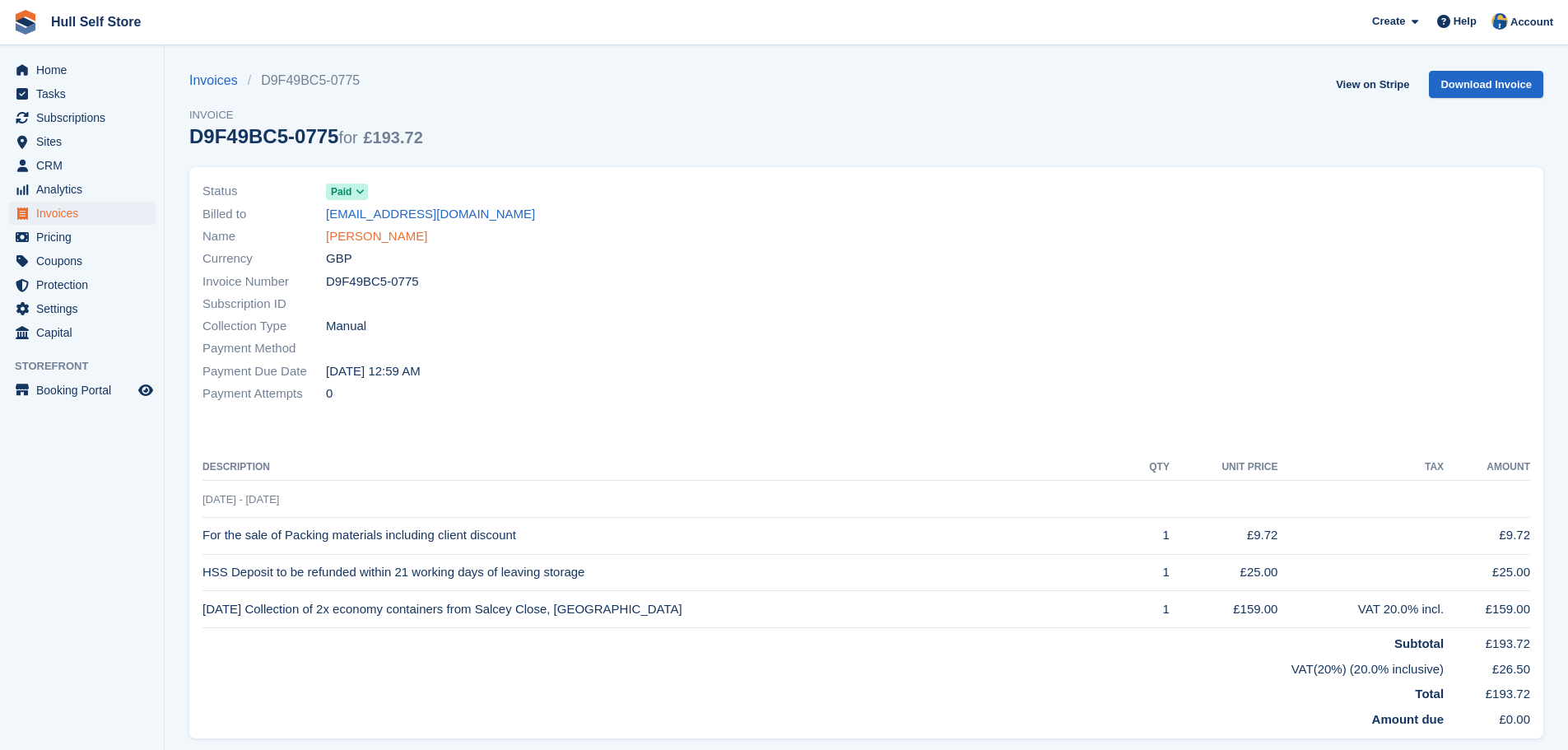
click at [349, 241] on link "[PERSON_NAME]" at bounding box center [377, 236] width 101 height 19
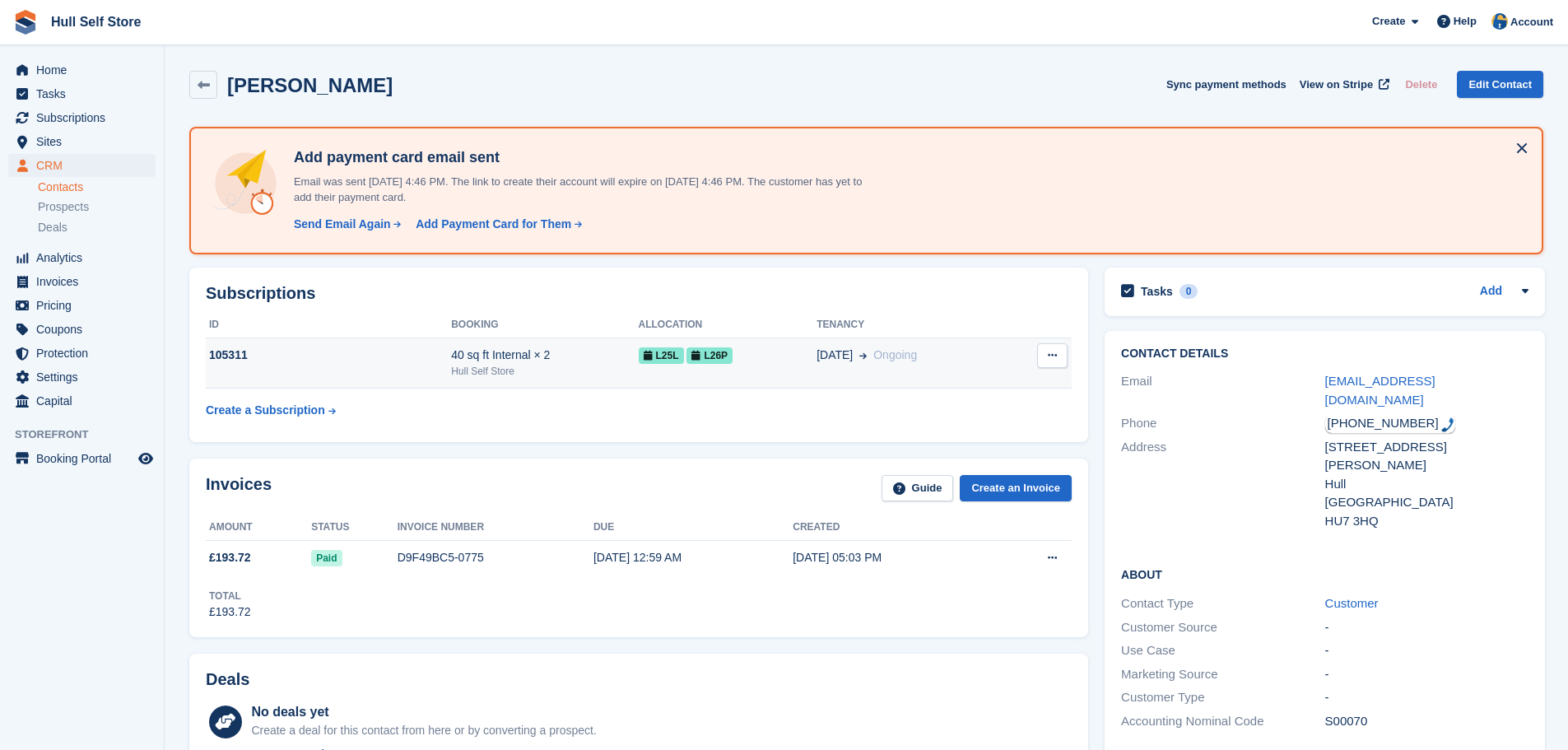
click at [676, 355] on span "L25L" at bounding box center [661, 356] width 45 height 17
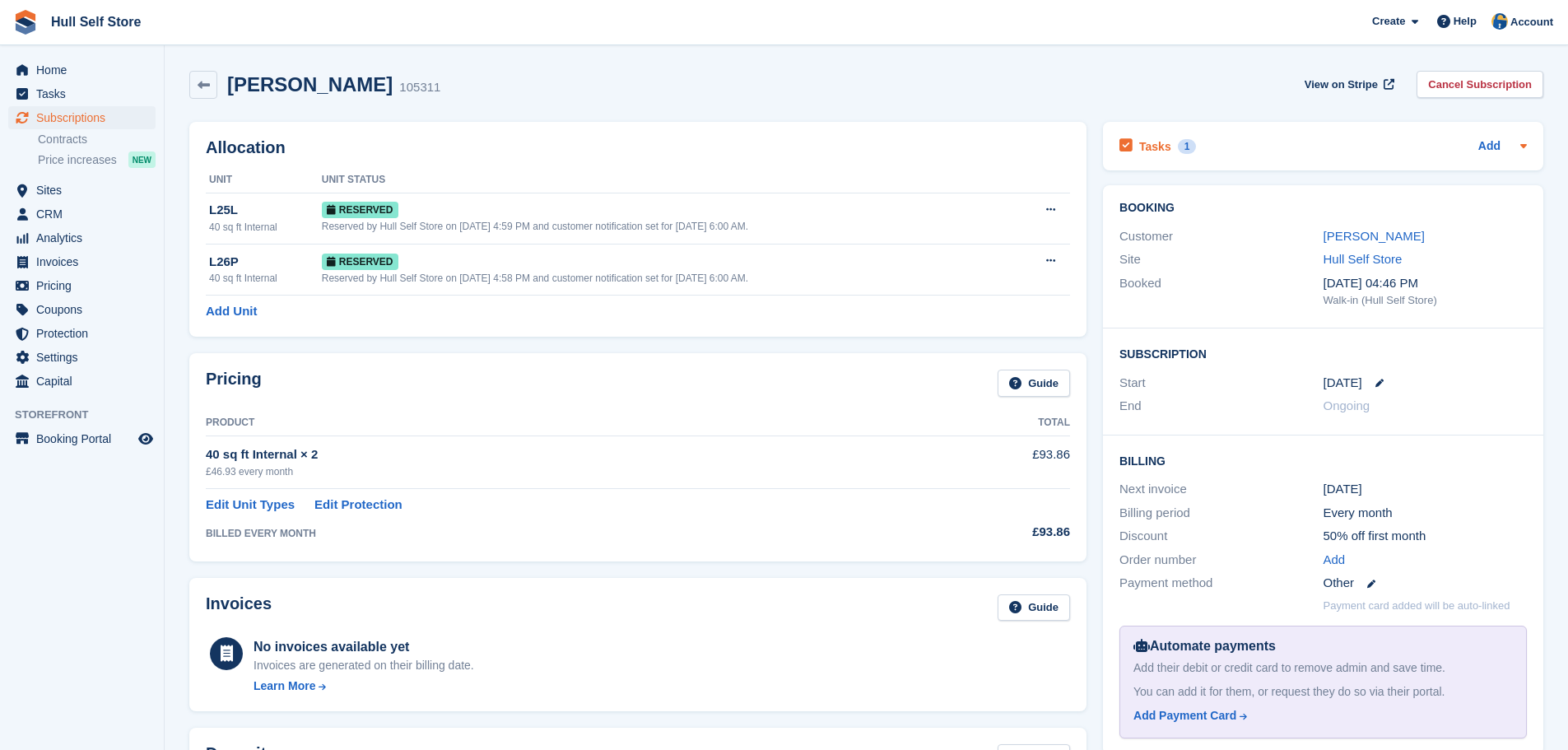
click at [1204, 150] on div "Tasks 1 Add" at bounding box center [1322, 146] width 408 height 22
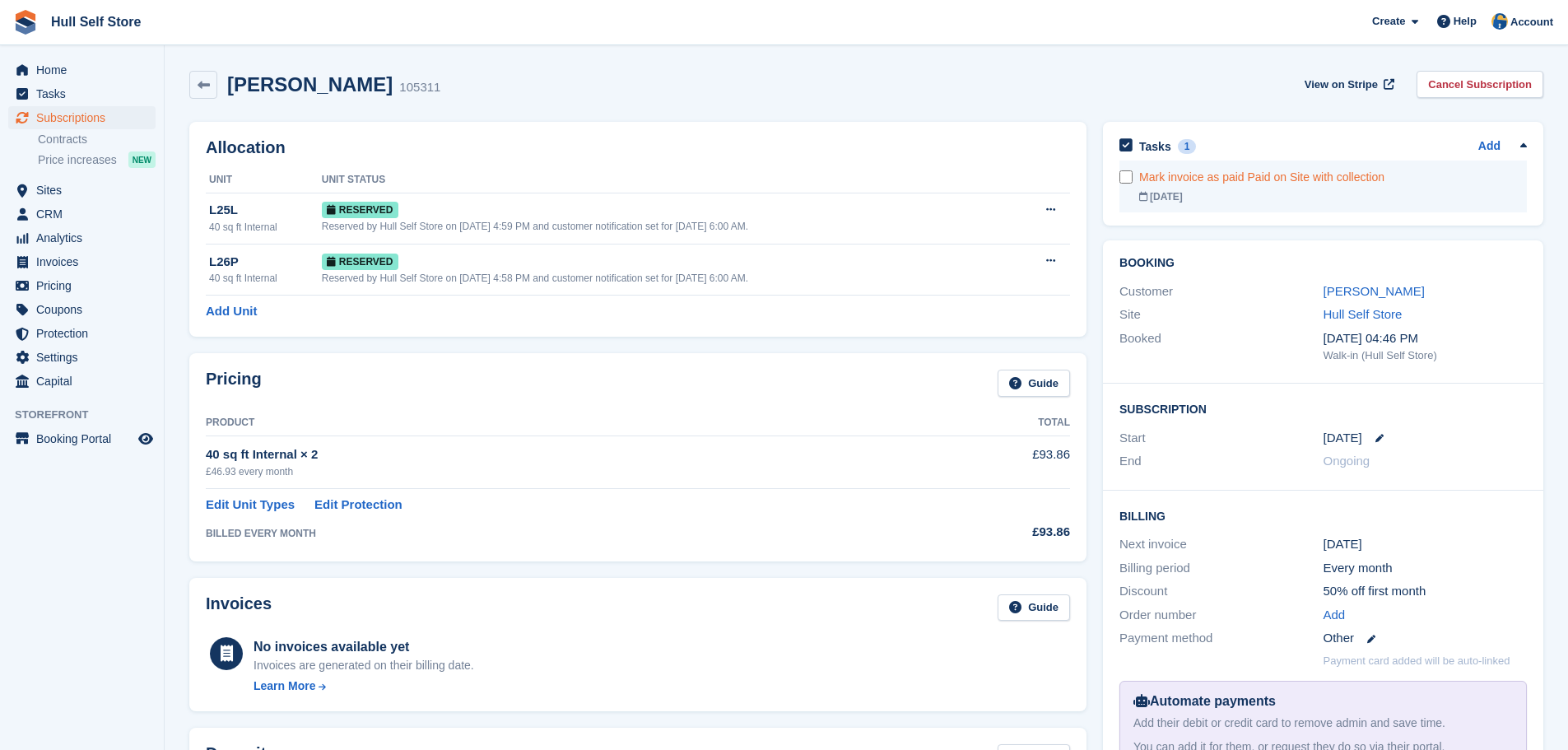
click at [1250, 181] on div "Mark invoice as paid Paid on Site with collection" at bounding box center [1333, 177] width 388 height 17
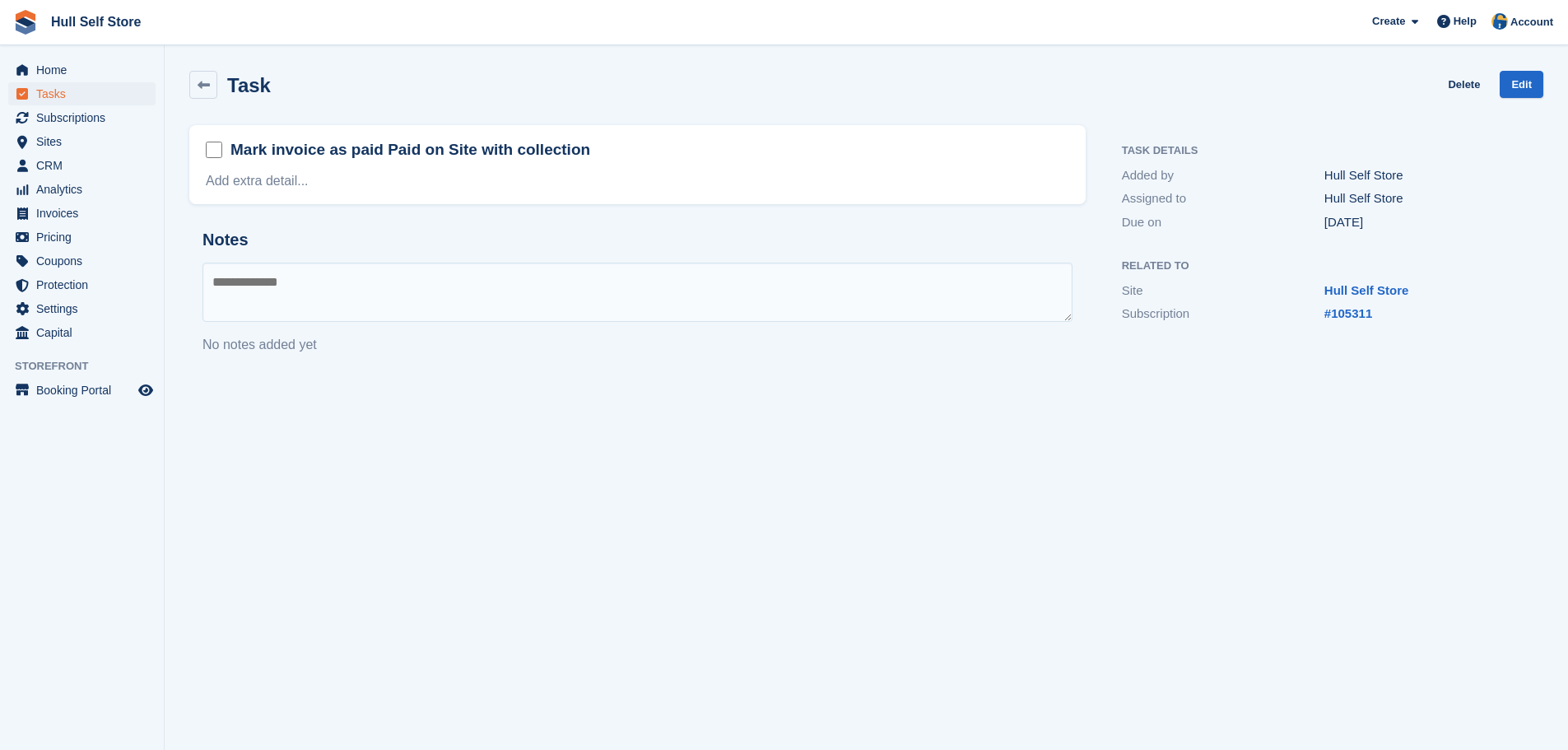
drag, startPoint x: 335, startPoint y: 162, endPoint x: 193, endPoint y: 152, distance: 142.4
click at [334, 162] on div "Mark invoice as paid Paid on Site with collection" at bounding box center [411, 151] width 360 height 25
click at [253, 155] on h2 "Mark invoice as paid Paid on Site with collection" at bounding box center [411, 149] width 360 height 22
click at [1523, 94] on link "Edit" at bounding box center [1521, 84] width 44 height 27
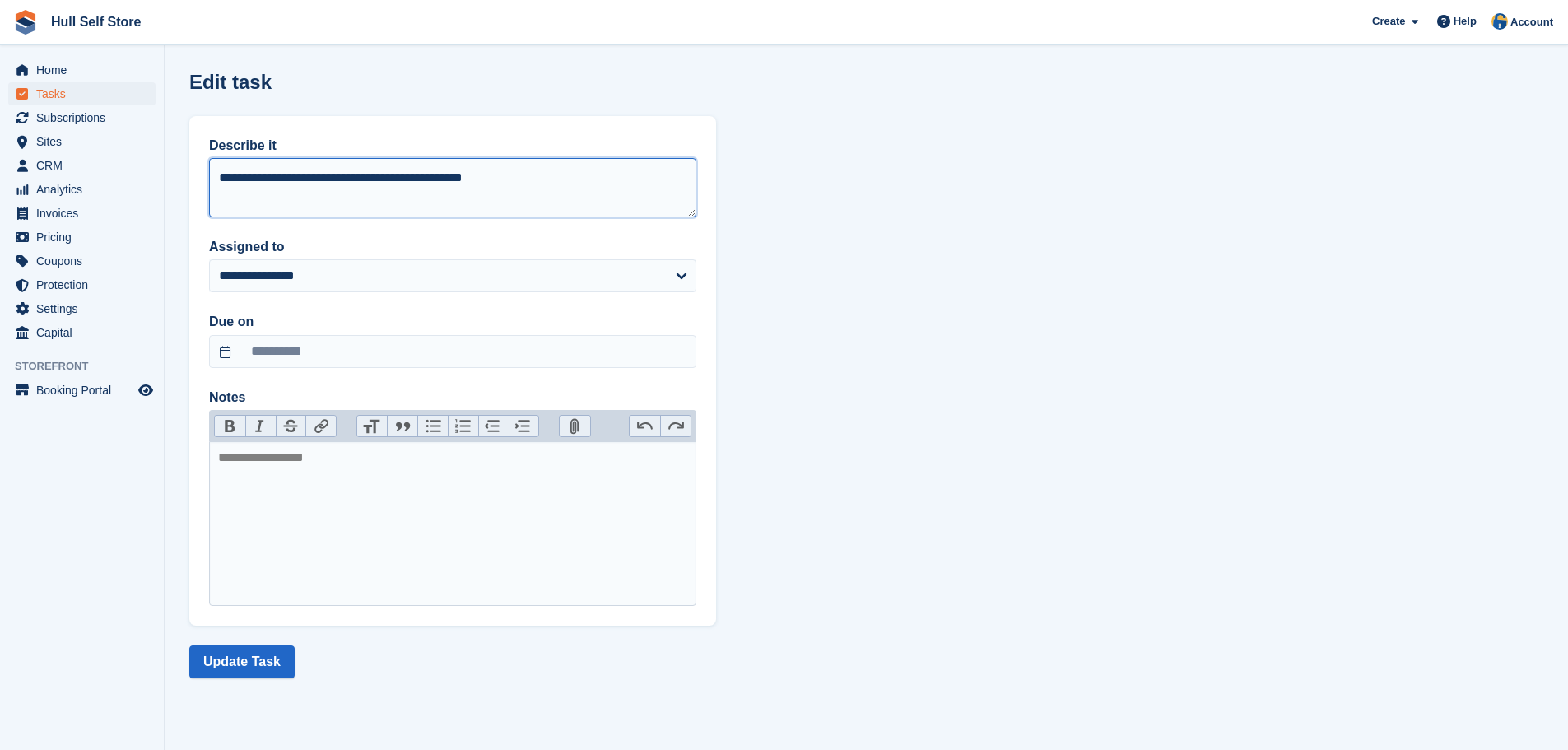
click at [293, 173] on textarea "**********" at bounding box center [453, 188] width 487 height 59
click at [249, 183] on textarea "**********" at bounding box center [453, 188] width 487 height 59
type textarea "**********"
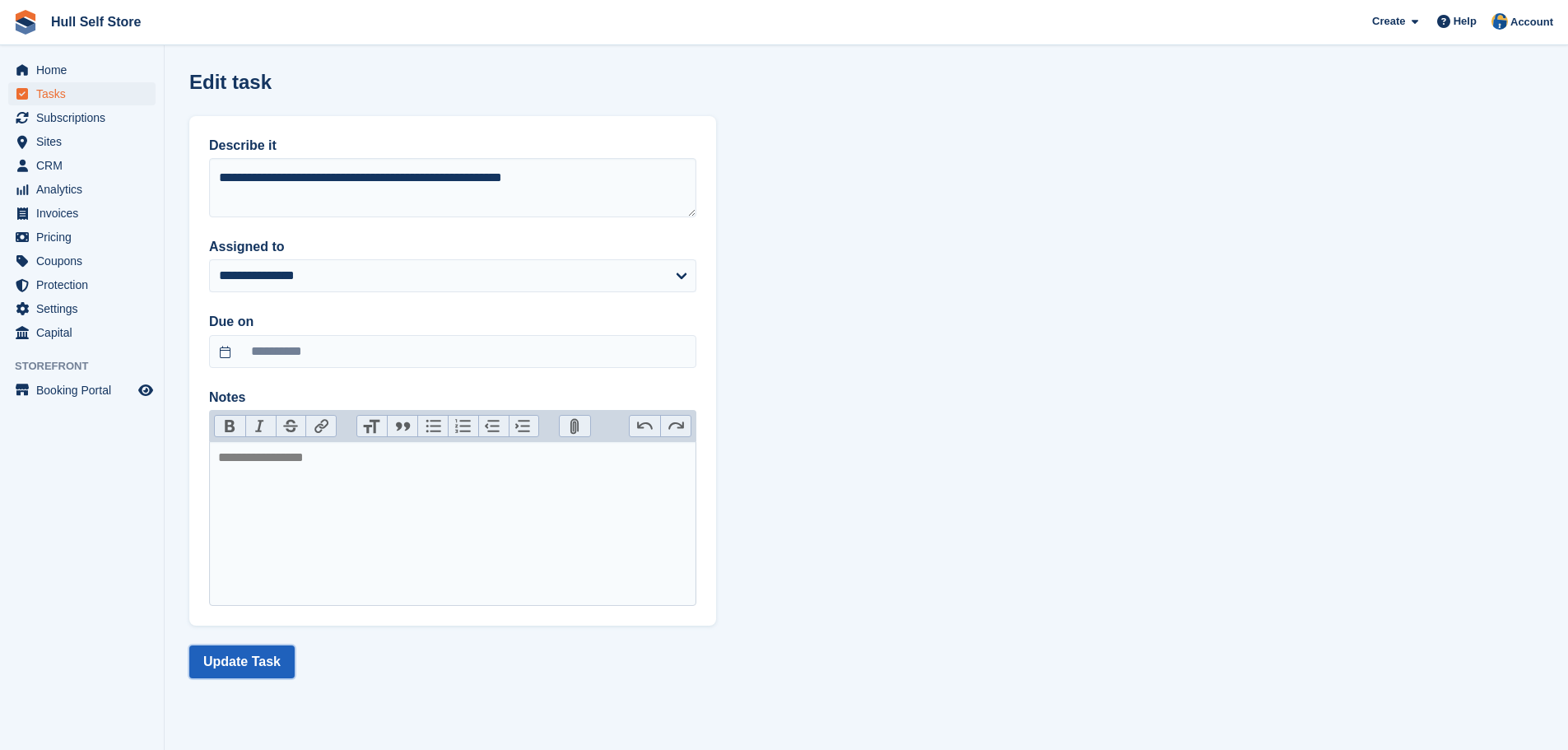
click at [272, 661] on button "Update Task" at bounding box center [242, 661] width 105 height 33
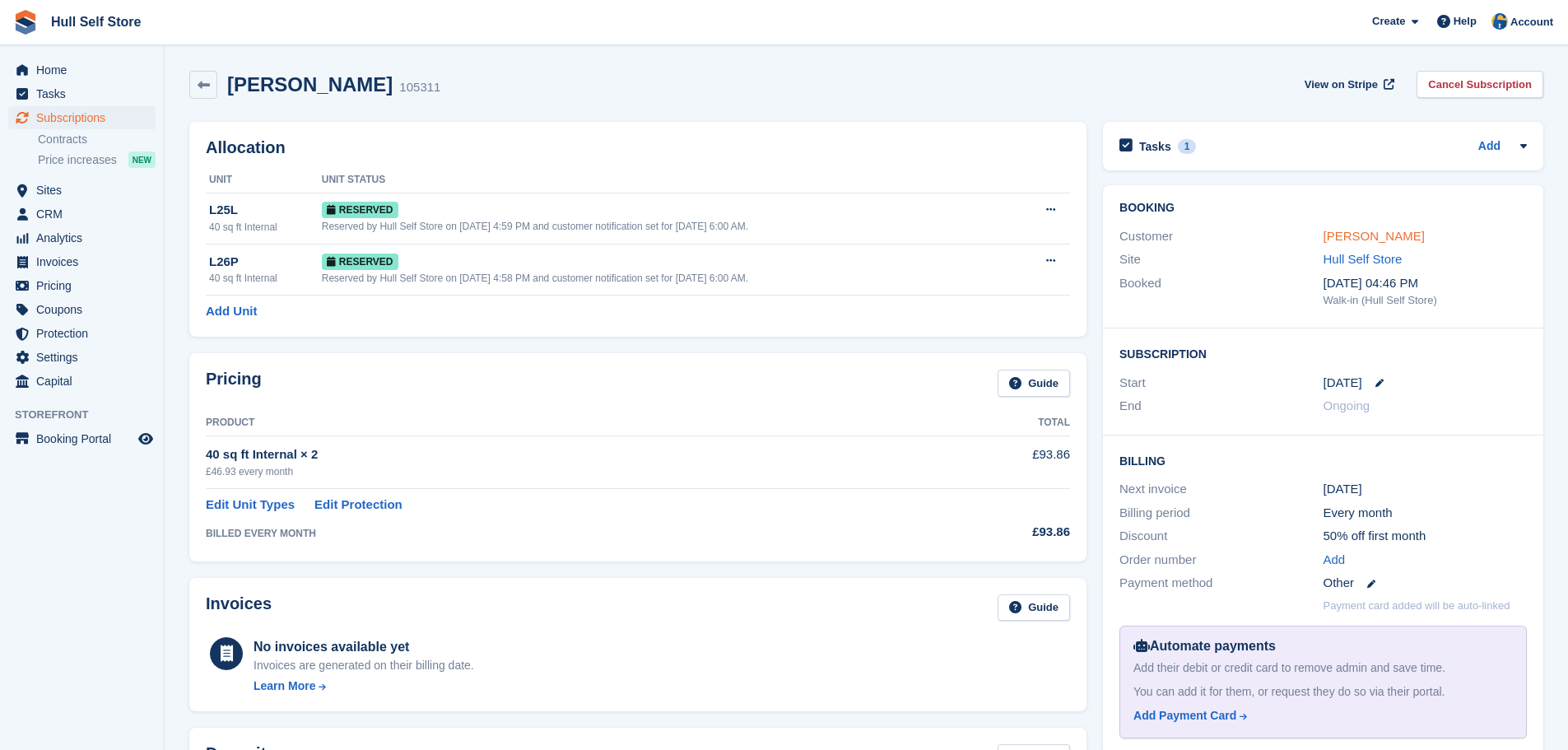
click at [1344, 239] on link "Julie Hass" at bounding box center [1374, 235] width 101 height 14
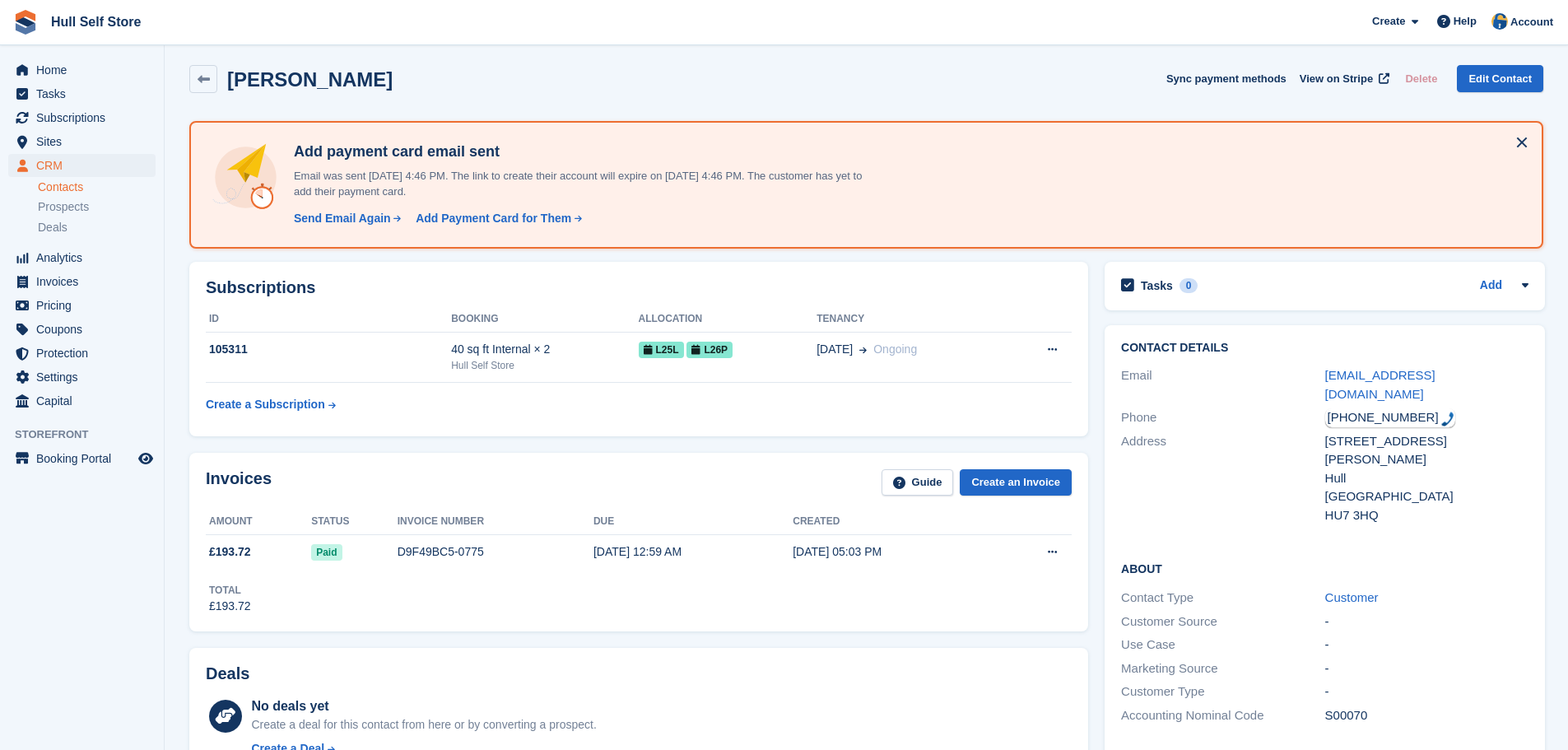
scroll to position [165, 0]
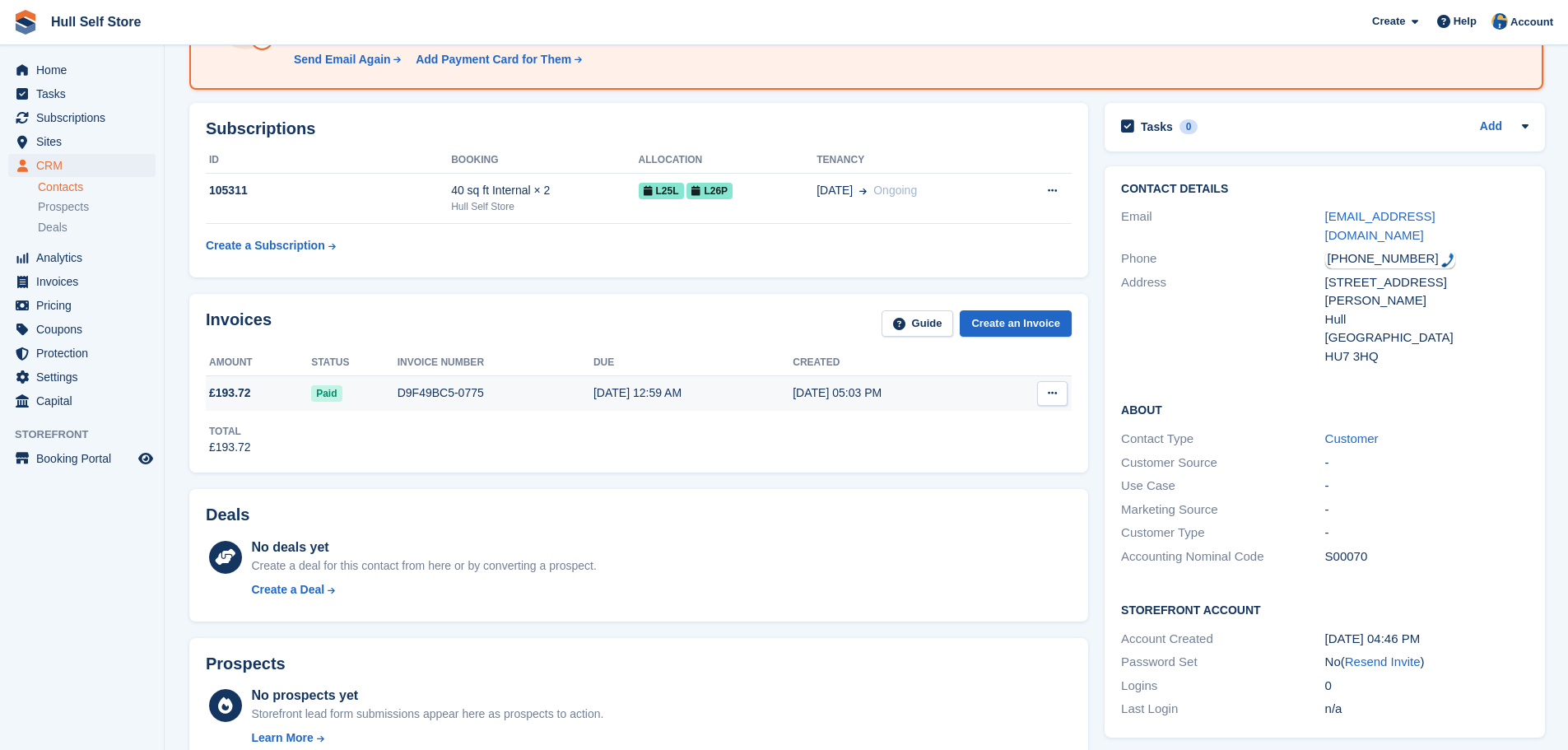
click at [459, 407] on td "D9F49BC5-0775" at bounding box center [495, 393] width 196 height 35
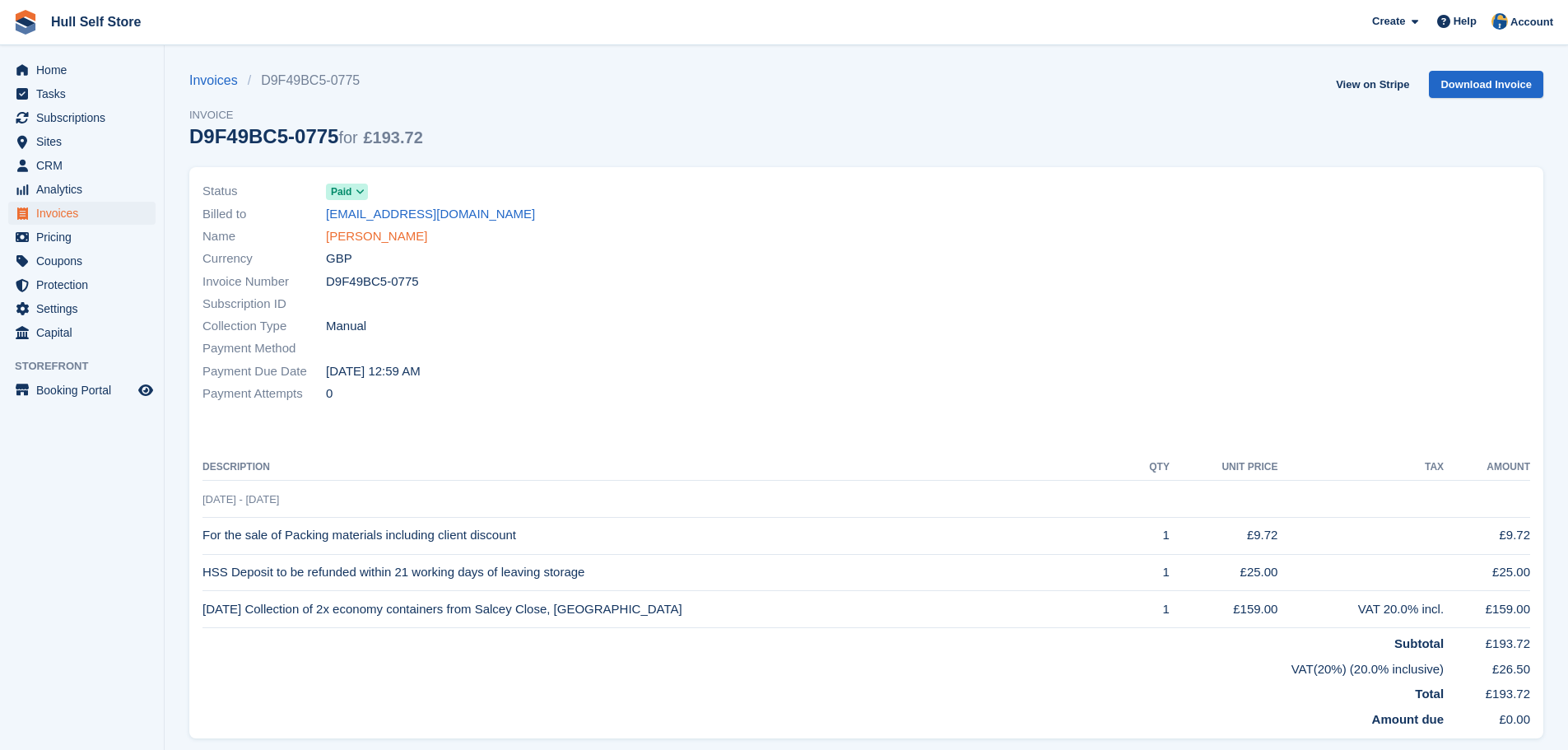
click at [355, 231] on link "[PERSON_NAME]" at bounding box center [377, 236] width 101 height 19
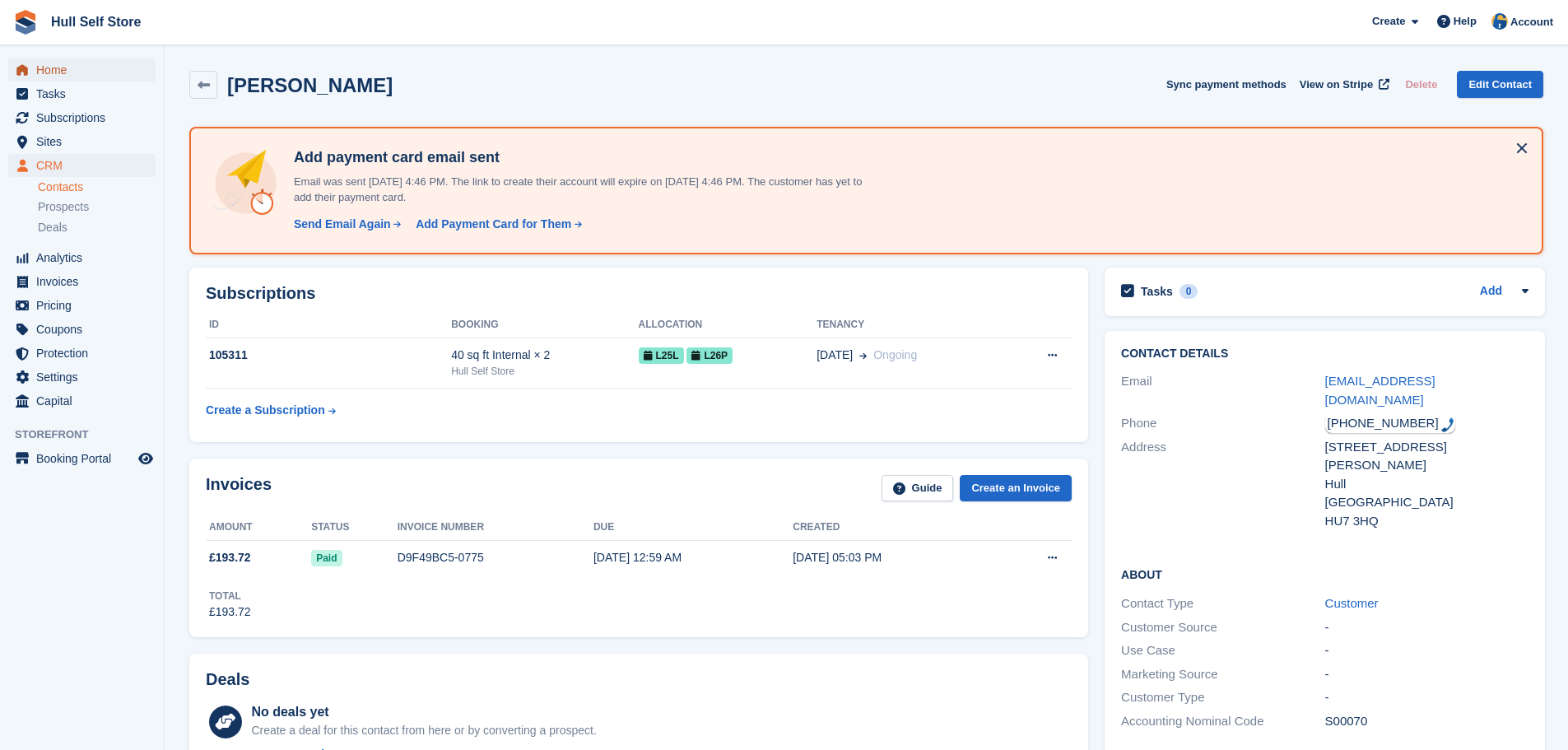
click at [91, 71] on span "Home" at bounding box center [85, 69] width 98 height 23
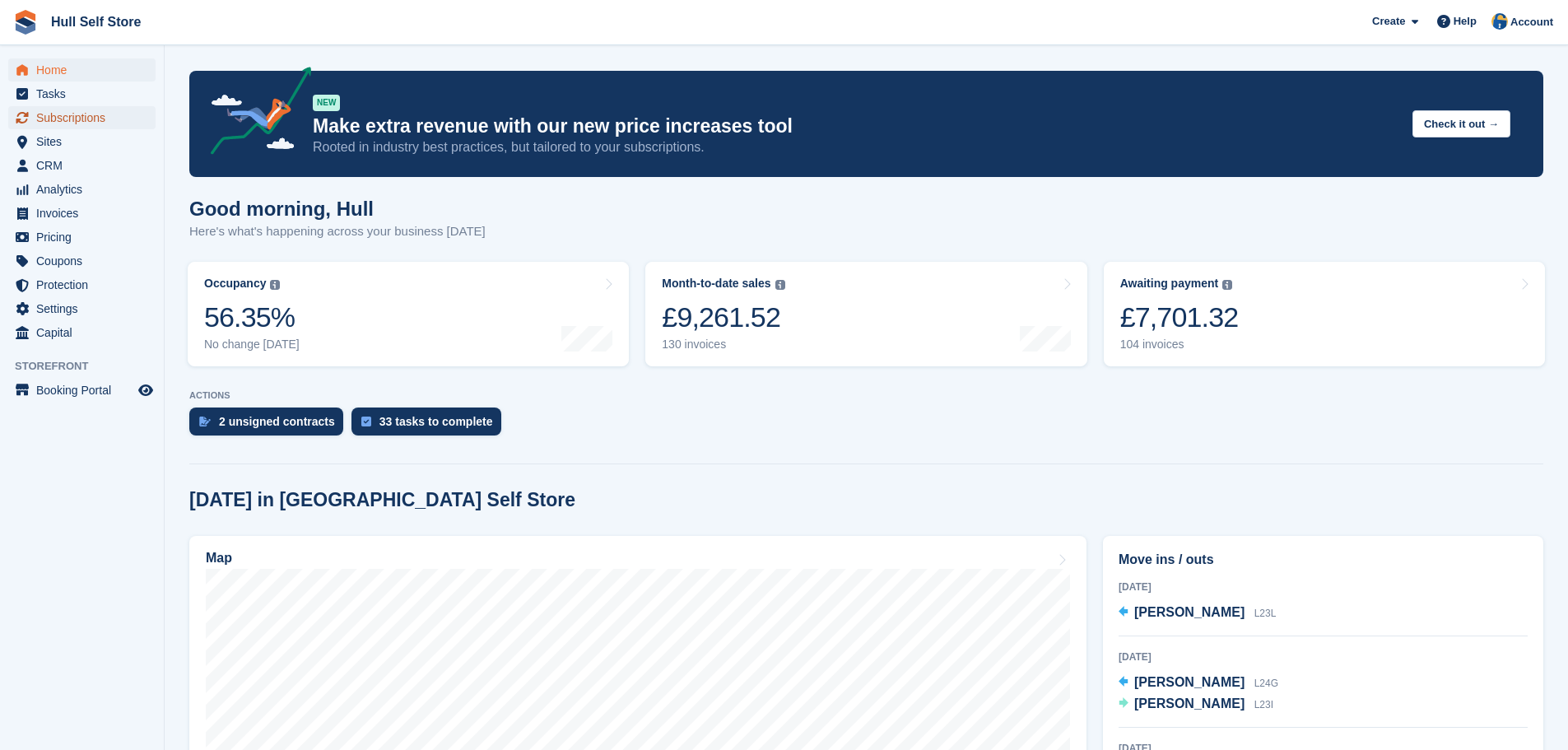
click at [79, 125] on span "Subscriptions" at bounding box center [85, 117] width 98 height 23
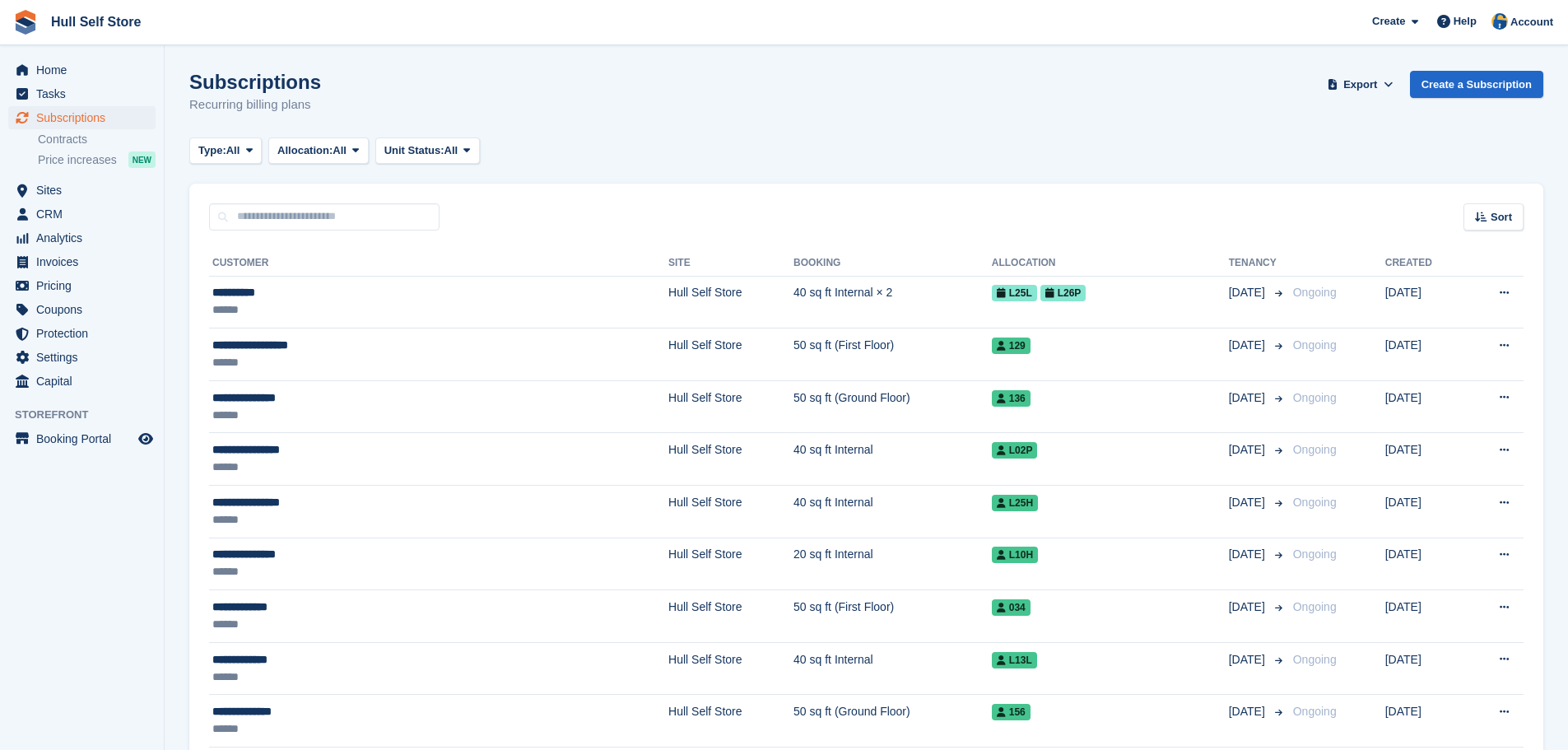
click at [501, 105] on div "Subscriptions Recurring billing plans Export Export Subscriptions Export a CSV …" at bounding box center [866, 103] width 1353 height 64
